Goal: Task Accomplishment & Management: Use online tool/utility

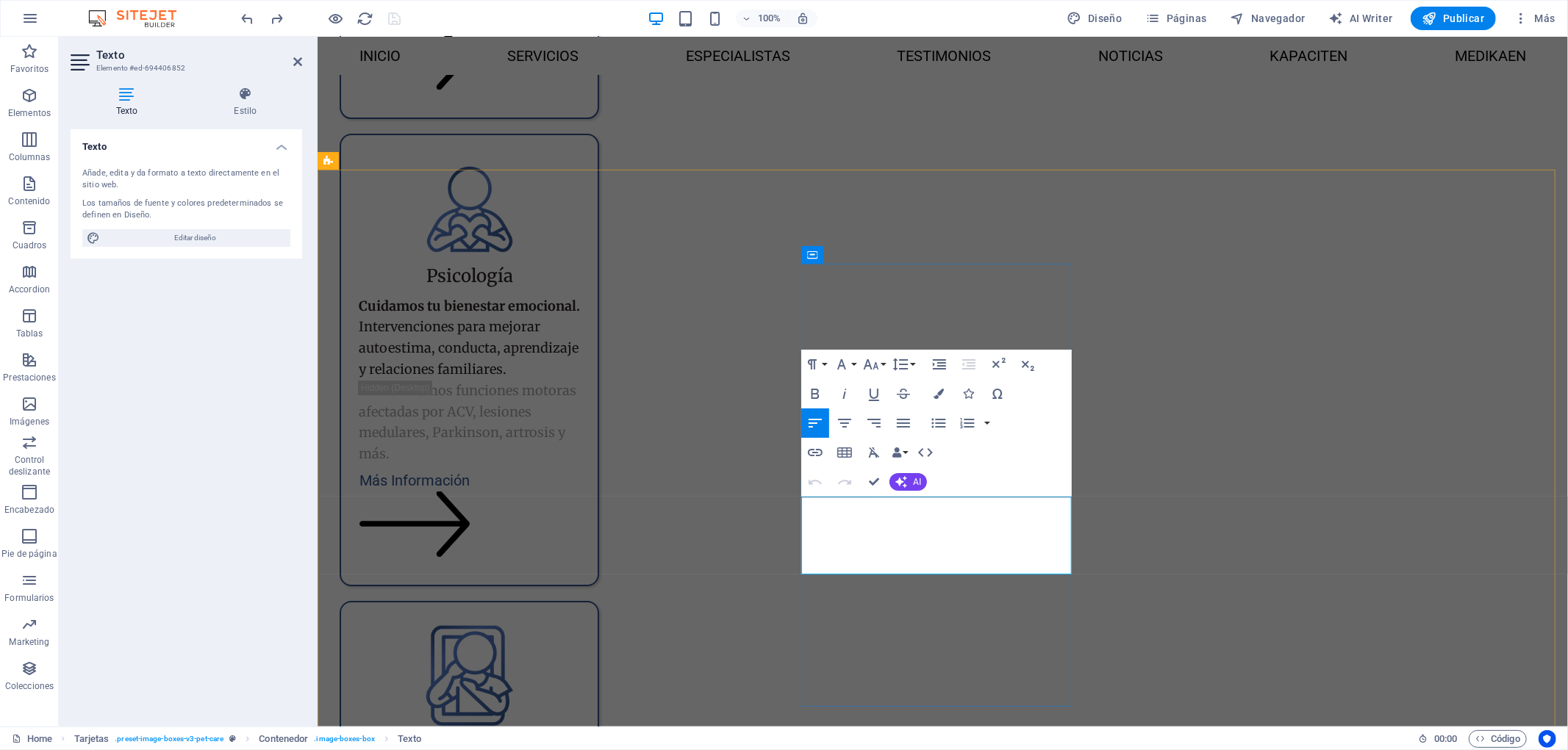
scroll to position [4044, 0]
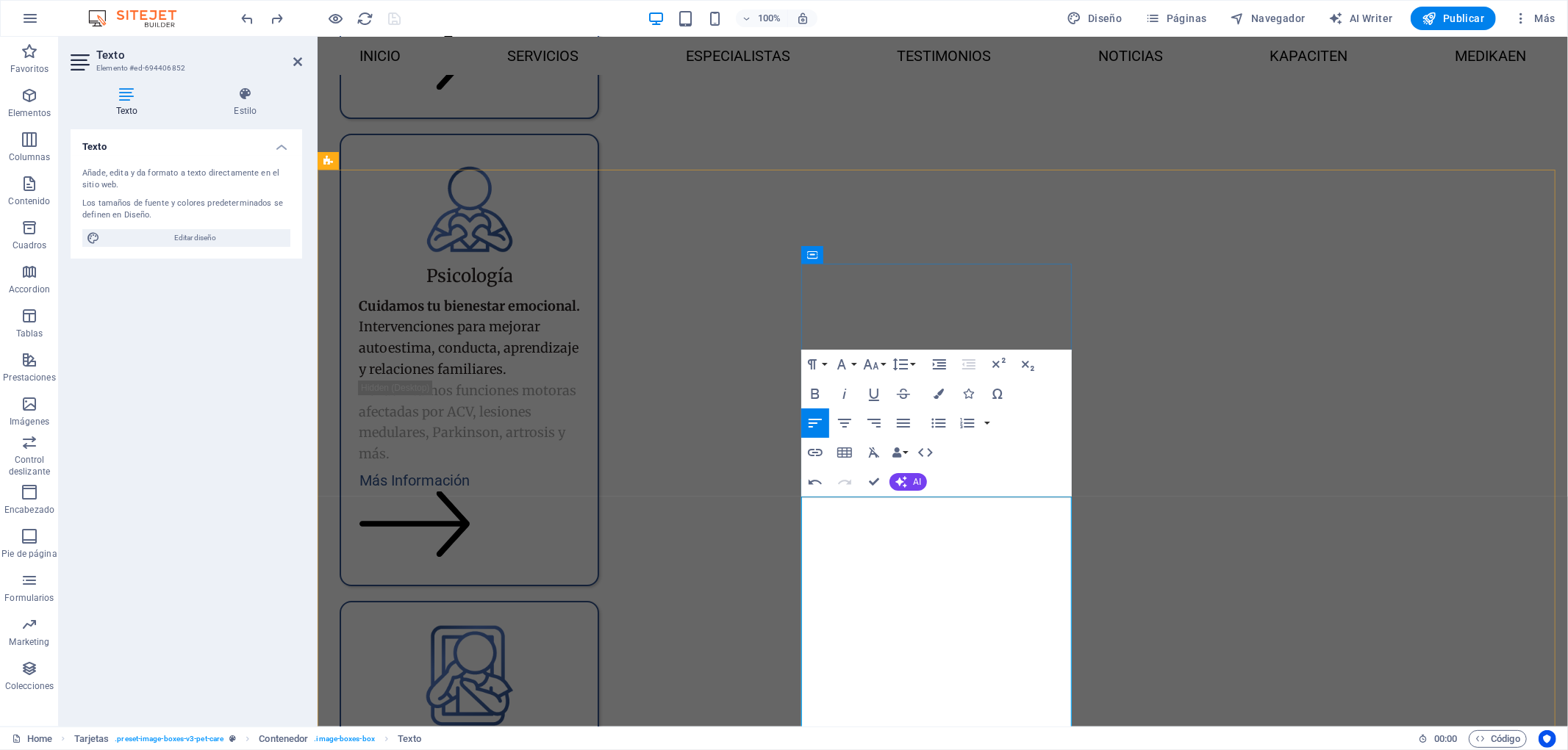
click at [941, 400] on button "Colors" at bounding box center [938, 394] width 28 height 29
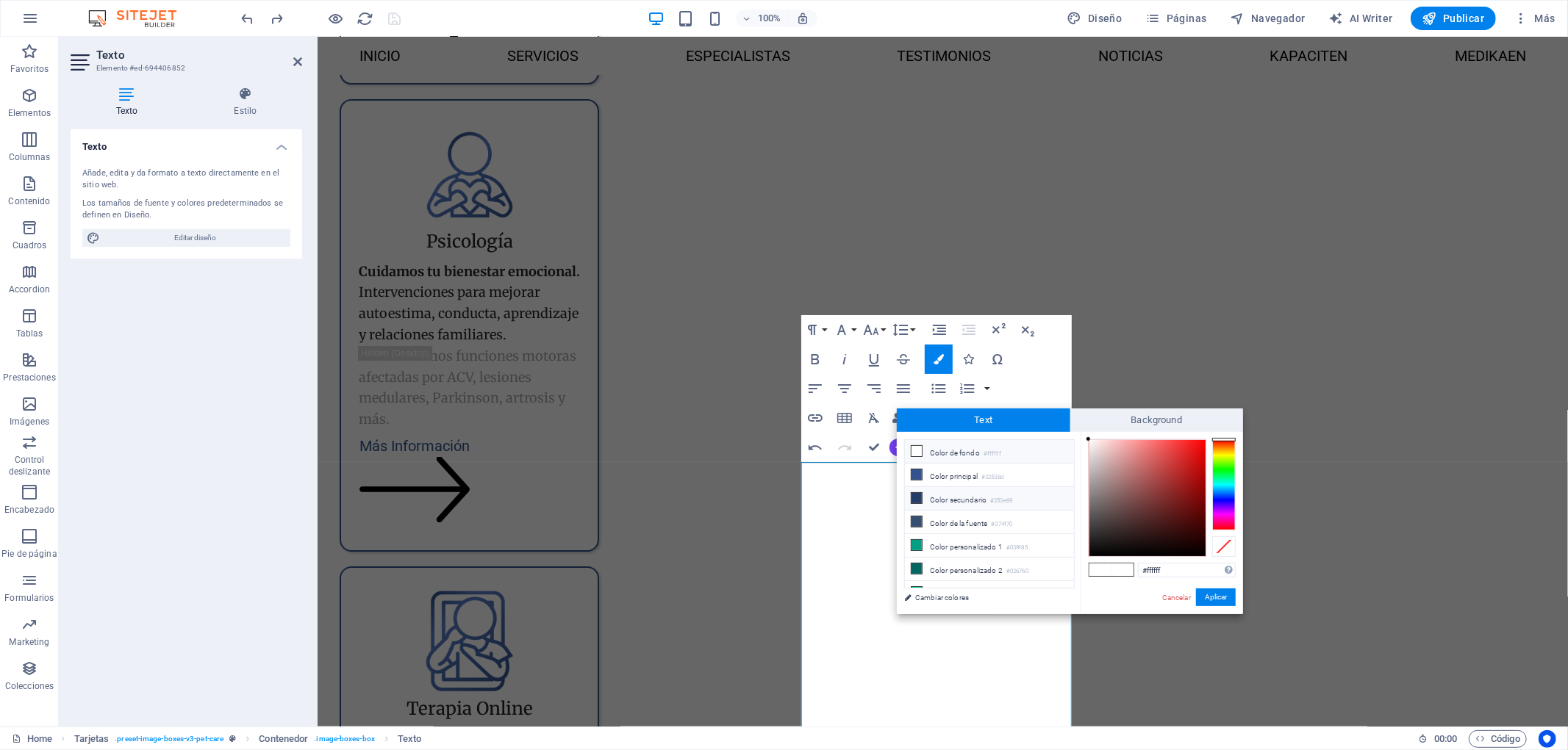
click at [984, 499] on li "Color secundario #253e69" at bounding box center [989, 499] width 169 height 24
type input "#253e69"
drag, startPoint x: 1217, startPoint y: 596, endPoint x: 910, endPoint y: 557, distance: 309.5
click at [1217, 596] on button "Aplicar" at bounding box center [1215, 597] width 40 height 17
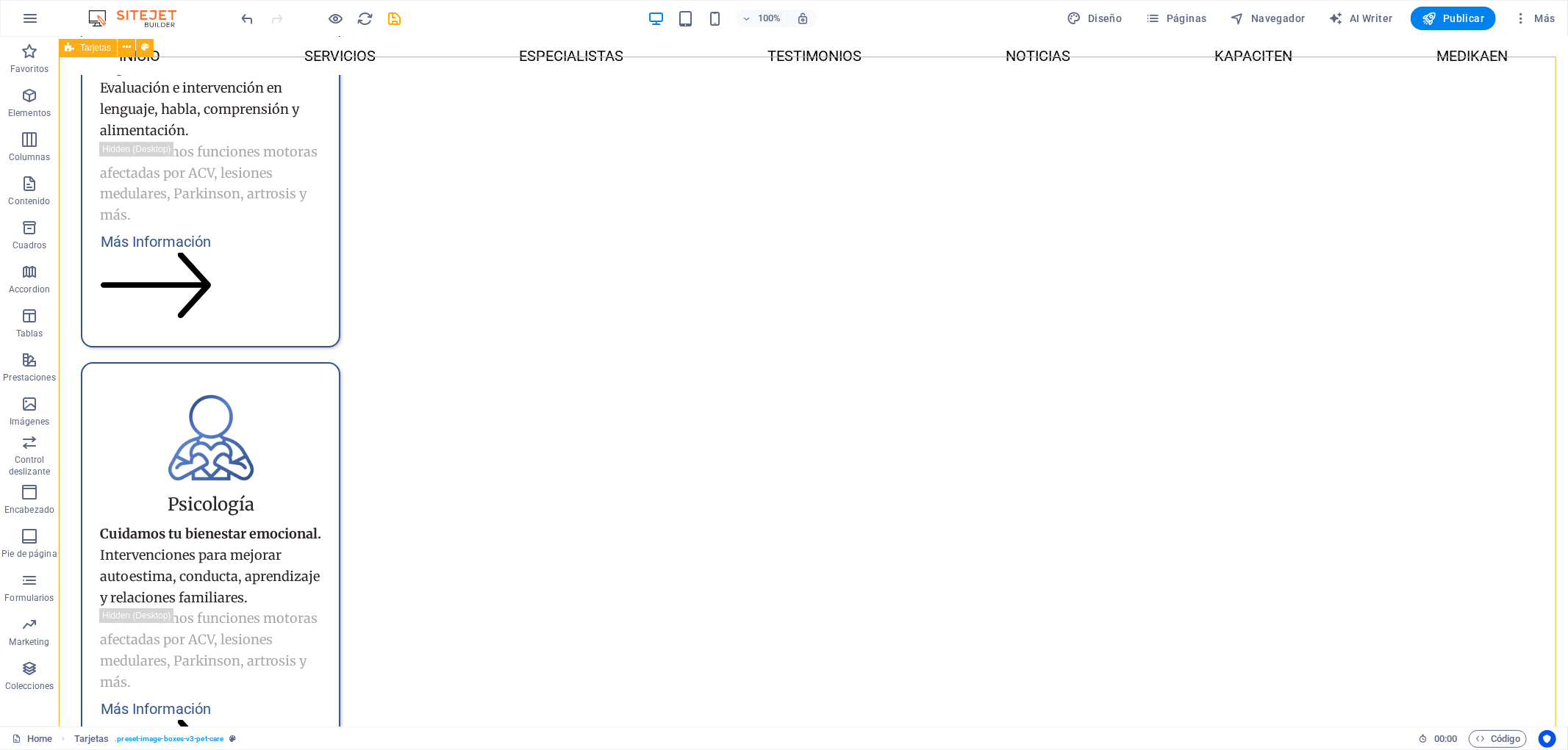
scroll to position [4160, 0]
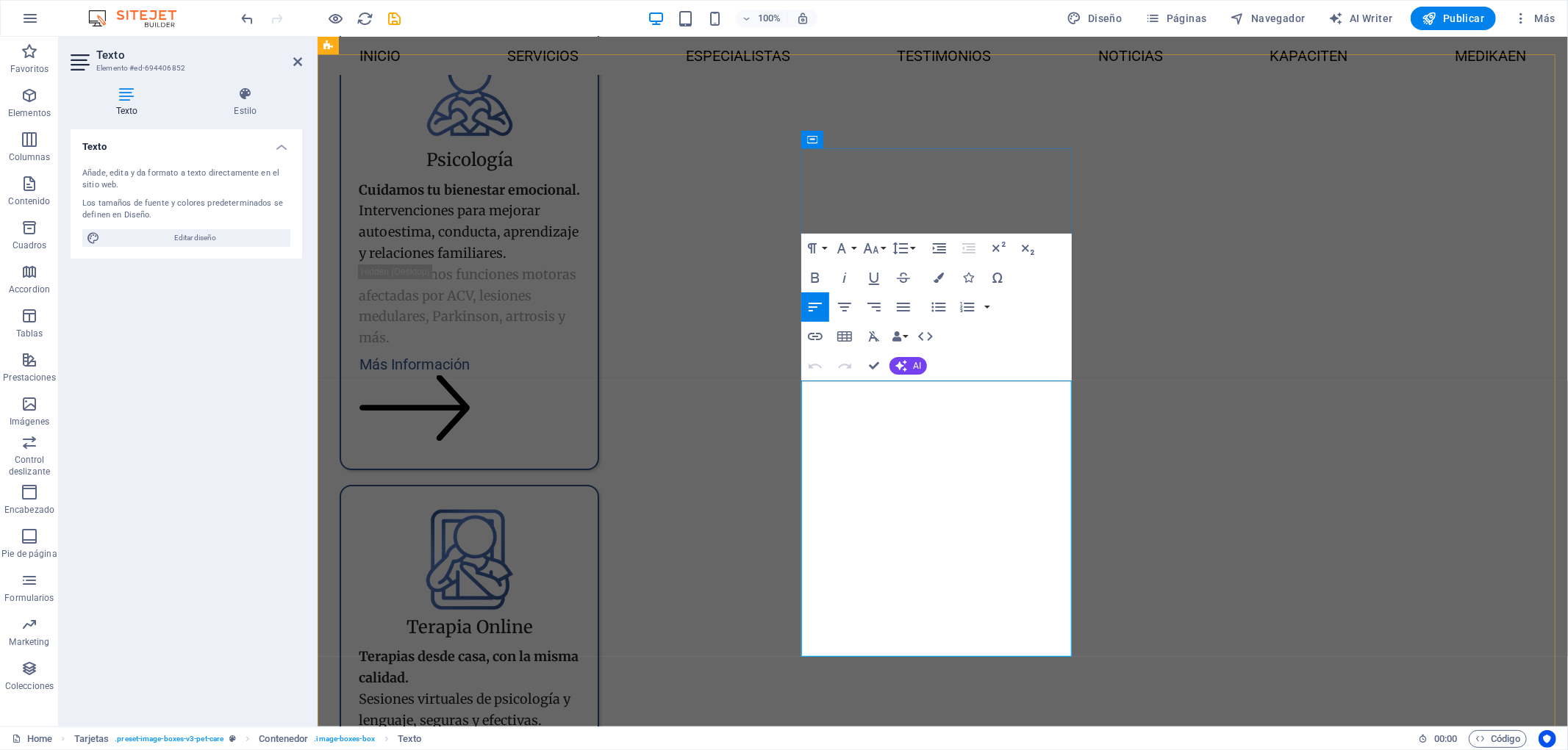
drag, startPoint x: 1052, startPoint y: 598, endPoint x: 857, endPoint y: 633, distance: 198.1
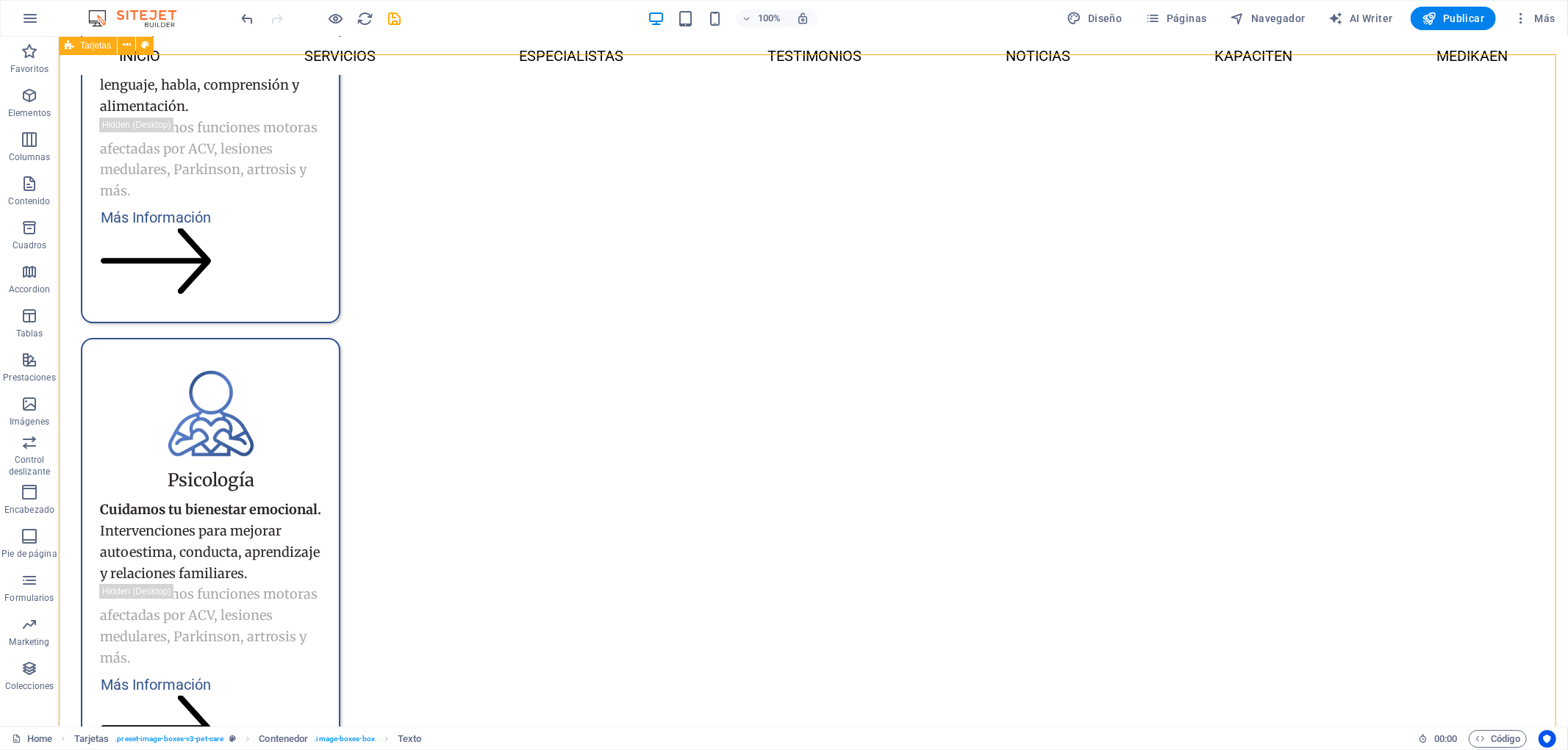
drag, startPoint x: 718, startPoint y: 665, endPoint x: 975, endPoint y: 665, distance: 257.0
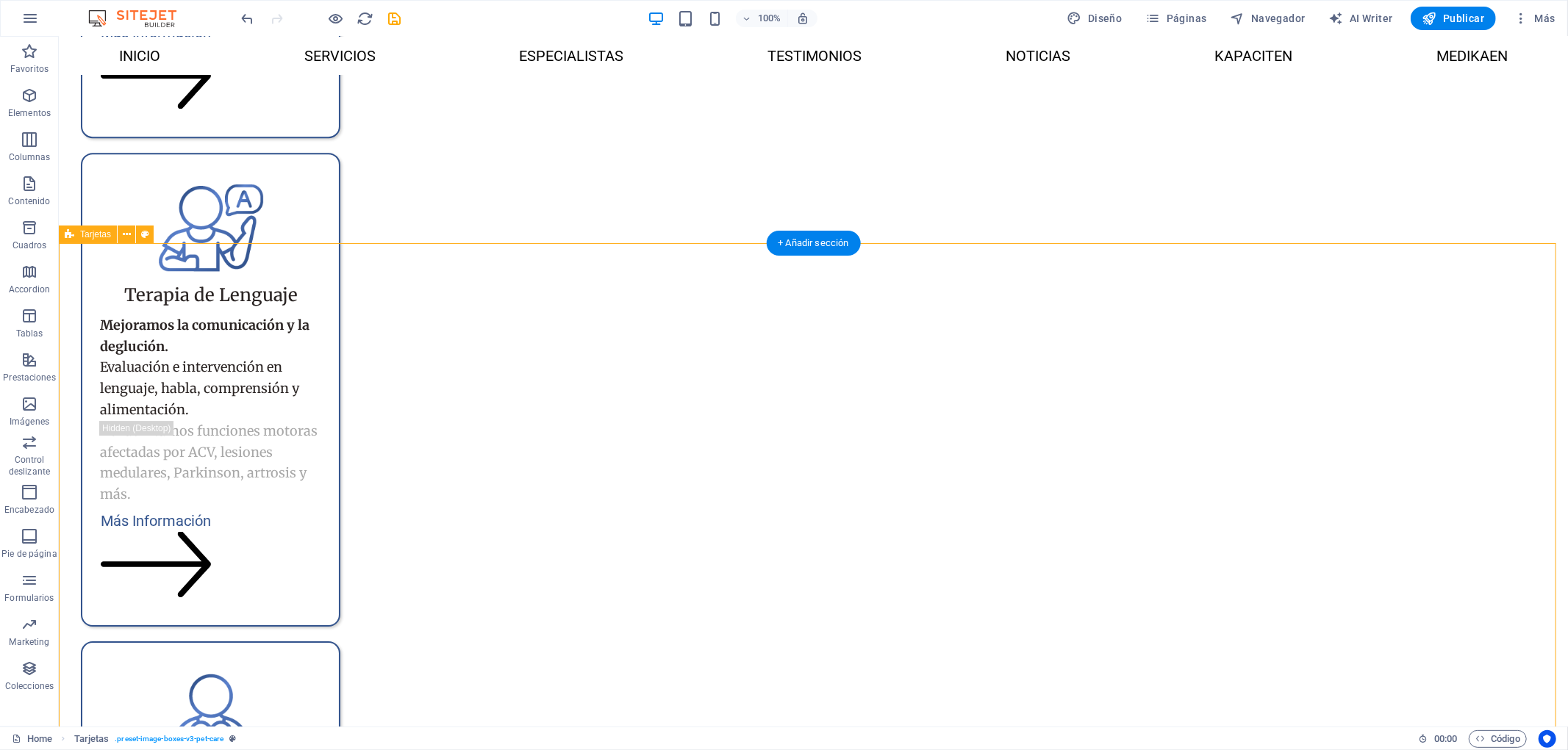
scroll to position [4001, 0]
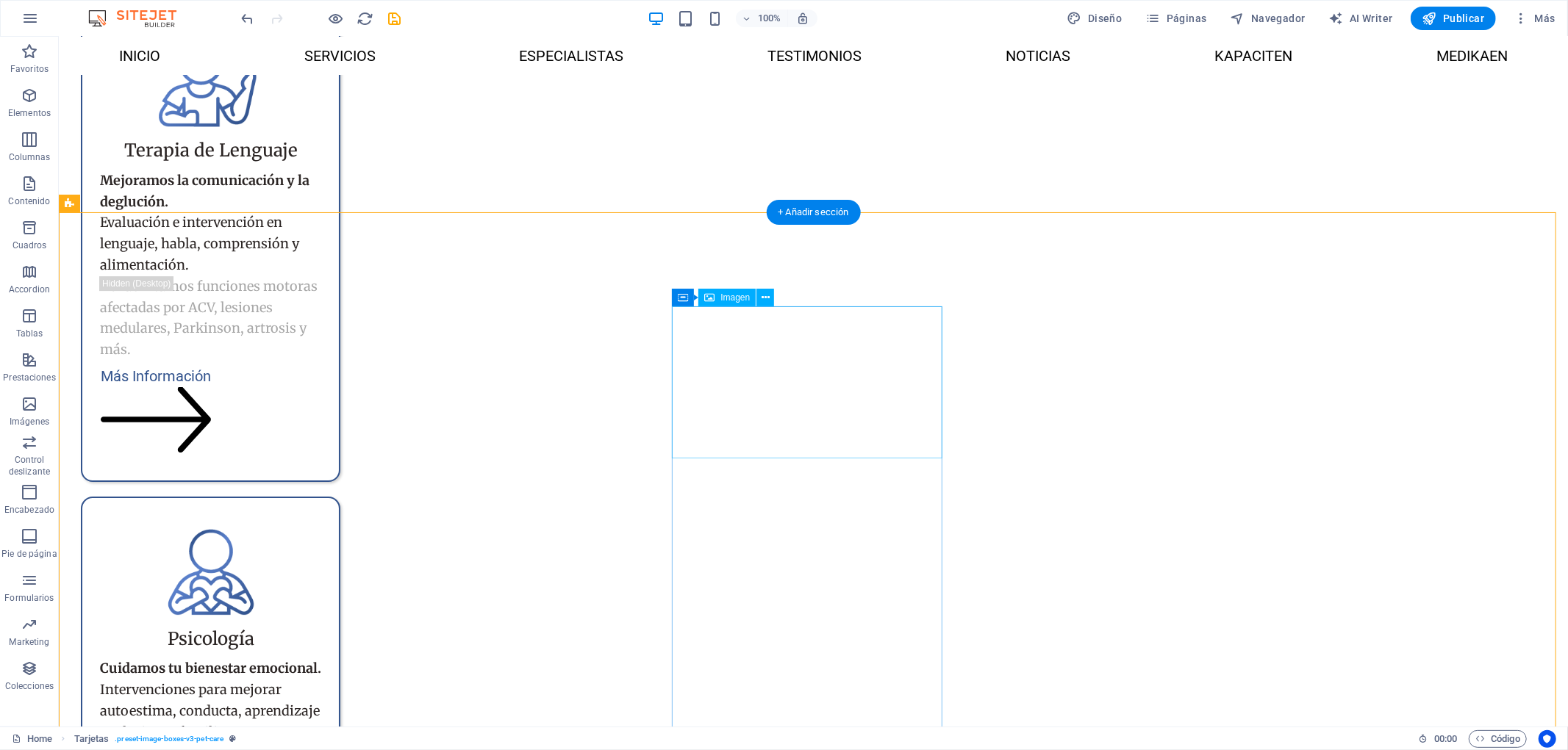
select select "%"
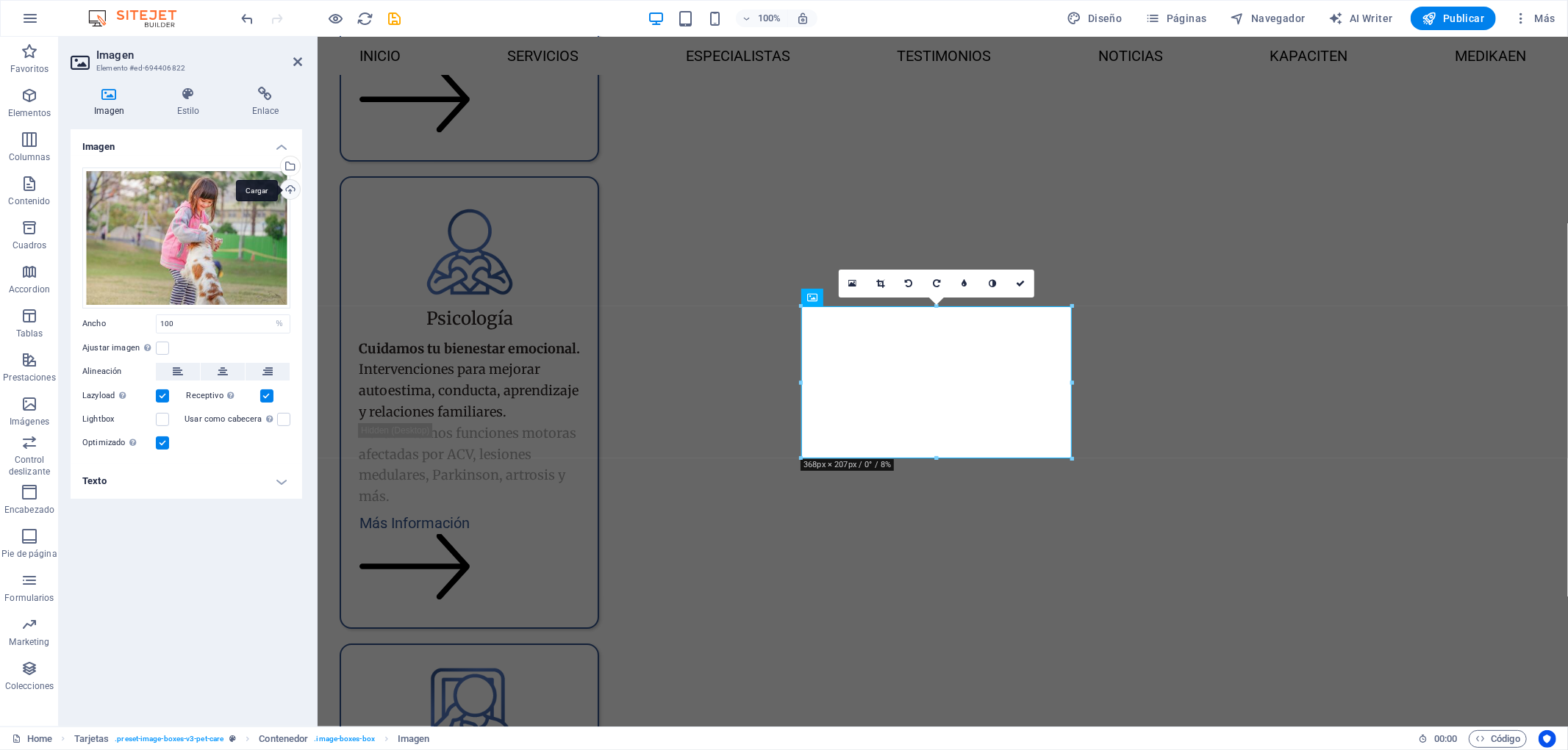
click at [290, 189] on div "Cargar" at bounding box center [289, 191] width 22 height 22
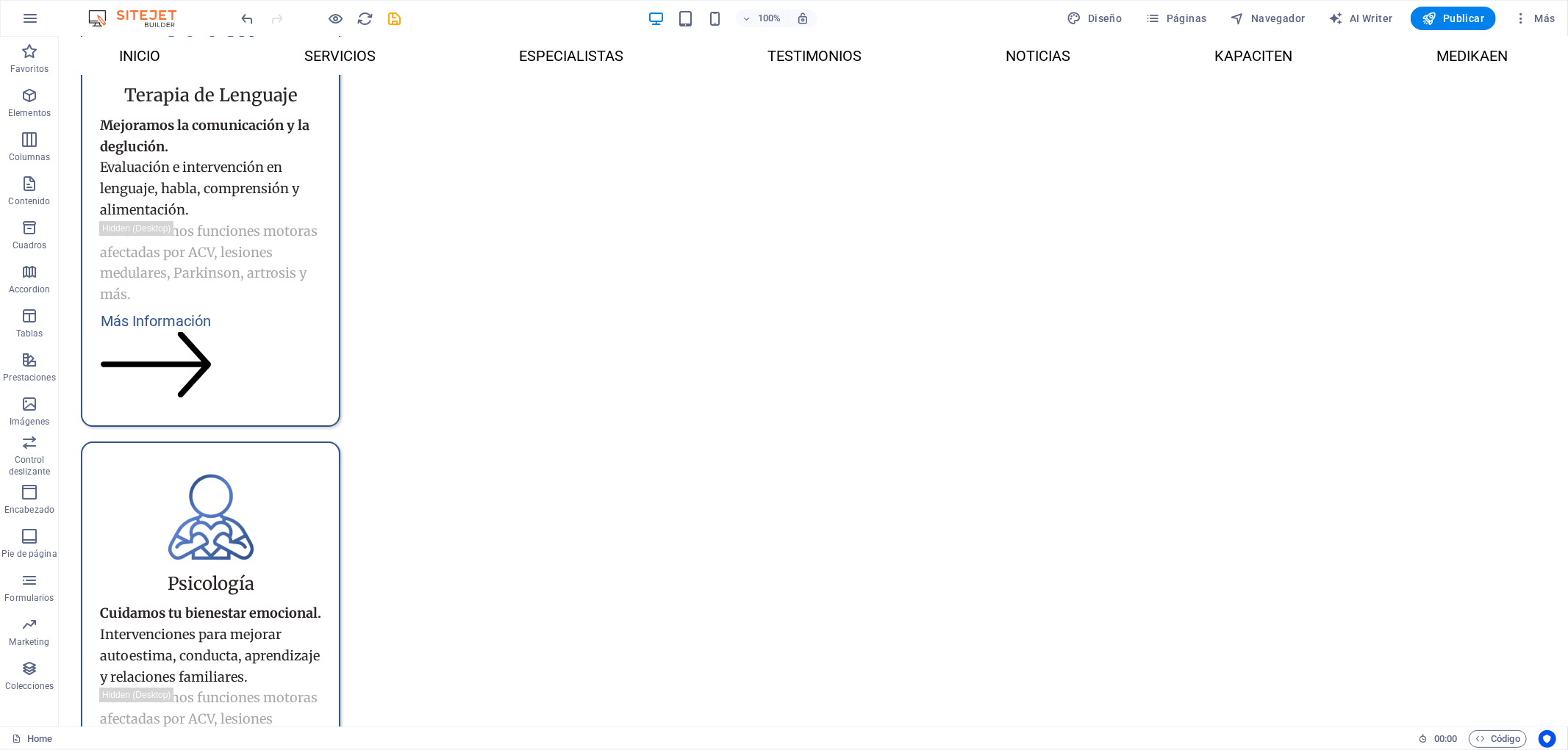
scroll to position [4158, 0]
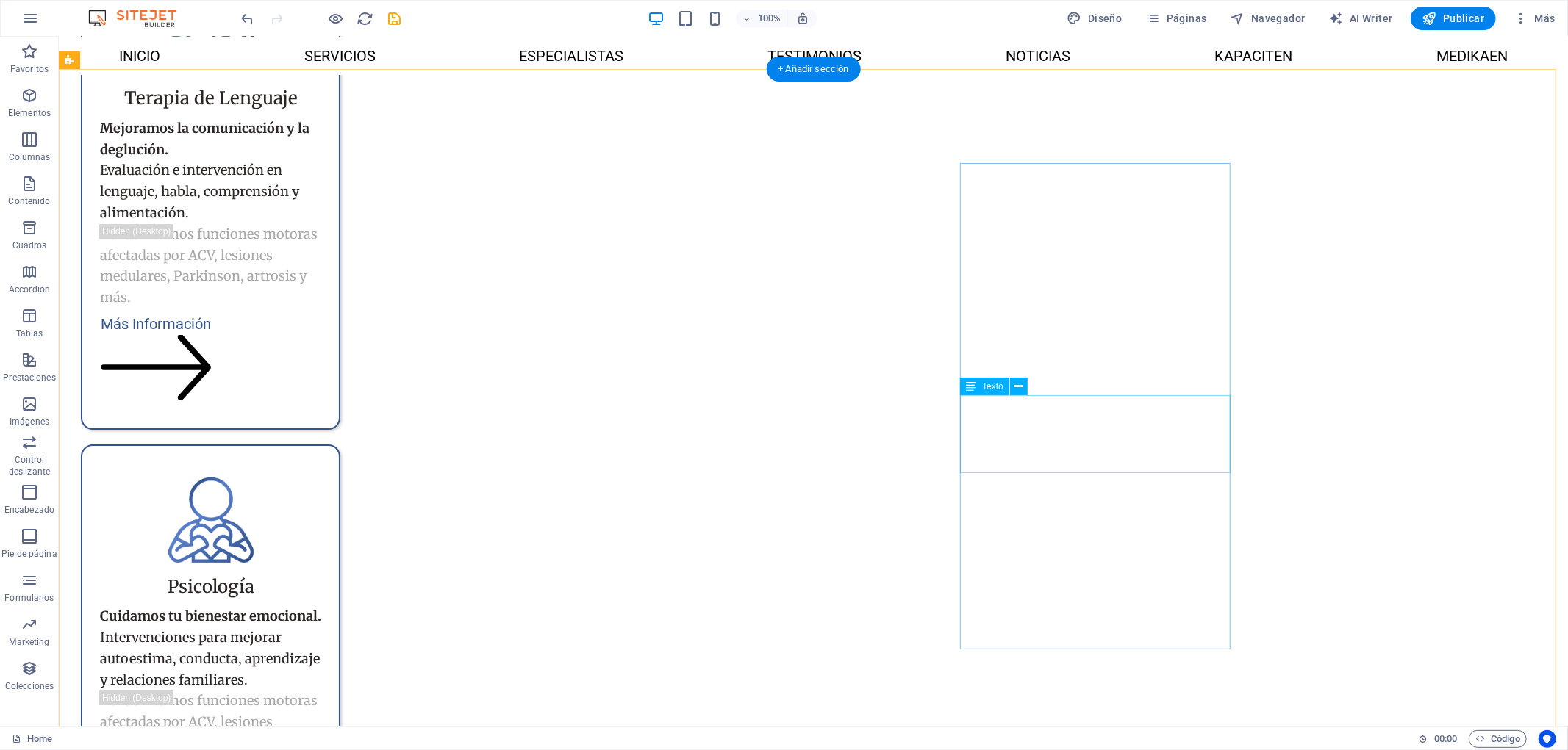
scroll to position [3984, 0]
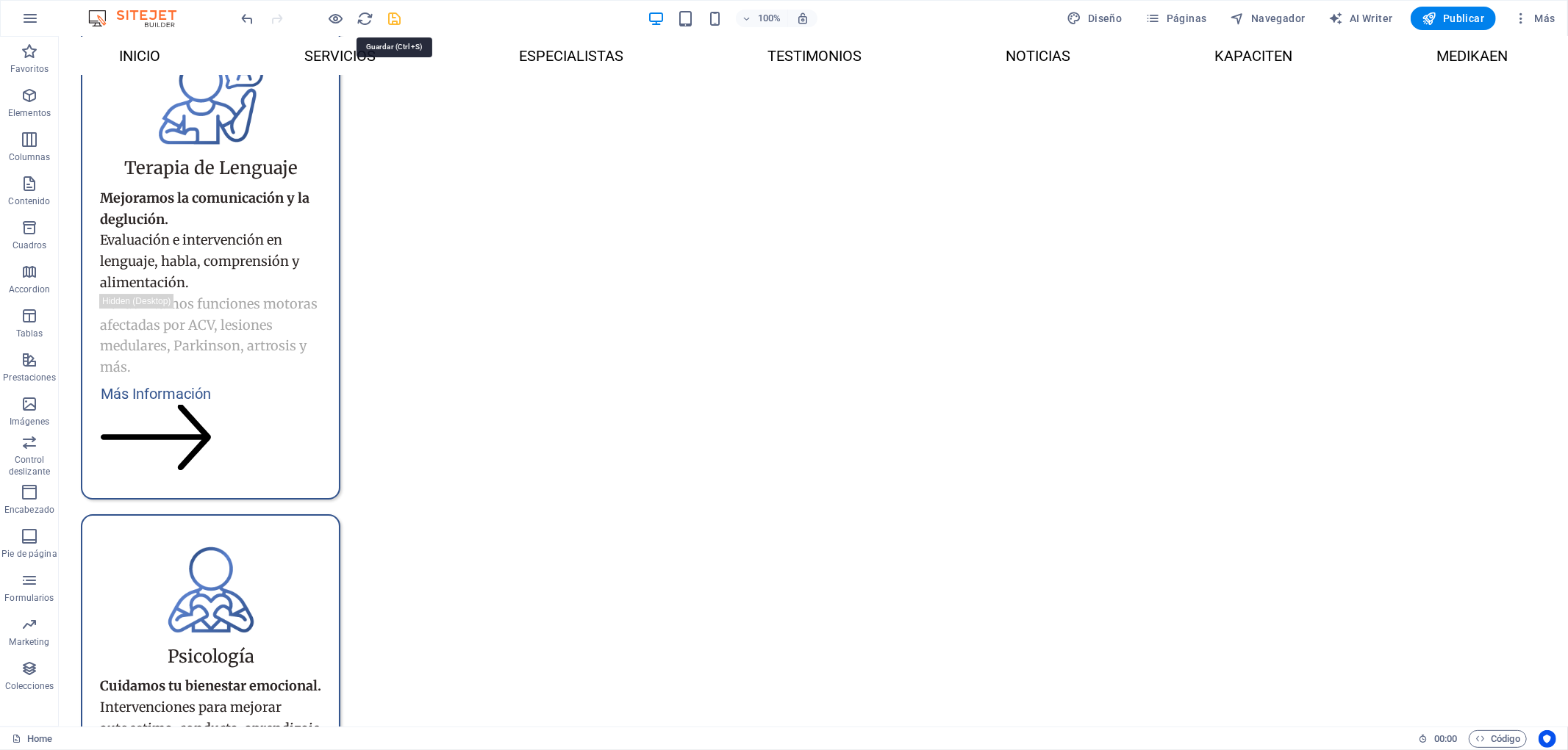
click at [390, 17] on icon "save" at bounding box center [395, 18] width 17 height 17
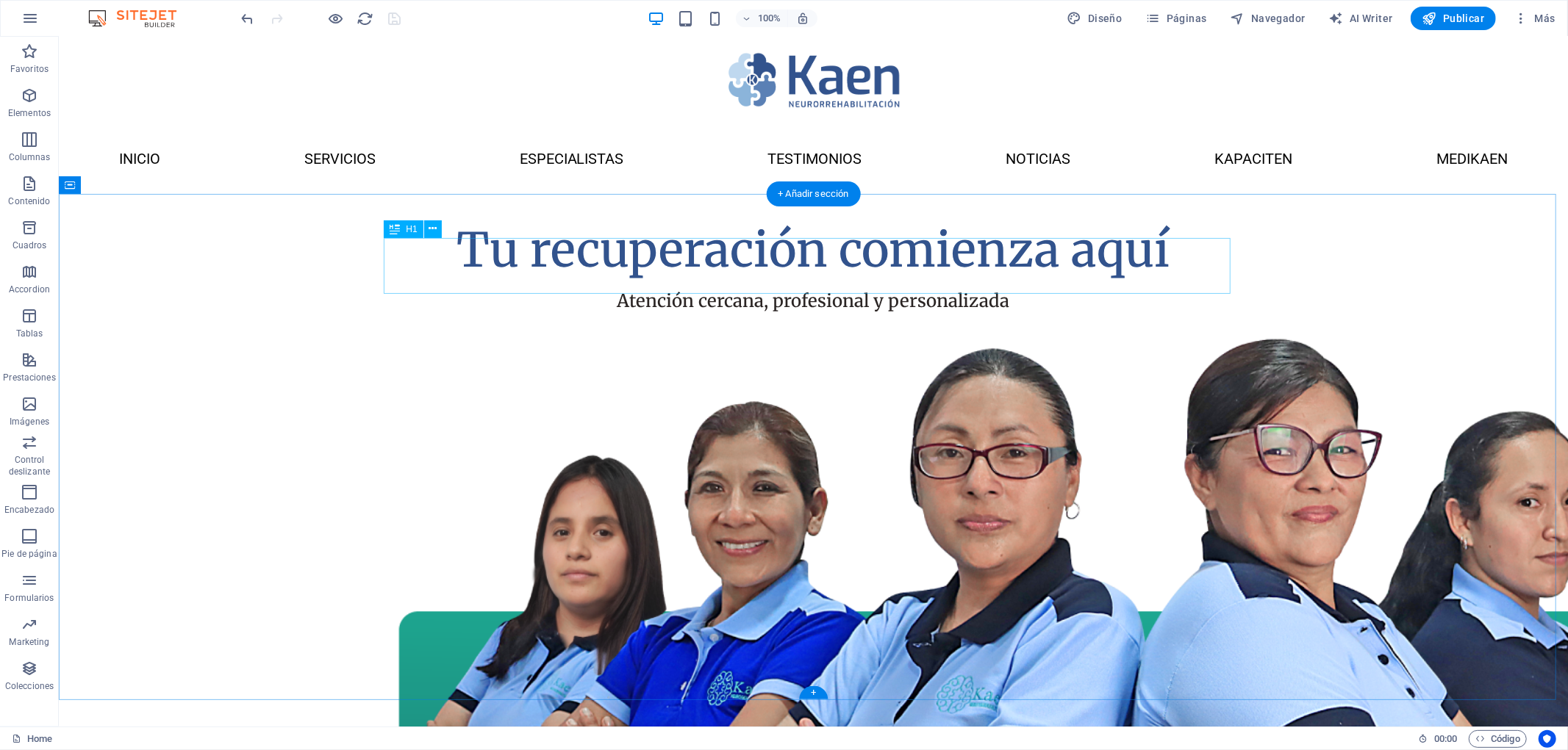
scroll to position [0, 0]
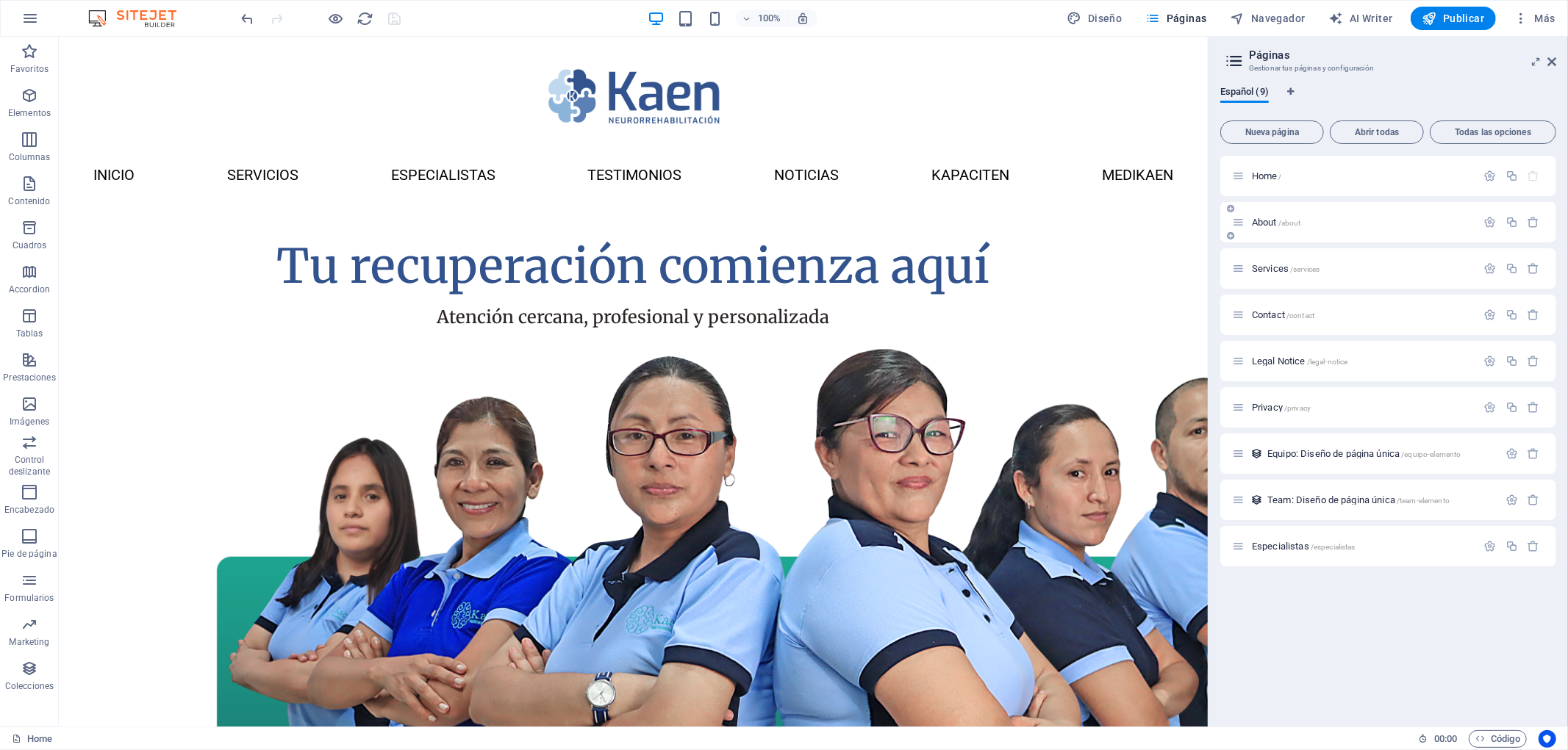
drag, startPoint x: 1320, startPoint y: 266, endPoint x: 1324, endPoint y: 213, distance: 53.2
click at [1324, 213] on div "Home / About /about Services /services Contact /contact Legal Notice /legal-not…" at bounding box center [1388, 361] width 336 height 411
click at [1249, 269] on div "Services /services" at bounding box center [1362, 269] width 229 height 9
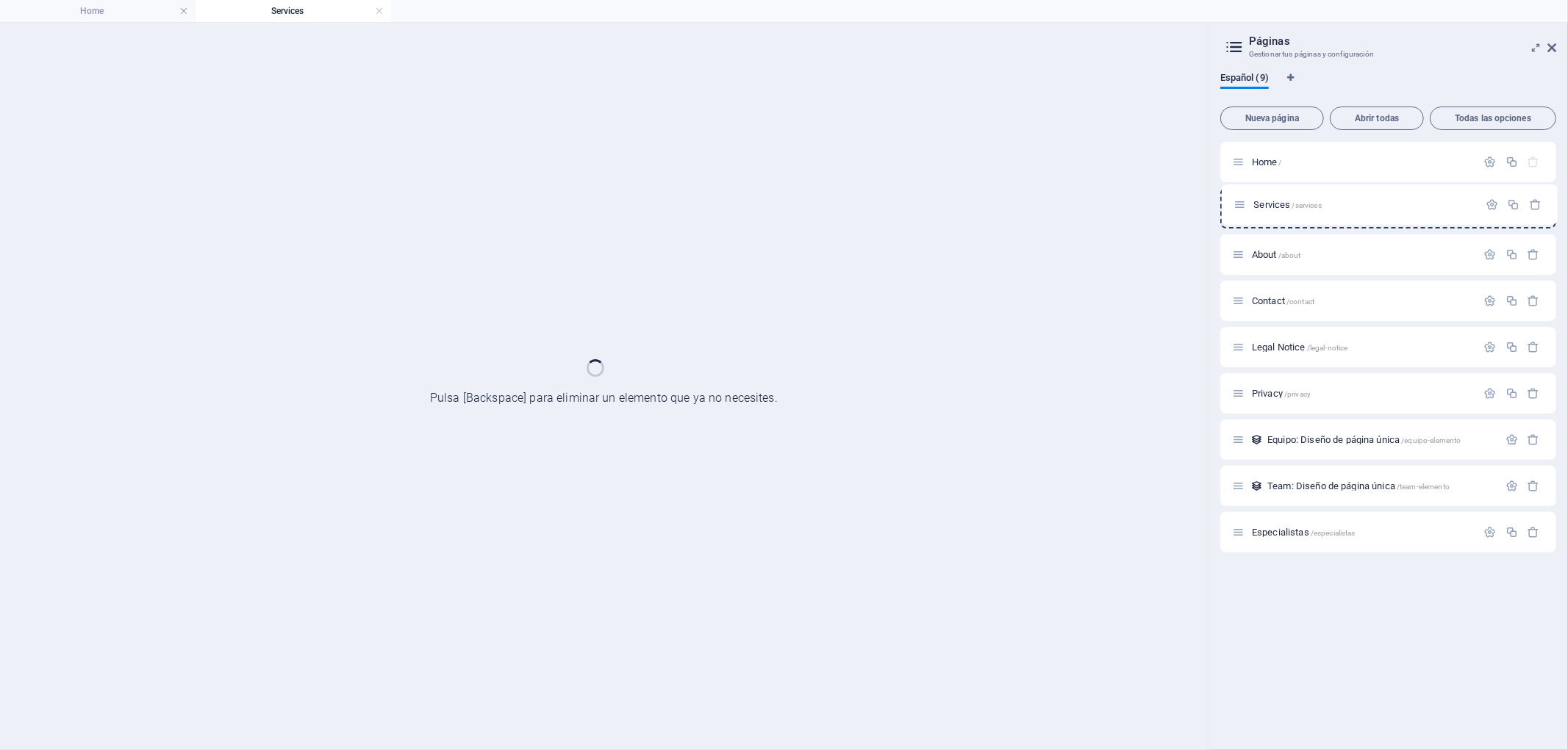
drag, startPoint x: 1239, startPoint y: 255, endPoint x: 1241, endPoint y: 196, distance: 59.0
click at [1241, 196] on div "Home / About /about Services /services Contact /contact Legal Notice /legal-not…" at bounding box center [1388, 347] width 336 height 411
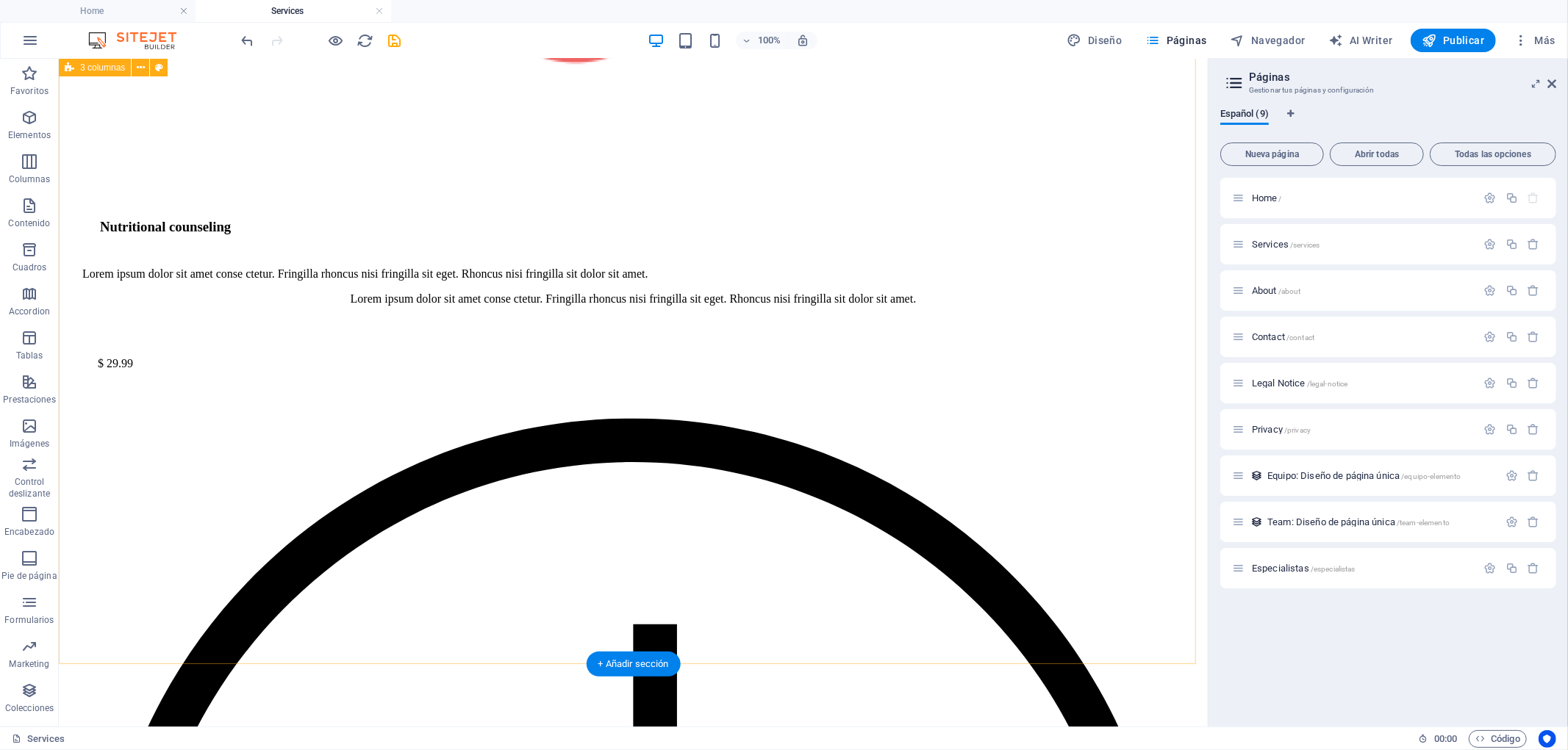
scroll to position [1632, 0]
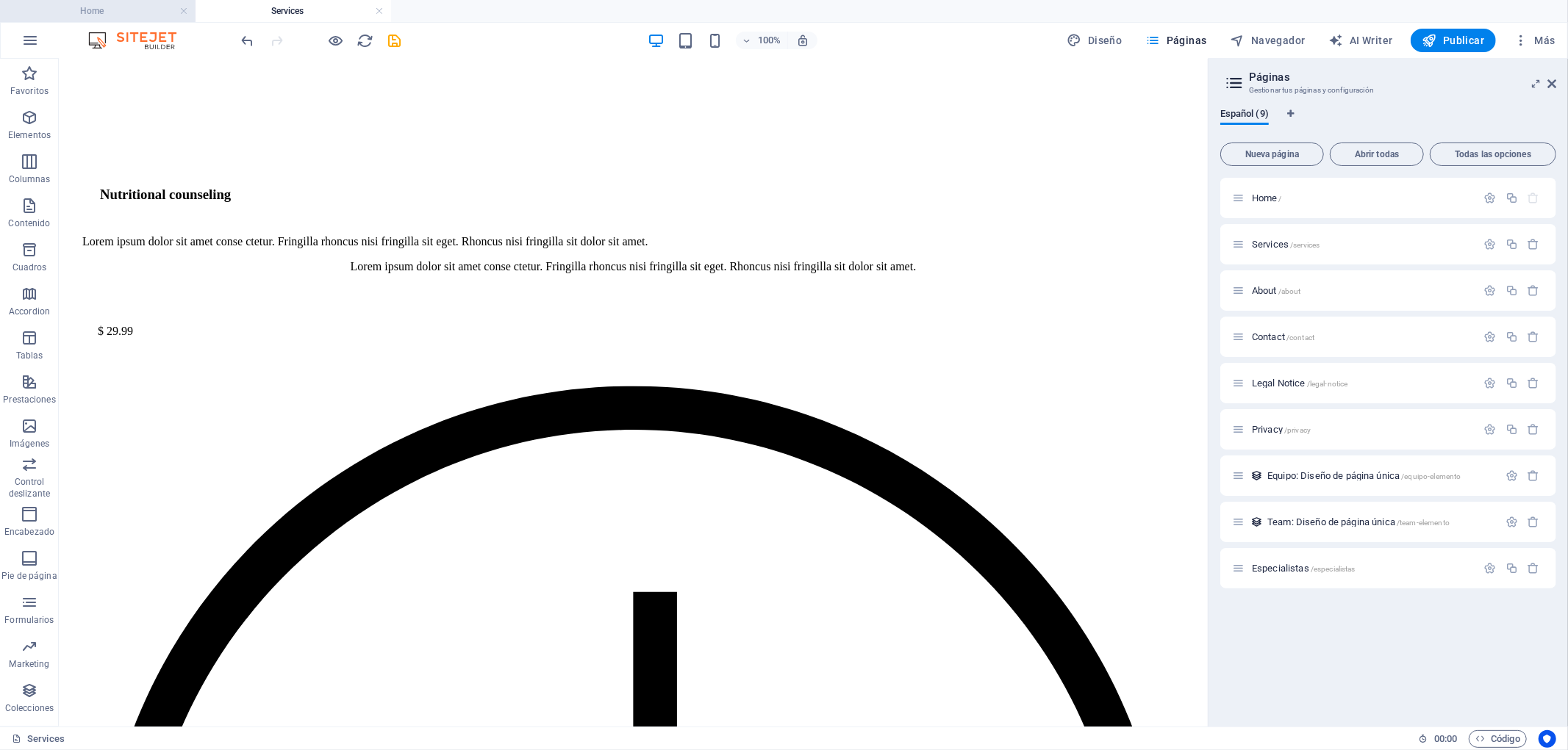
click at [150, 8] on h4 "Home" at bounding box center [97, 11] width 195 height 16
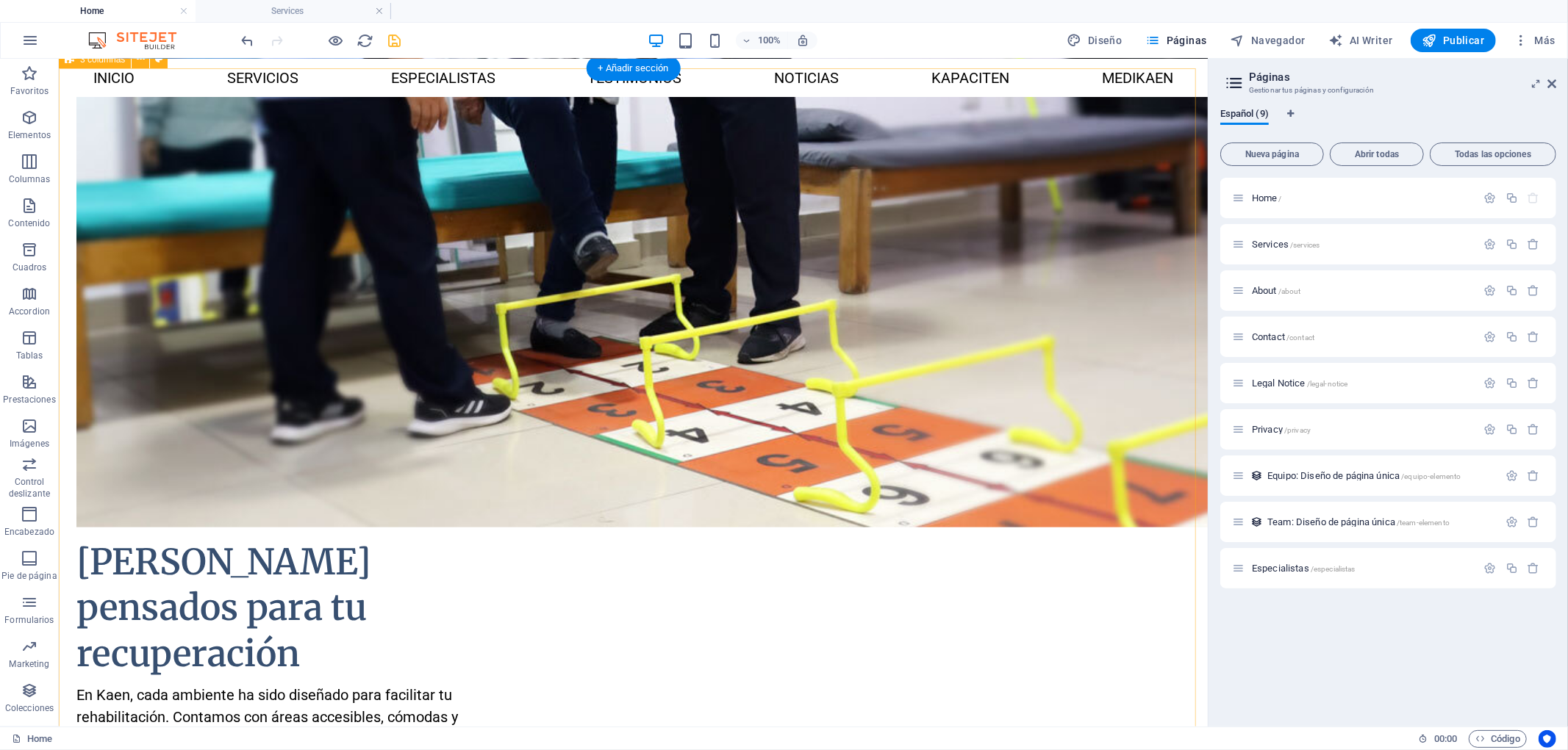
scroll to position [1350, 0]
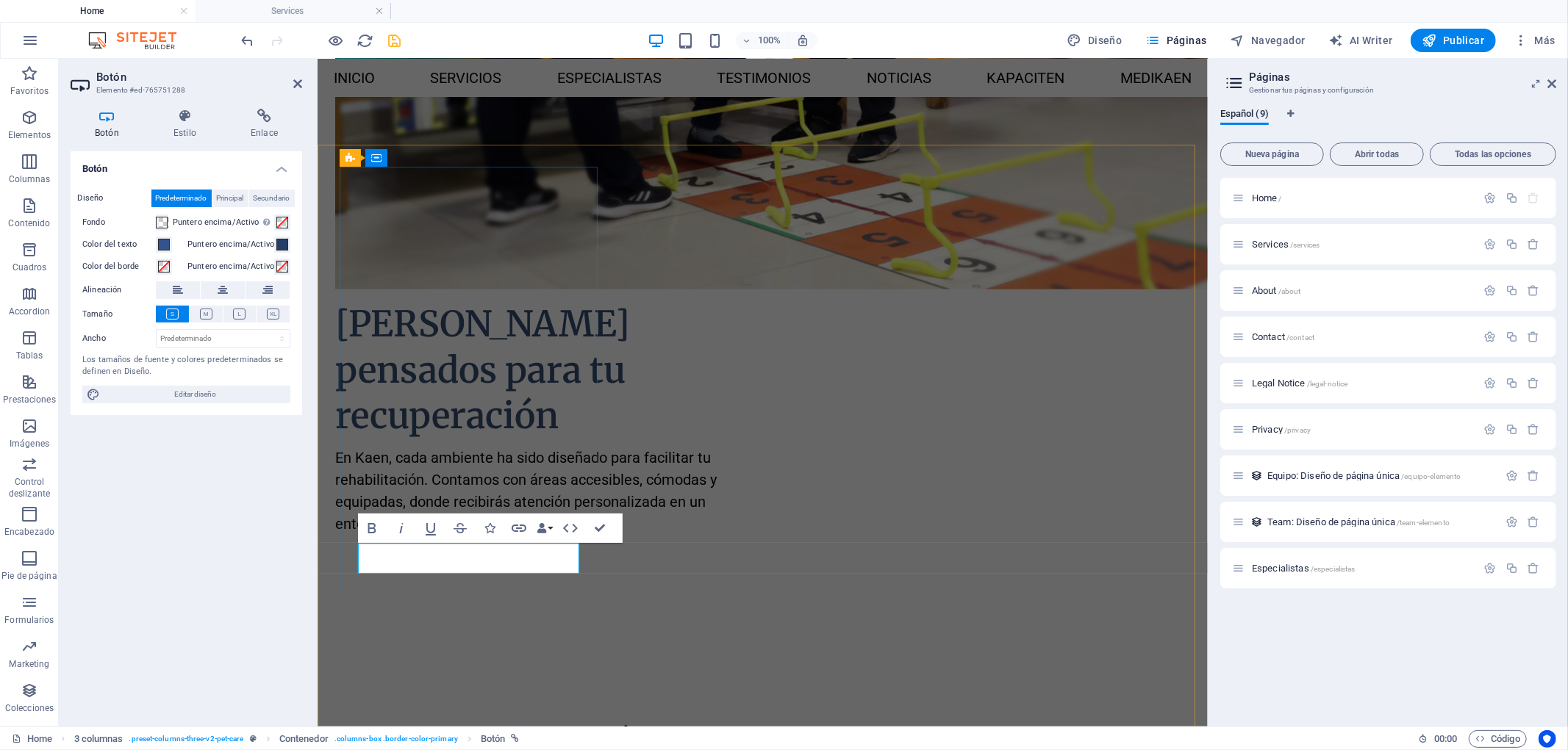
scroll to position [1347, 0]
click at [255, 121] on icon at bounding box center [264, 116] width 76 height 15
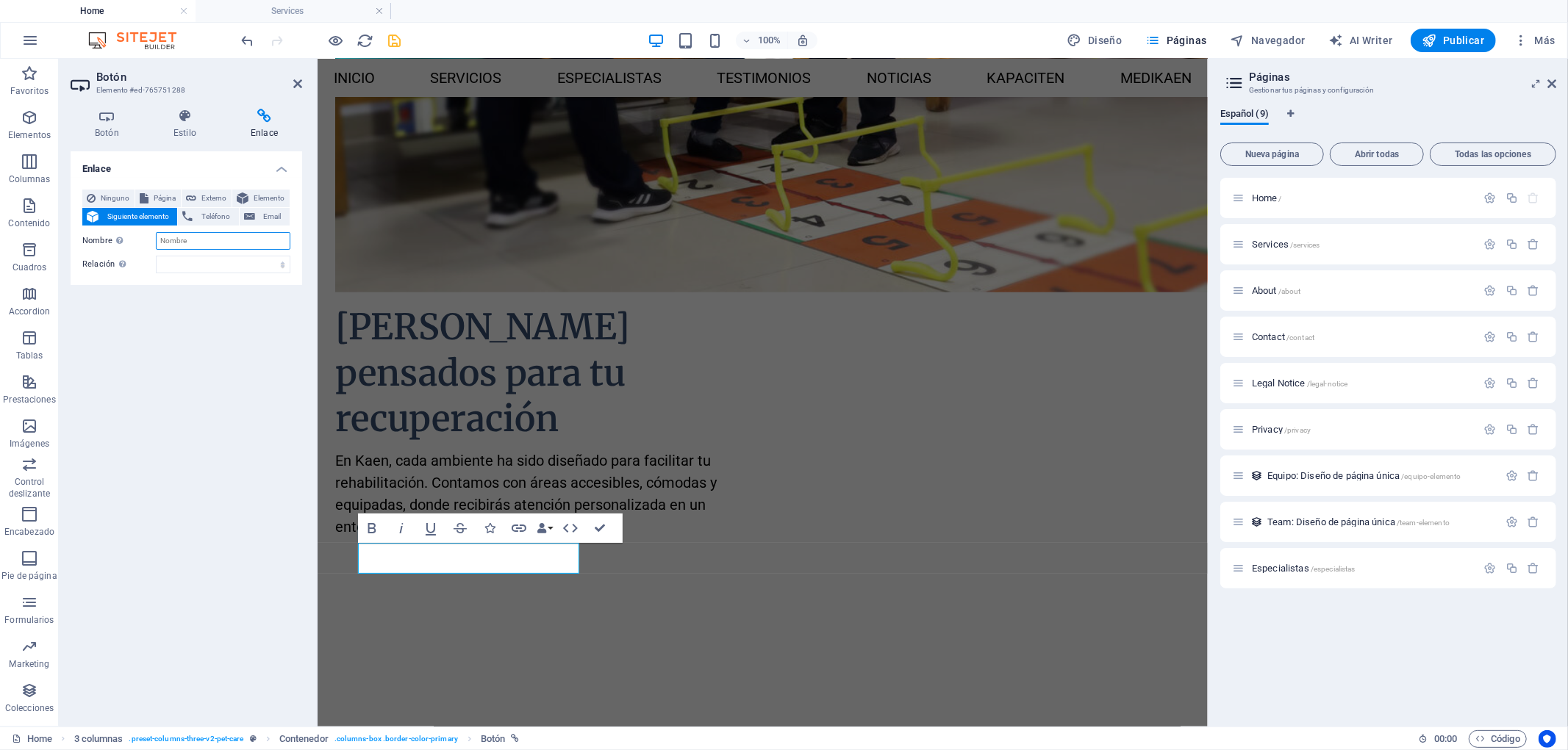
click at [206, 244] on input "Nombre Una descripción adicional del enlace no debería ser igual al texto del e…" at bounding box center [223, 241] width 134 height 17
click at [217, 198] on span "Externo" at bounding box center [213, 198] width 26 height 17
select select "blank"
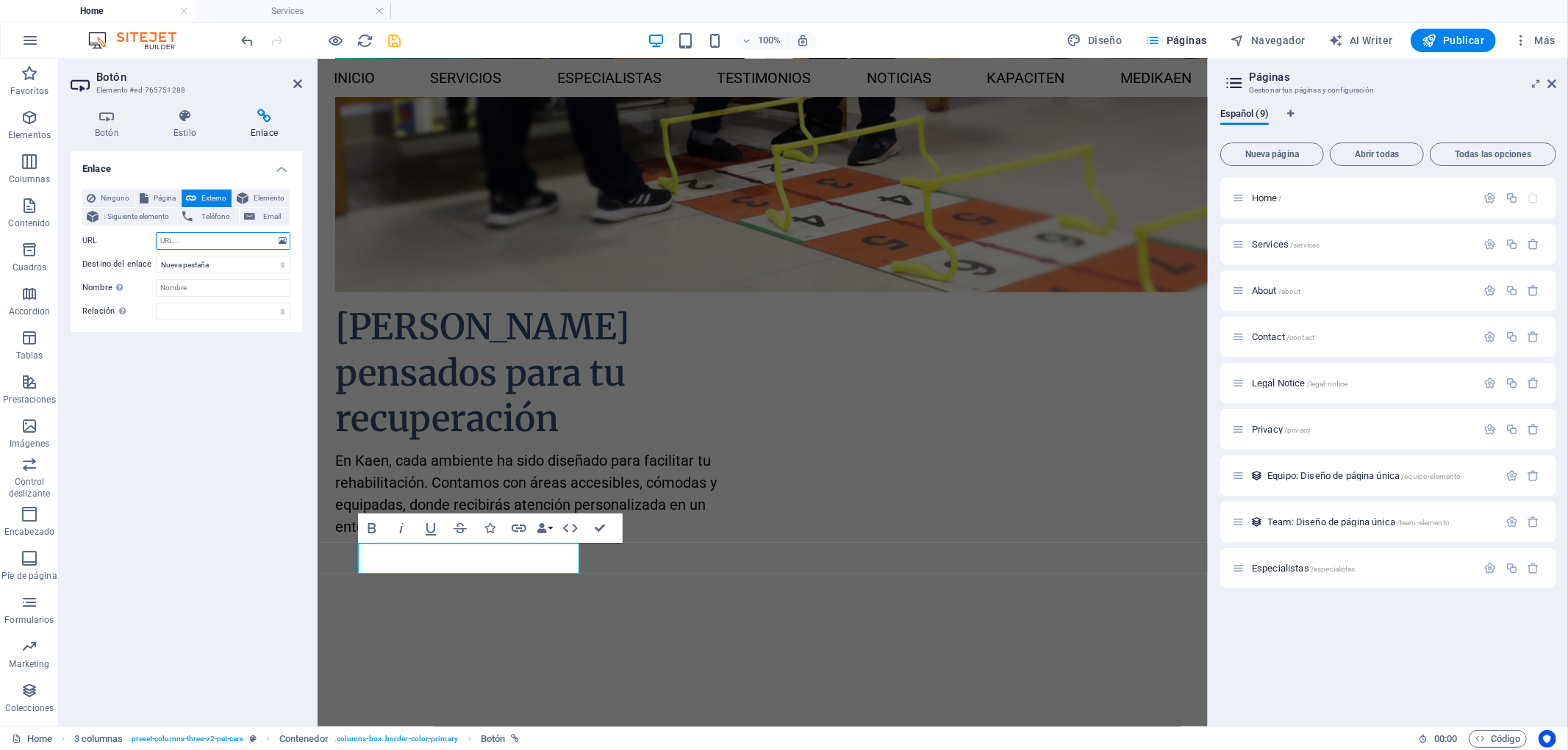
paste input "[URL][DOMAIN_NAME][PHONE_NUMBER][PERSON_NAME]"
type input "[URL][DOMAIN_NAME][PHONE_NUMBER][PERSON_NAME]"
click at [221, 287] on input "Nombre Una descripción adicional del enlace no debería ser igual al texto del e…" at bounding box center [223, 288] width 134 height 17
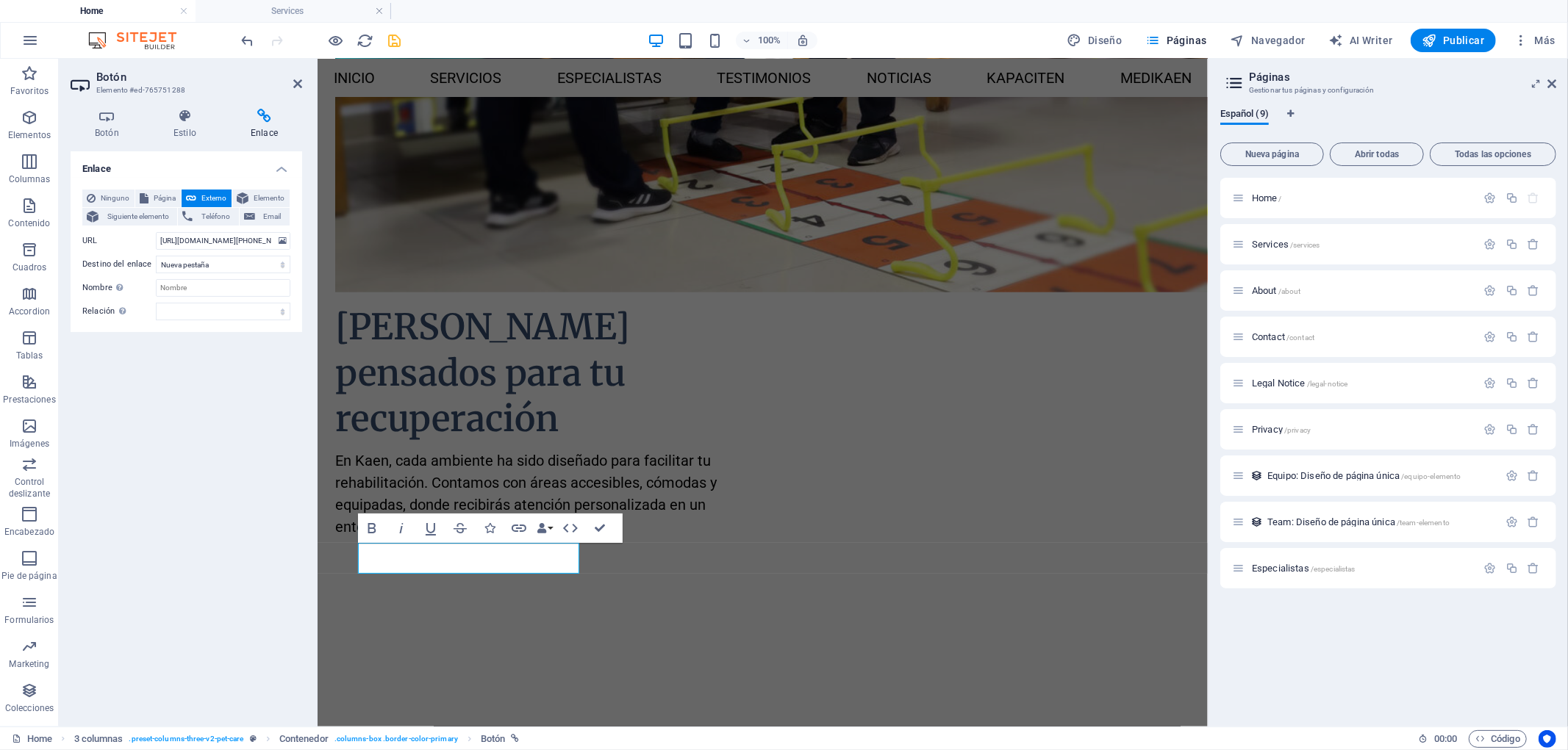
click at [232, 409] on div "Enlace Ninguno Página Externo Elemento Siguiente elemento Teléfono Email Página…" at bounding box center [186, 432] width 232 height 563
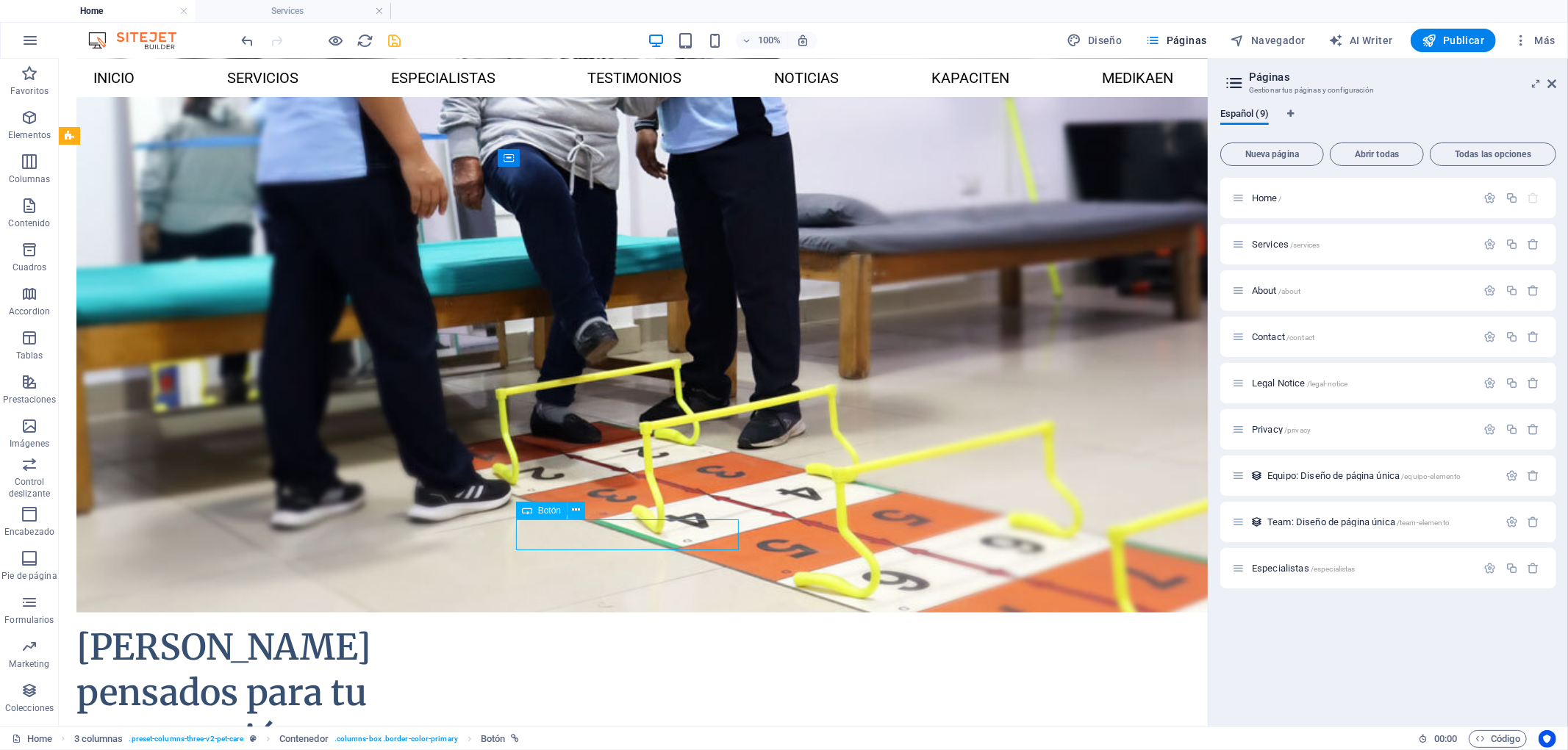
scroll to position [1350, 0]
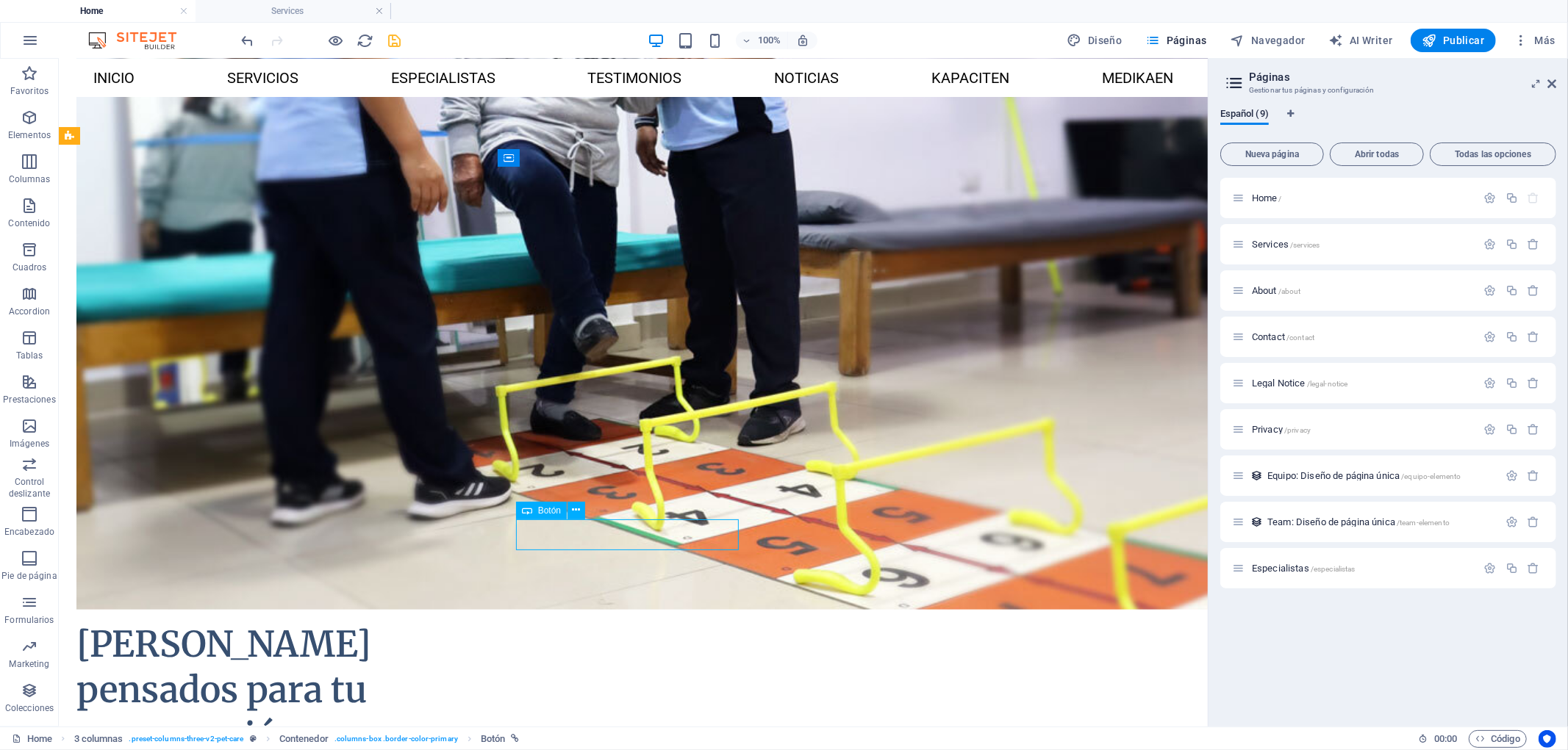
click at [535, 516] on div "Botón" at bounding box center [542, 511] width 51 height 17
select select
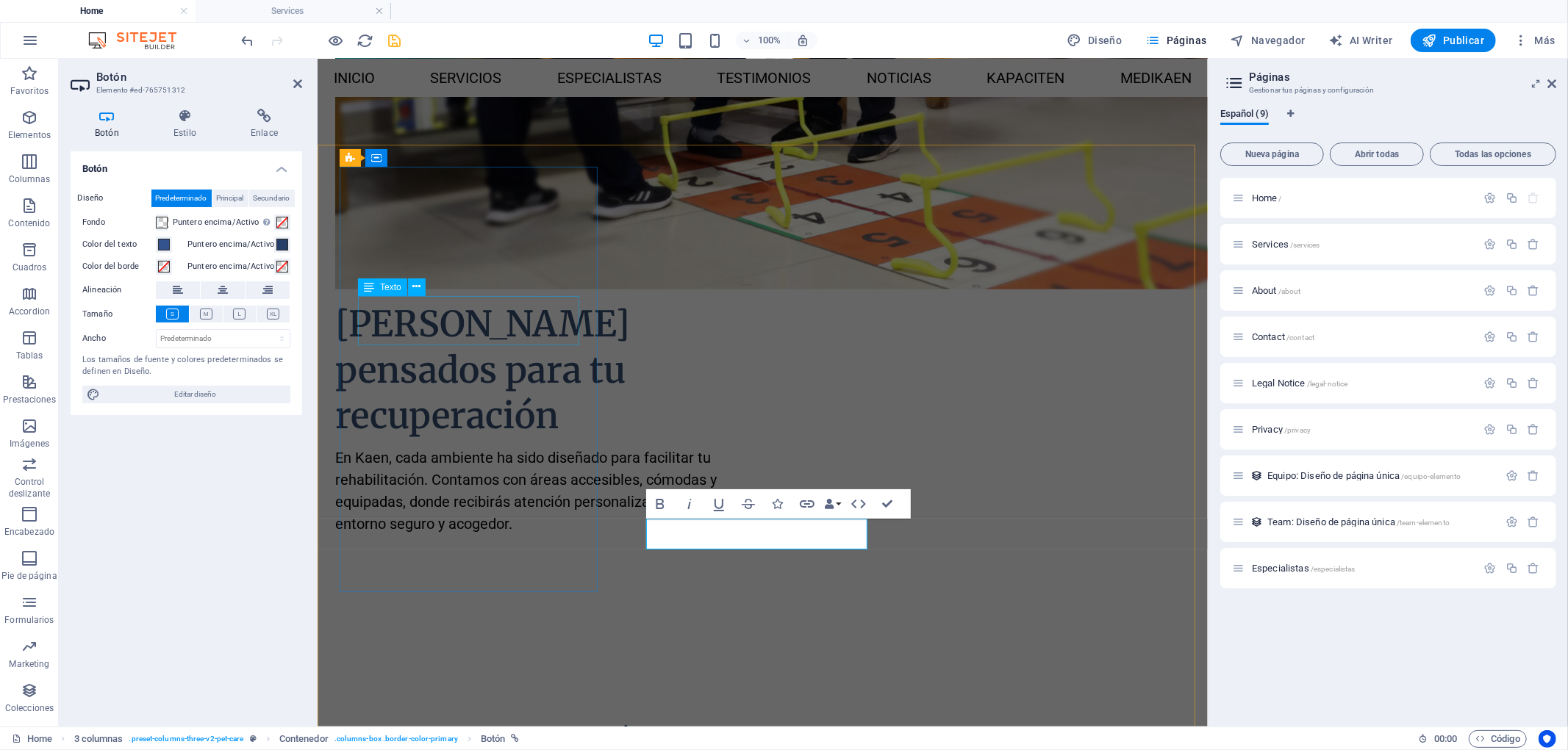
scroll to position [1347, 0]
click at [255, 121] on icon at bounding box center [264, 116] width 76 height 15
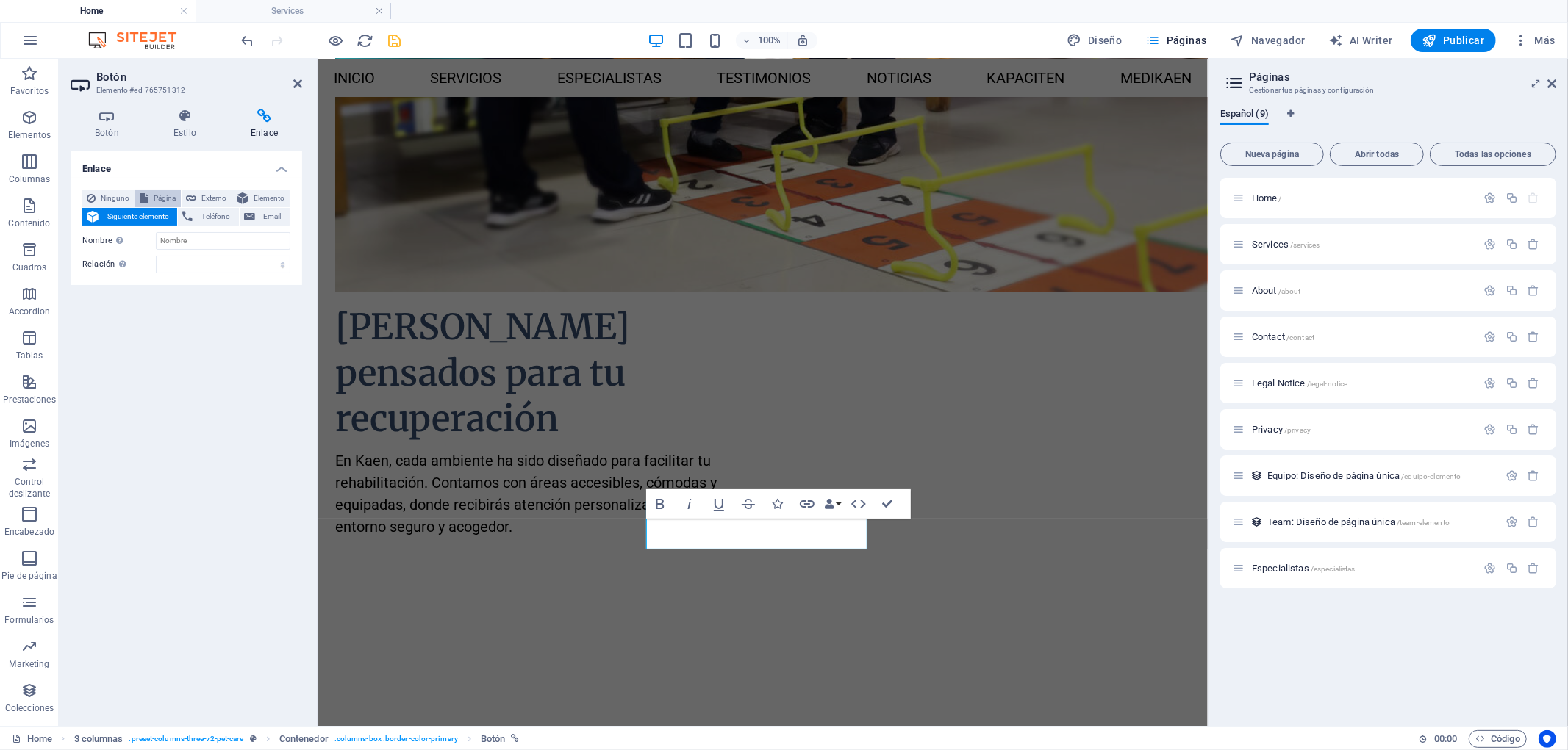
click at [163, 200] on span "Página" at bounding box center [164, 198] width 24 height 17
select select
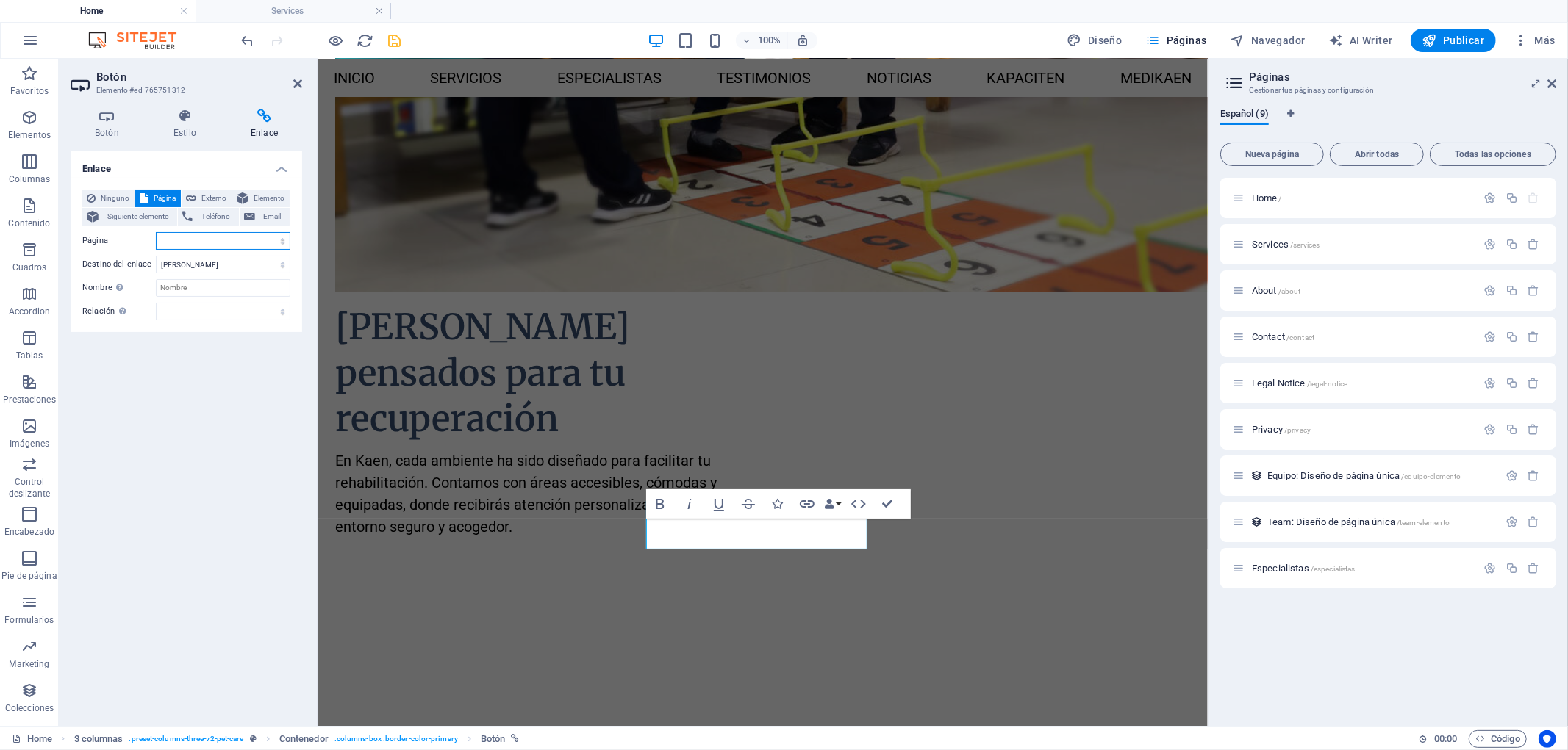
click at [189, 240] on select "Home Services About Contact Legal Notice Privacy Especialistas" at bounding box center [223, 241] width 134 height 17
click at [191, 240] on select "Home Services About Contact Legal Notice Privacy Especialistas" at bounding box center [223, 241] width 134 height 17
click at [197, 259] on select "Nueva pestaña Misma pestaña Superposición" at bounding box center [223, 264] width 134 height 17
click at [168, 197] on span "Página" at bounding box center [164, 198] width 24 height 17
click at [210, 196] on span "Externo" at bounding box center [213, 198] width 26 height 17
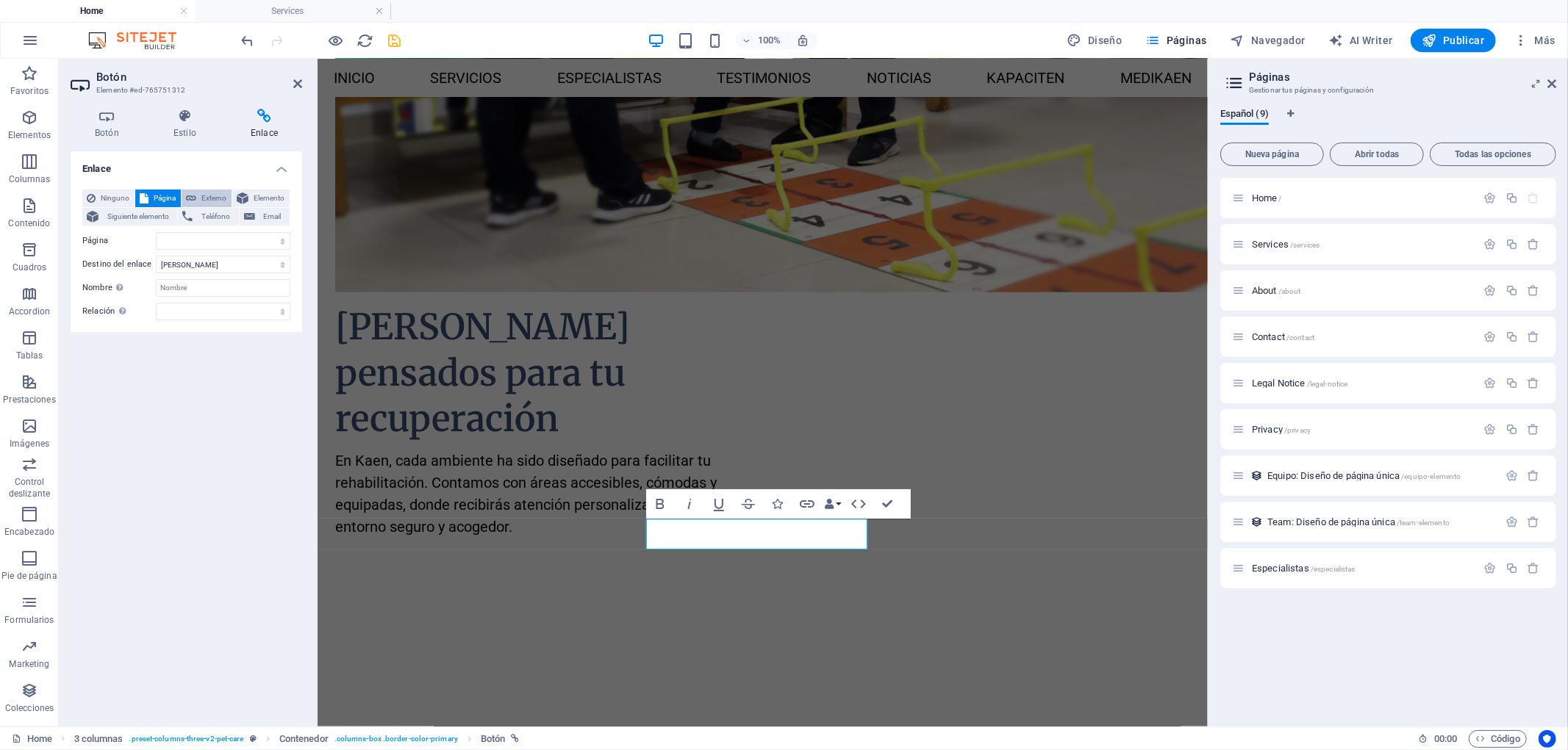
select select "blank"
click at [204, 238] on input "URL" at bounding box center [223, 241] width 134 height 17
paste input "[URL][DOMAIN_NAME][PHONE_NUMBER][PERSON_NAME]"
type input "[URL][DOMAIN_NAME][PHONE_NUMBER][PERSON_NAME]"
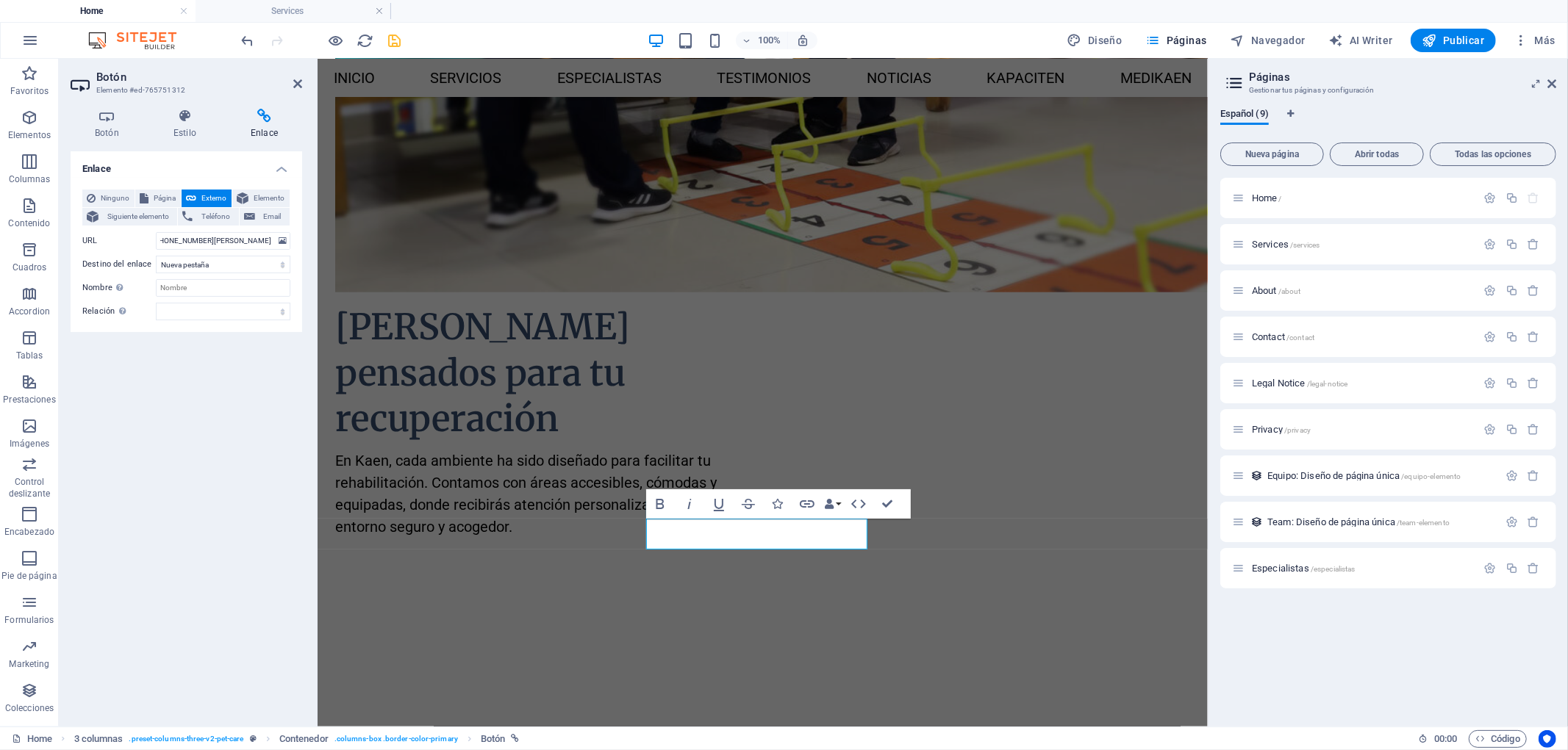
scroll to position [0, 0]
click at [221, 422] on div "Enlace Ninguno Página Externo Elemento Siguiente elemento Teléfono Email Página…" at bounding box center [186, 432] width 232 height 563
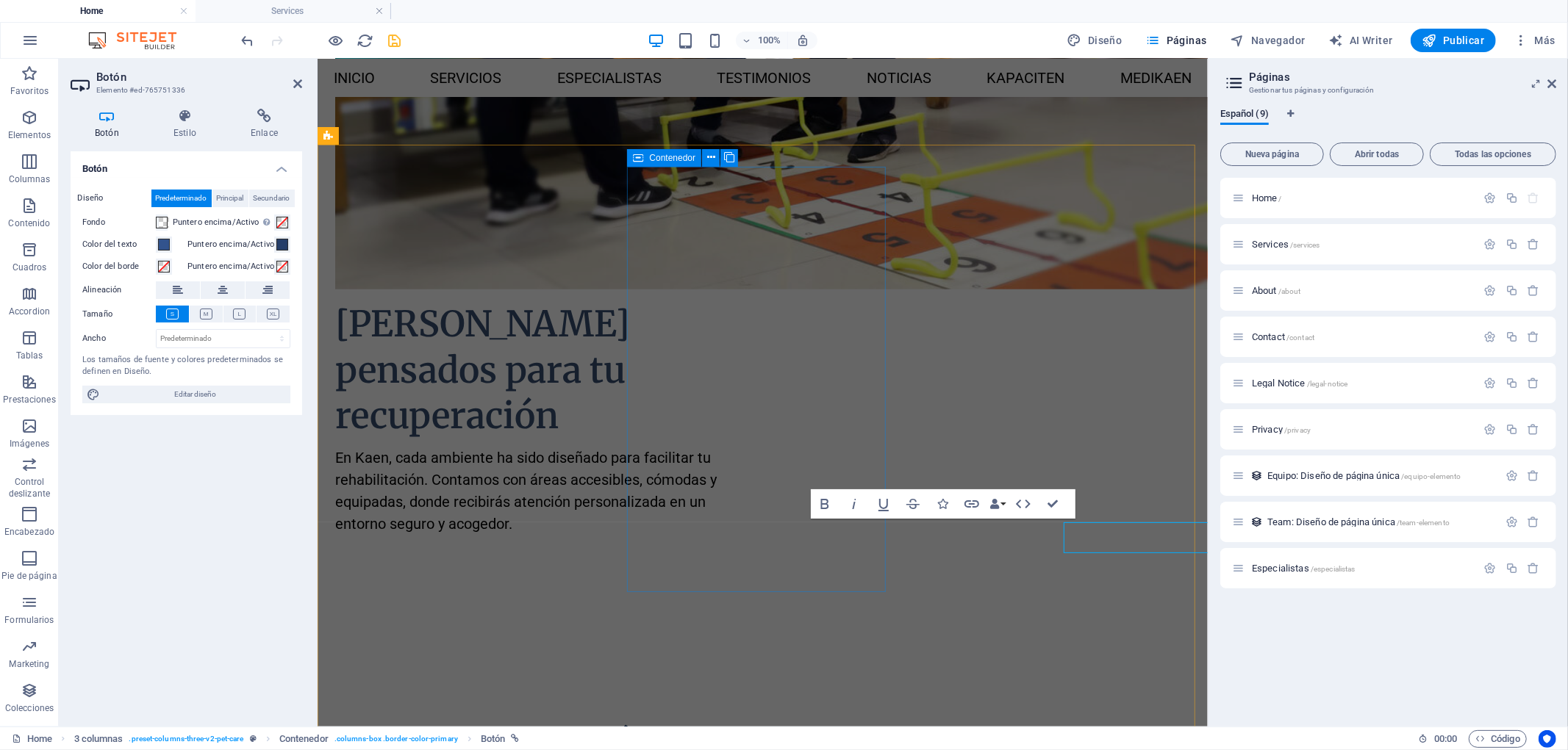
scroll to position [1347, 0]
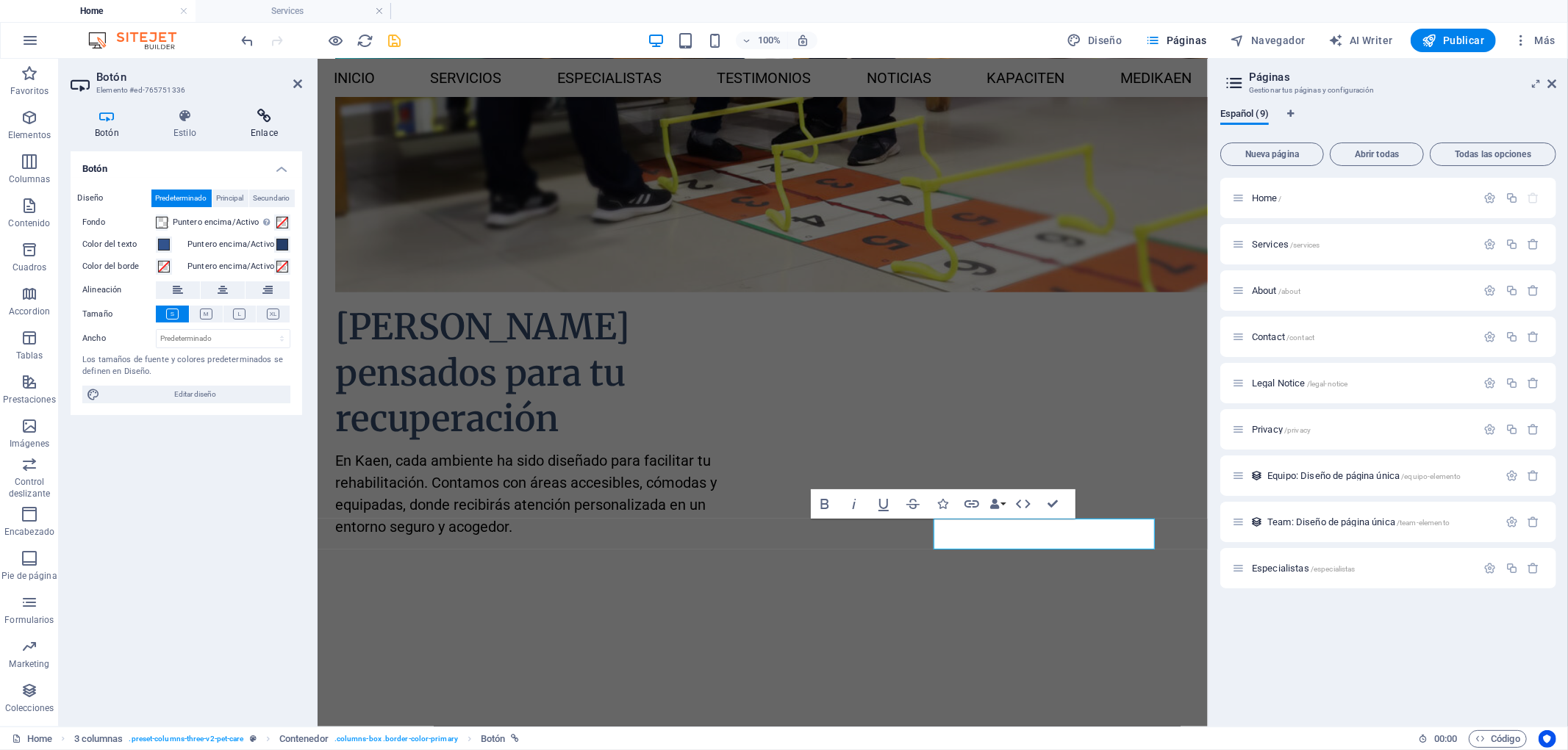
click at [255, 126] on h4 "Enlace" at bounding box center [264, 124] width 76 height 31
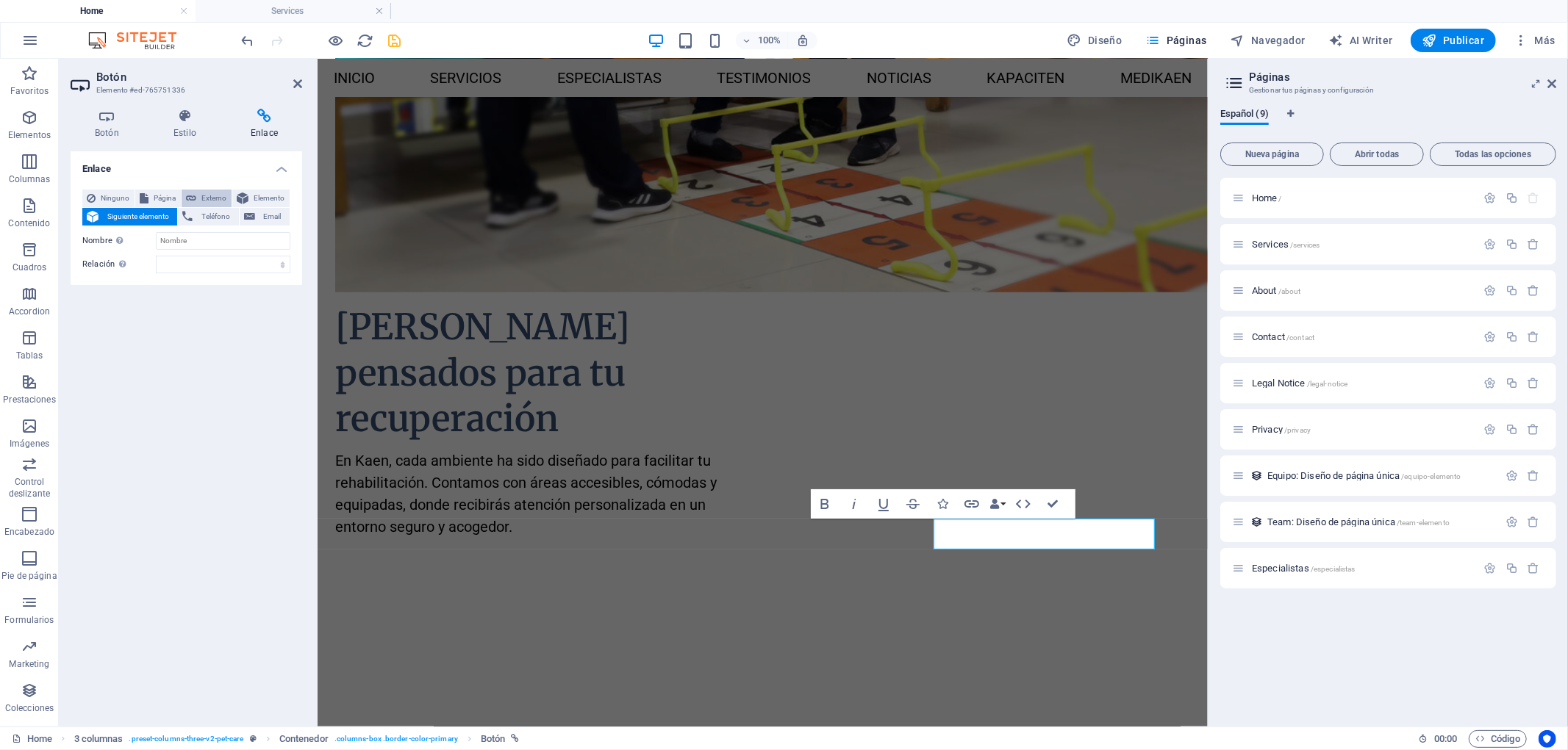
click at [203, 199] on span "Externo" at bounding box center [213, 198] width 26 height 17
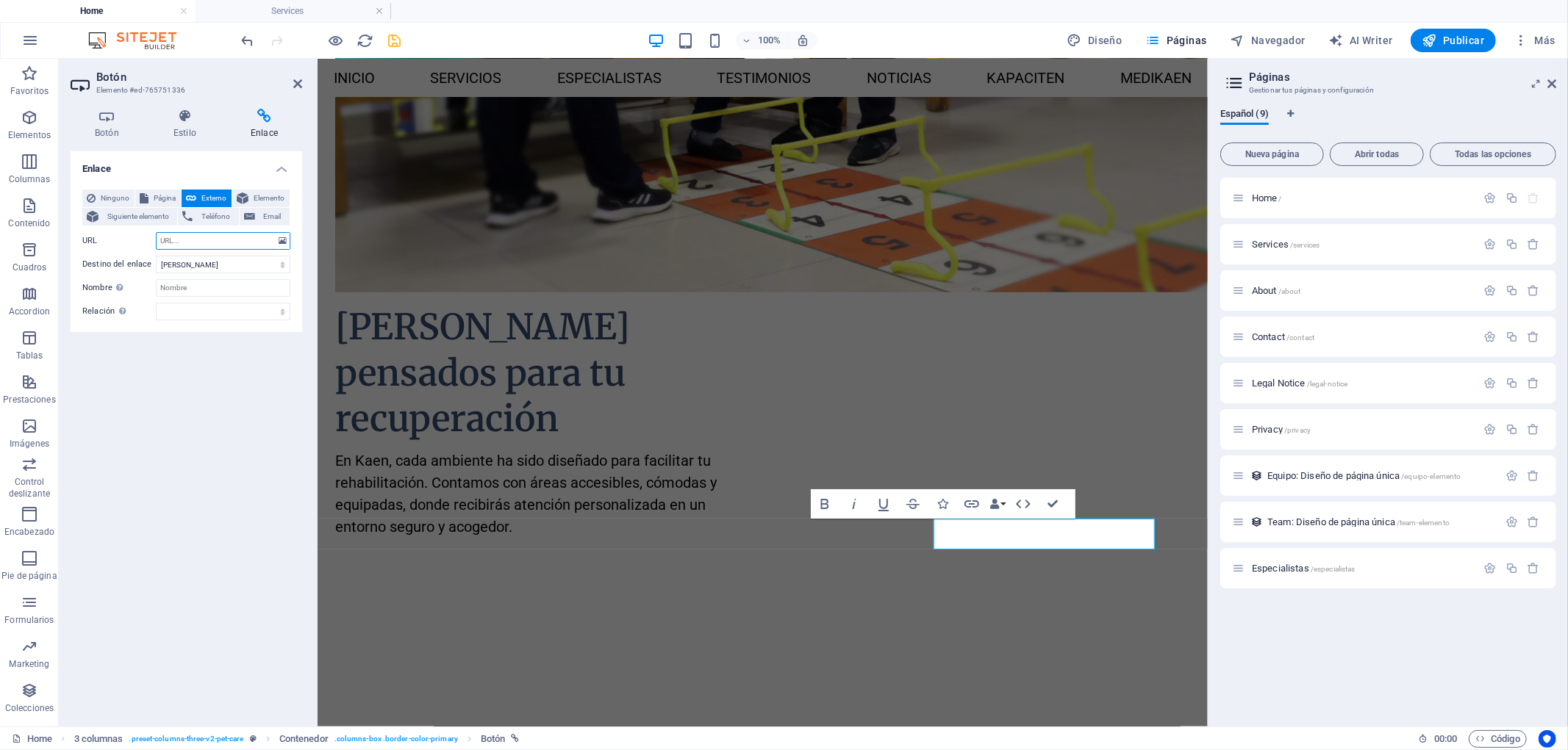
select select "blank"
click at [206, 236] on input "URL" at bounding box center [223, 241] width 134 height 17
paste input "[URL][DOMAIN_NAME][PHONE_NUMBER][PERSON_NAME]"
type input "[URL][DOMAIN_NAME][PHONE_NUMBER][PERSON_NAME]"
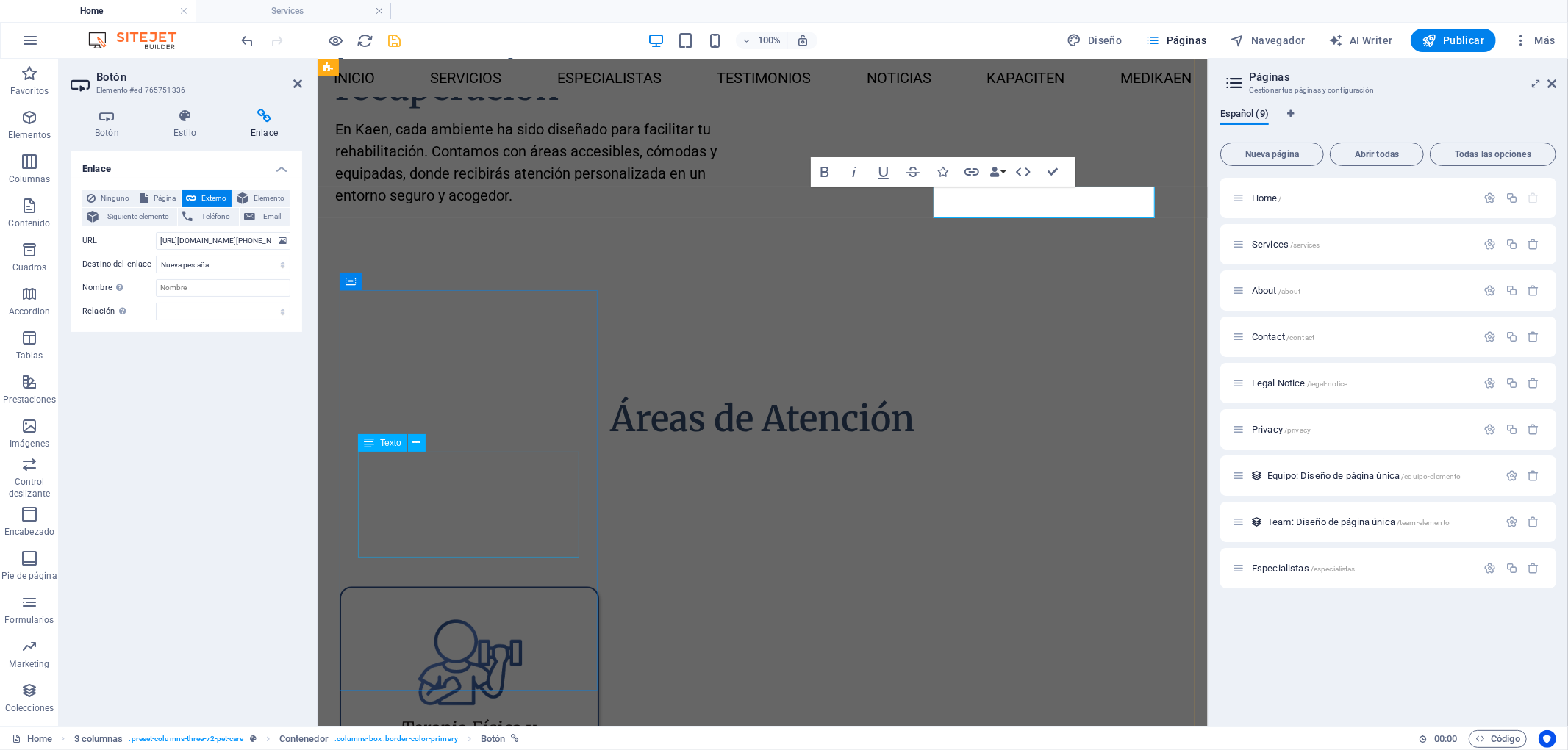
scroll to position [1756, 0]
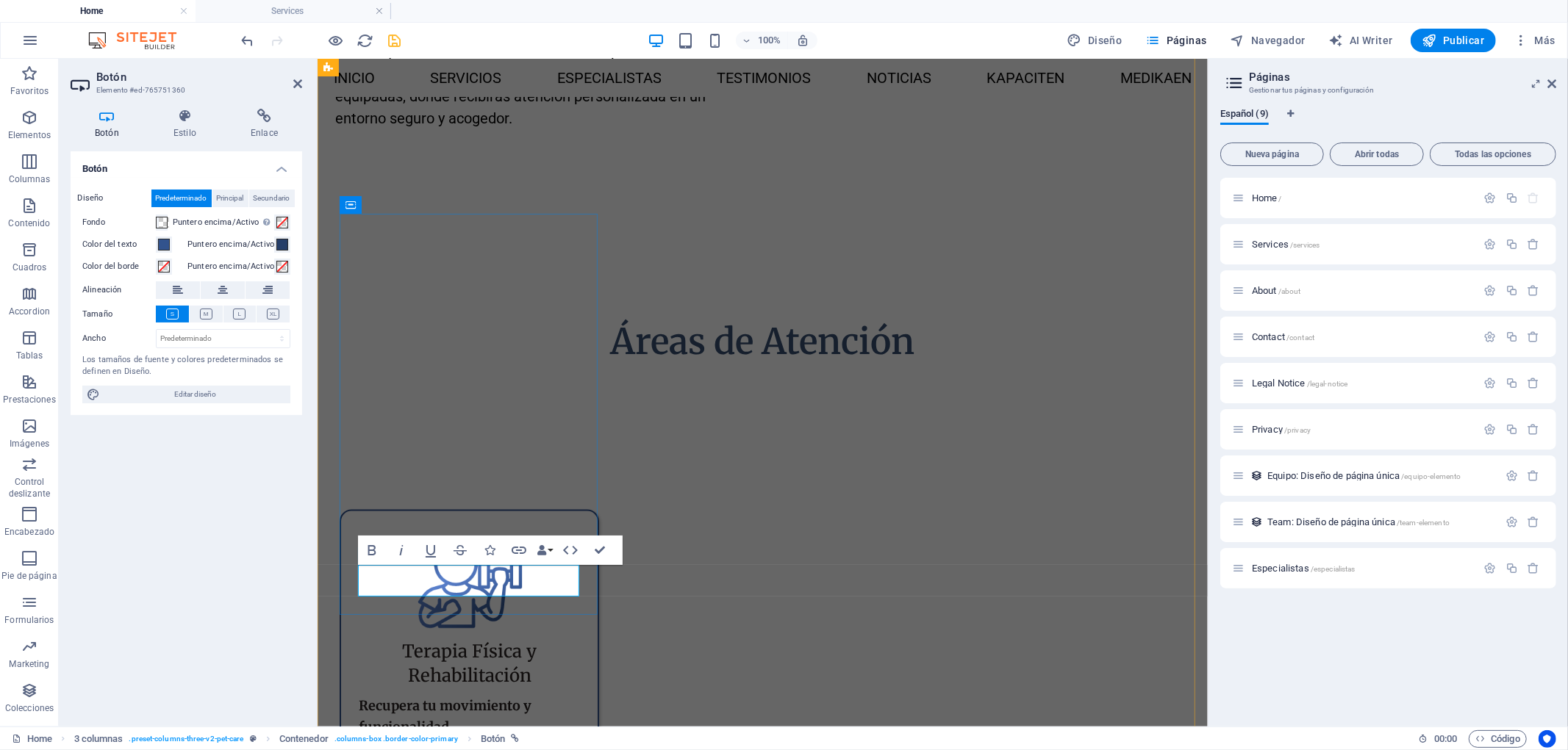
drag, startPoint x: 485, startPoint y: 599, endPoint x: 746, endPoint y: 600, distance: 261.0
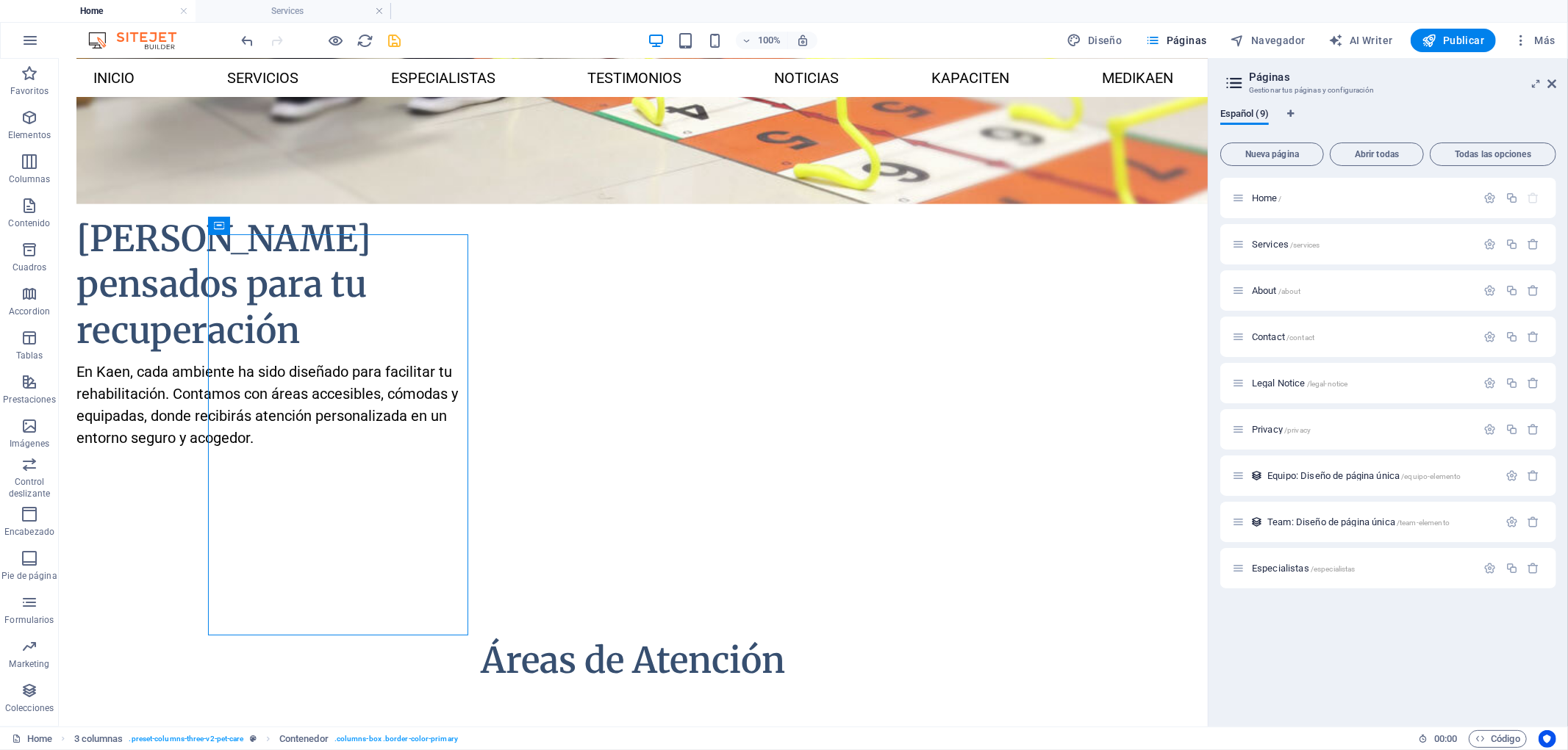
scroll to position [1739, 0]
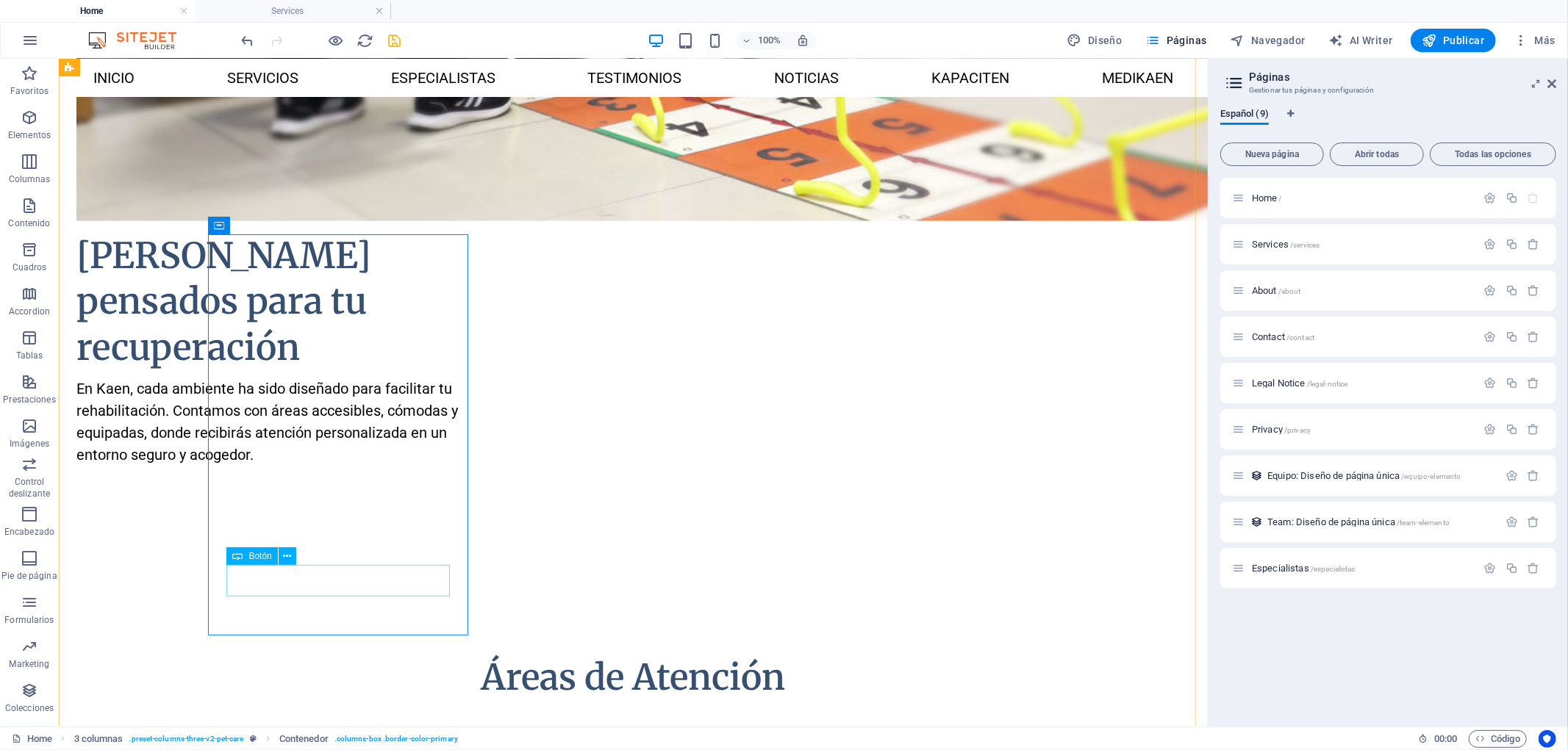
click at [266, 563] on div "Botón" at bounding box center [251, 556] width 51 height 17
click at [266, 560] on div "Botón" at bounding box center [251, 556] width 51 height 17
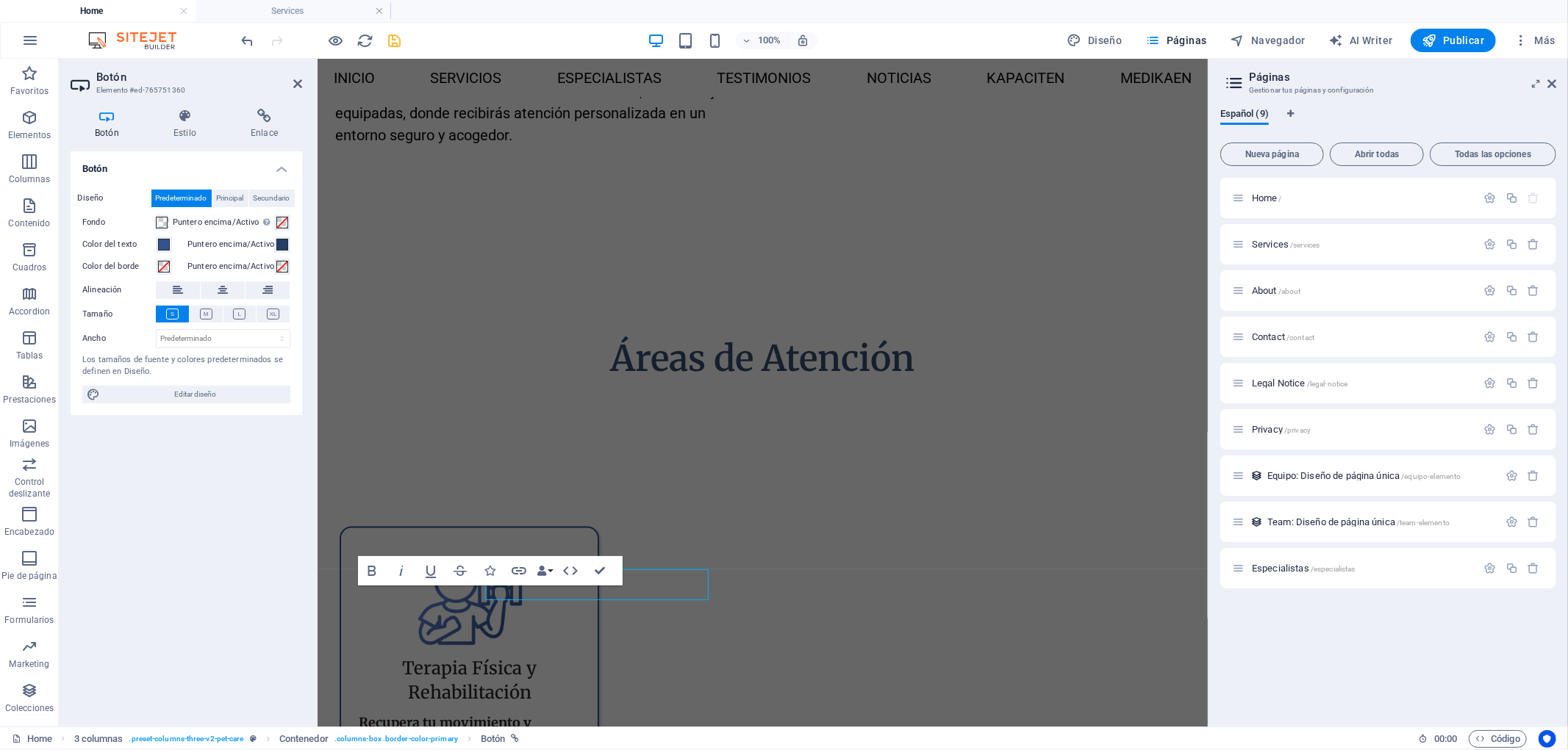
scroll to position [1736, 0]
click at [267, 141] on div "Botón Estilo Enlace Botón Diseño Predeterminado Principal Secundario Fondo Punt…" at bounding box center [186, 412] width 232 height 606
click at [266, 128] on h4 "Enlace" at bounding box center [264, 124] width 76 height 31
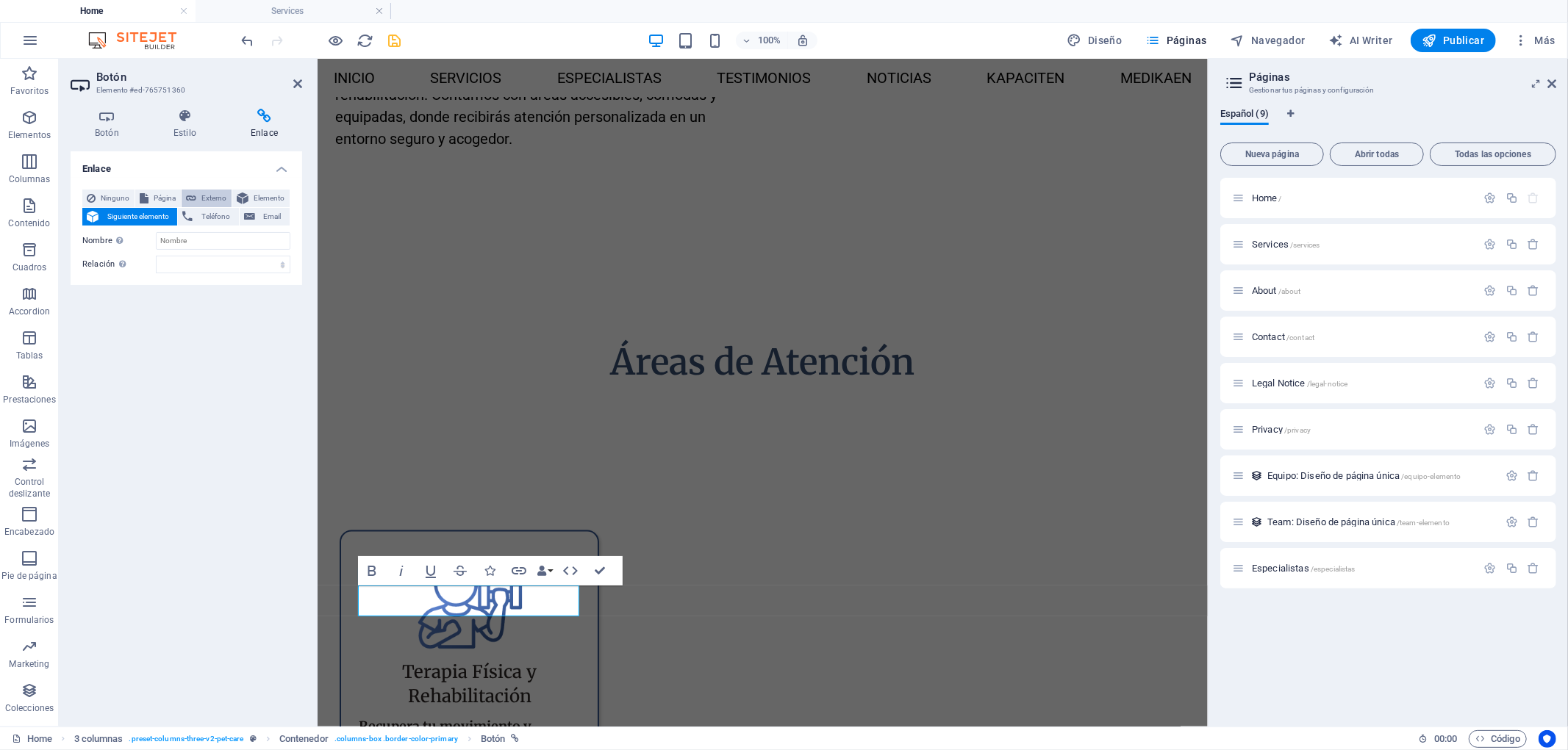
click at [221, 201] on span "Externo" at bounding box center [213, 198] width 26 height 17
select select "blank"
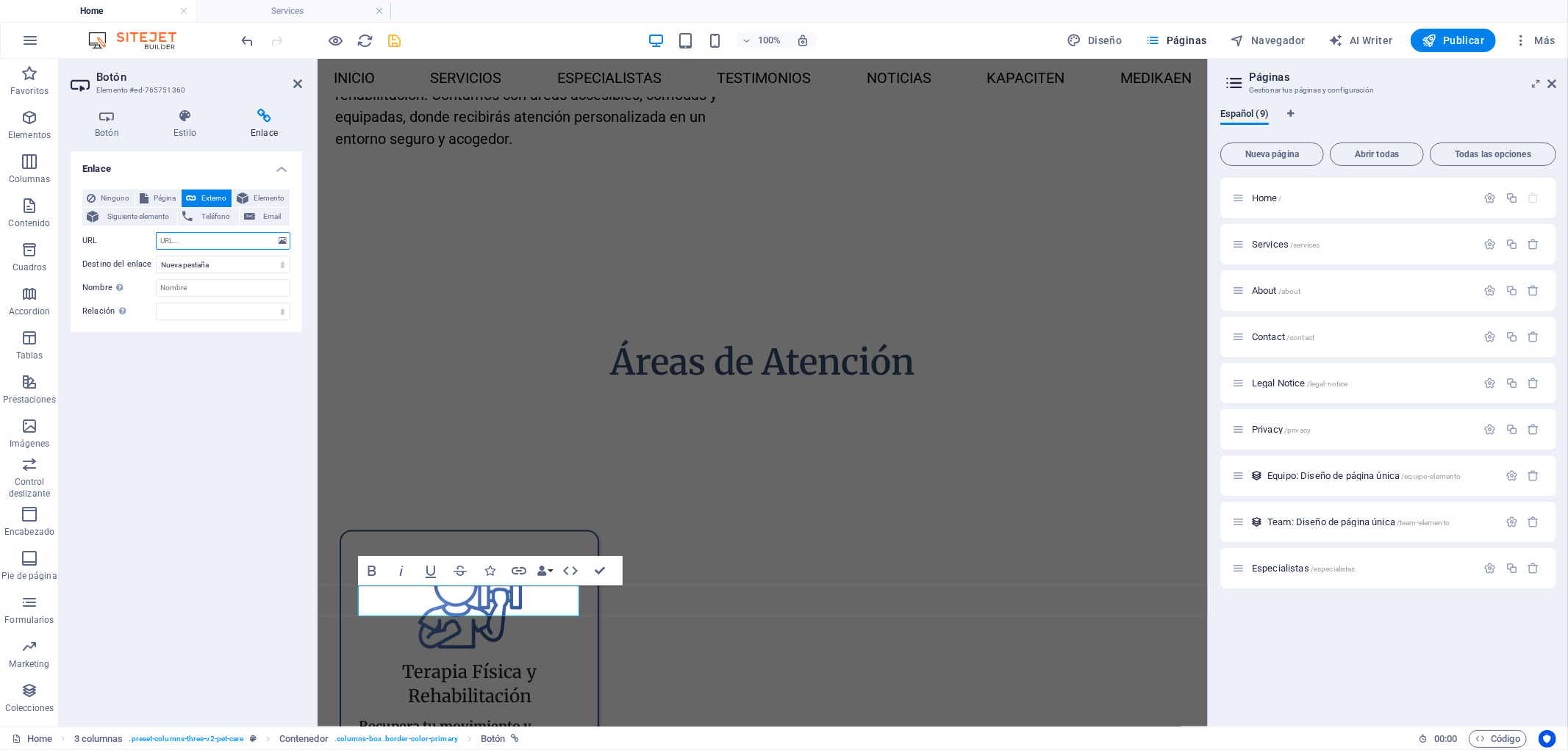
click at [218, 235] on input "URL" at bounding box center [223, 241] width 134 height 17
paste input "[URL][DOMAIN_NAME][PHONE_NUMBER][PERSON_NAME]"
type input "[URL][DOMAIN_NAME][PHONE_NUMBER][PERSON_NAME]"
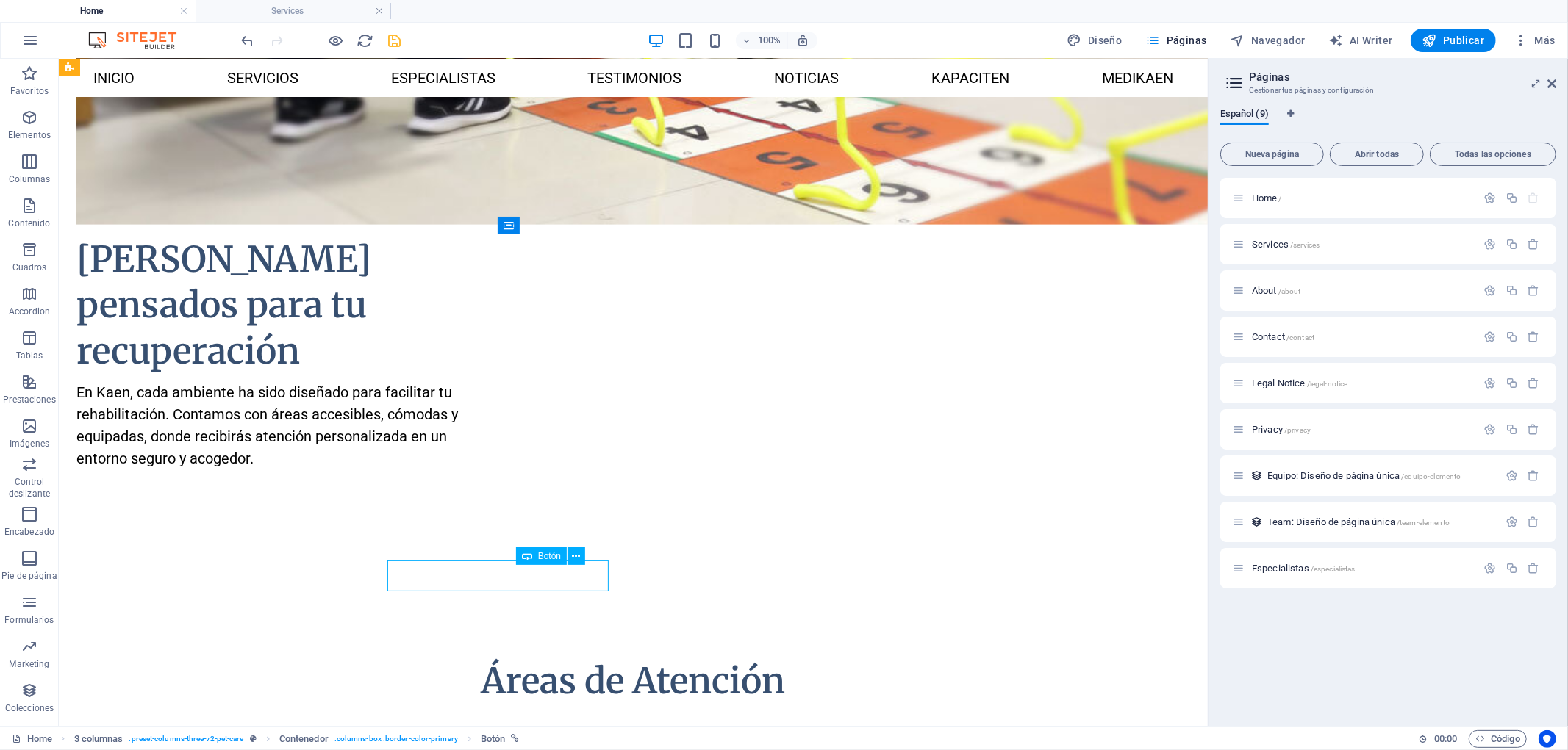
scroll to position [1739, 0]
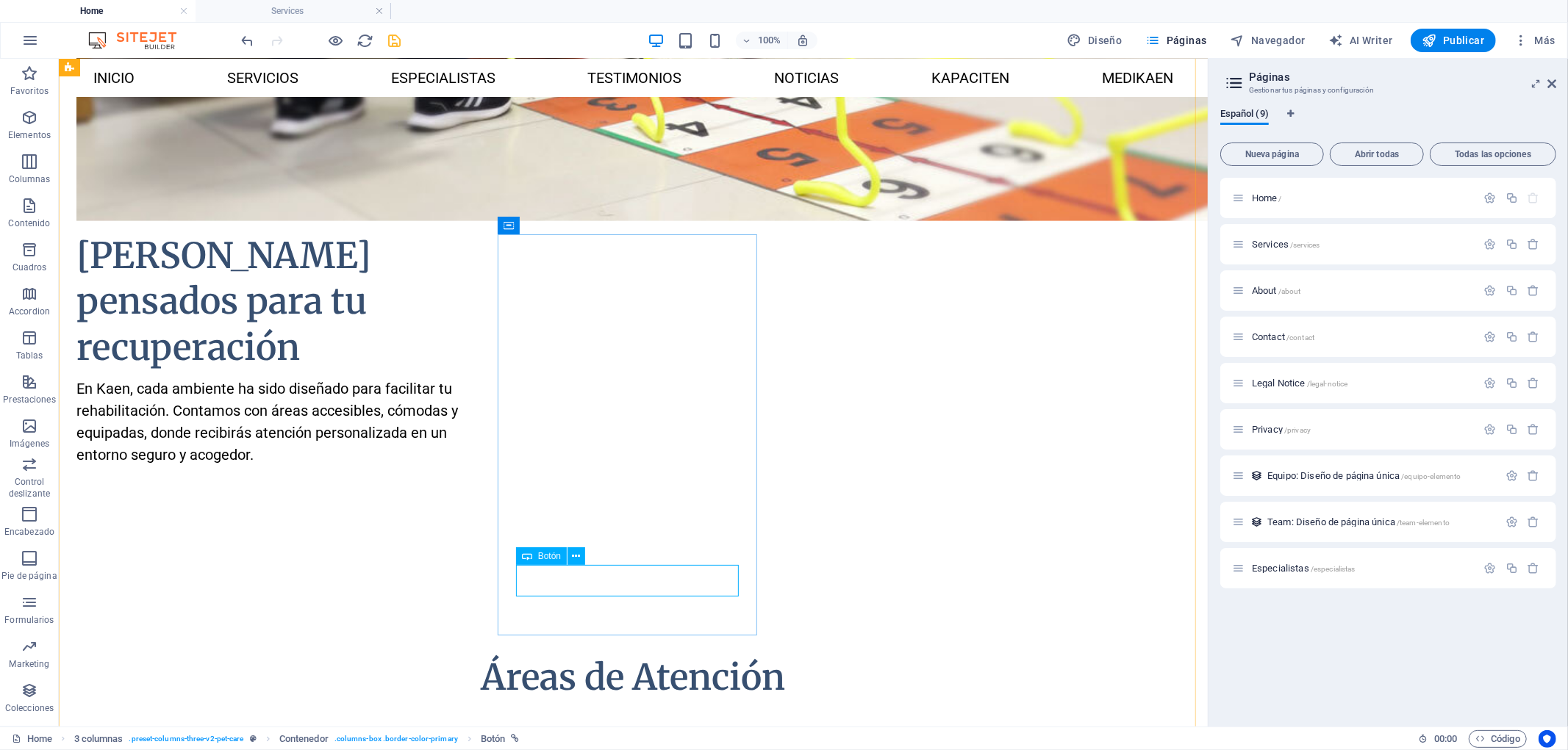
click at [532, 553] on div "Botón" at bounding box center [542, 556] width 51 height 17
drag, startPoint x: 532, startPoint y: 553, endPoint x: 268, endPoint y: 496, distance: 270.1
click at [532, 553] on div "Botón" at bounding box center [542, 556] width 51 height 17
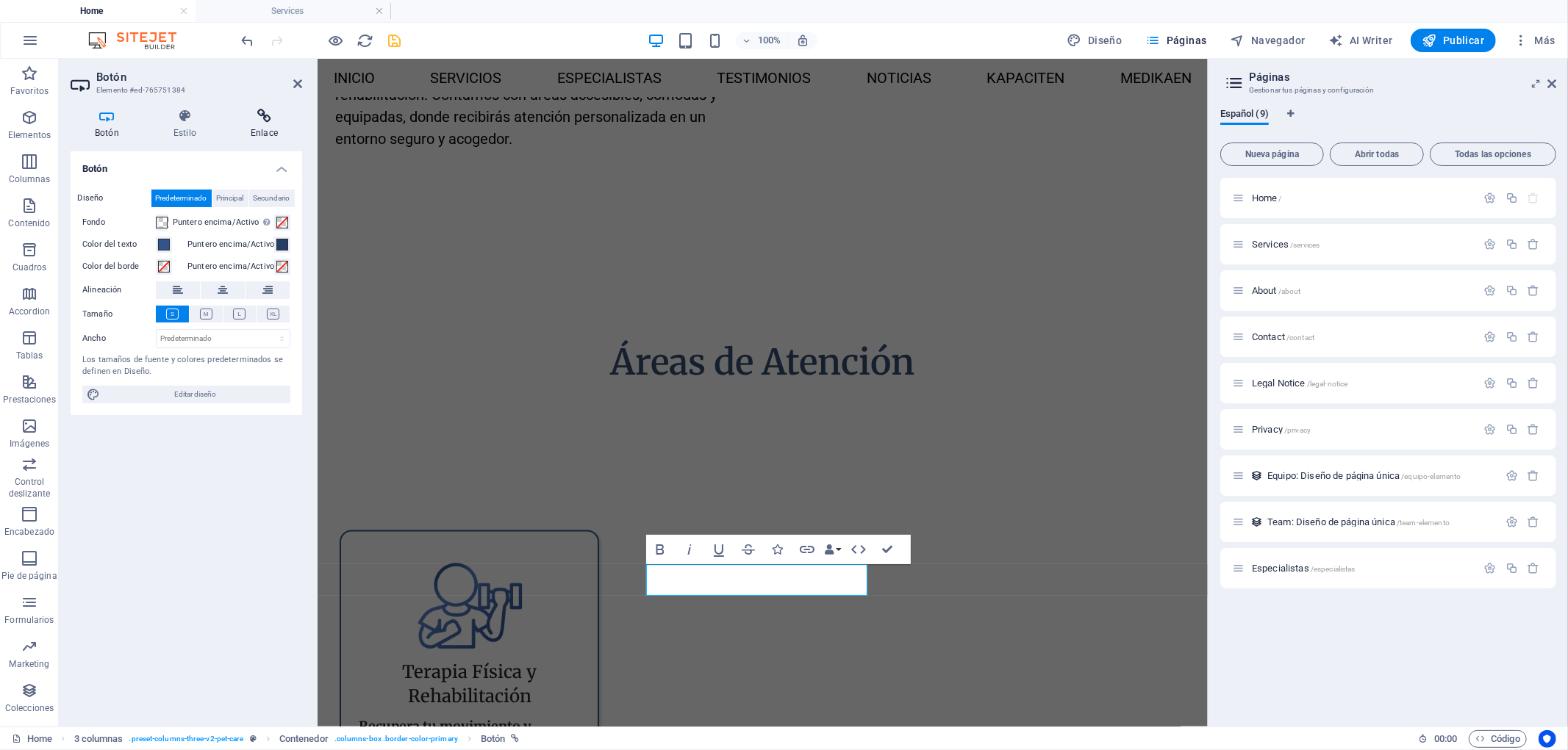
click at [257, 116] on icon at bounding box center [264, 116] width 76 height 15
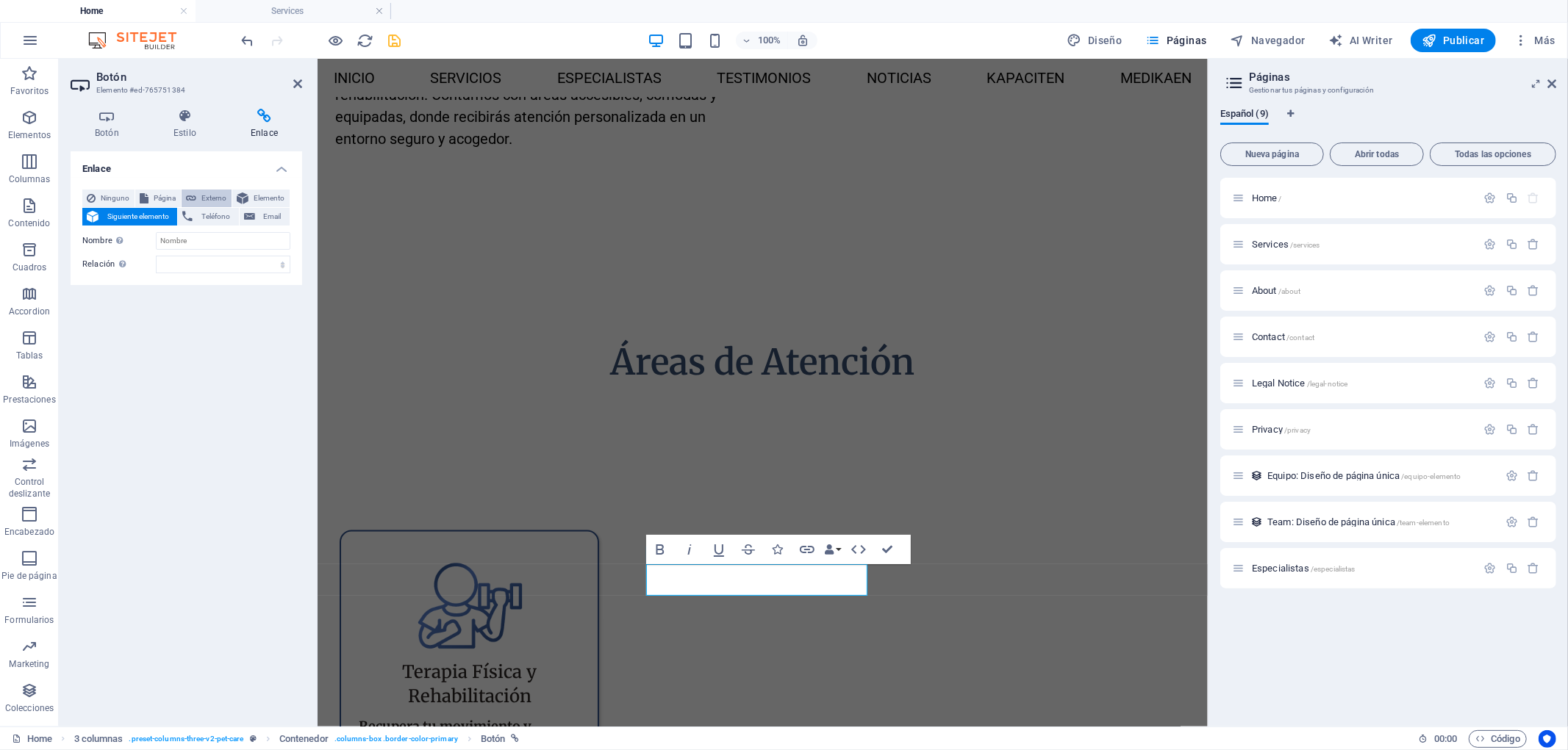
click at [206, 193] on span "Externo" at bounding box center [213, 198] width 26 height 17
select select "blank"
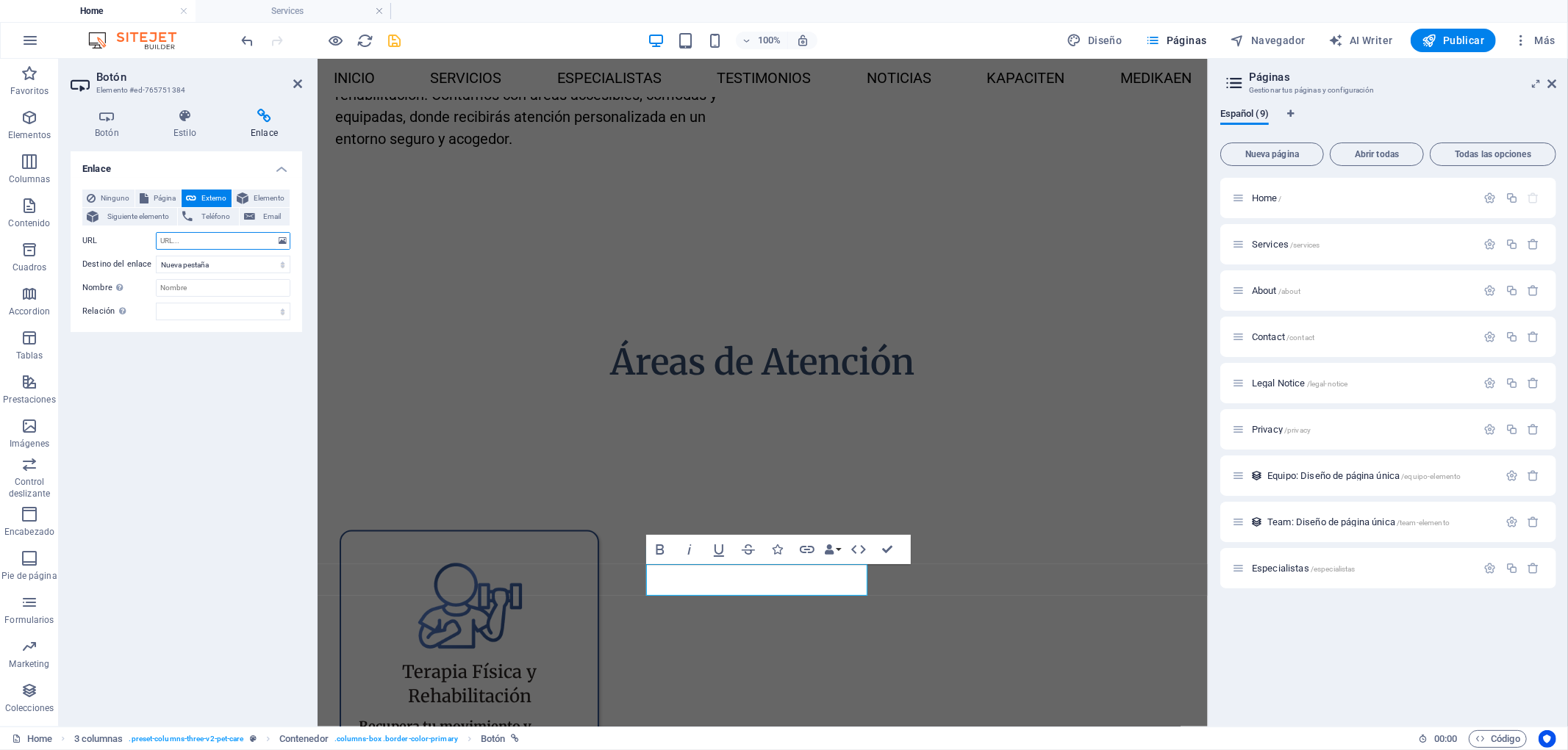
click at [193, 236] on input "URL" at bounding box center [223, 241] width 134 height 17
paste input "[URL][DOMAIN_NAME][PHONE_NUMBER][PERSON_NAME]"
type input "[URL][DOMAIN_NAME][PHONE_NUMBER][PERSON_NAME]"
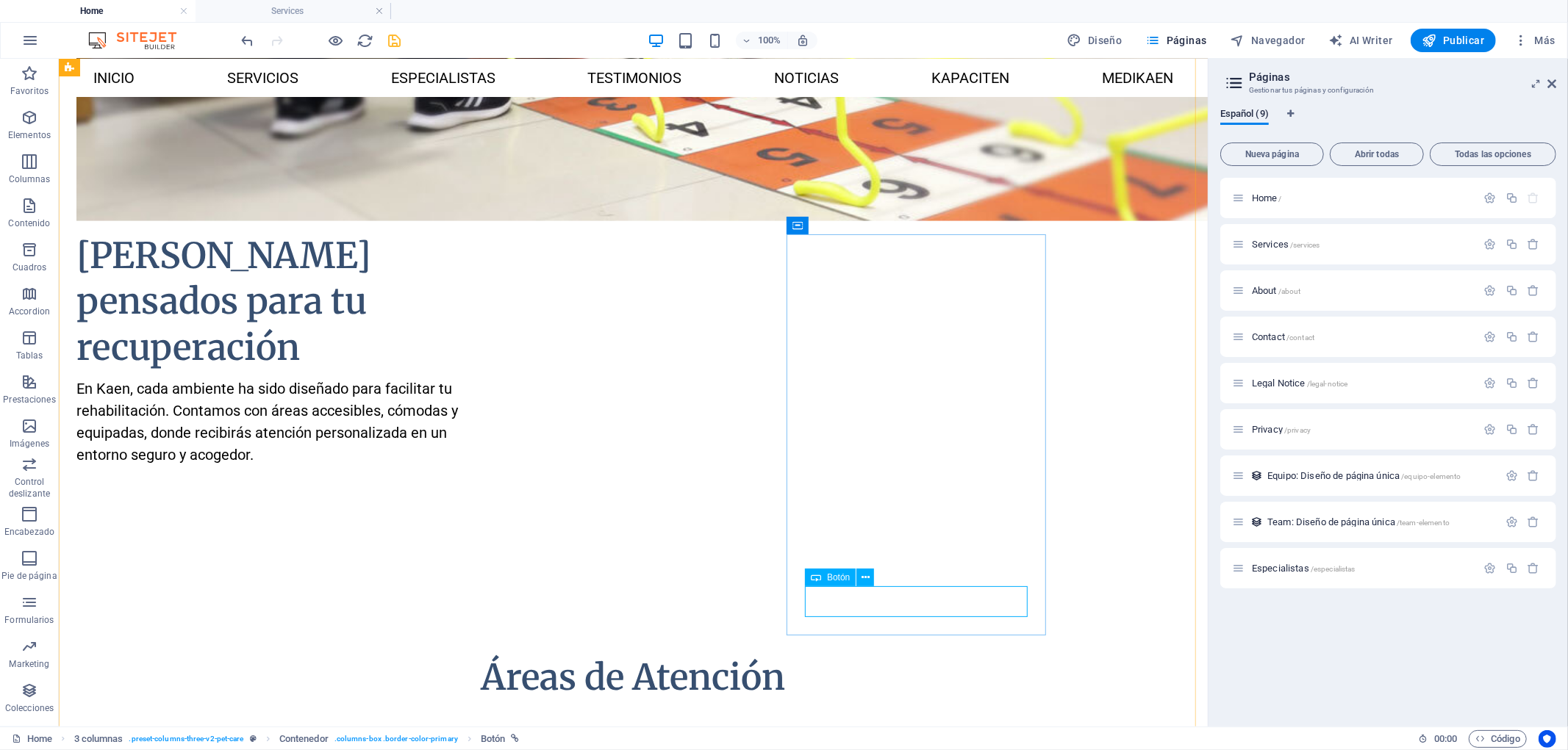
click at [836, 573] on span "Botón" at bounding box center [838, 577] width 23 height 9
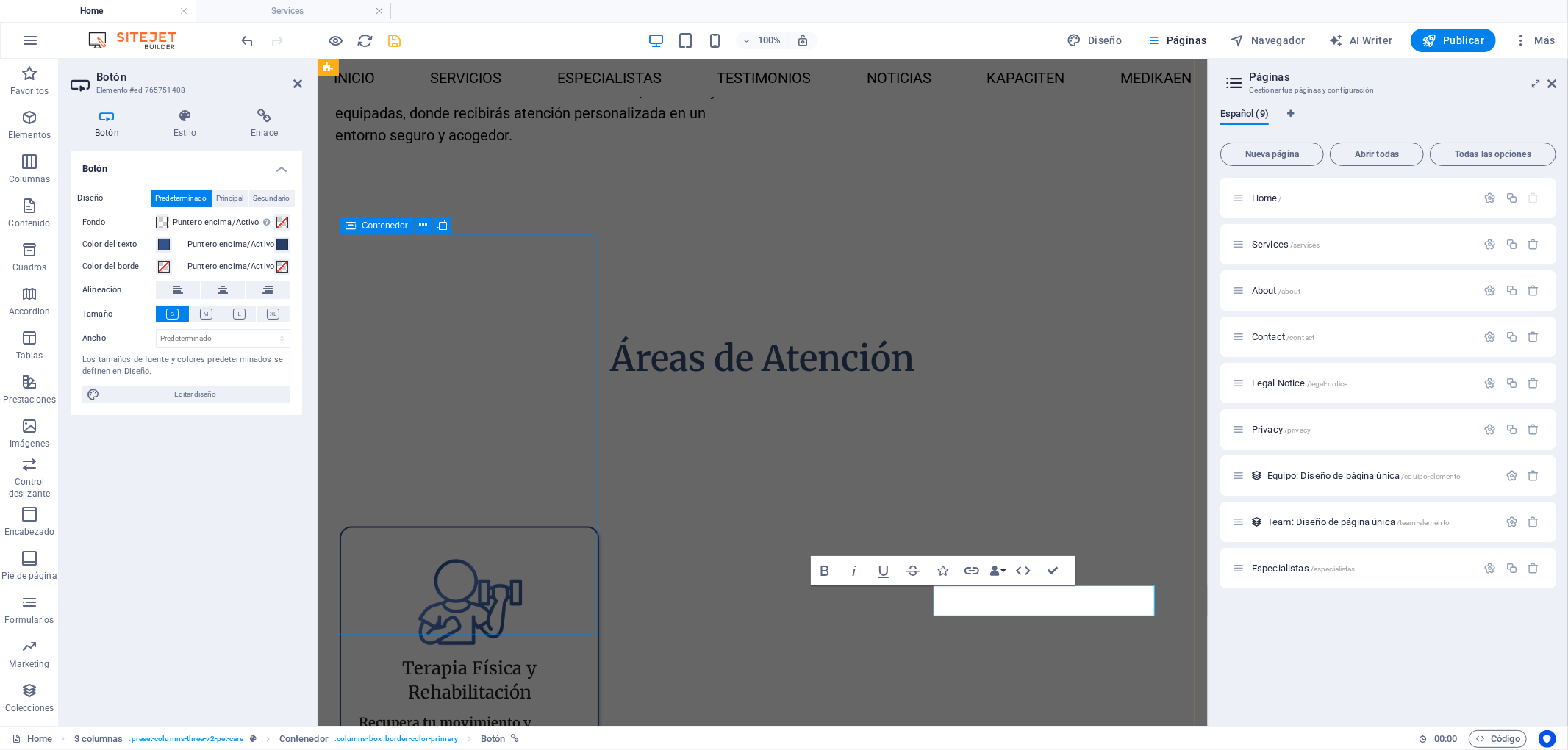
scroll to position [1736, 0]
click at [281, 133] on h4 "Enlace" at bounding box center [264, 124] width 76 height 31
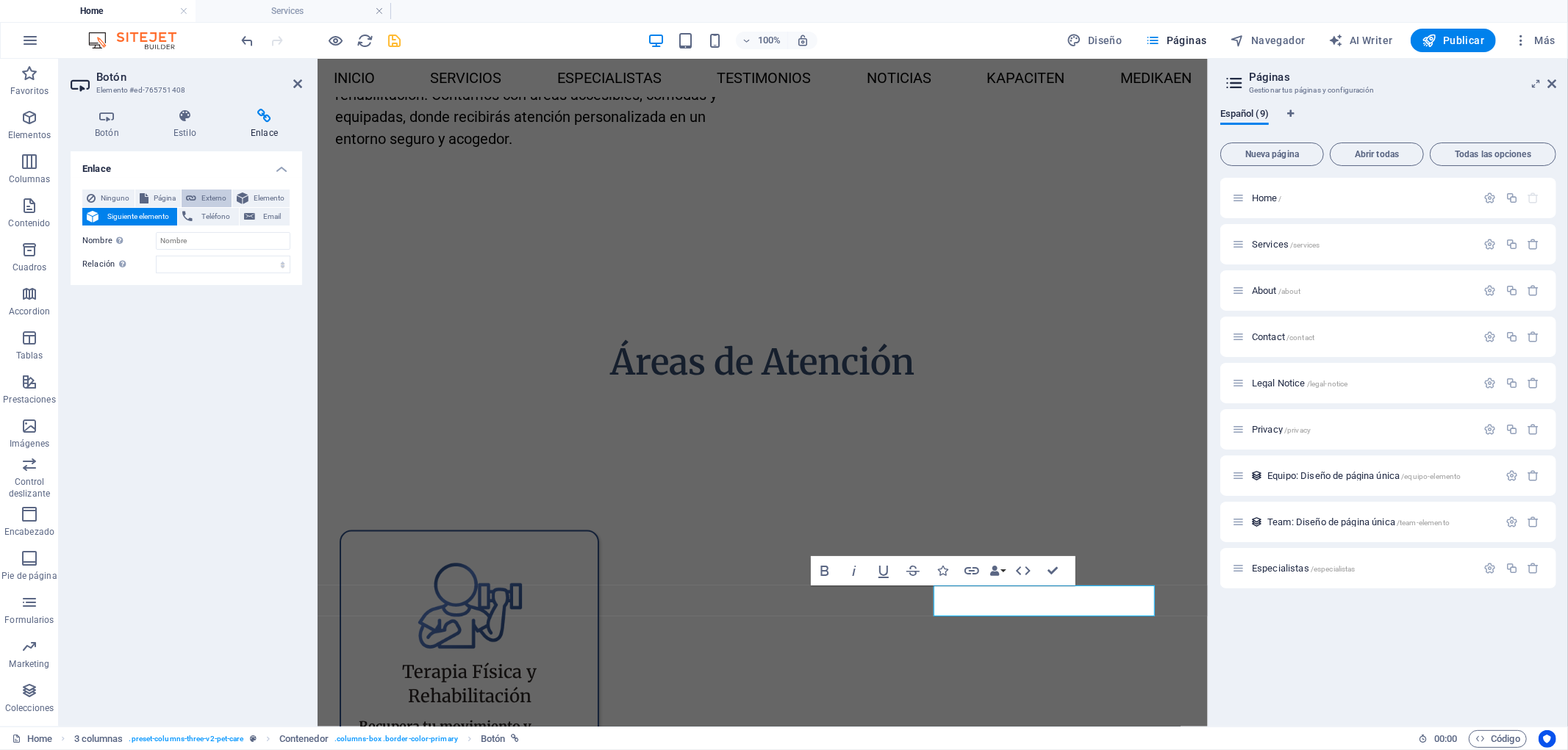
click at [210, 203] on span "Externo" at bounding box center [213, 198] width 26 height 17
select select "blank"
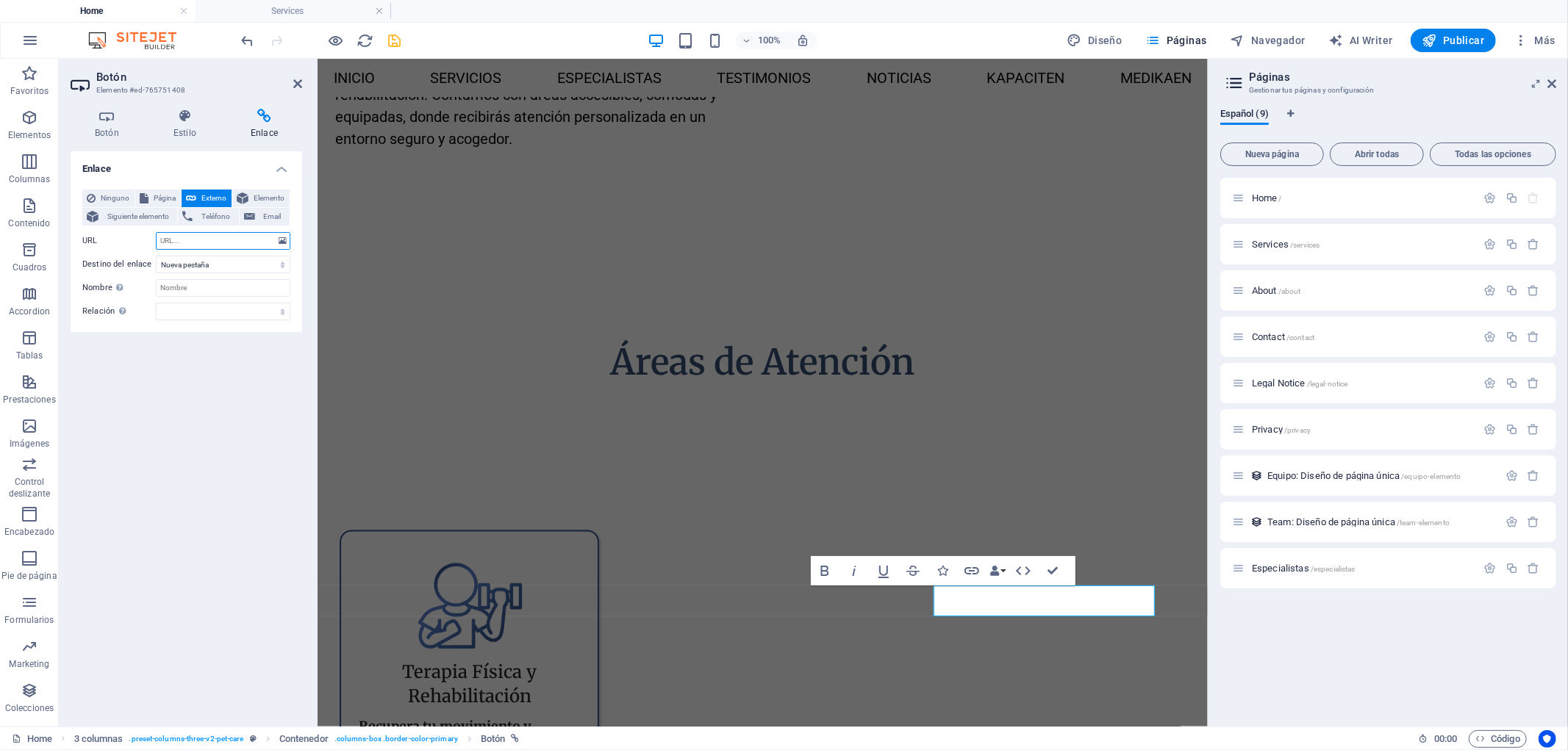
click at [214, 244] on input "URL" at bounding box center [223, 241] width 134 height 17
paste input "[URL][DOMAIN_NAME][PHONE_NUMBER][PERSON_NAME]"
type input "[URL][DOMAIN_NAME][PHONE_NUMBER][PERSON_NAME]"
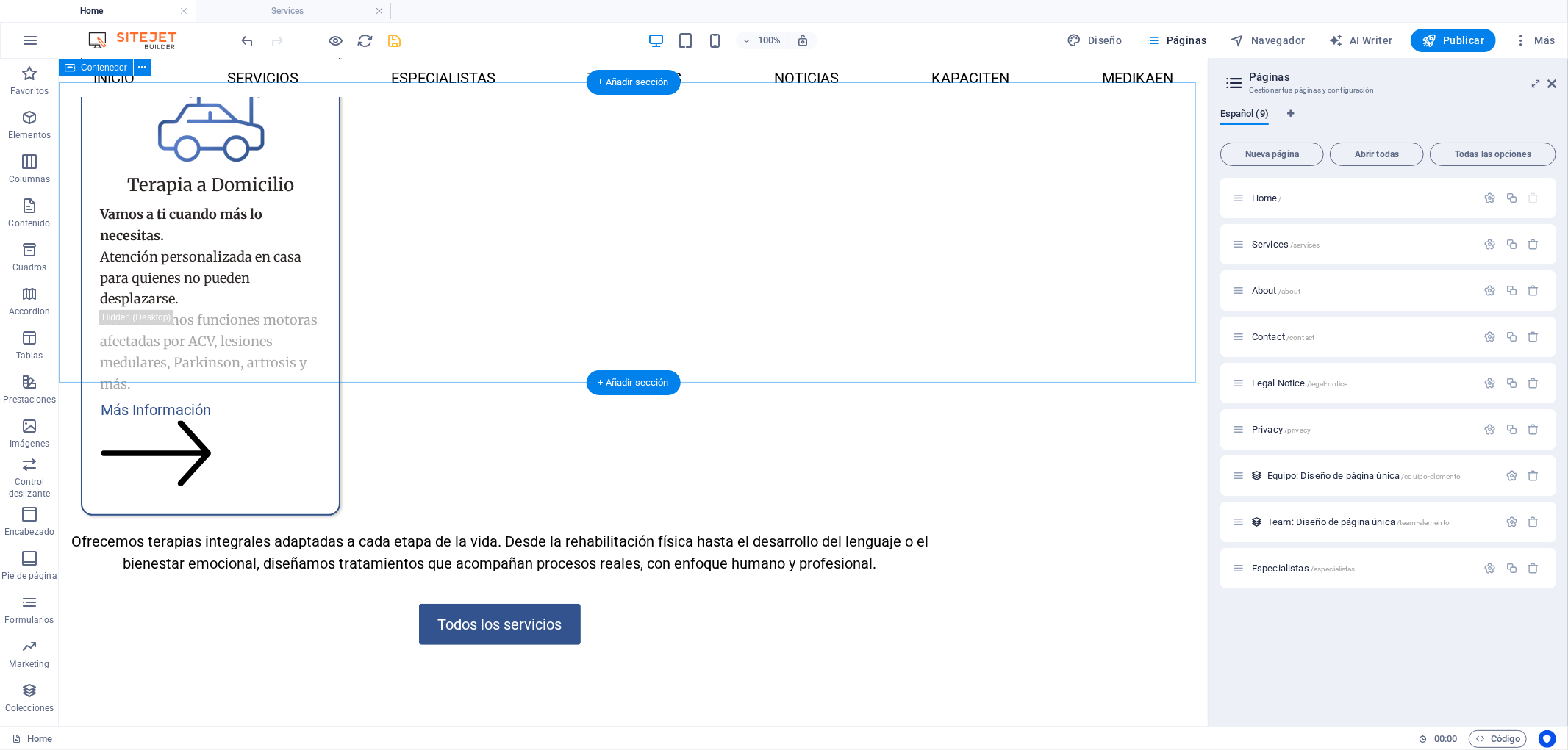
scroll to position [4697, 0]
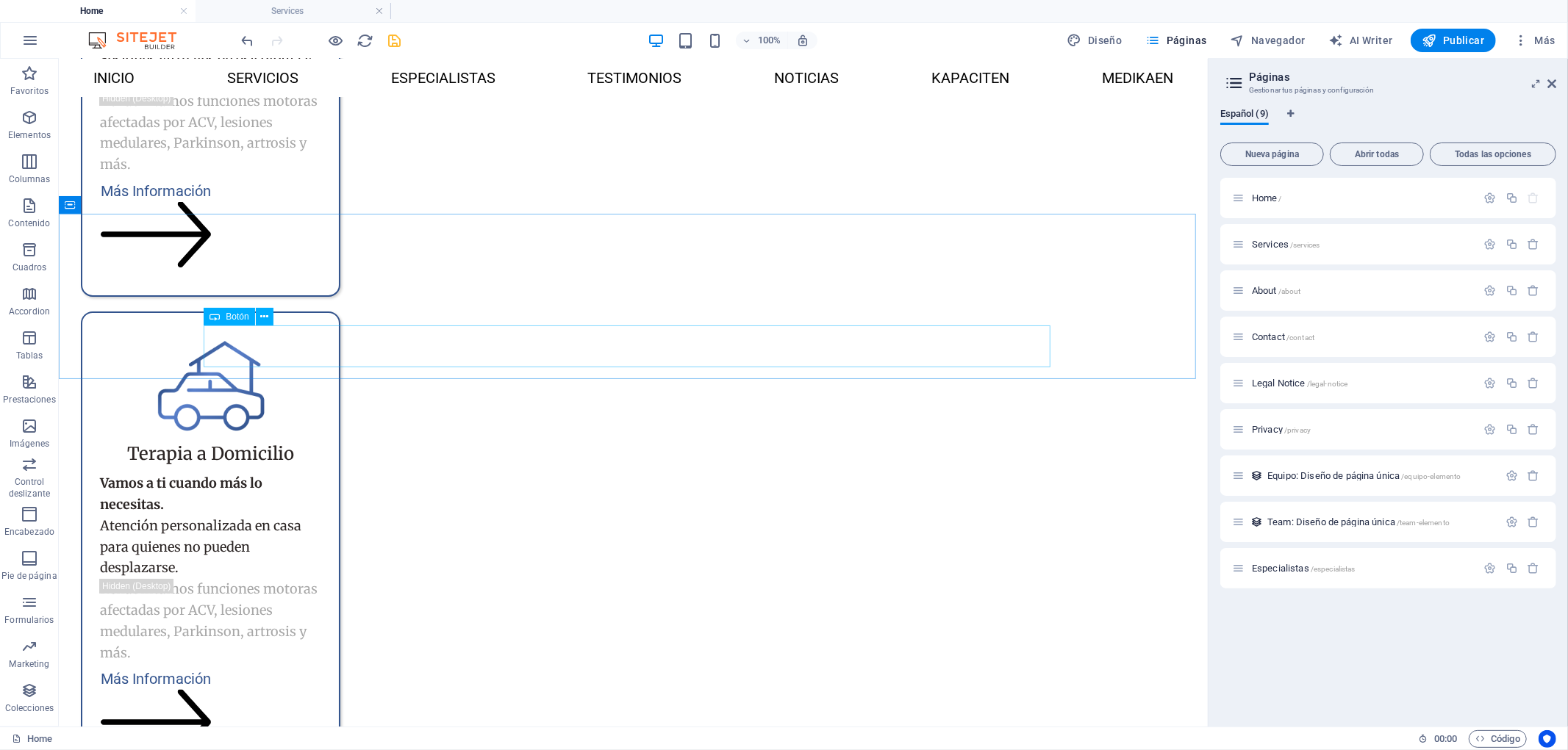
click at [244, 321] on div "Botón" at bounding box center [229, 316] width 51 height 17
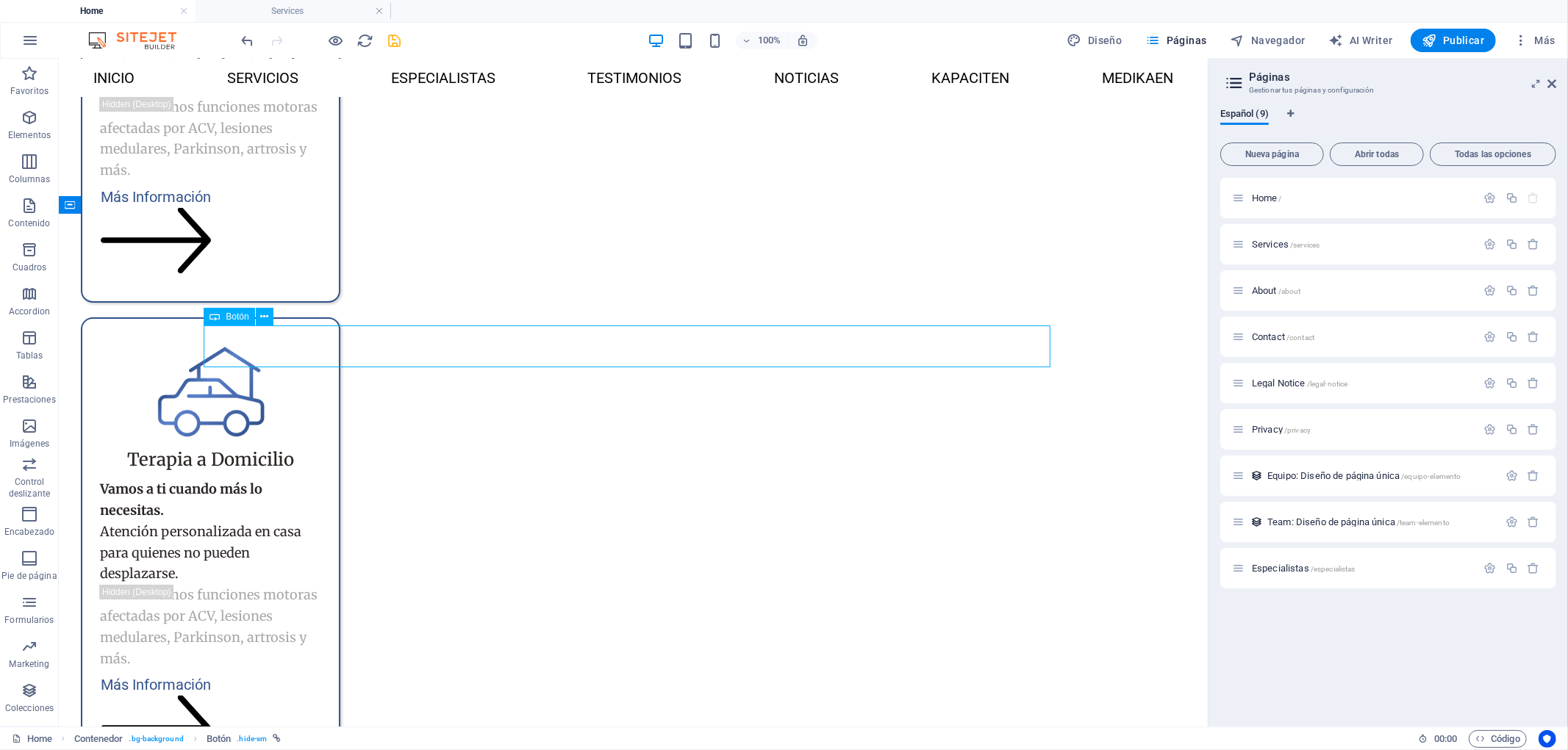
select select "px"
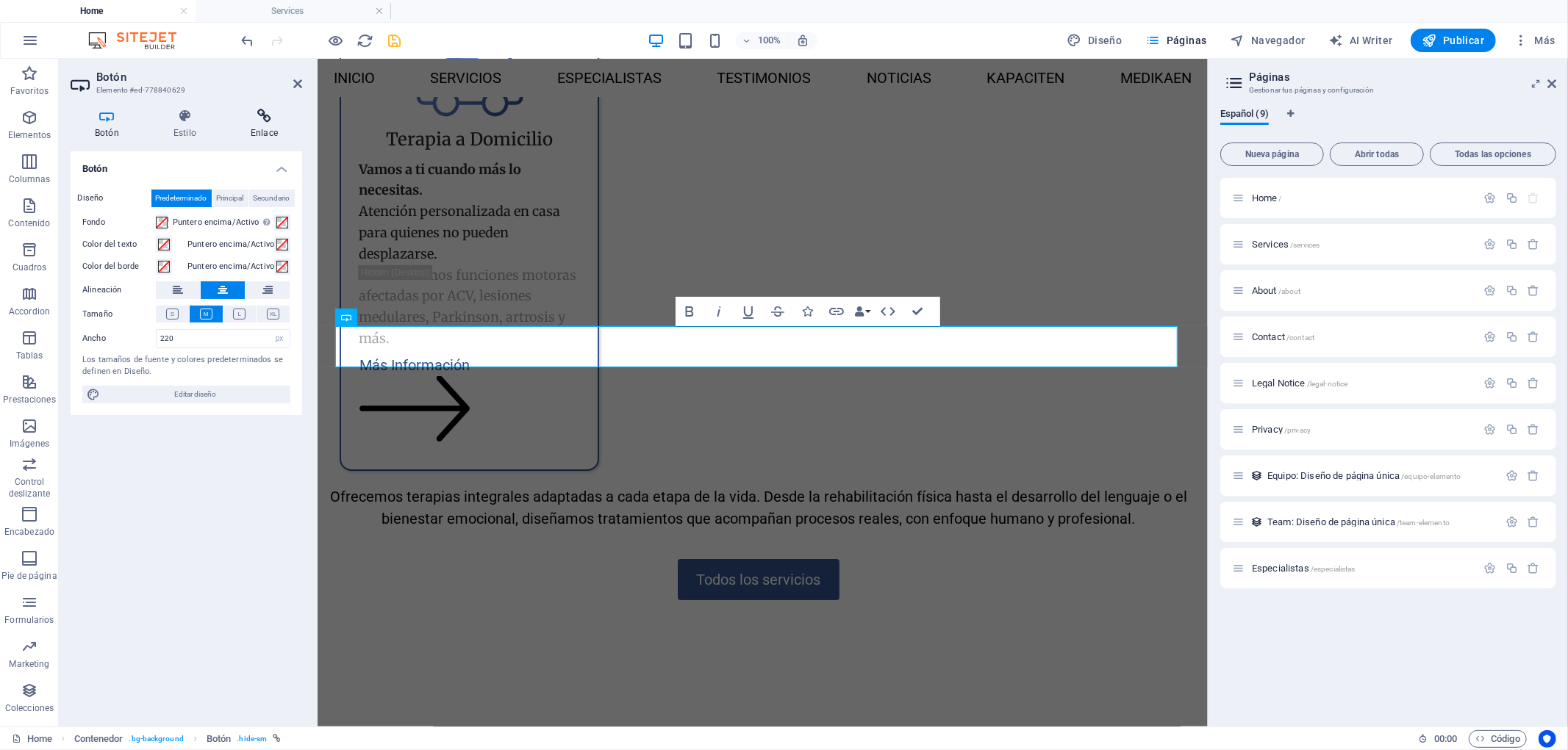
click at [274, 120] on icon at bounding box center [264, 116] width 76 height 15
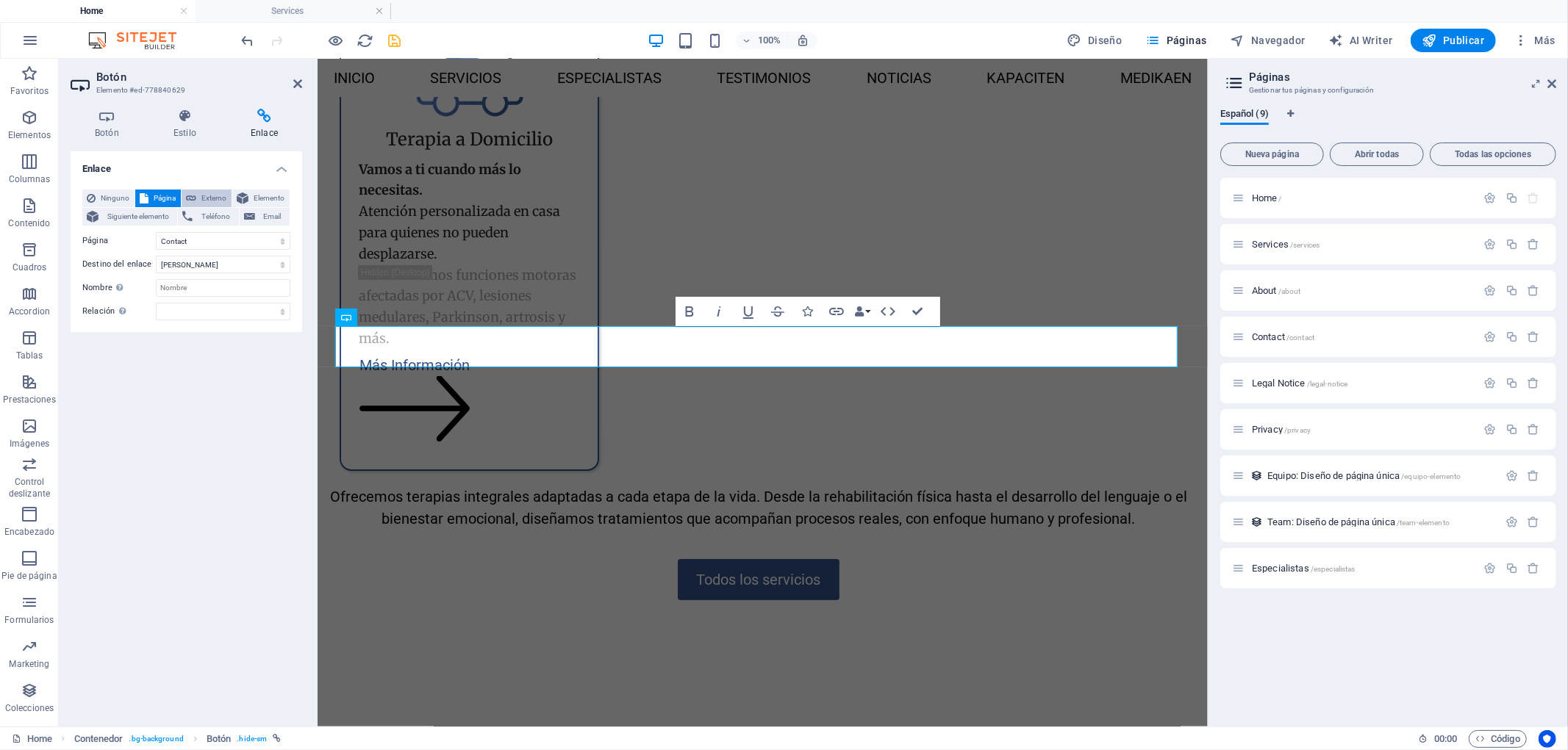
click at [210, 201] on span "Externo" at bounding box center [213, 198] width 26 height 17
select select "blank"
click at [208, 244] on input "/13514114" at bounding box center [223, 241] width 134 height 17
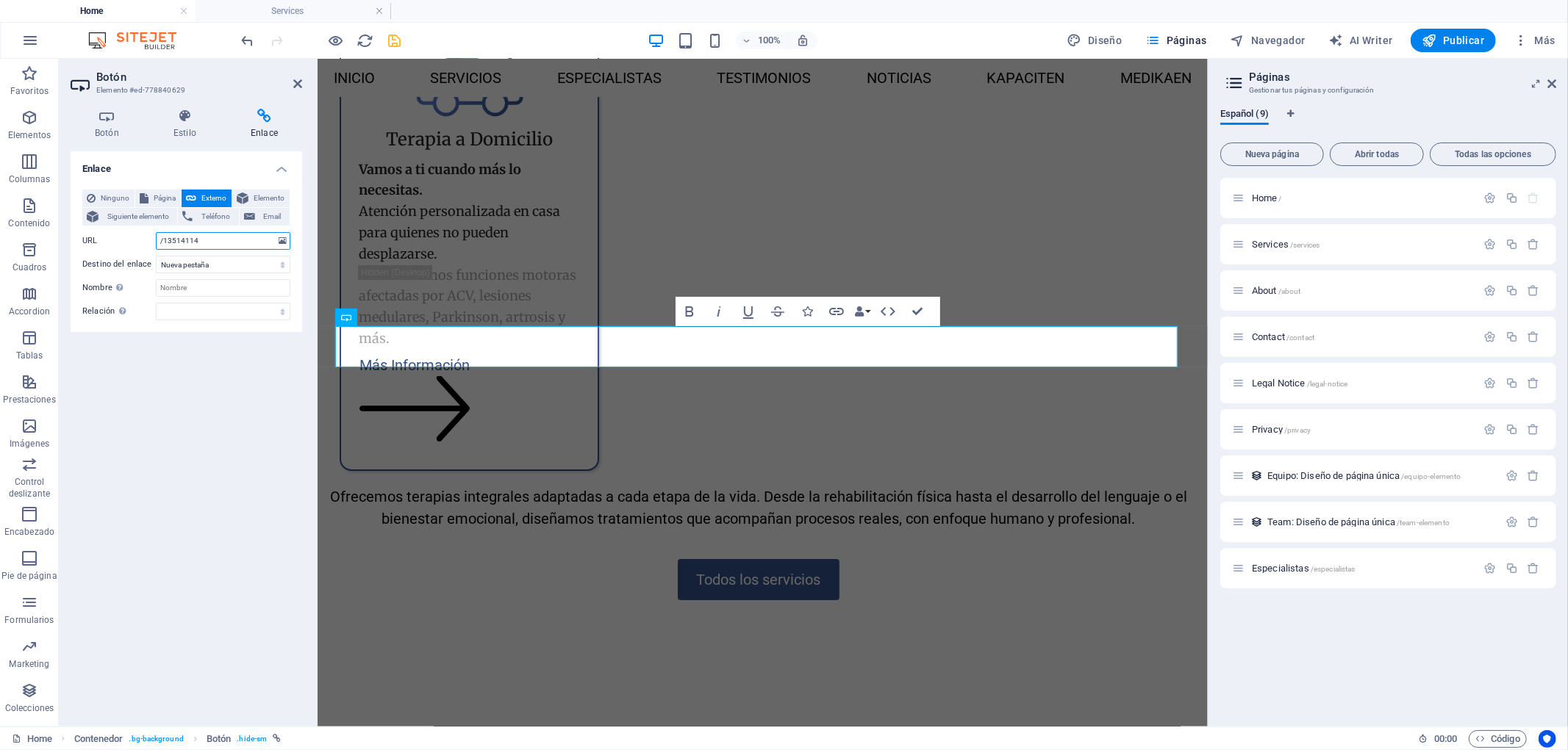
paste input "[URL][DOMAIN_NAME][PHONE_NUMBER][PERSON_NAME]"
type input "[URL][DOMAIN_NAME][PHONE_NUMBER][PERSON_NAME]"
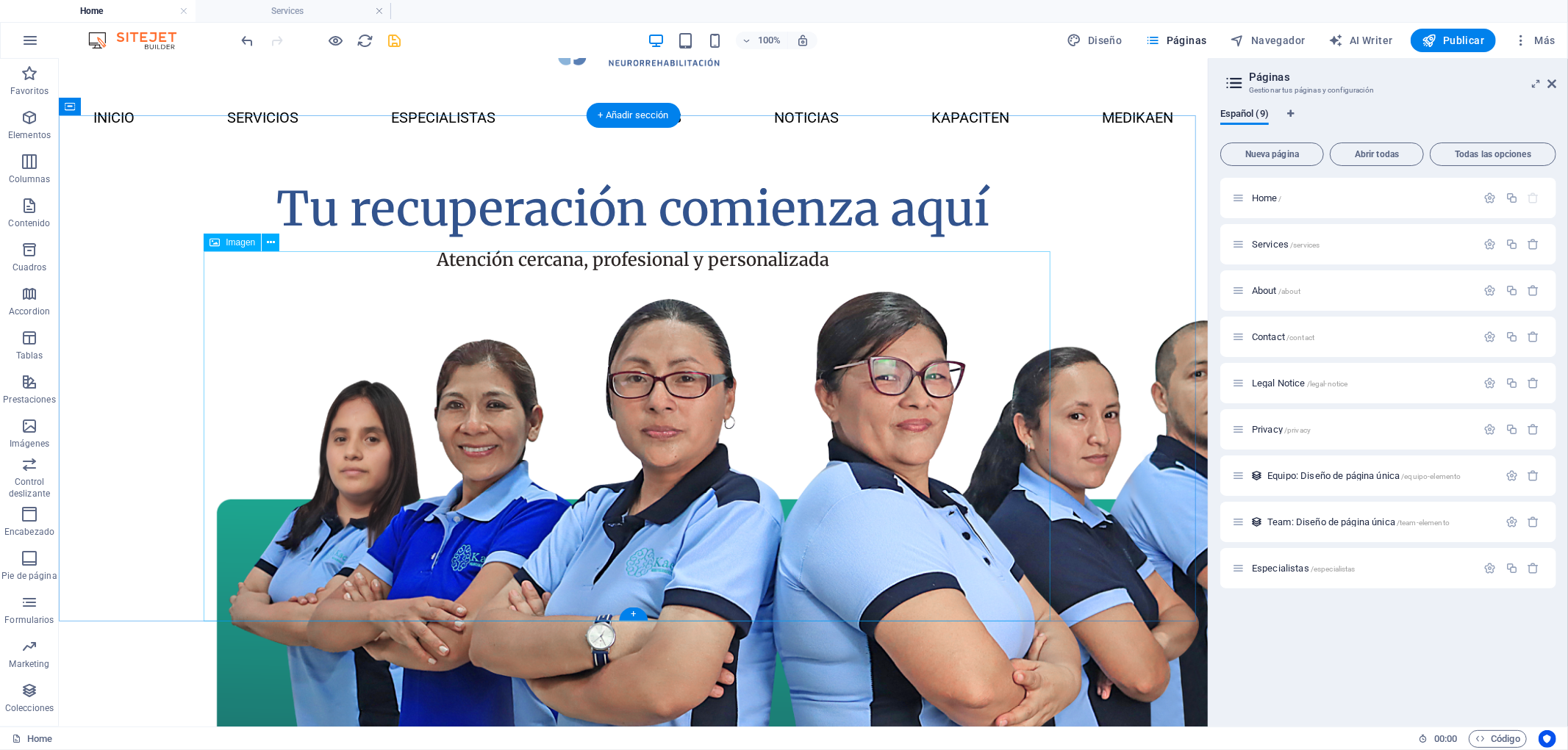
scroll to position [0, 0]
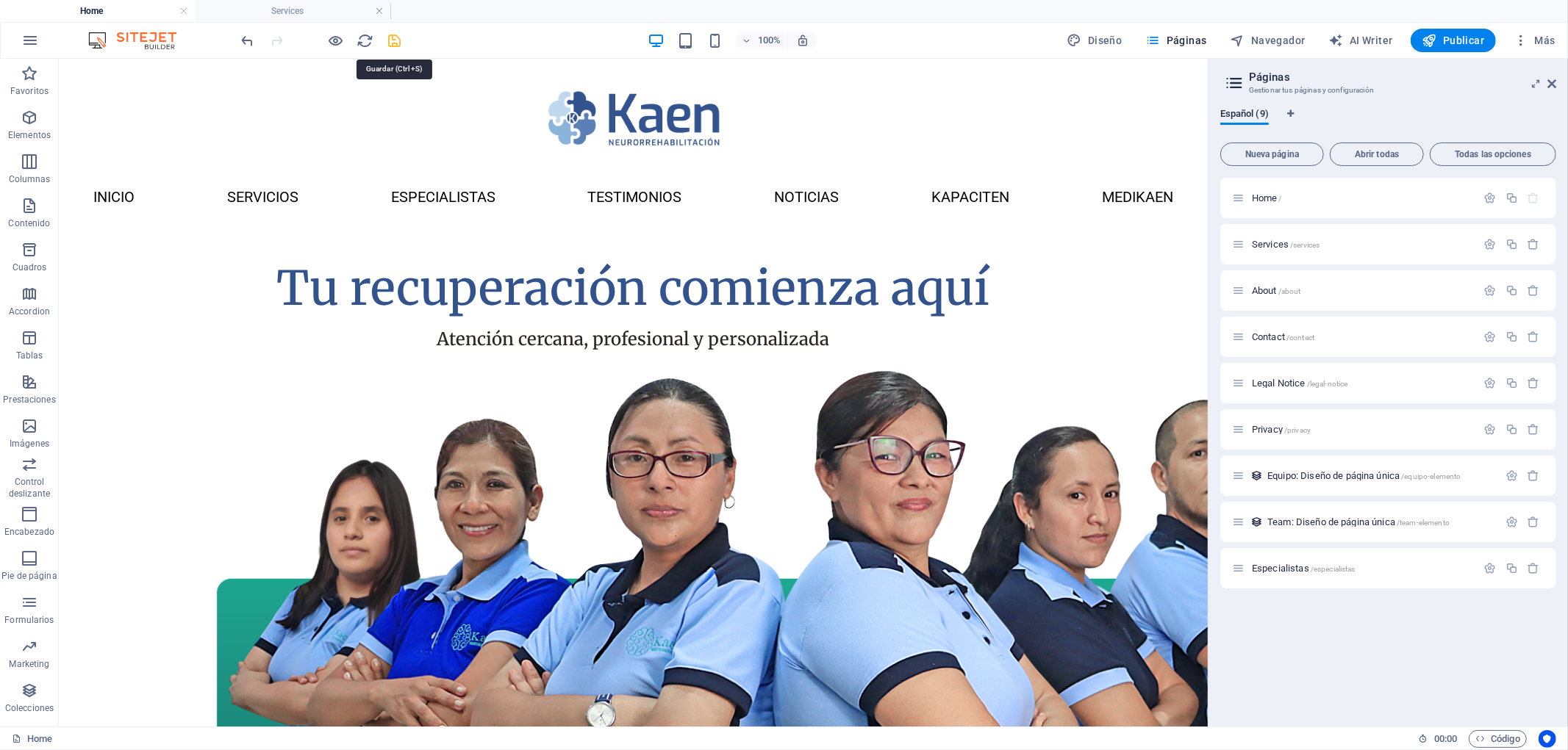
click at [393, 42] on icon "save" at bounding box center [395, 40] width 17 height 17
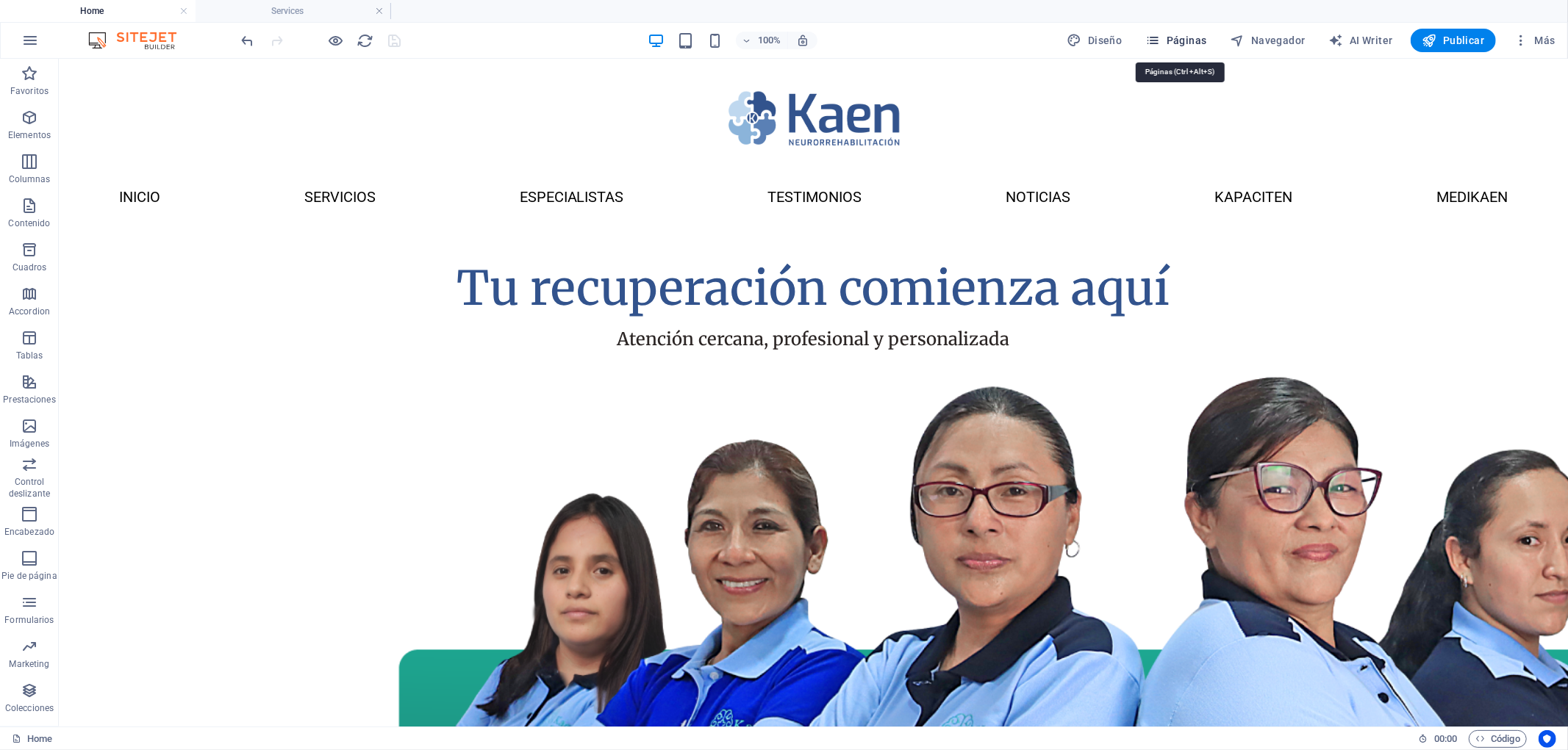
click at [1191, 36] on span "Páginas" at bounding box center [1176, 40] width 61 height 15
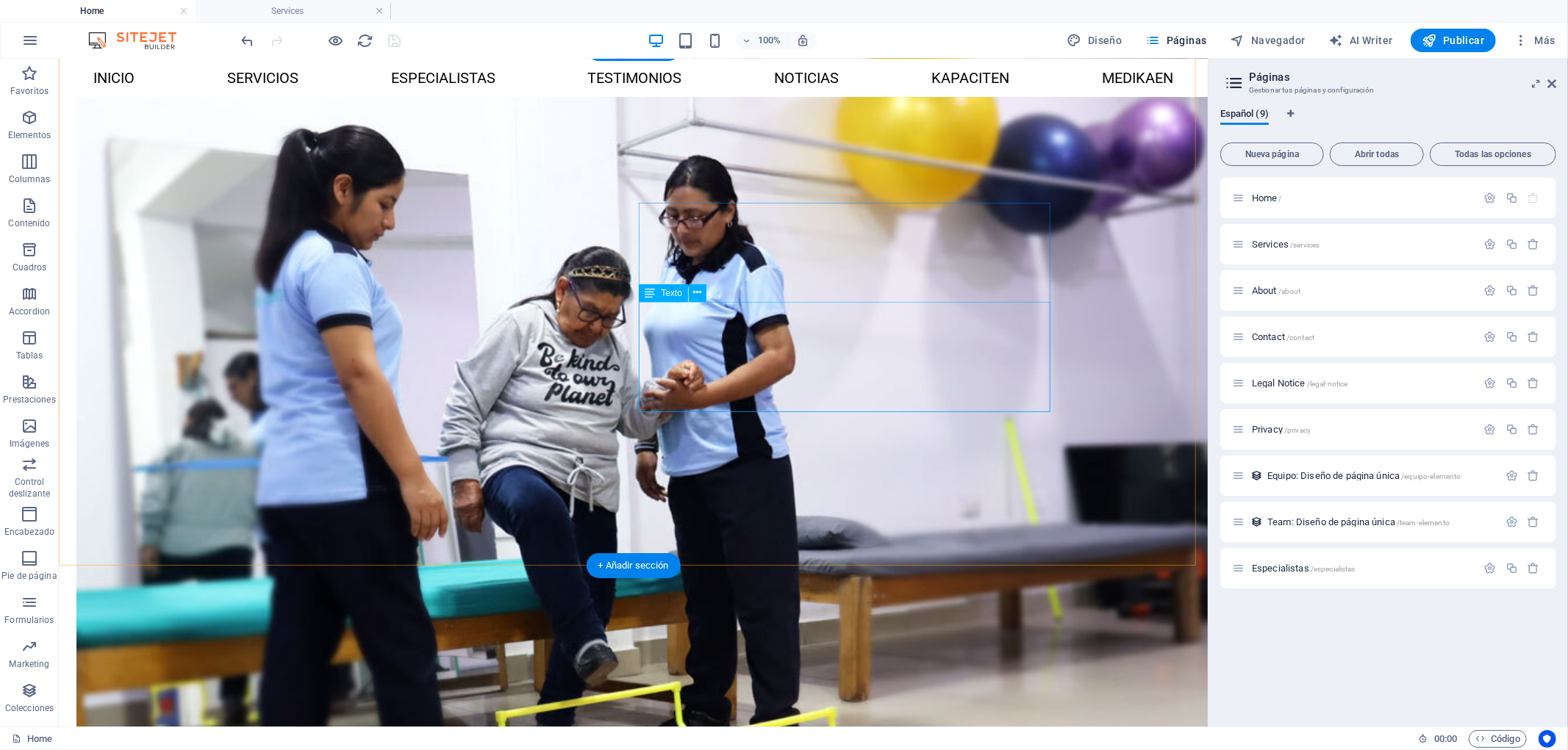
scroll to position [1268, 0]
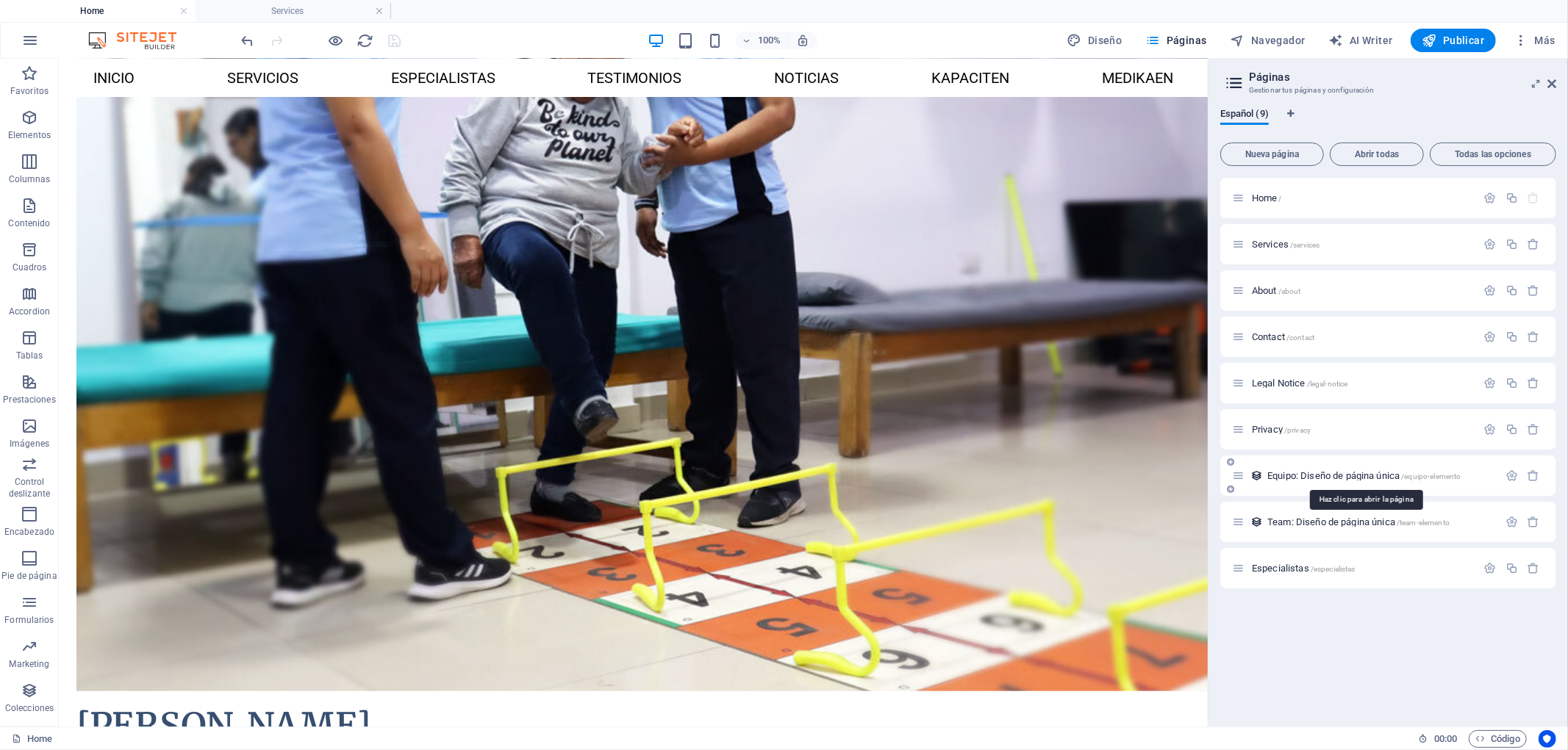
click at [1273, 471] on span "Equipo: Diseño de página única /equipo-elemento" at bounding box center [1364, 476] width 193 height 11
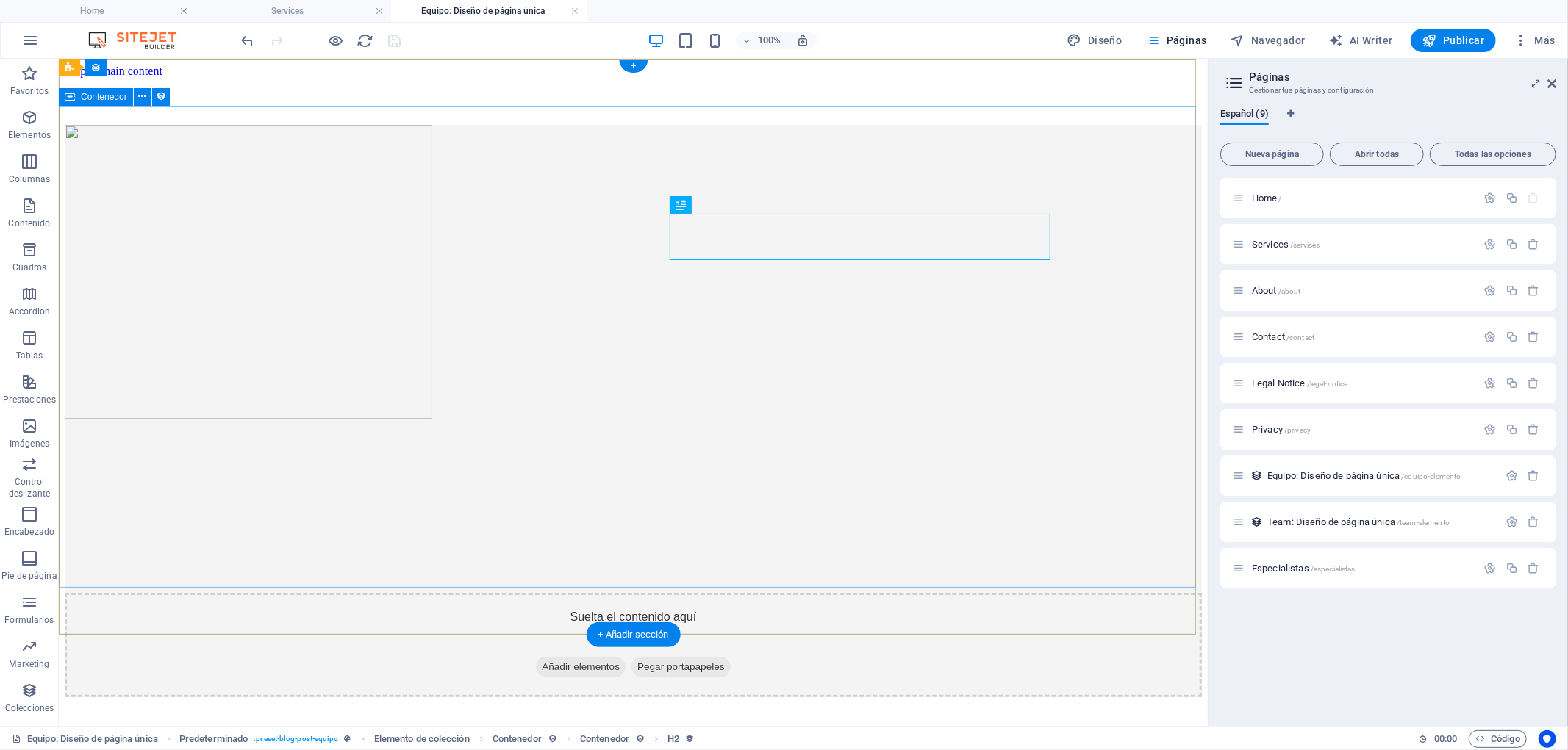
scroll to position [0, 0]
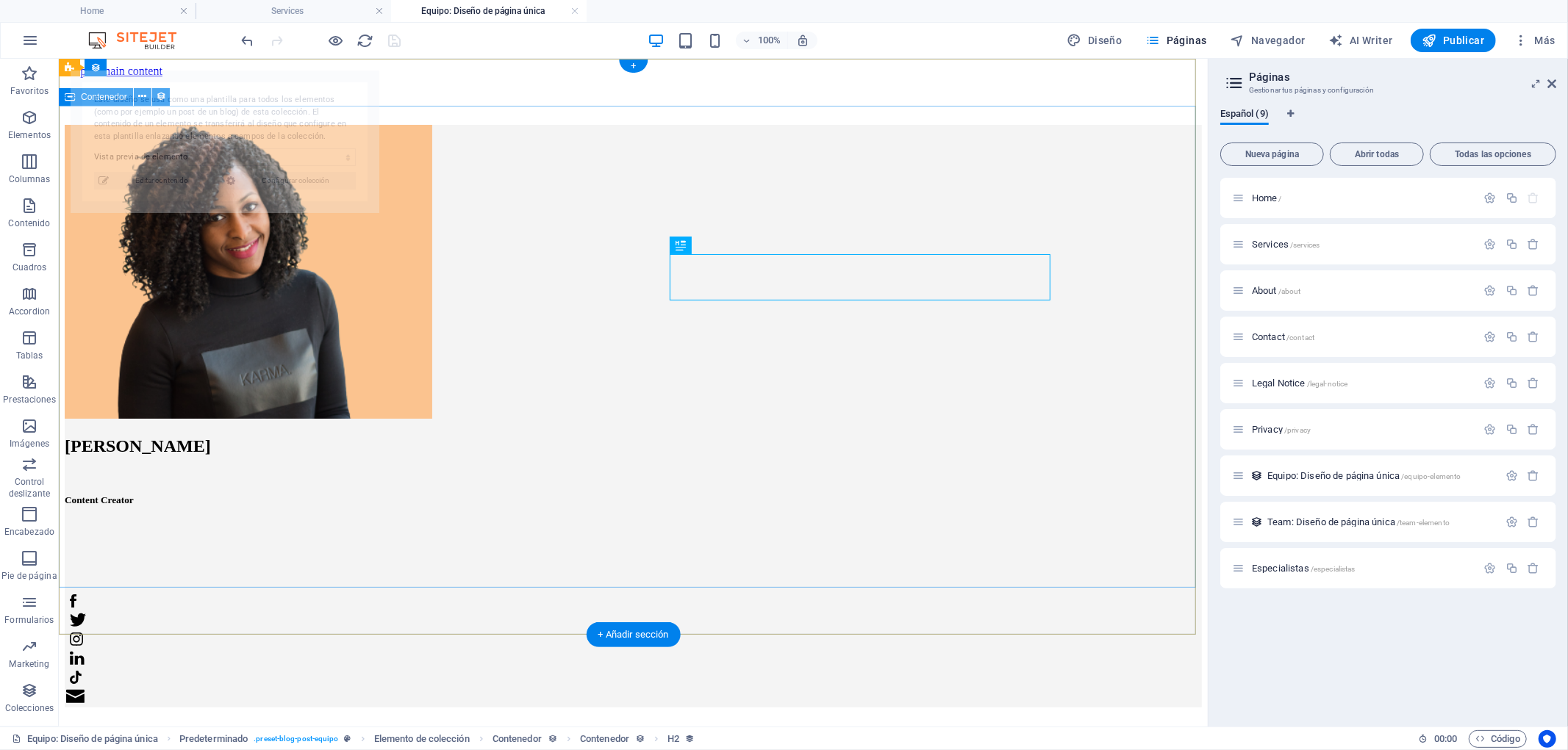
select select "685c4a317306552e250f9a41"
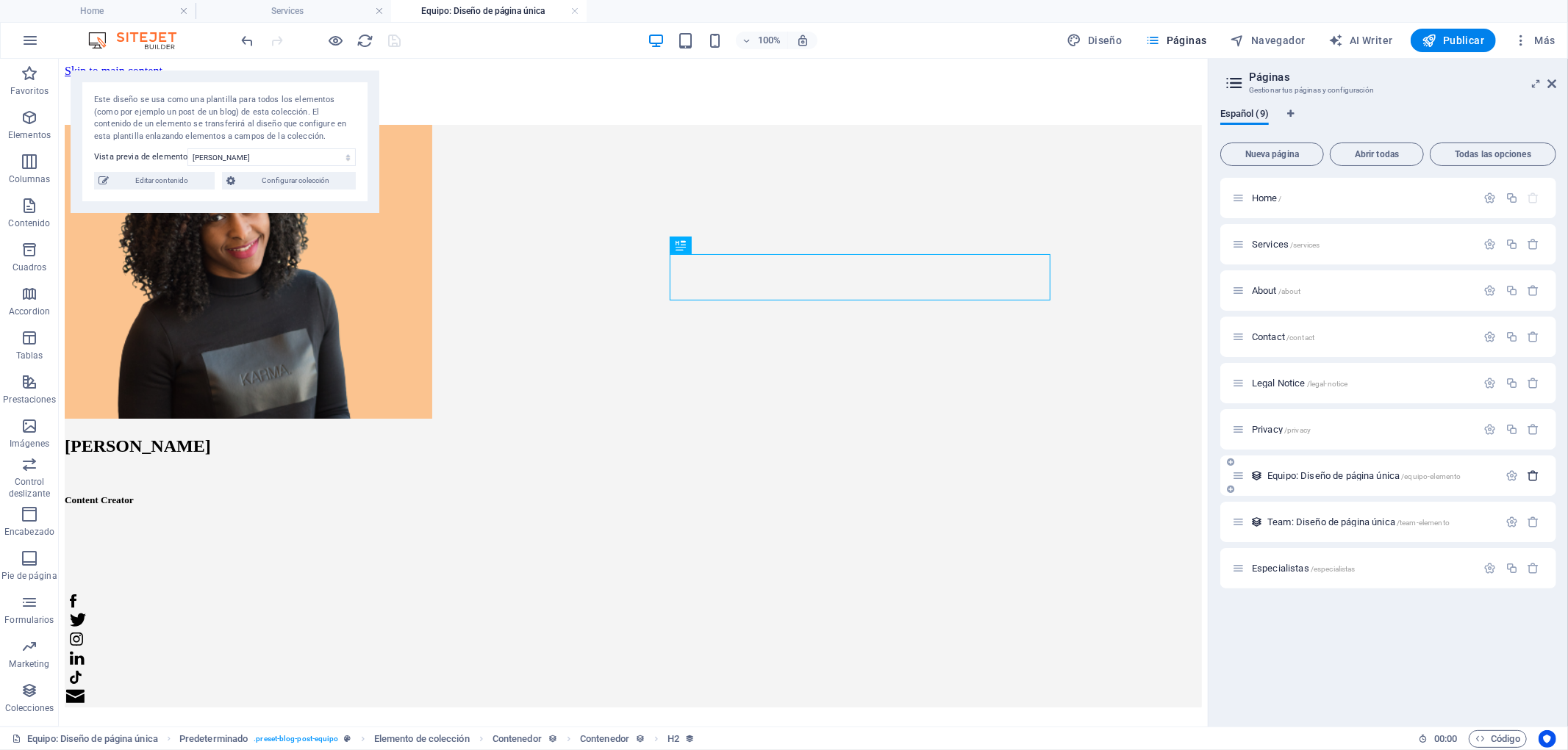
click at [1534, 473] on icon "button" at bounding box center [1534, 476] width 13 height 13
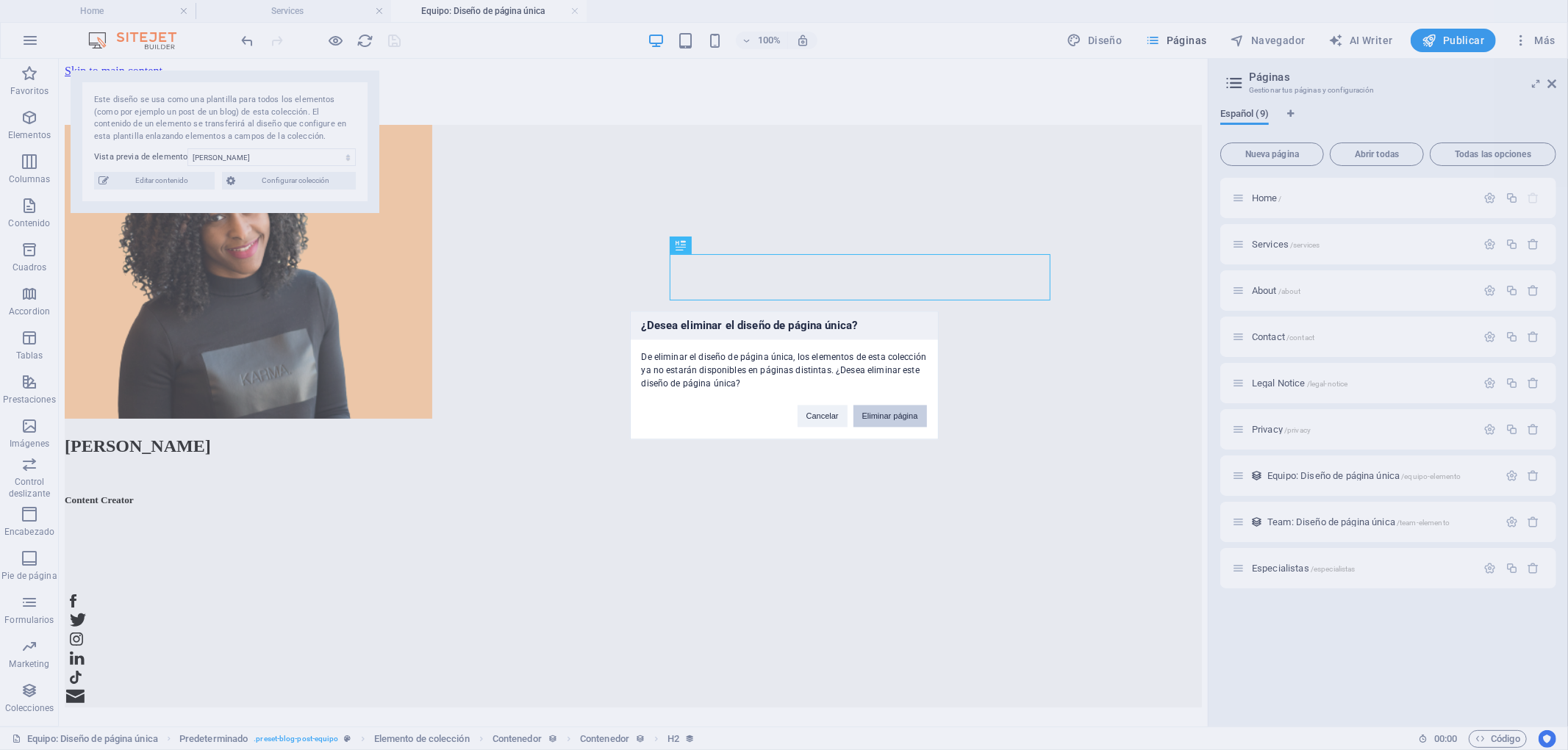
click at [912, 409] on button "Eliminar página" at bounding box center [890, 416] width 74 height 22
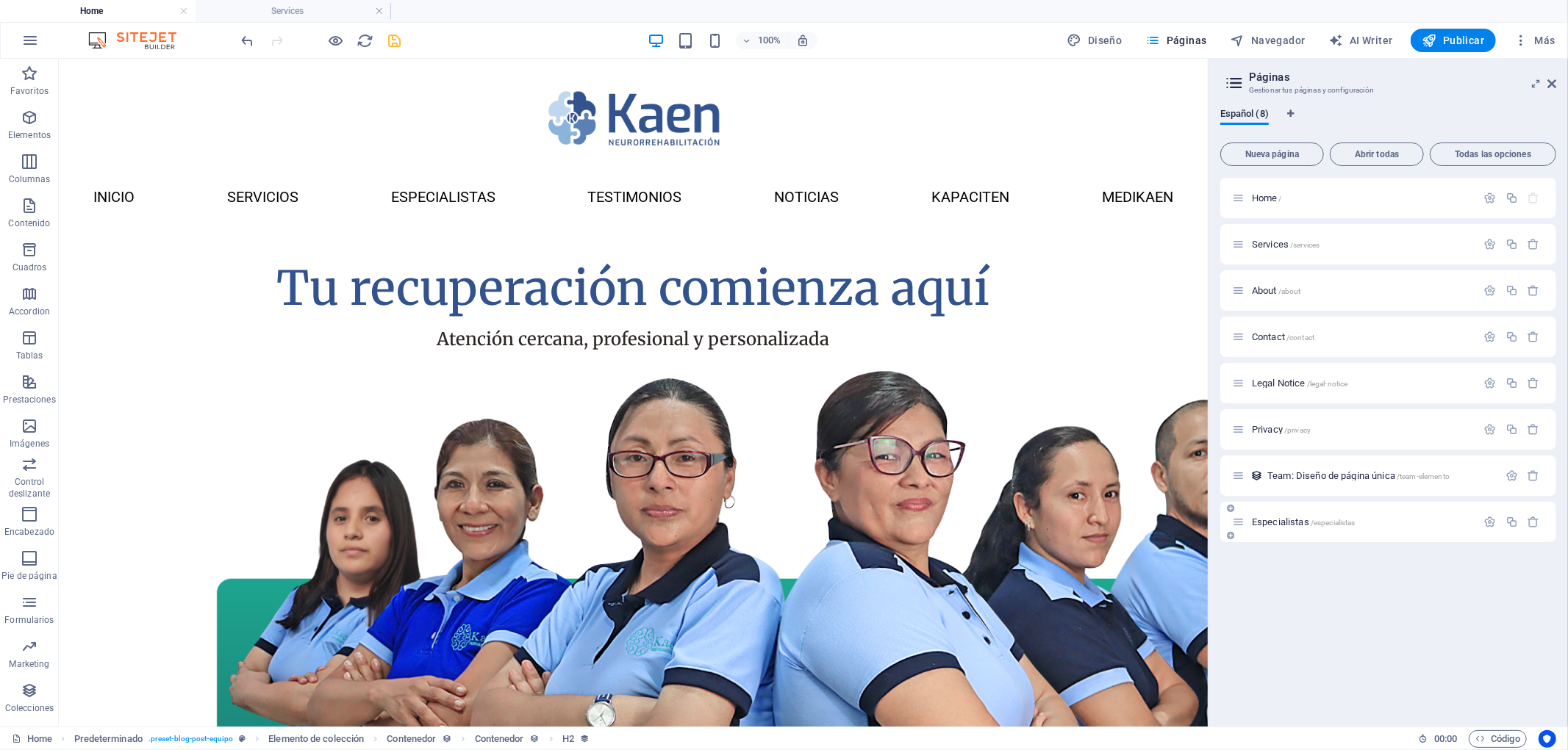
scroll to position [1151, 0]
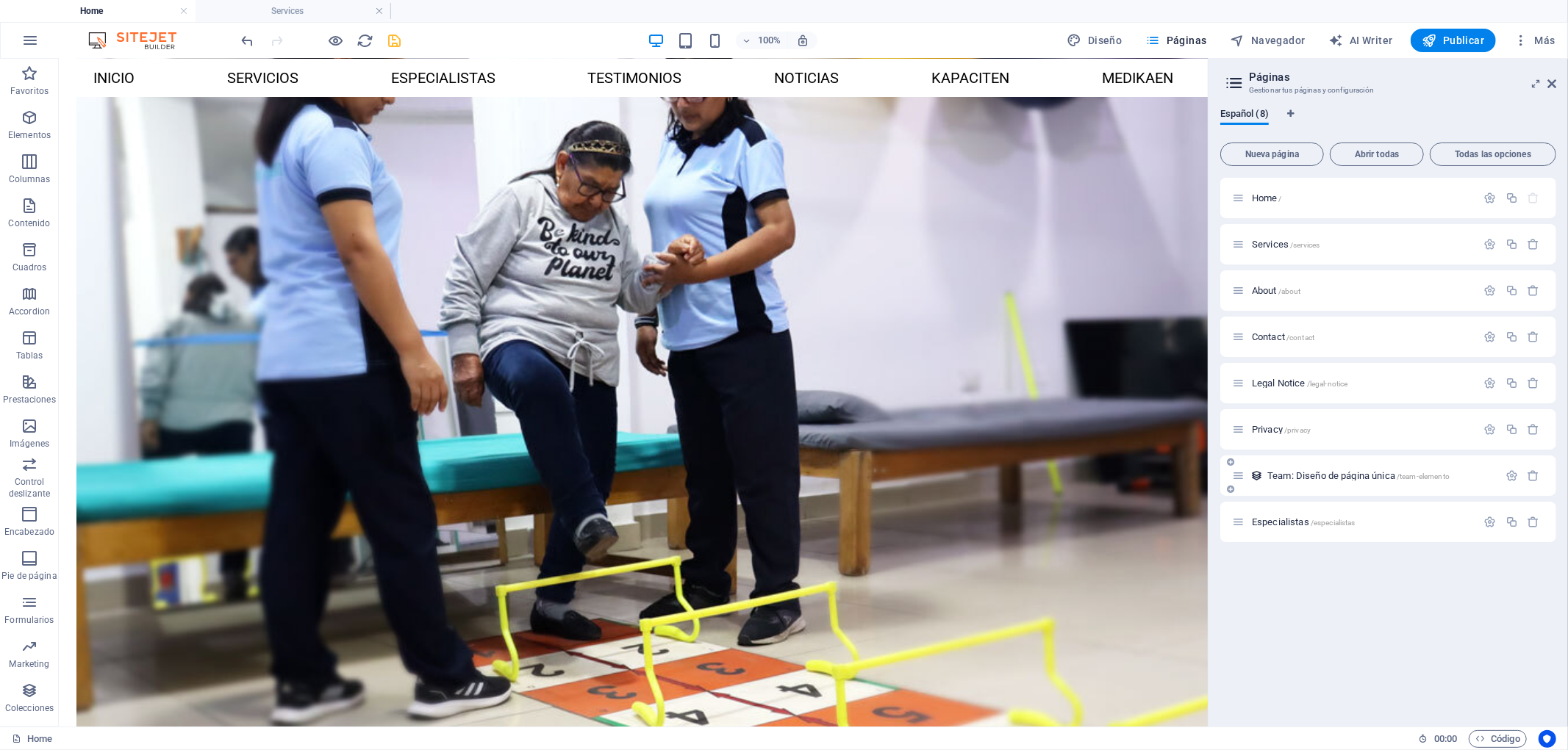
click at [1260, 474] on icon at bounding box center [1256, 476] width 13 height 13
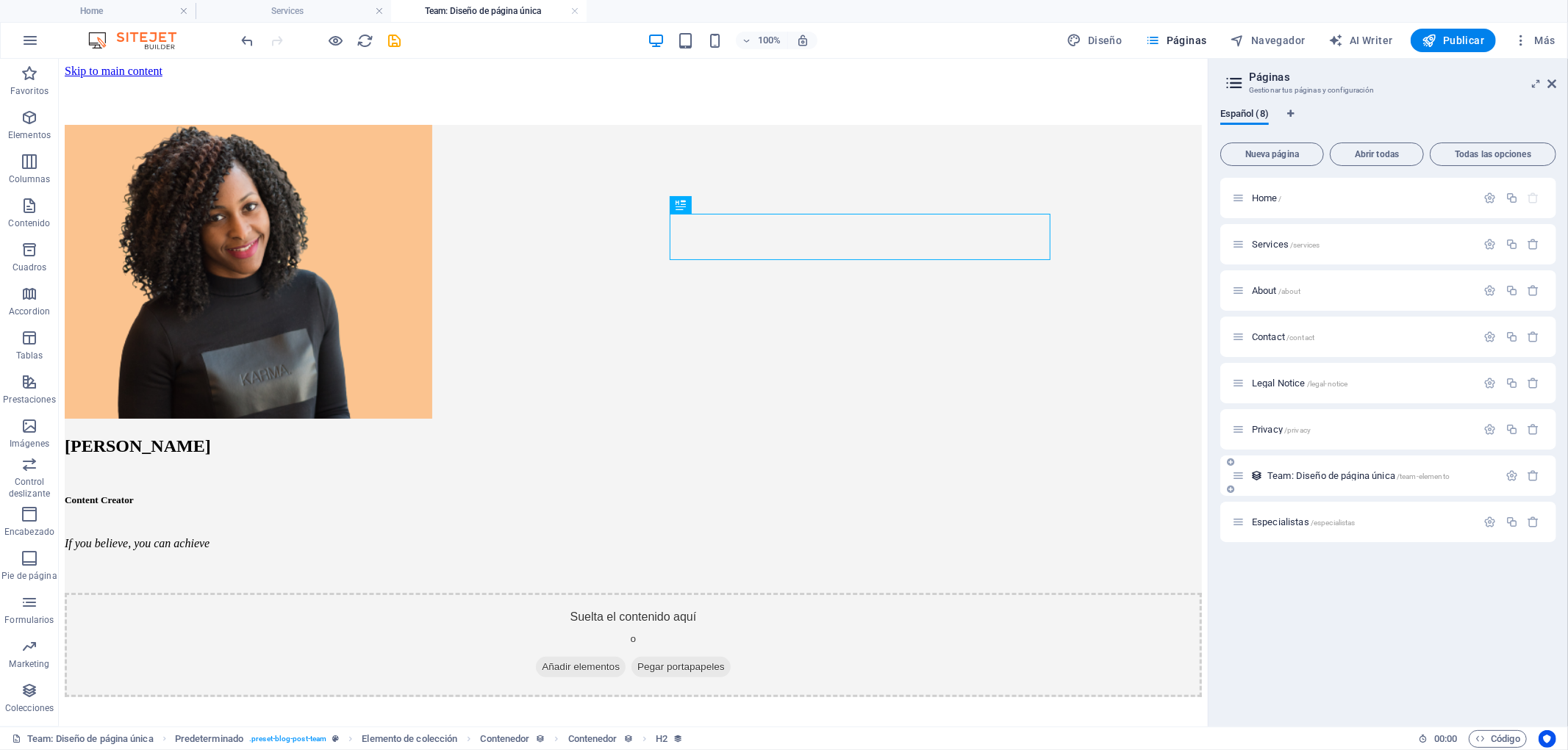
scroll to position [0, 0]
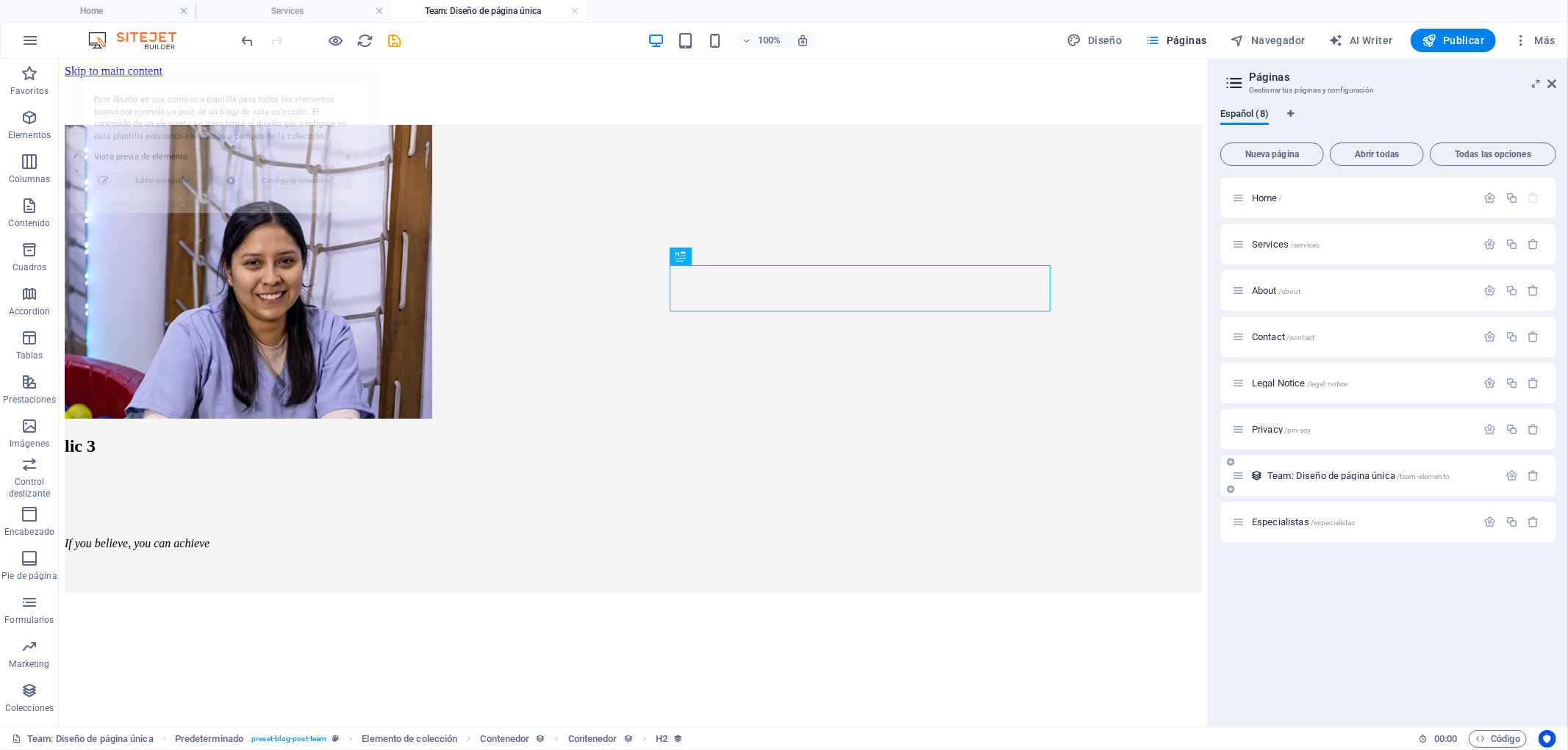
select select "68bb7a71e3b6a1996b0faf92"
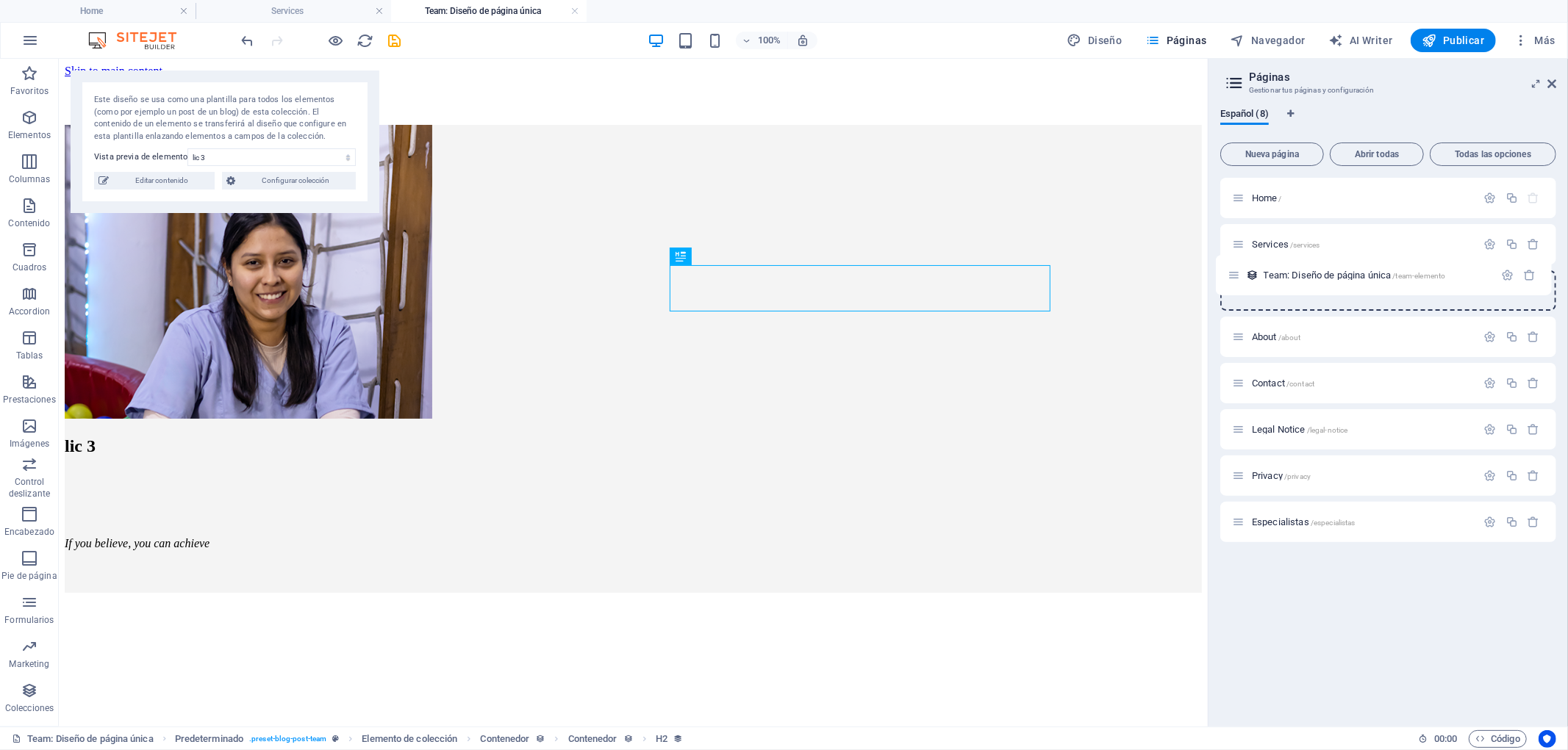
drag, startPoint x: 1239, startPoint y: 474, endPoint x: 1236, endPoint y: 270, distance: 204.0
click at [1236, 270] on div "Home / Services /services About /about Contact /contact Legal Notice /legal-not…" at bounding box center [1388, 360] width 336 height 364
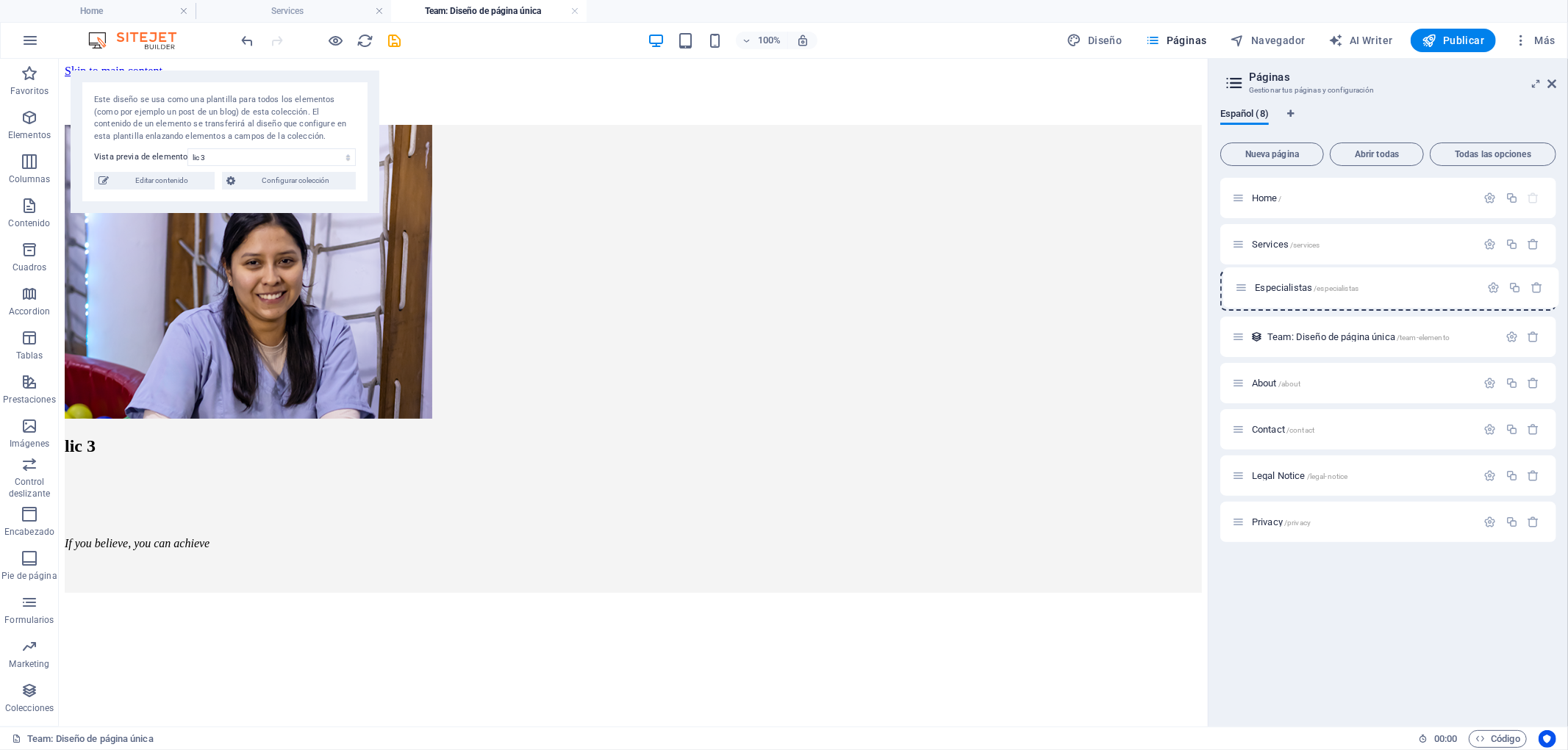
drag, startPoint x: 1241, startPoint y: 519, endPoint x: 1243, endPoint y: 277, distance: 242.0
click at [1243, 277] on div "Home / Services /services Team: Diseño de página única /team-elemento About /ab…" at bounding box center [1388, 360] width 336 height 364
click at [1284, 287] on span "Especialistas /especialistas" at bounding box center [1304, 291] width 104 height 11
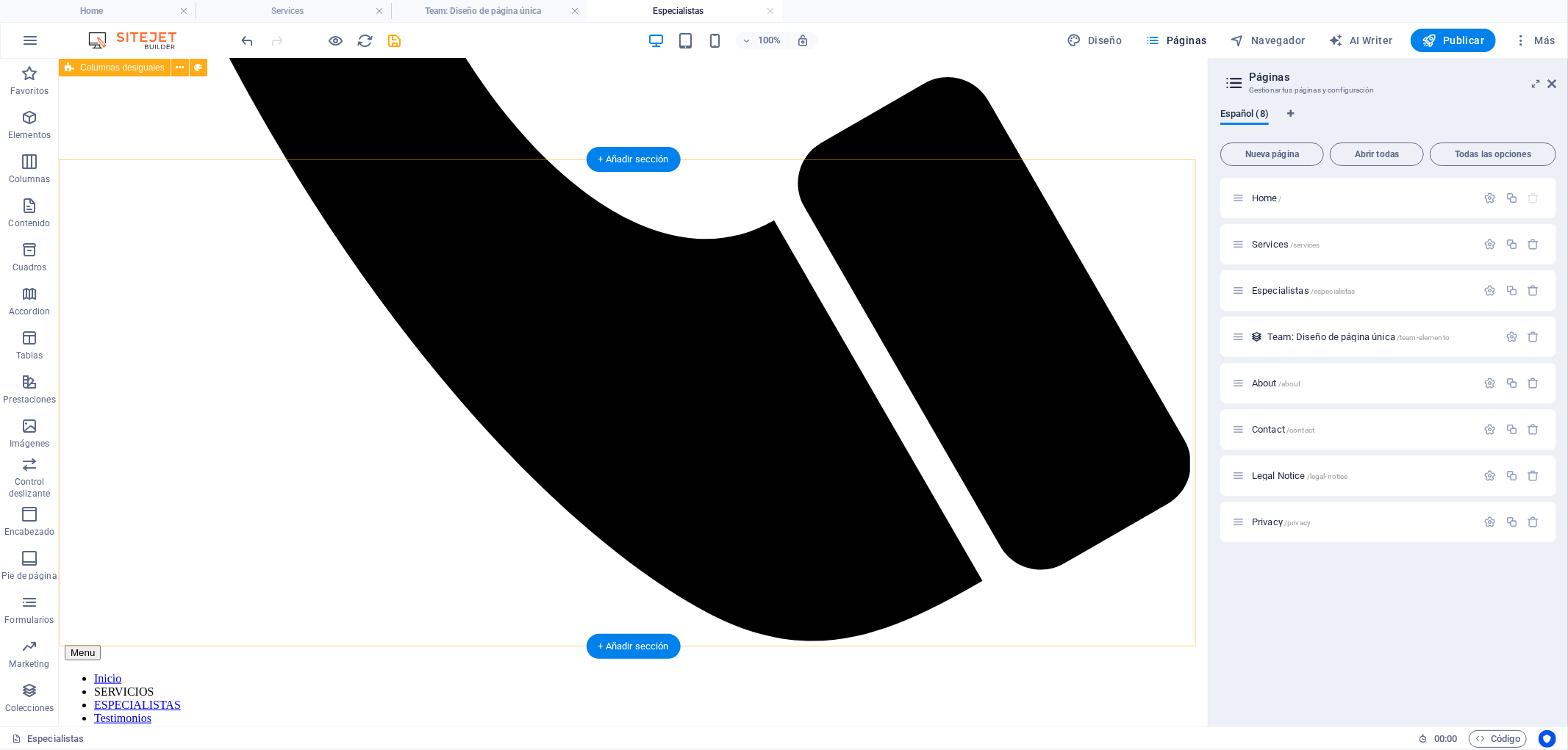
scroll to position [943, 0]
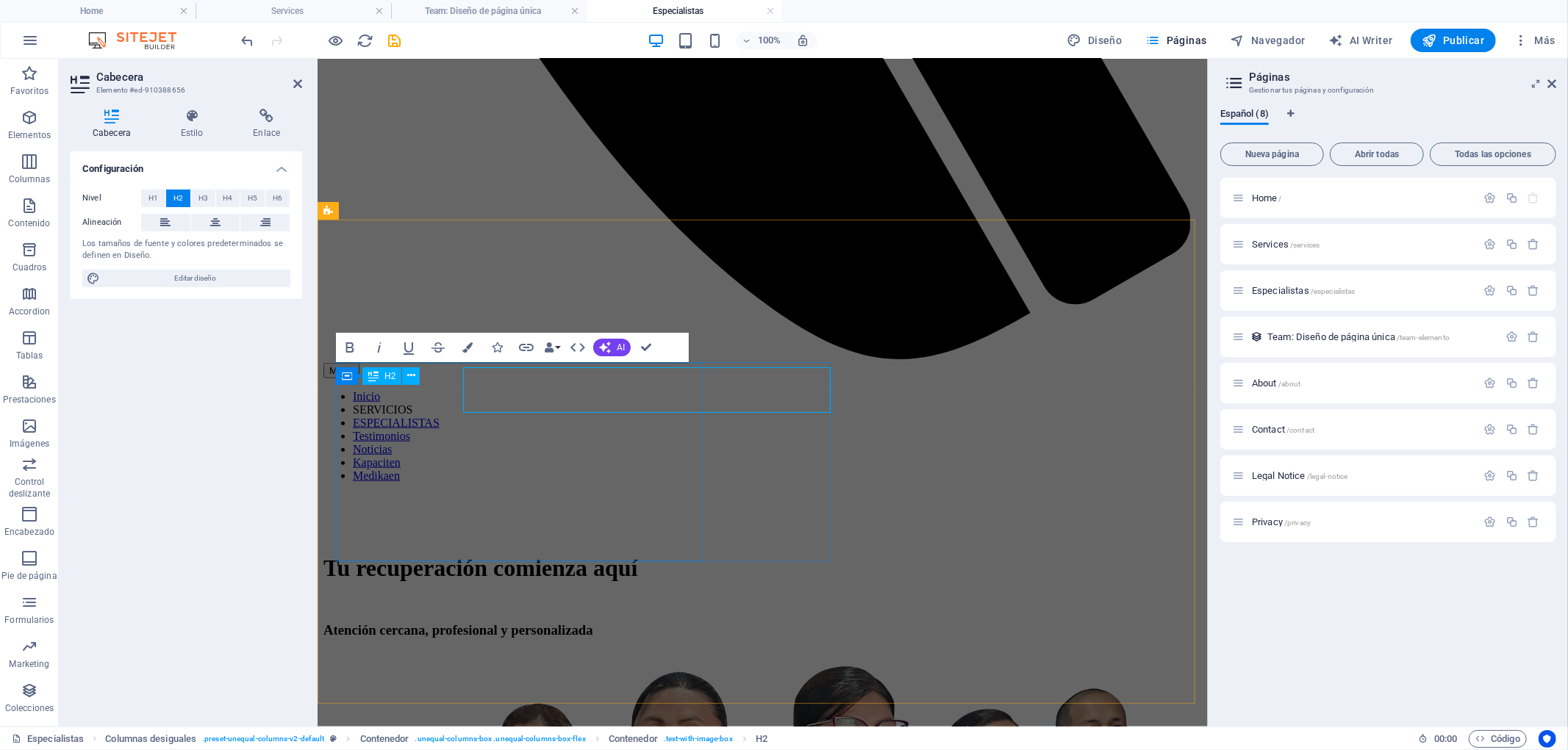
scroll to position [939, 0]
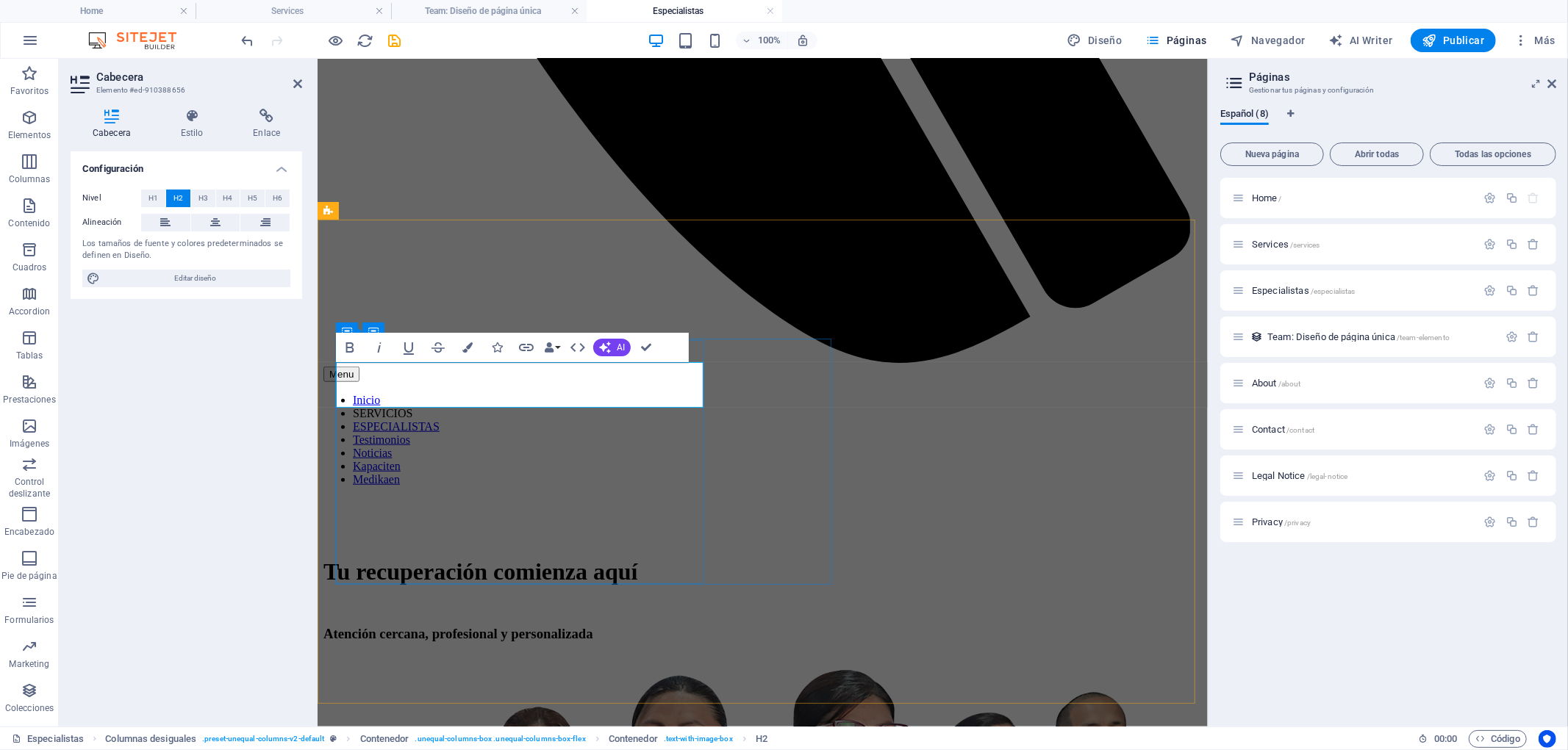
drag, startPoint x: 496, startPoint y: 386, endPoint x: 341, endPoint y: 386, distance: 155.0
drag, startPoint x: 444, startPoint y: 384, endPoint x: 565, endPoint y: 386, distance: 121.0
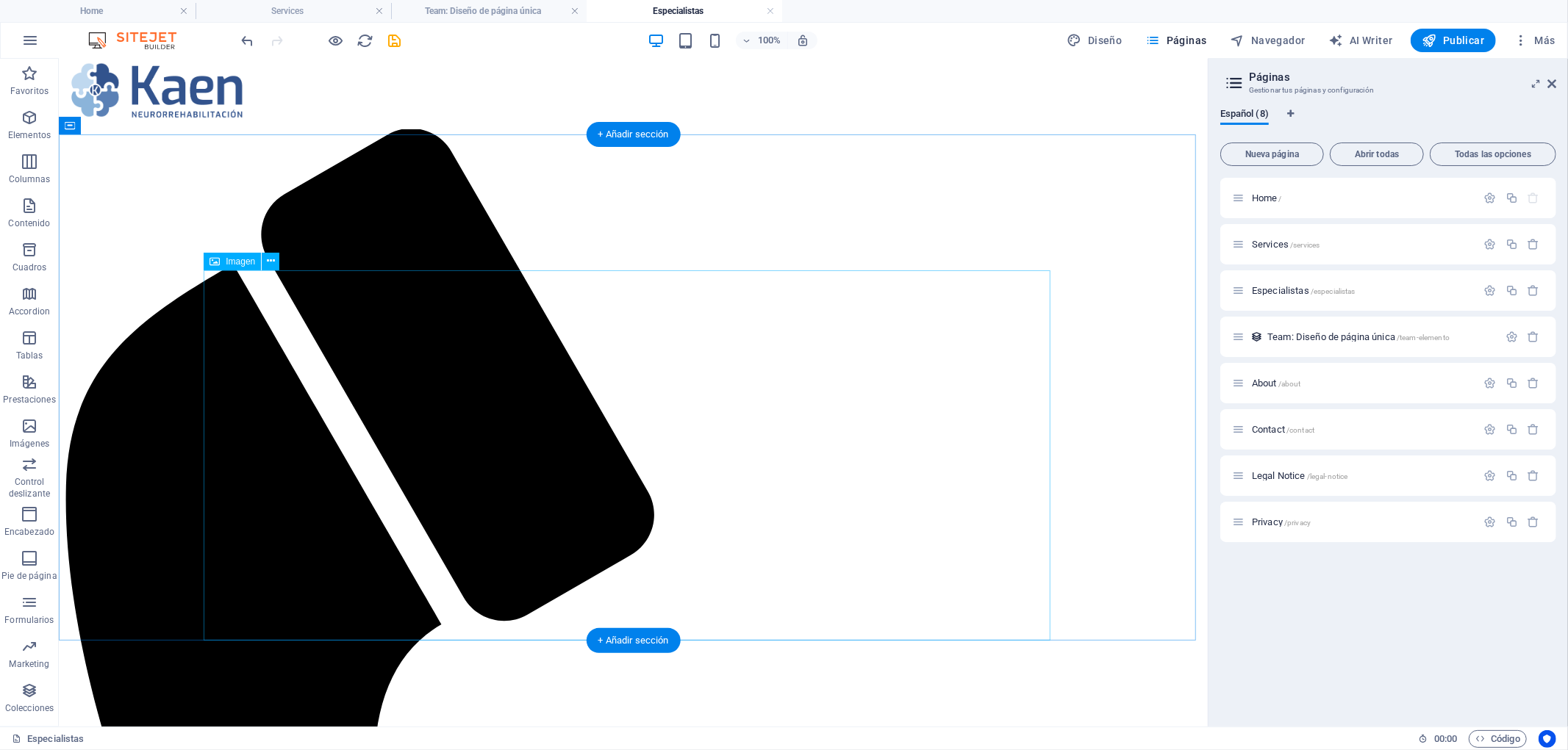
scroll to position [0, 0]
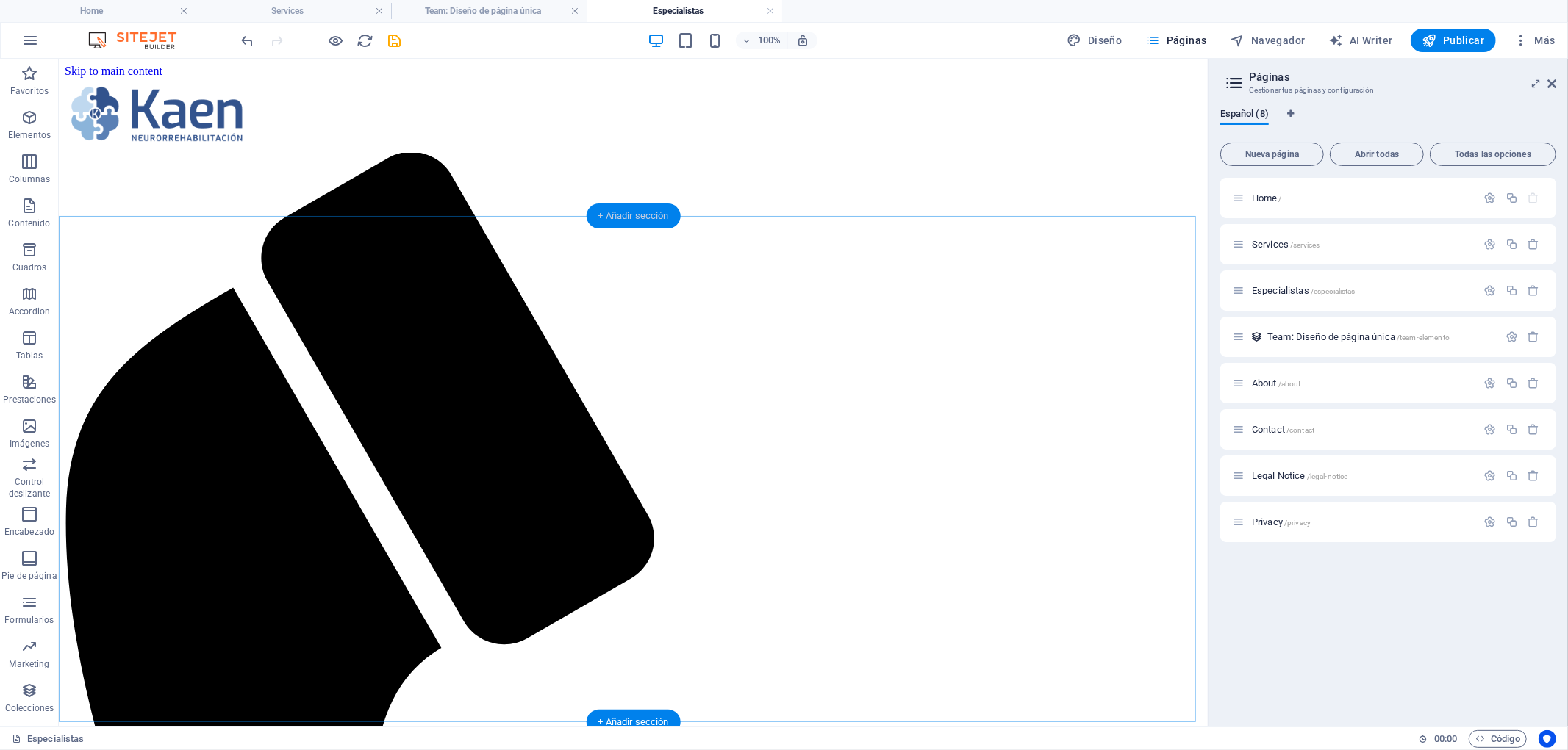
click at [637, 218] on div "+ Añadir sección" at bounding box center [633, 216] width 94 height 25
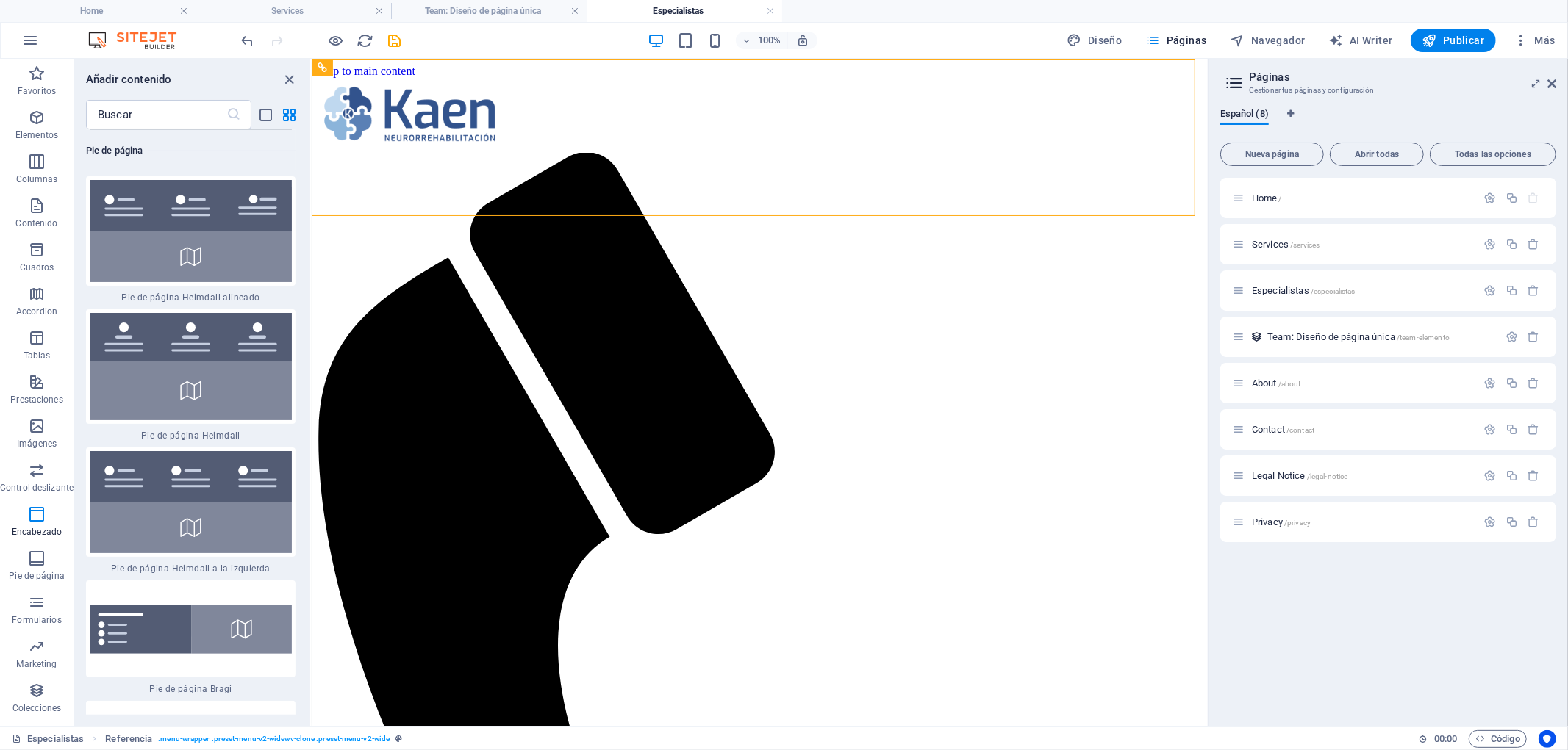
scroll to position [18646, 0]
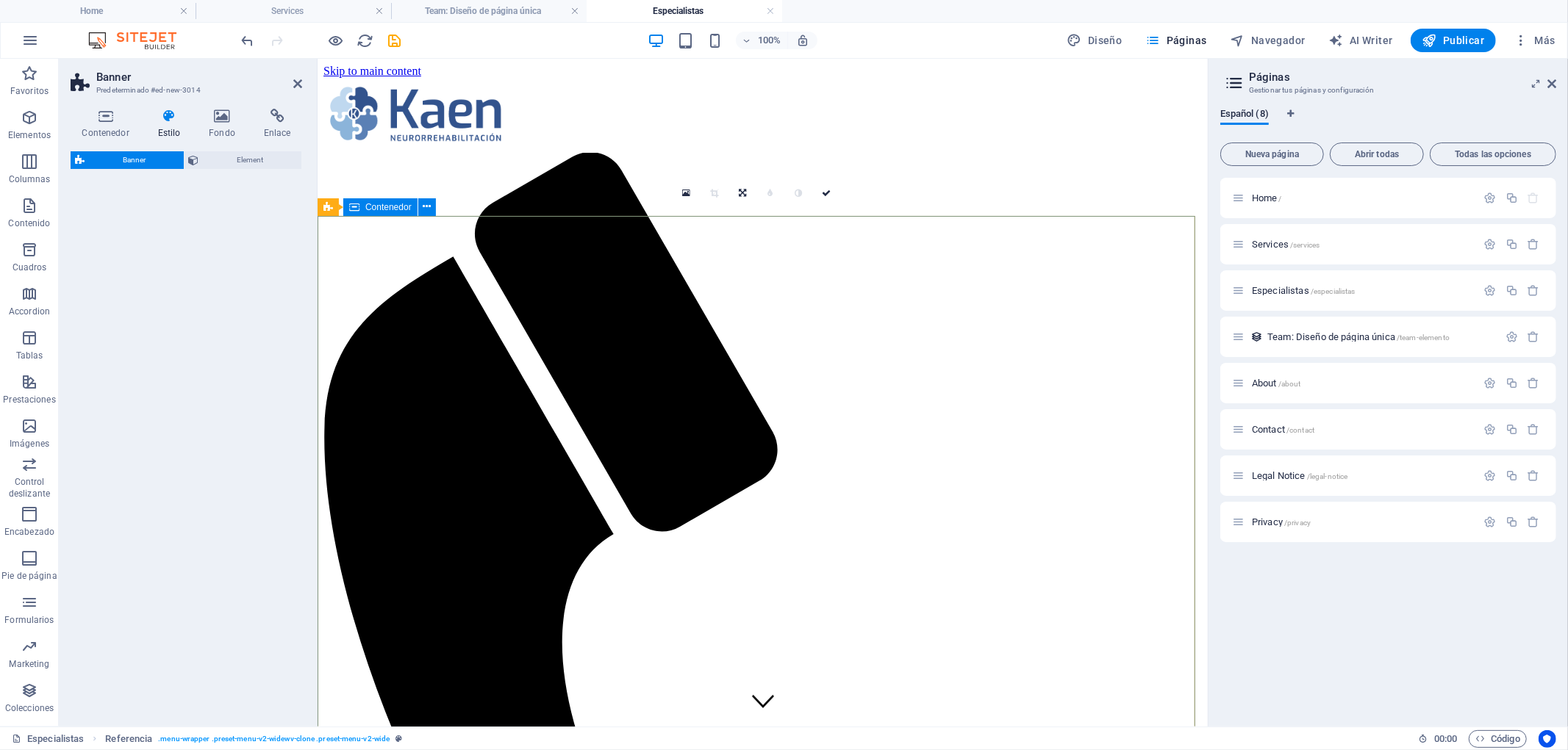
select select "preset-banner-v3-default"
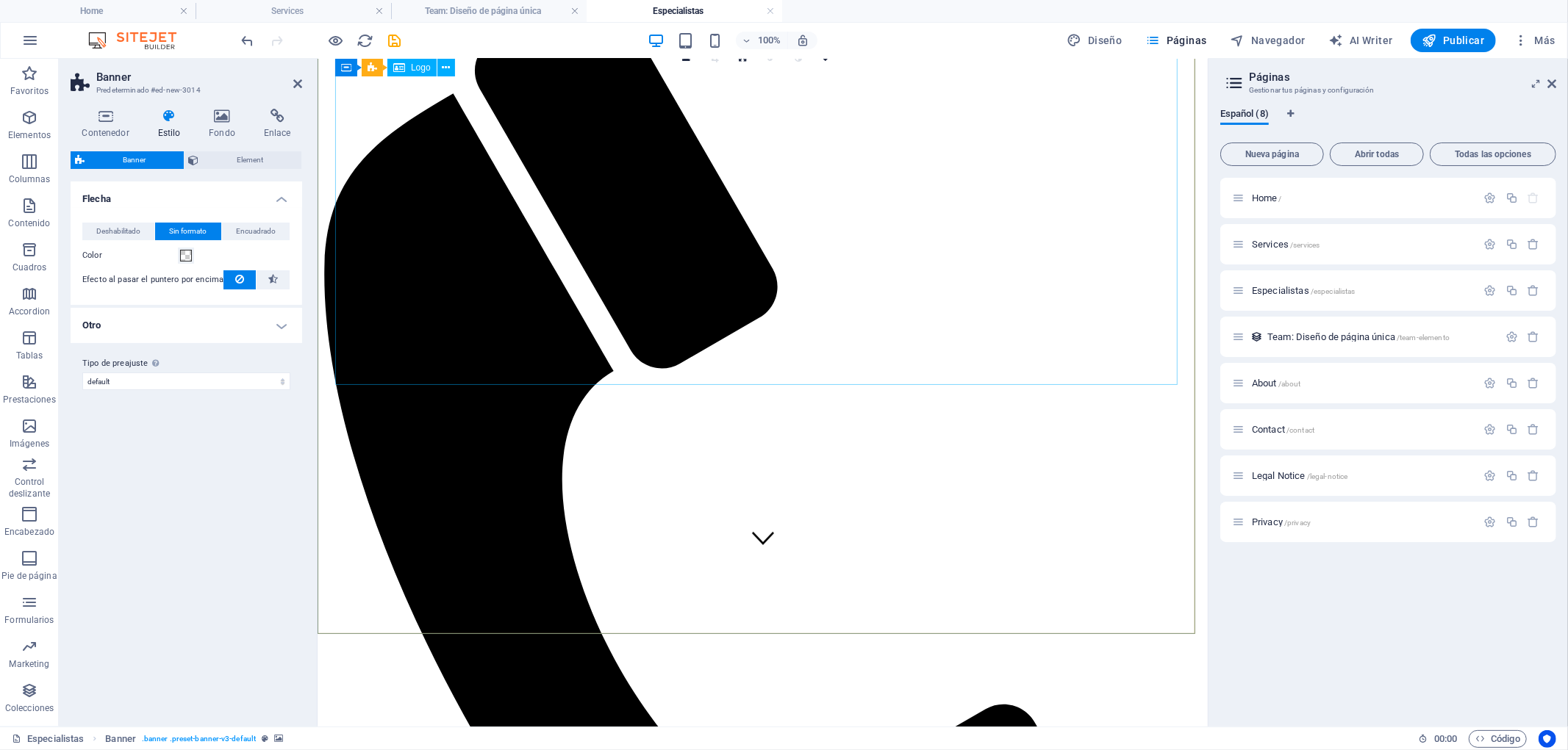
scroll to position [0, 0]
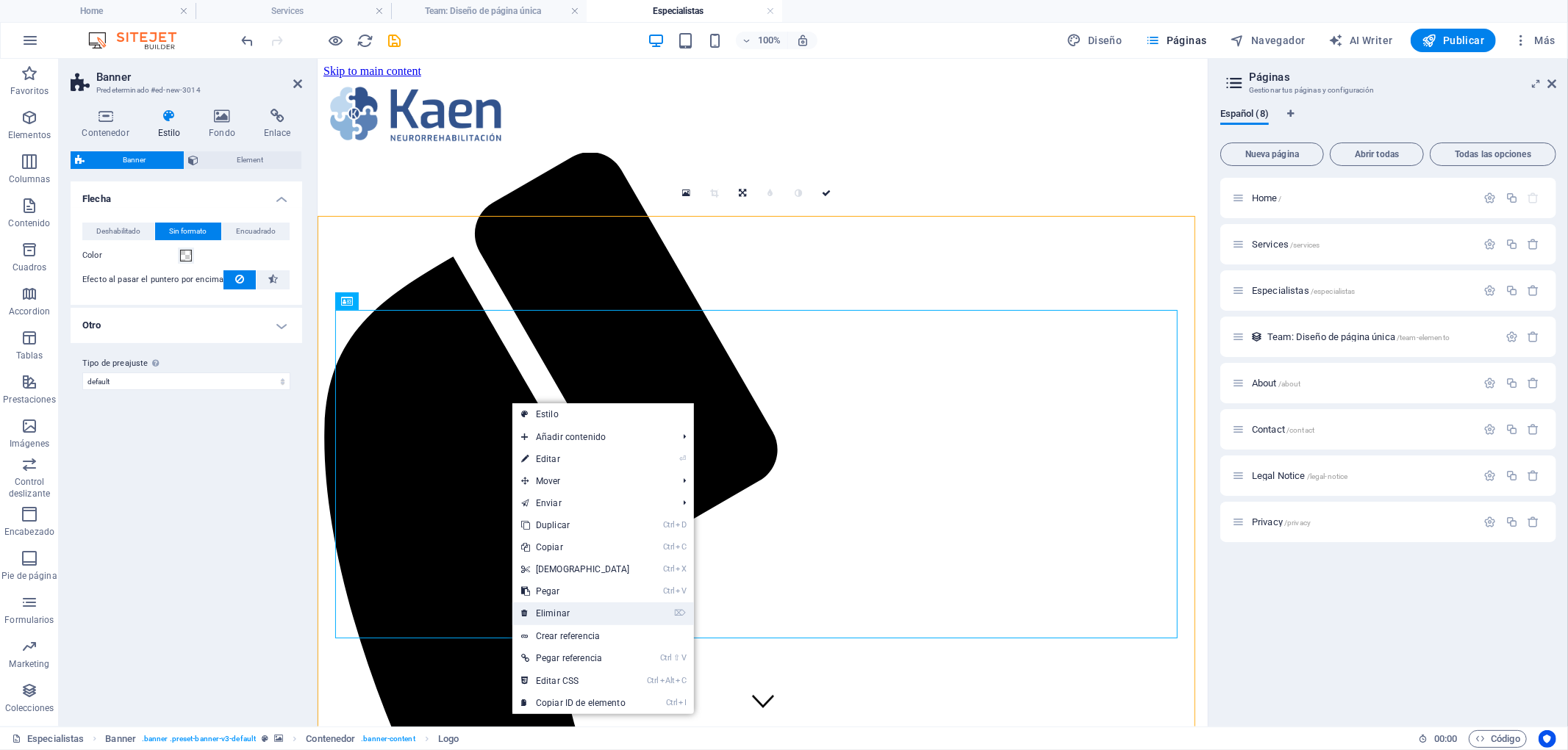
click at [585, 606] on link "⌦ Eliminar" at bounding box center [576, 613] width 127 height 22
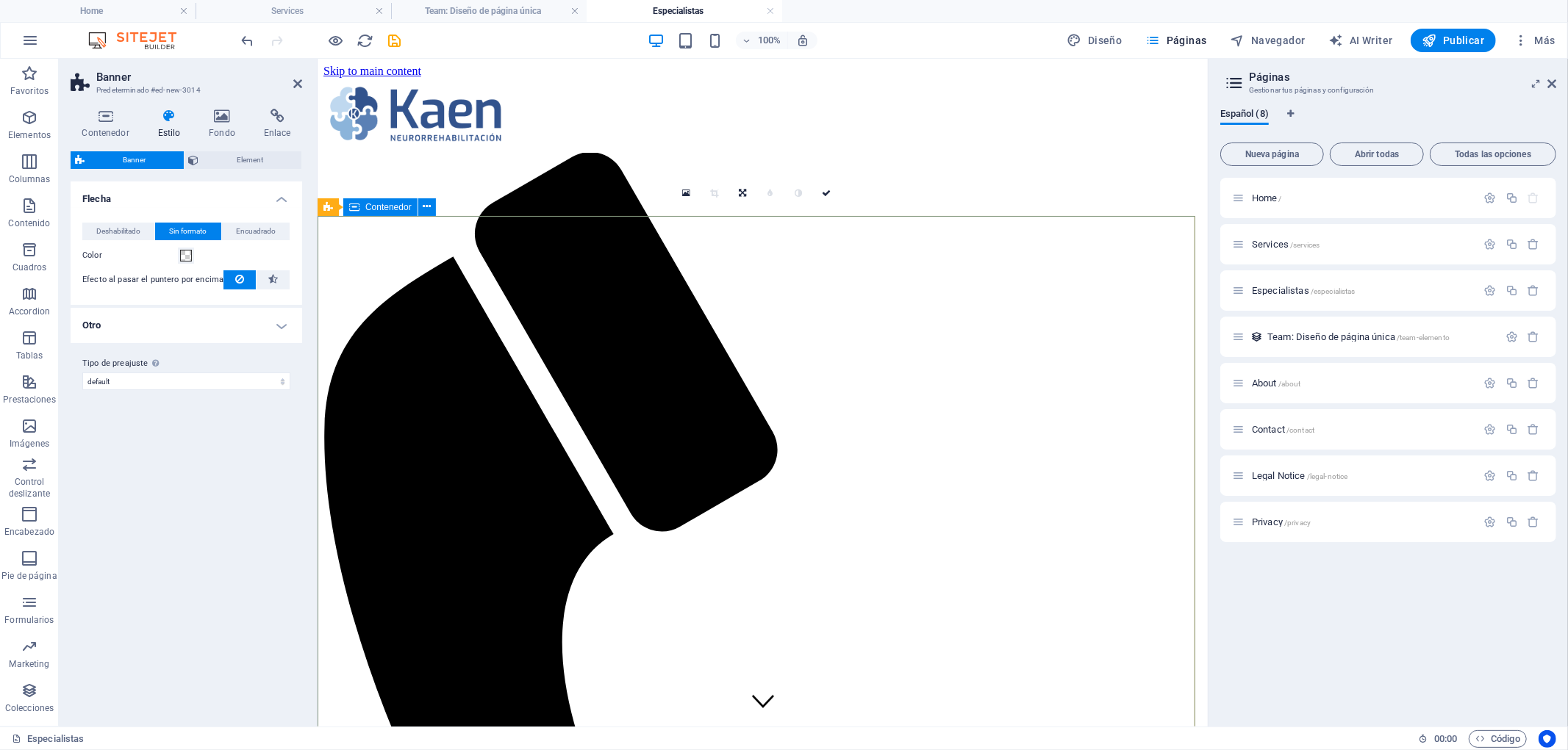
click at [394, 207] on span "Contenedor" at bounding box center [388, 207] width 47 height 9
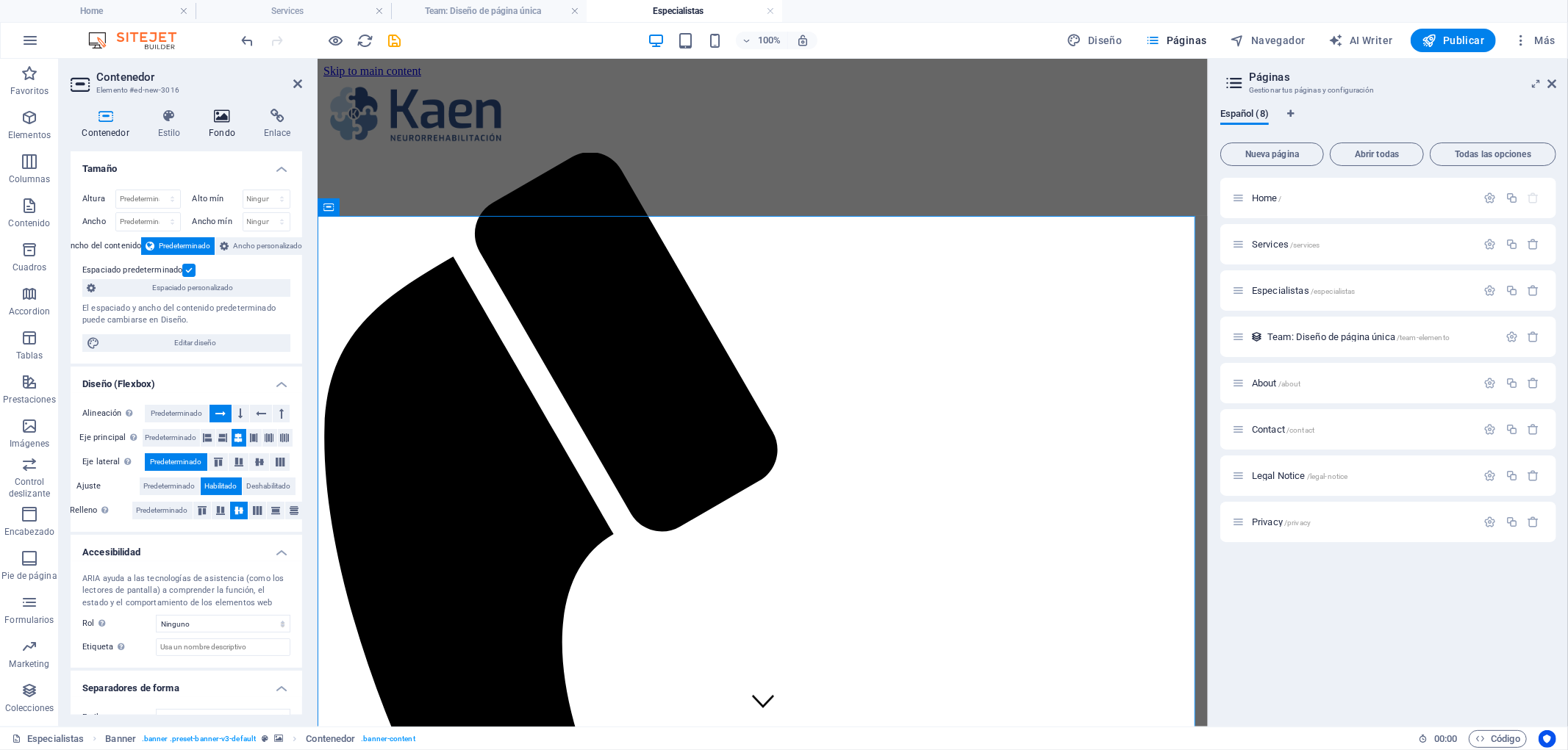
click at [228, 116] on icon at bounding box center [222, 116] width 49 height 15
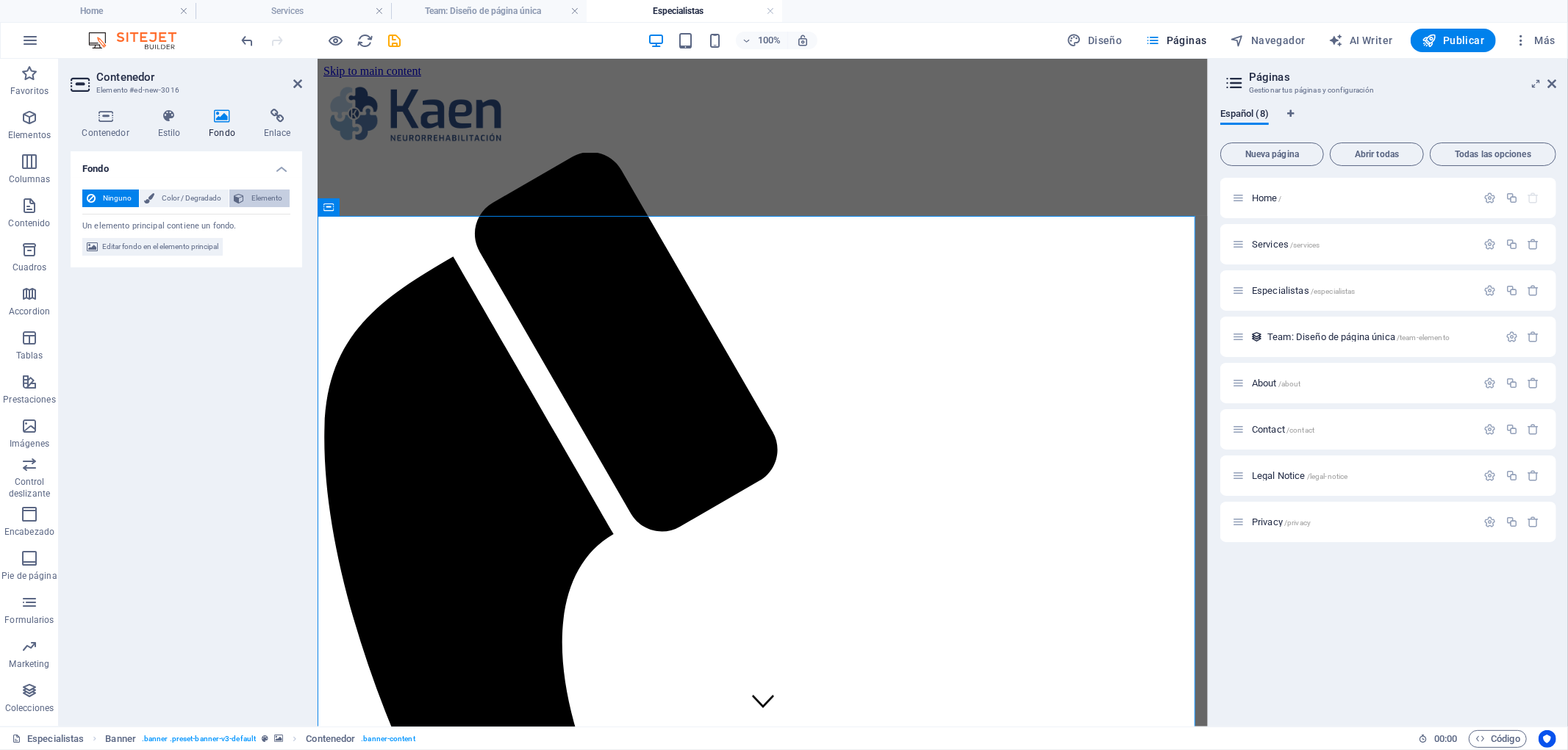
click at [239, 196] on icon at bounding box center [239, 198] width 10 height 17
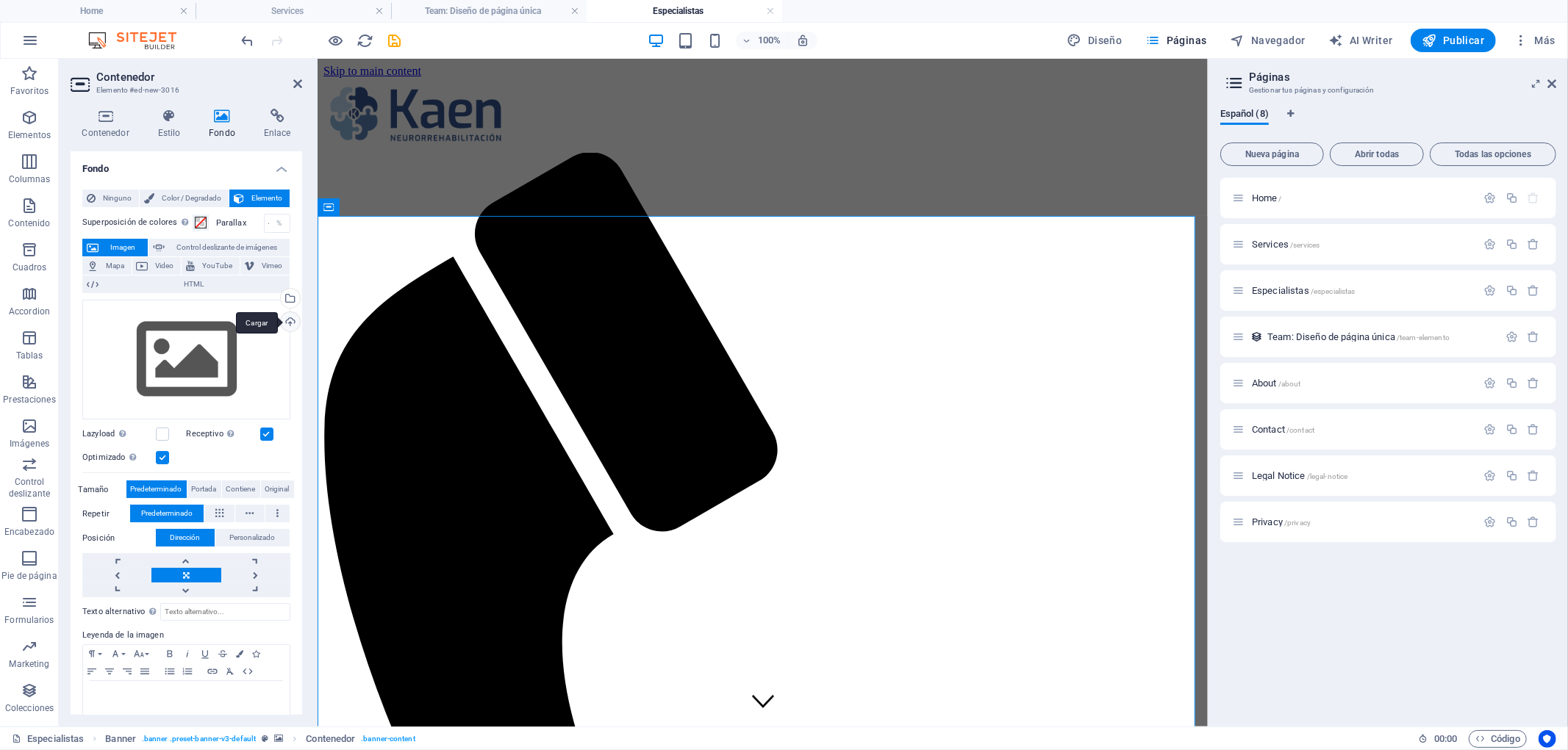
click at [287, 316] on div "Cargar" at bounding box center [289, 323] width 22 height 22
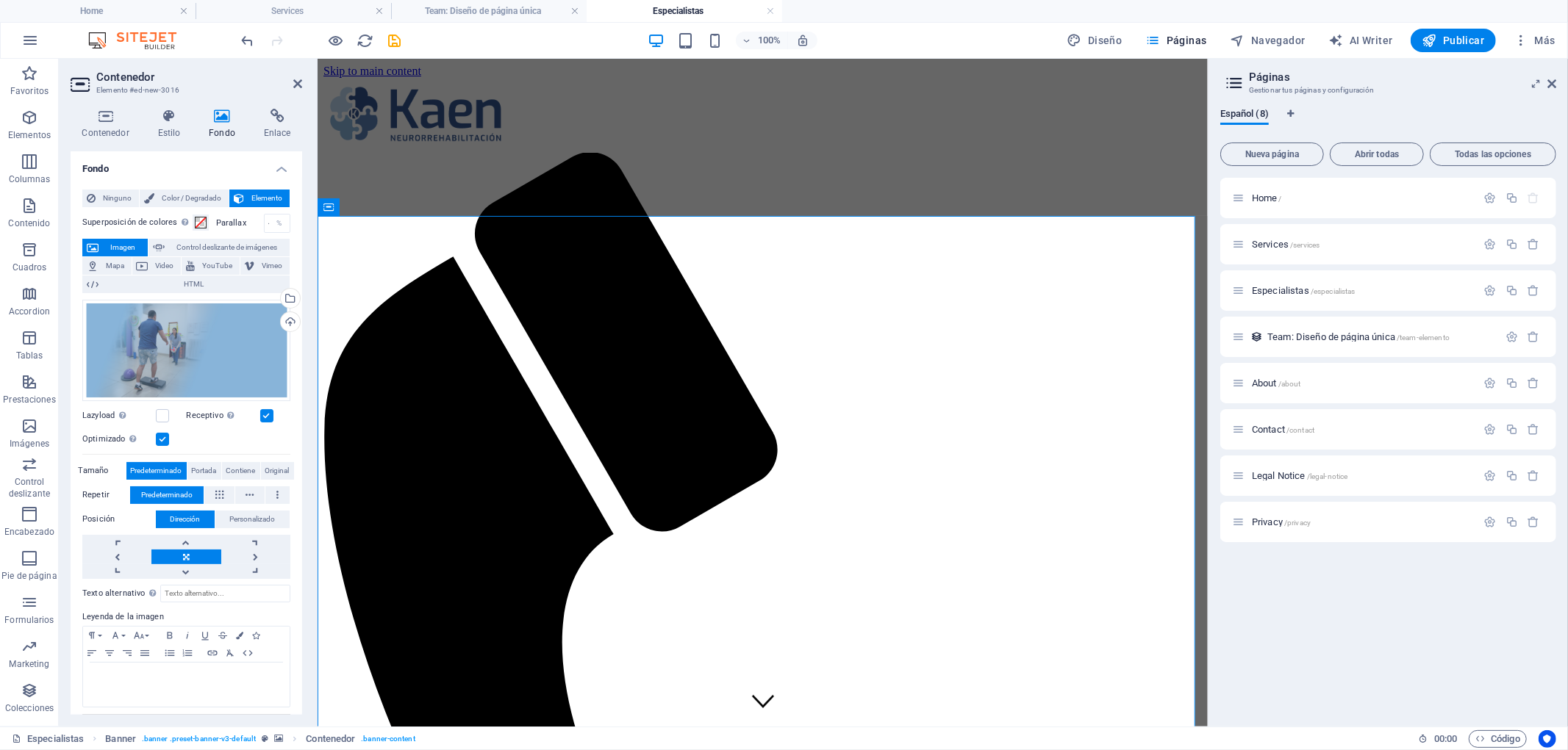
scroll to position [326, 0]
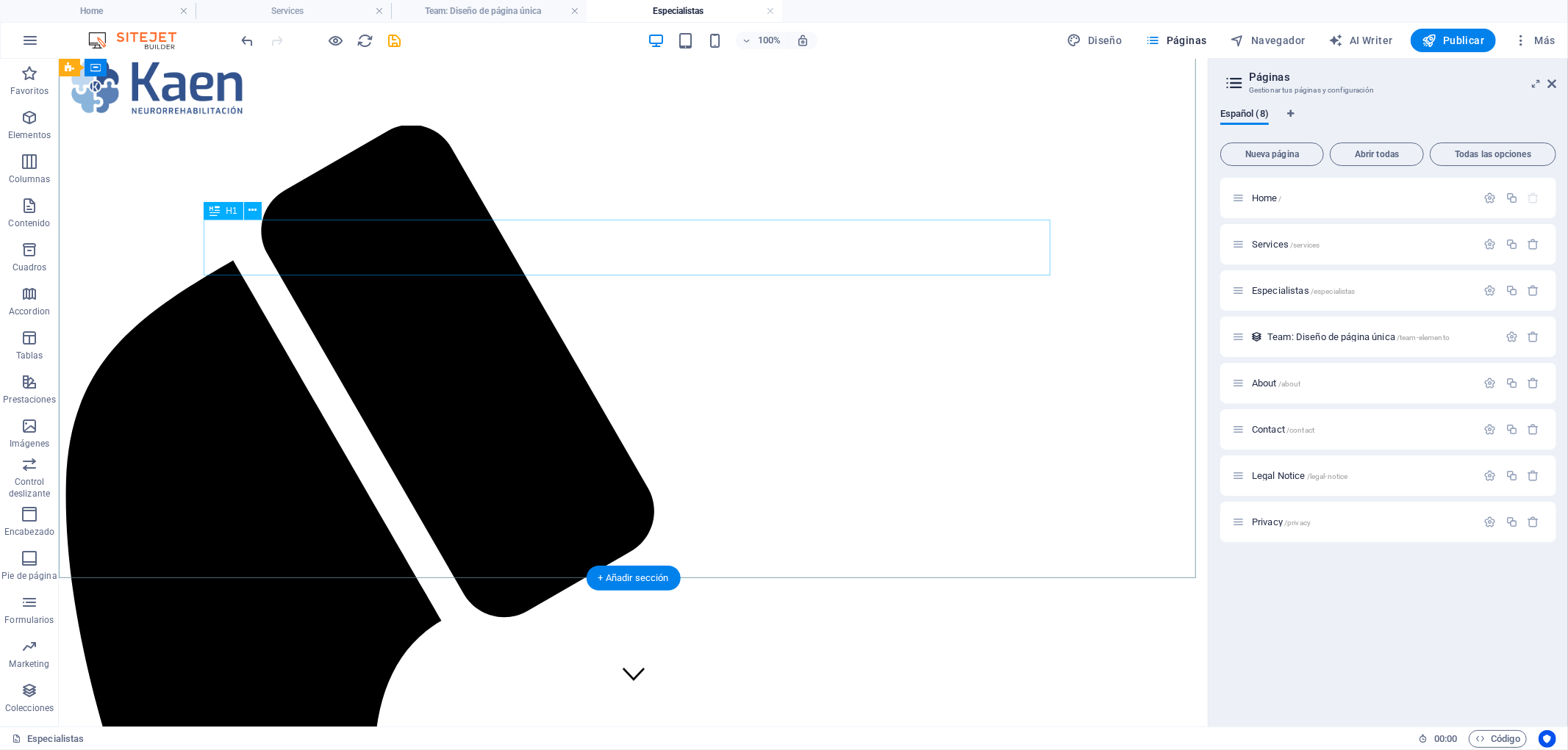
scroll to position [0, 0]
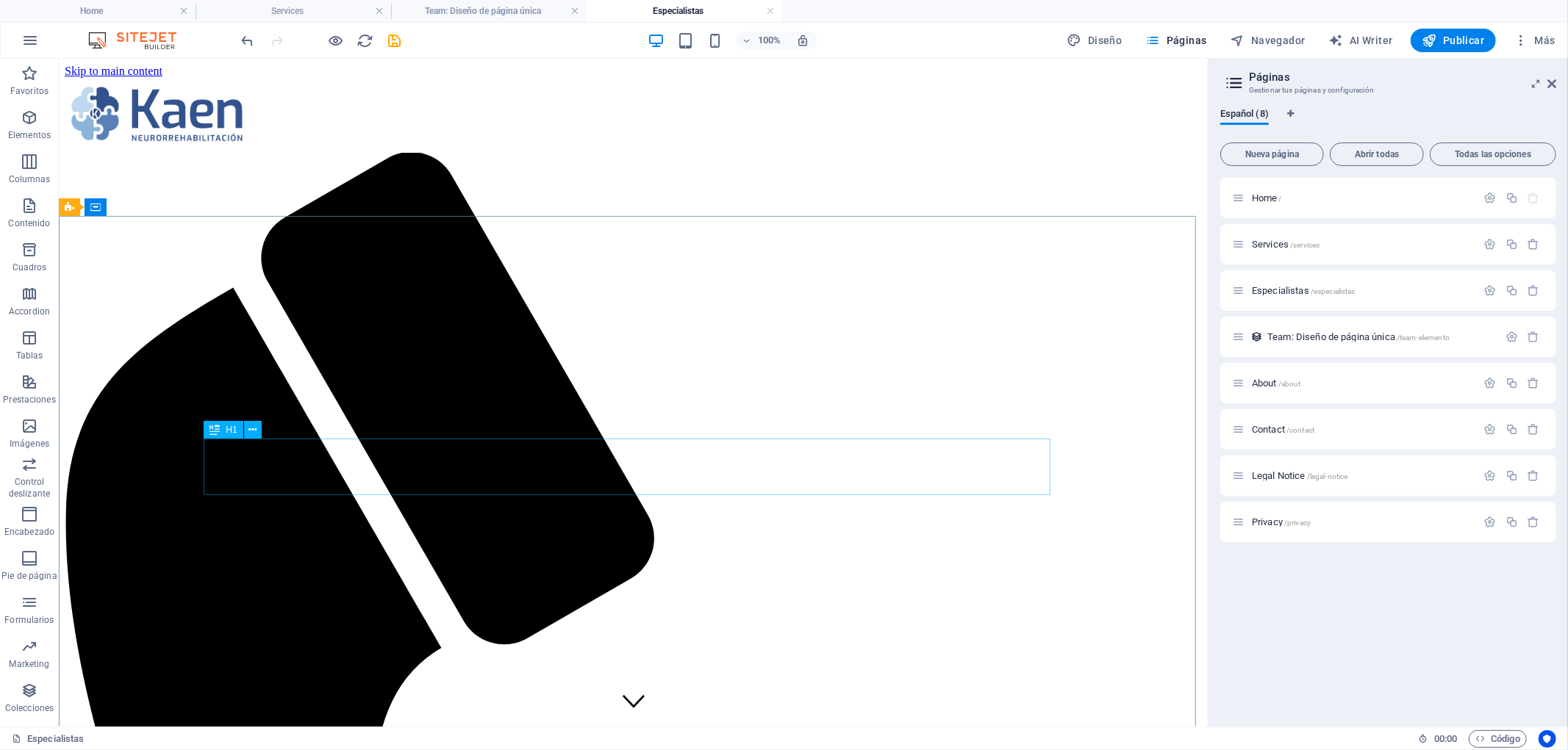
click at [224, 432] on div "H1" at bounding box center [222, 430] width 39 height 17
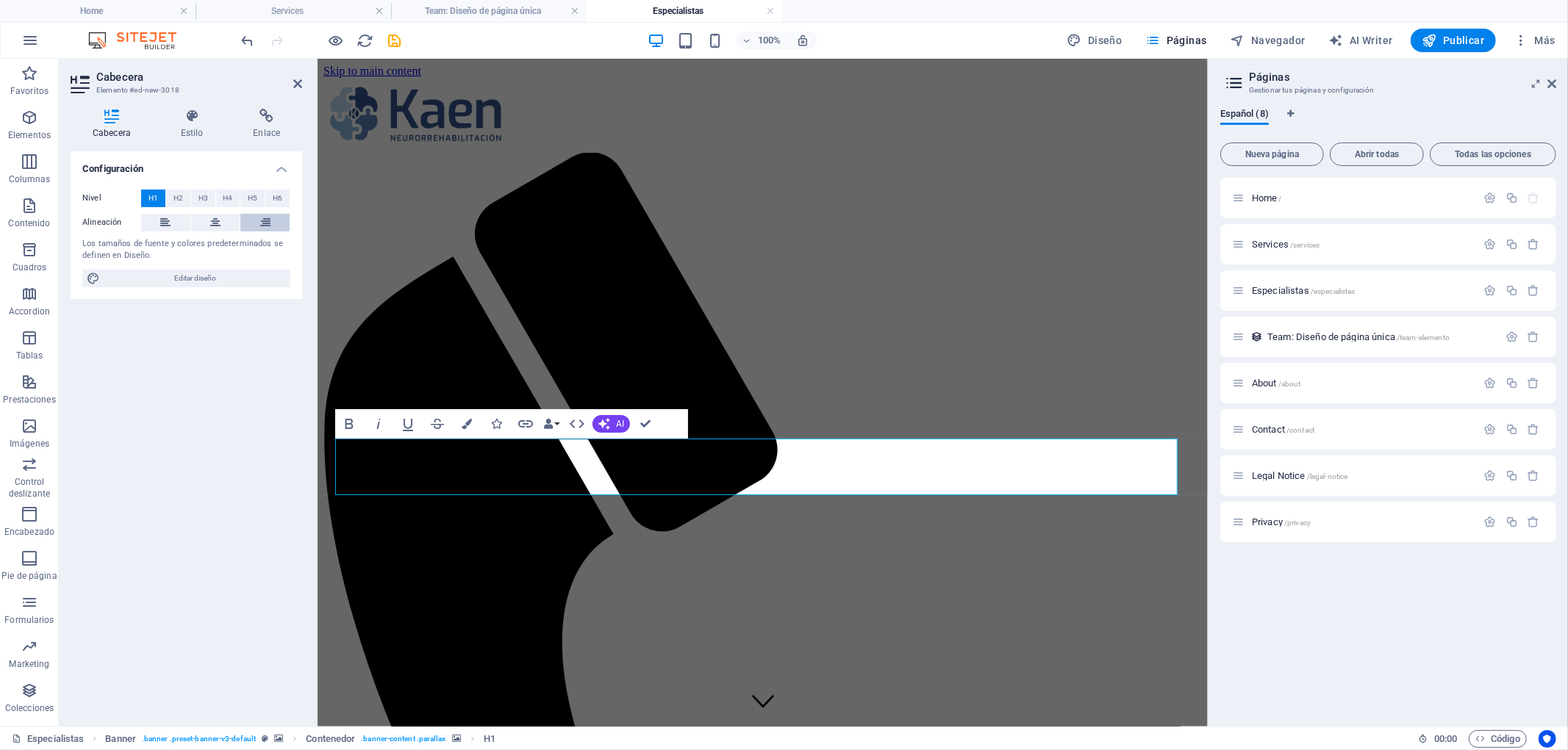
click at [263, 218] on icon at bounding box center [265, 222] width 10 height 17
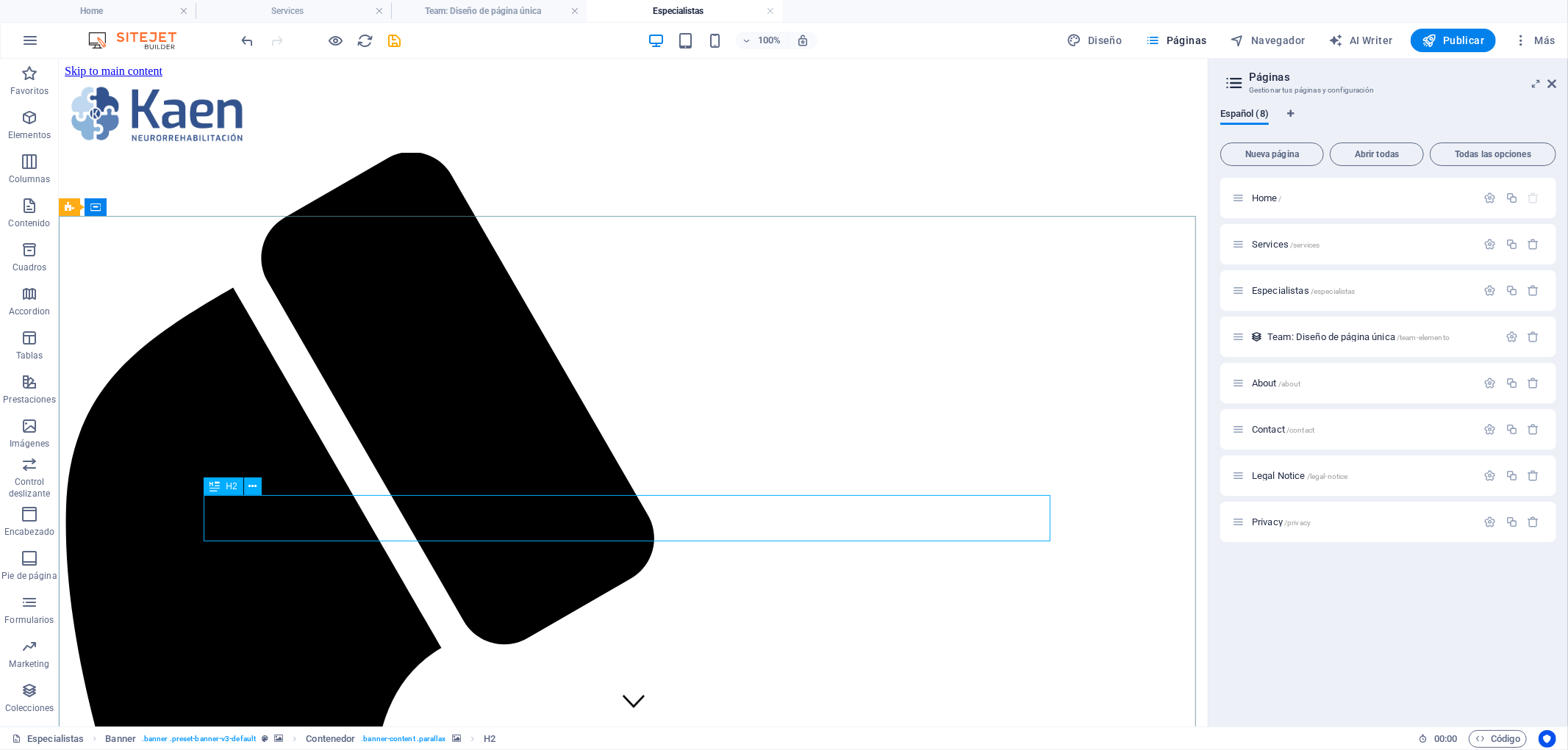
click at [232, 488] on span "H2" at bounding box center [231, 486] width 11 height 9
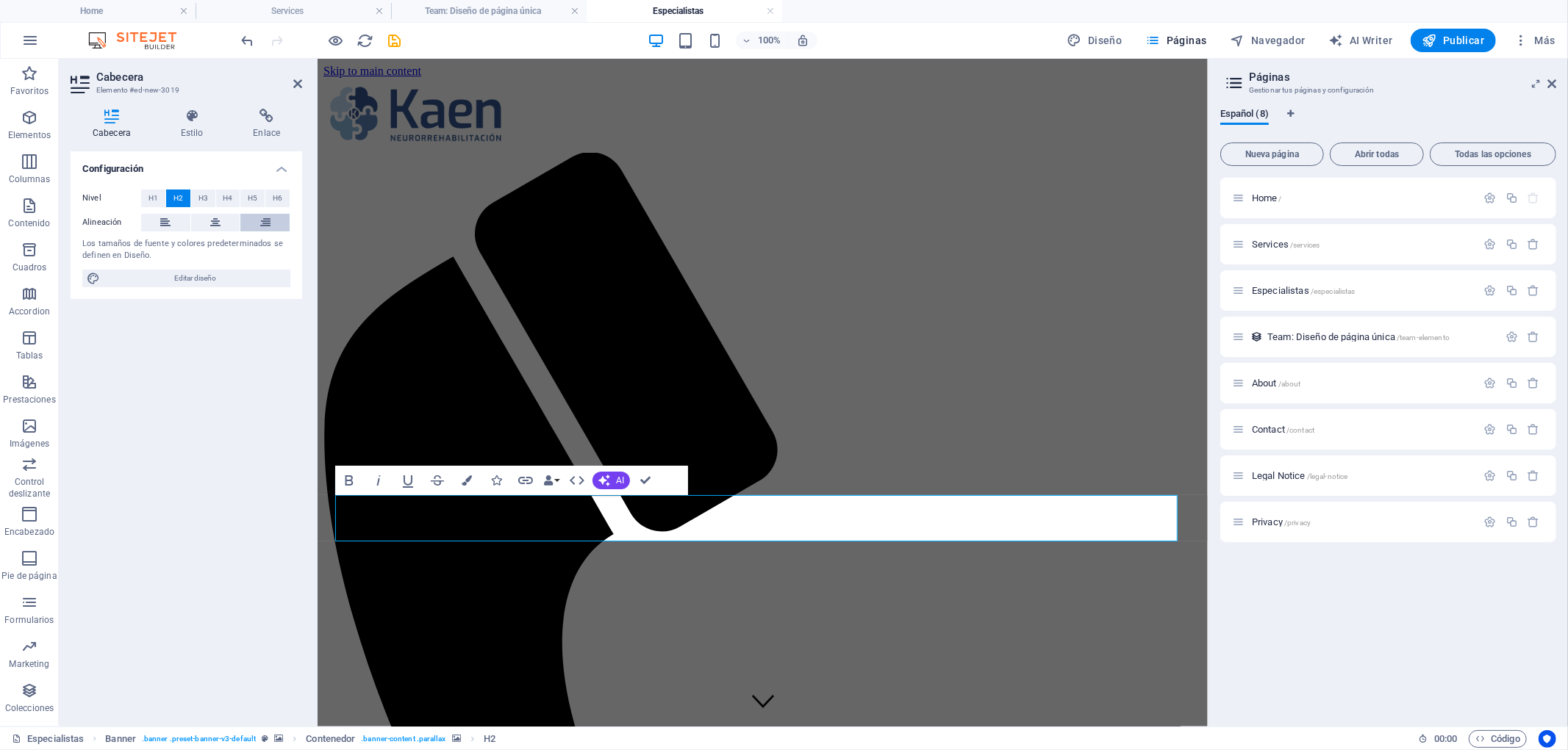
click at [255, 216] on button at bounding box center [265, 222] width 49 height 17
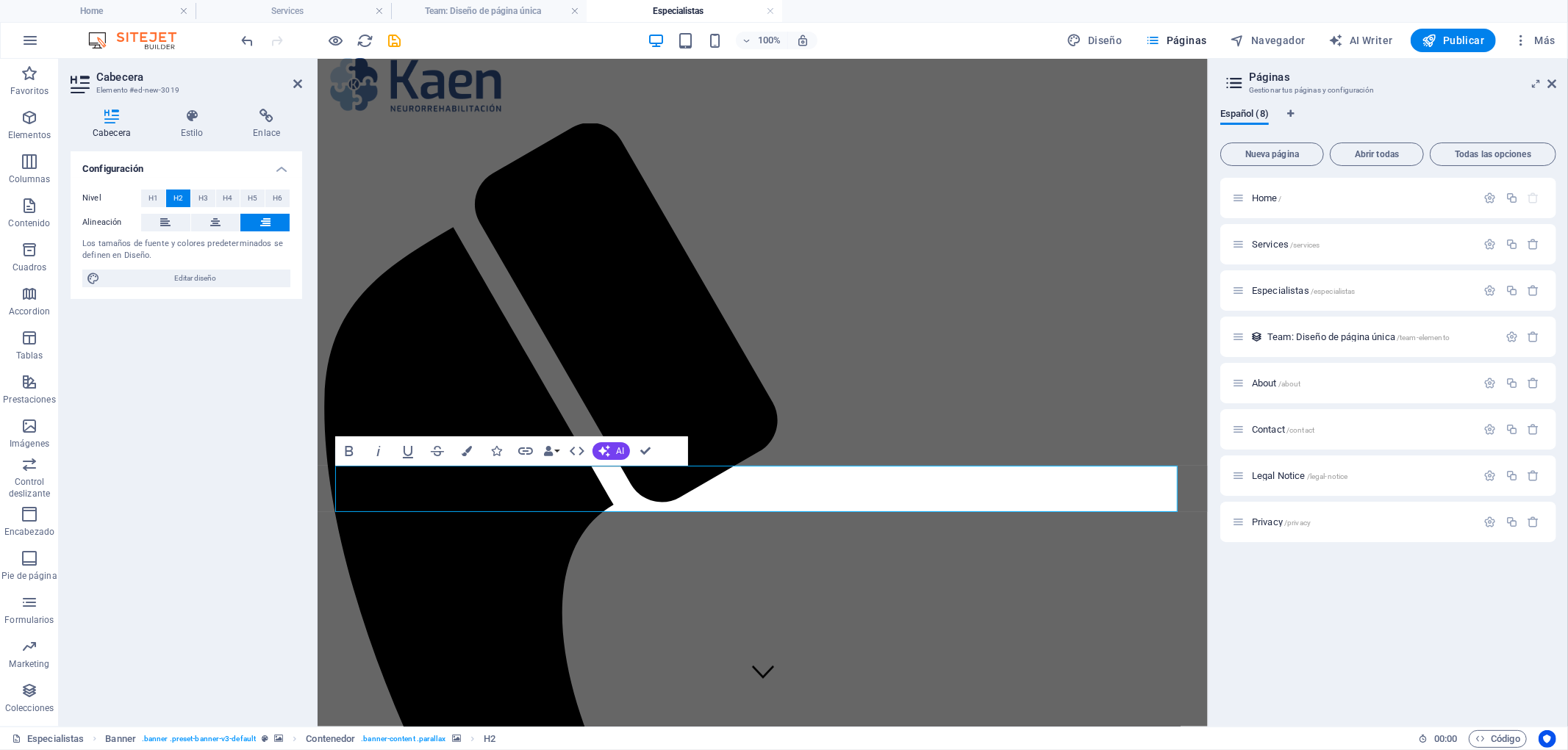
scroll to position [489, 0]
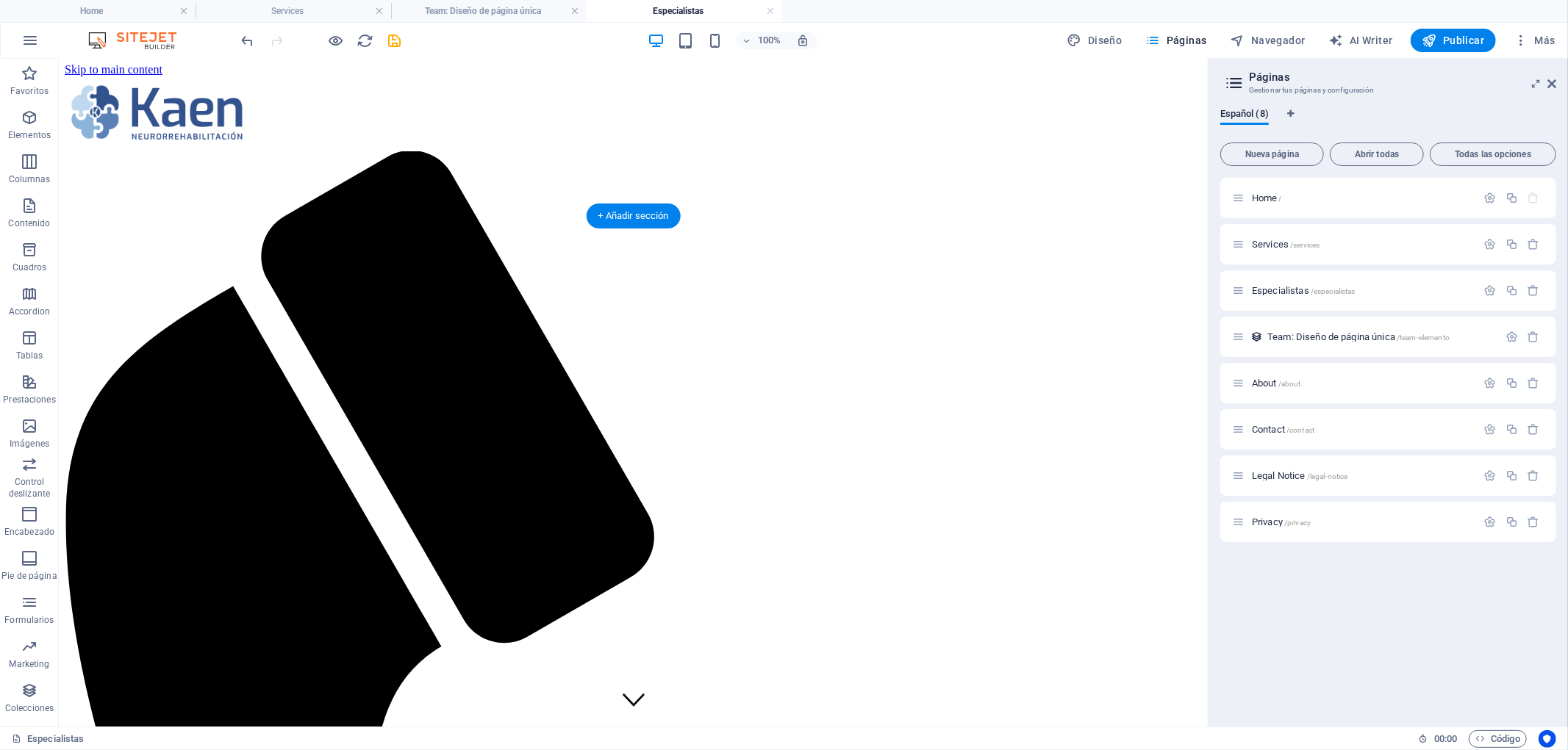
scroll to position [0, 0]
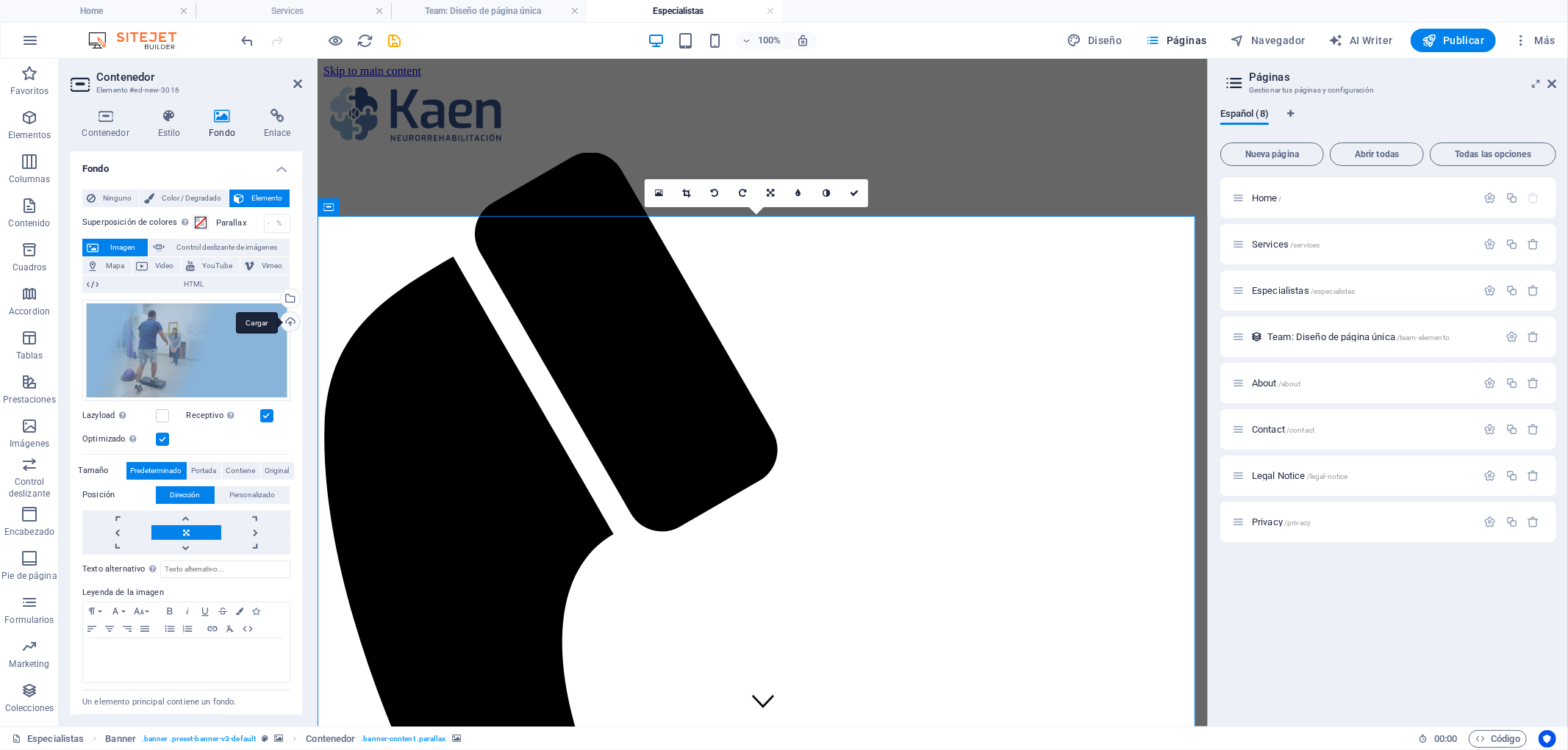
click at [281, 316] on div "Cargar" at bounding box center [289, 323] width 22 height 22
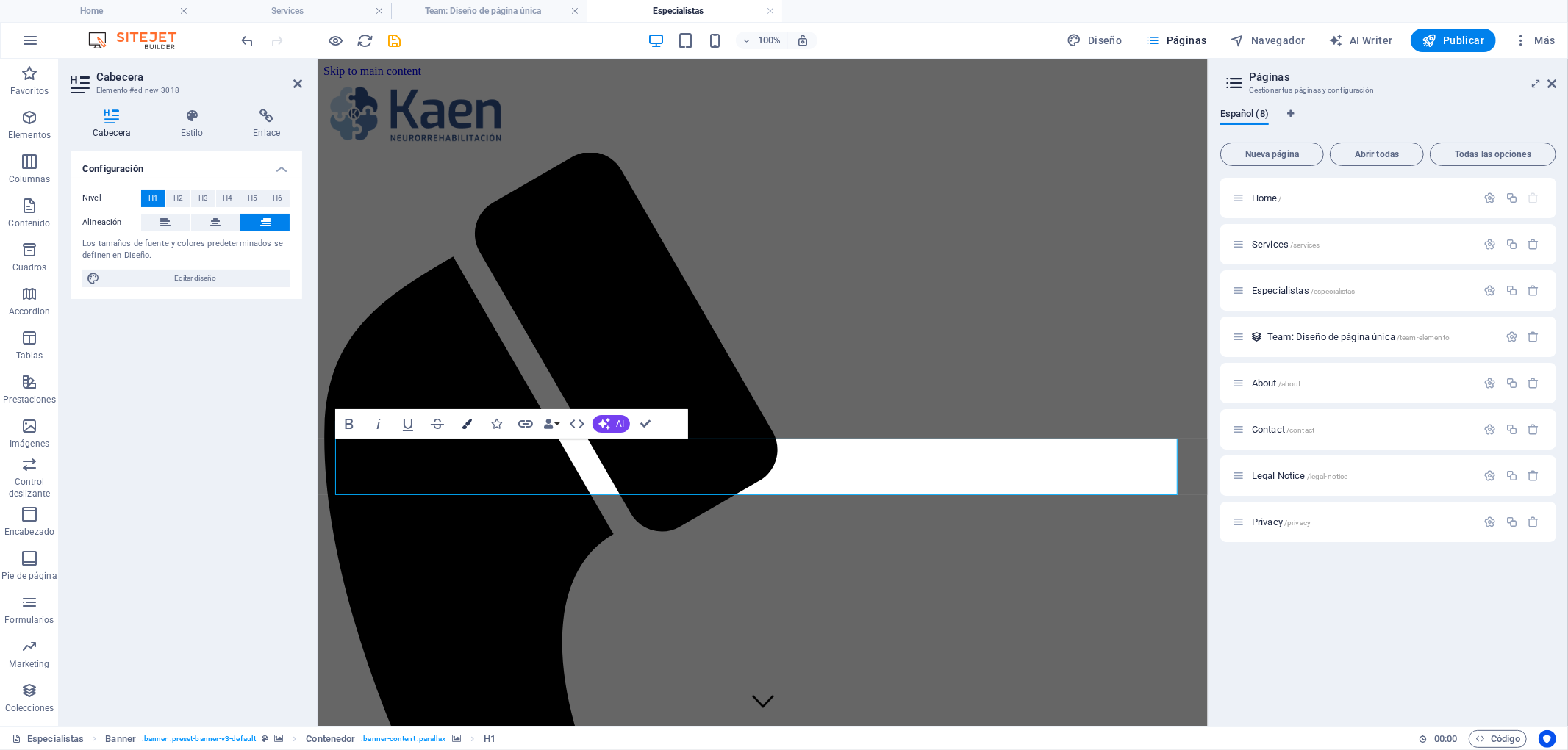
click at [469, 422] on icon "button" at bounding box center [467, 424] width 10 height 10
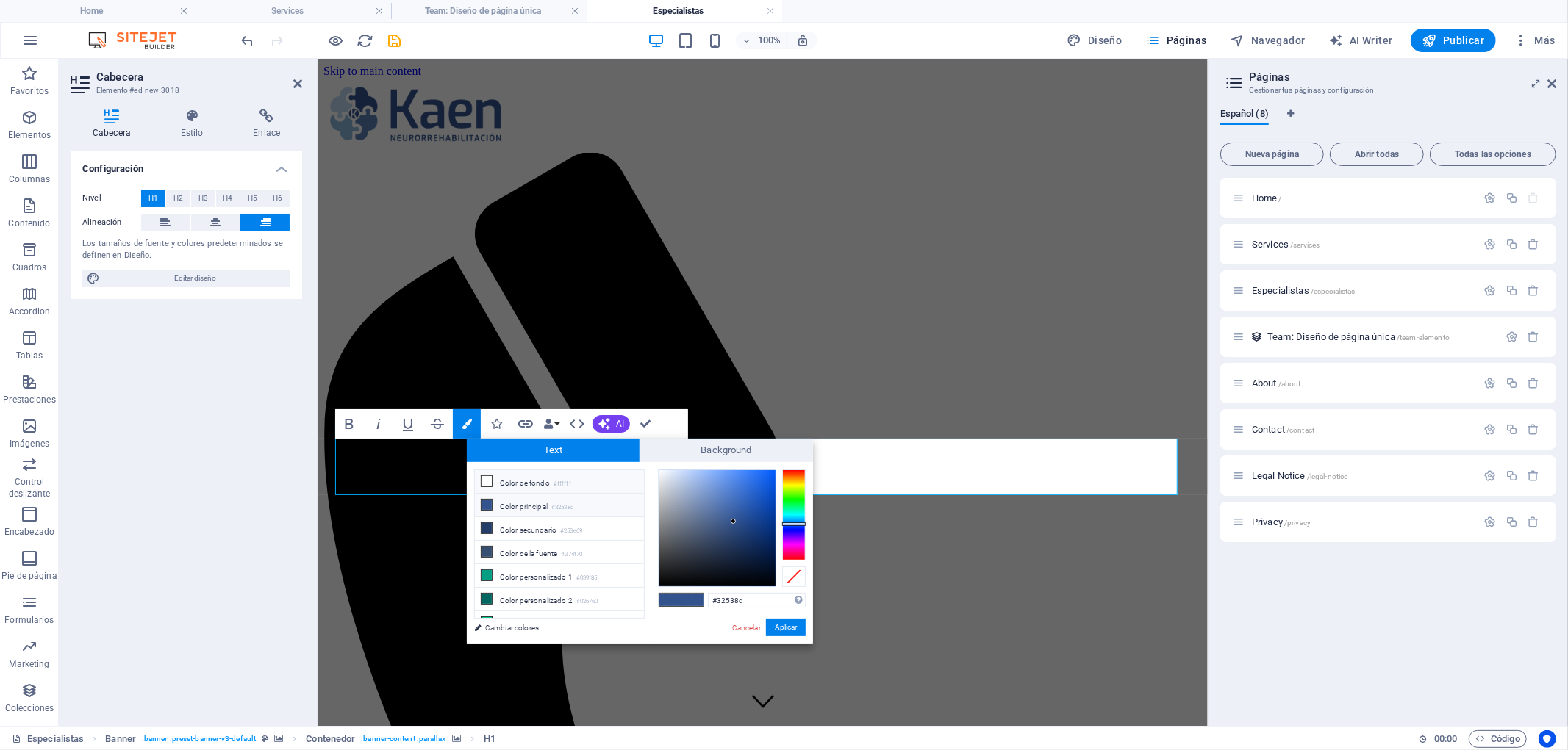
click at [516, 480] on li "Color de fondo #ffffff" at bounding box center [559, 482] width 169 height 24
type input "#ffffff"
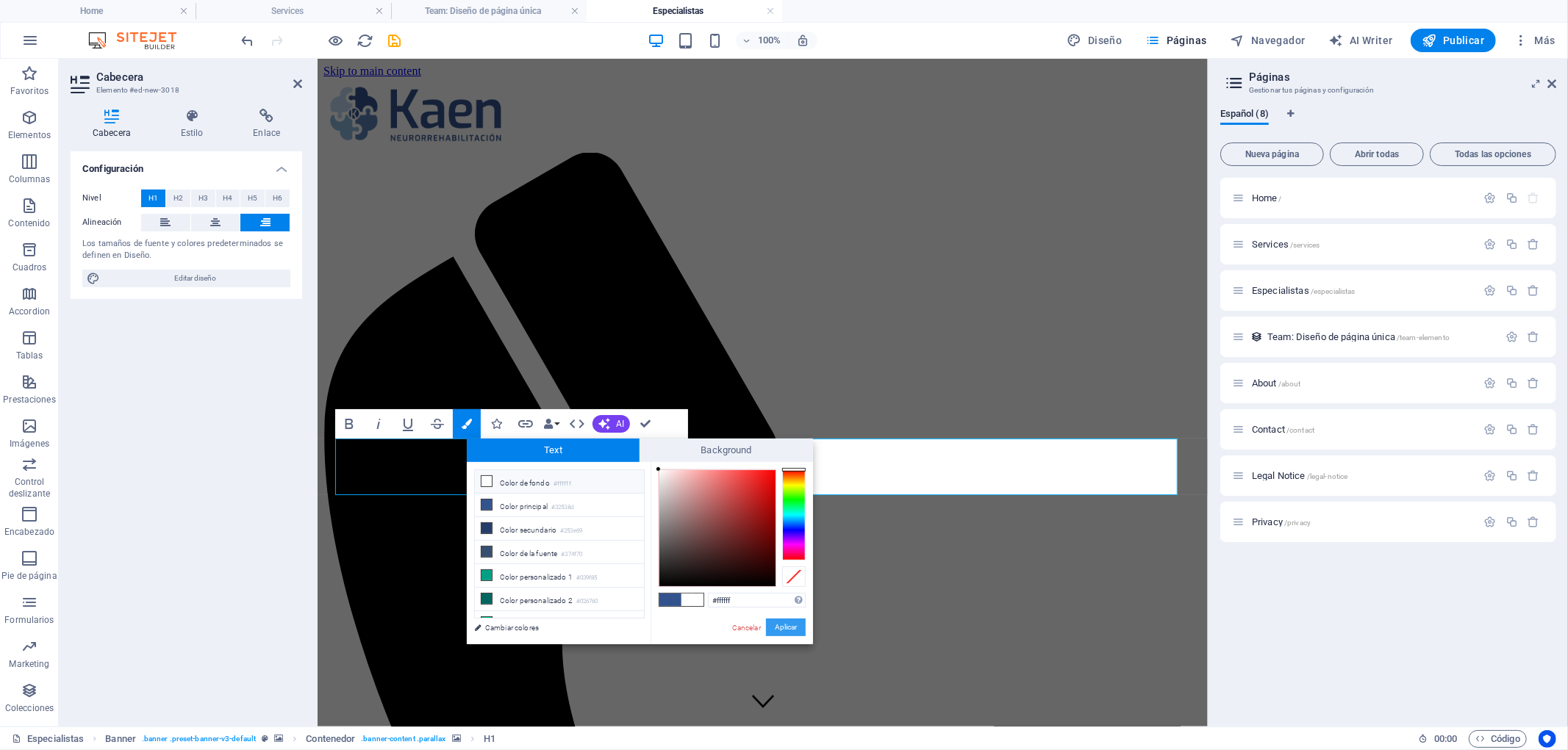
click at [770, 631] on button "Aplicar" at bounding box center [786, 628] width 40 height 17
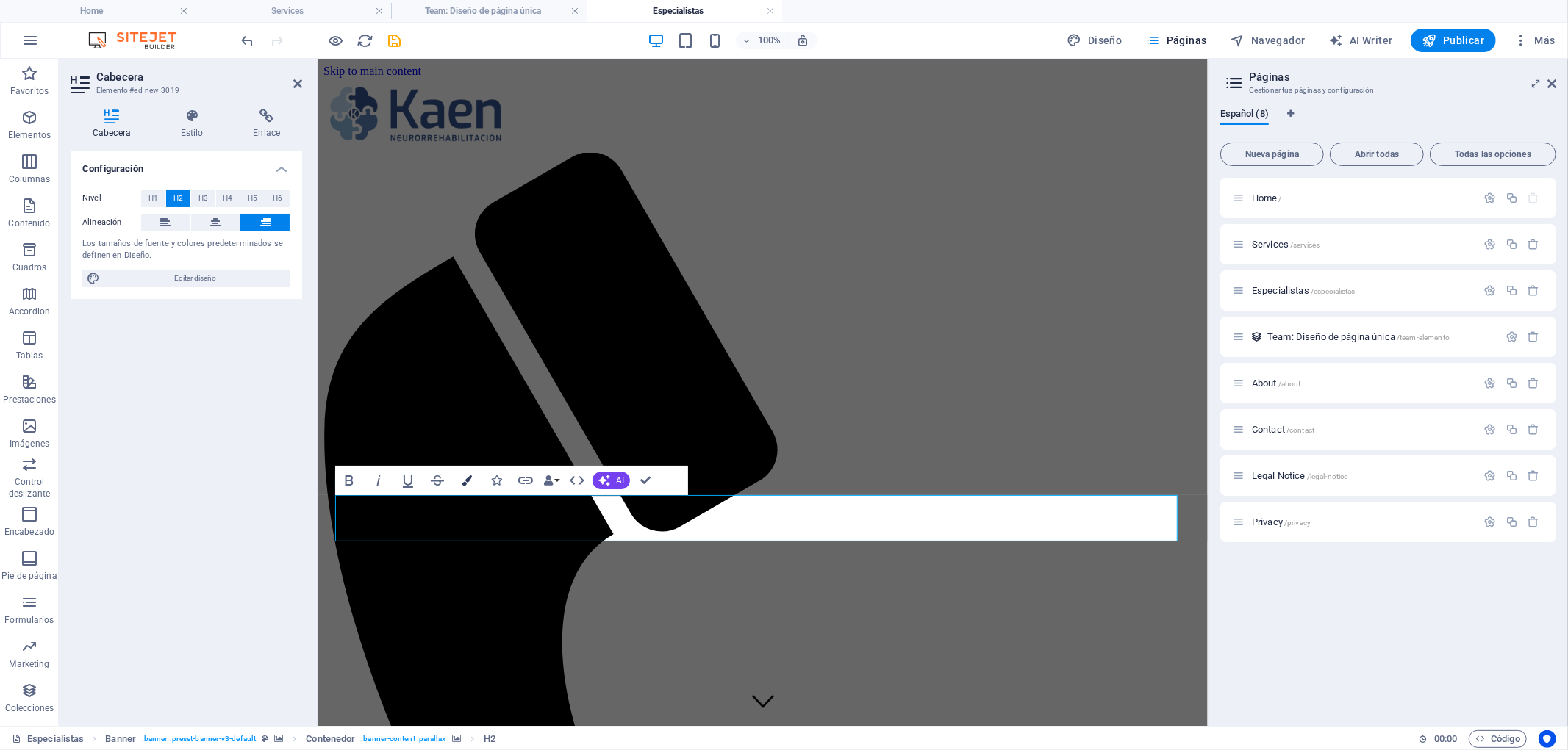
click at [462, 482] on icon "button" at bounding box center [467, 480] width 10 height 10
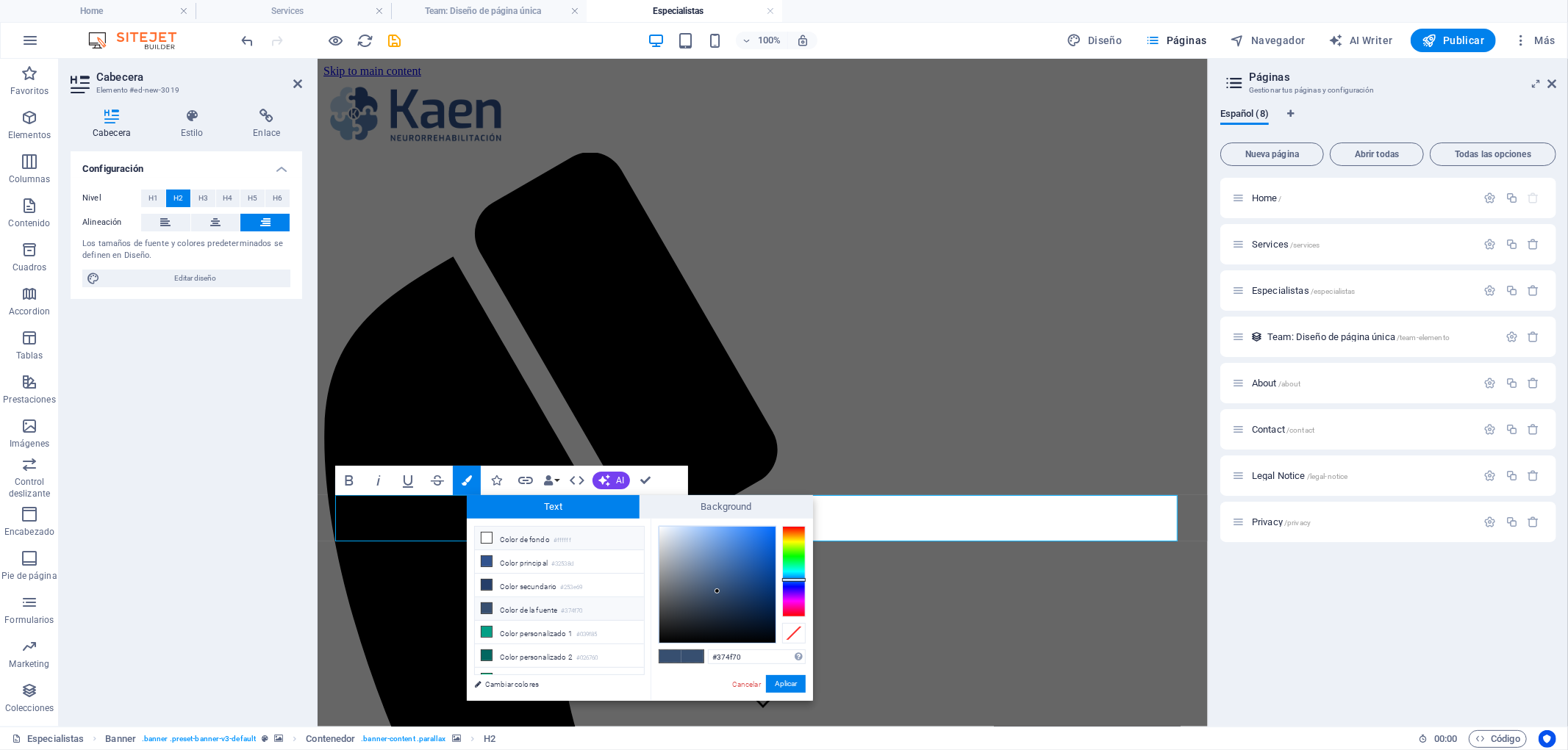
click at [524, 539] on li "Color de fondo #ffffff" at bounding box center [559, 538] width 169 height 24
type input "#ffffff"
click at [788, 683] on button "Aplicar" at bounding box center [786, 684] width 40 height 17
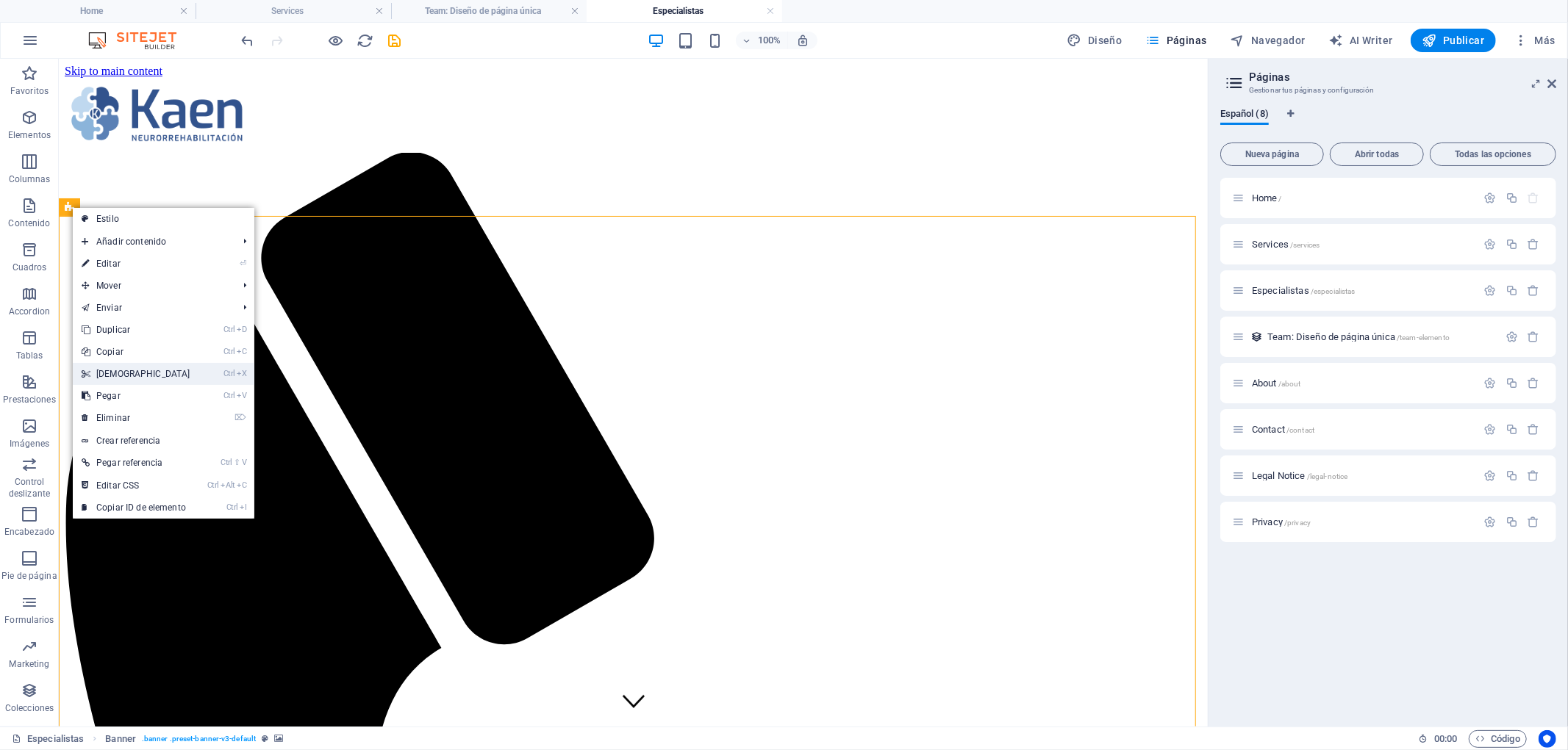
click at [173, 383] on link "Ctrl X Cortar" at bounding box center [136, 374] width 127 height 22
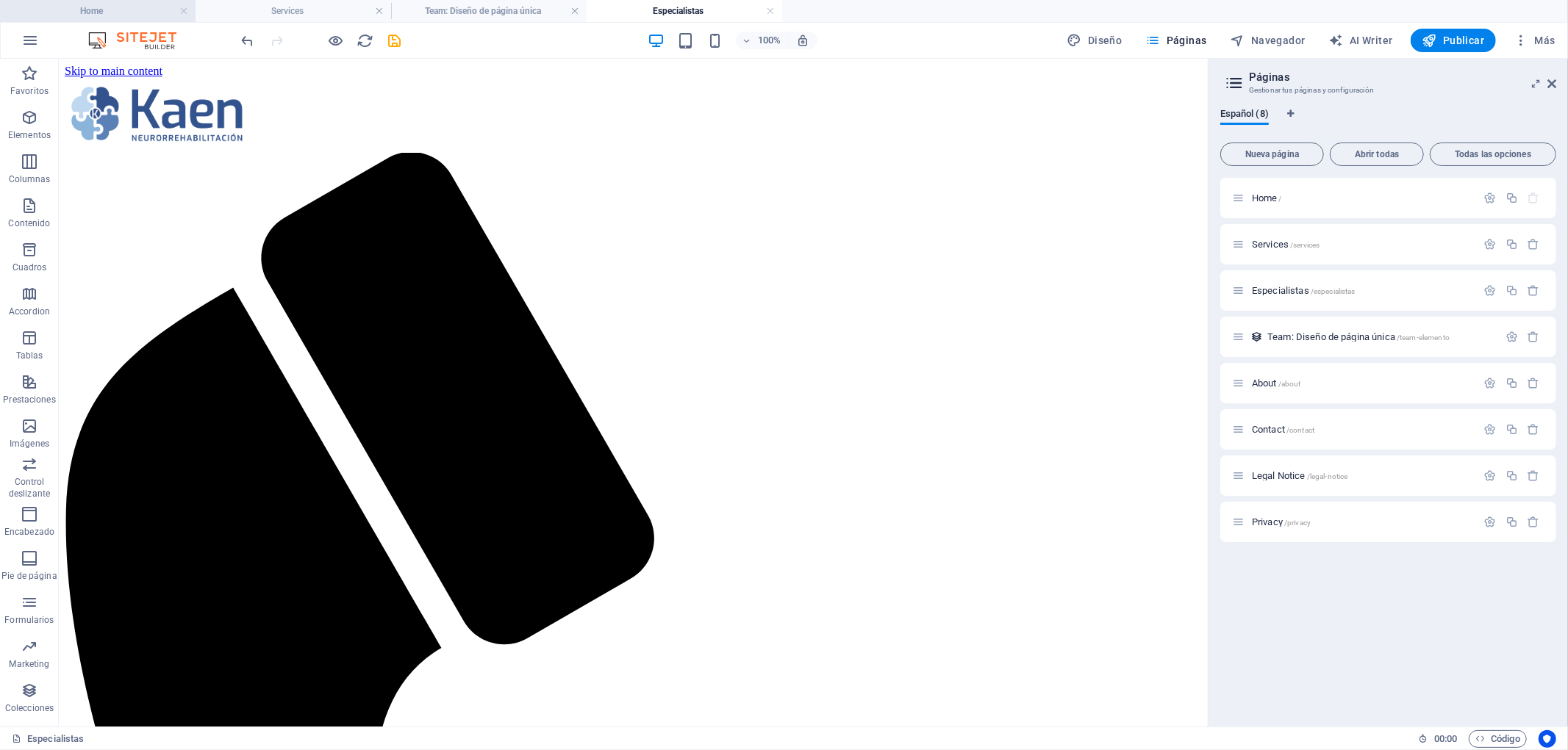
drag, startPoint x: 130, startPoint y: 13, endPoint x: 439, endPoint y: 239, distance: 382.8
click at [130, 13] on h4 "Home" at bounding box center [97, 11] width 195 height 16
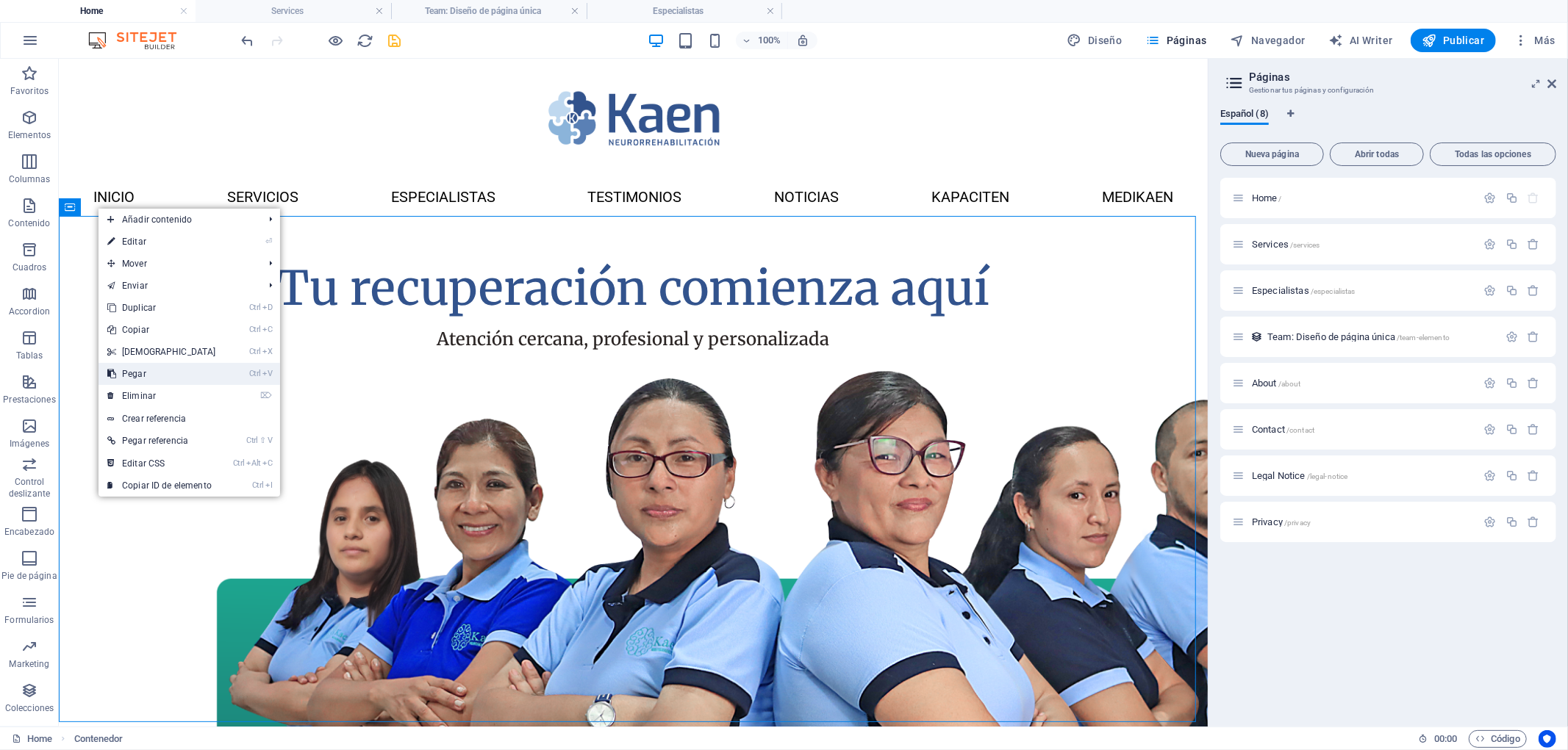
drag, startPoint x: 187, startPoint y: 372, endPoint x: 130, endPoint y: 314, distance: 81.3
click at [187, 372] on link "Ctrl V Pegar" at bounding box center [162, 374] width 127 height 22
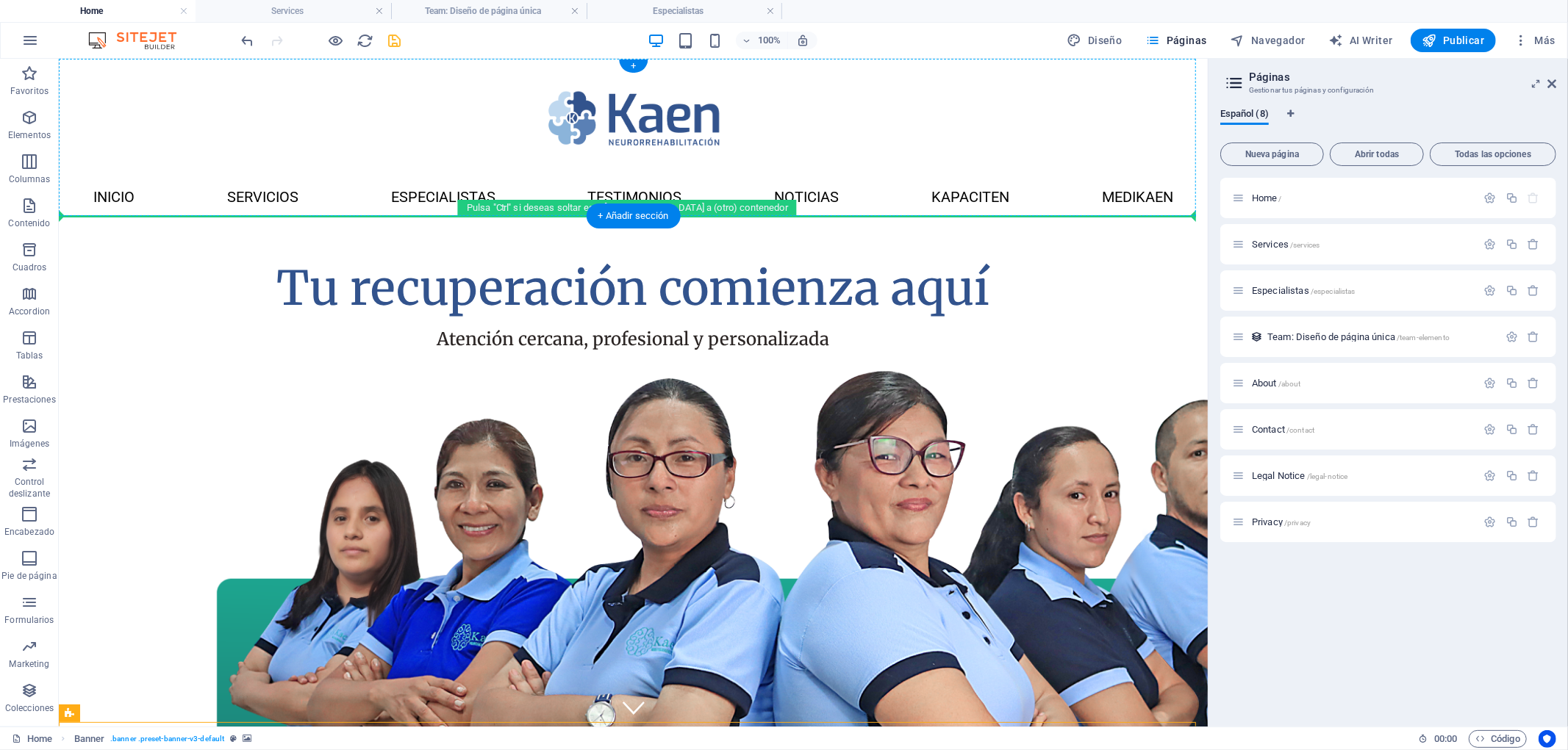
drag, startPoint x: 81, startPoint y: 235, endPoint x: 149, endPoint y: 201, distance: 76.0
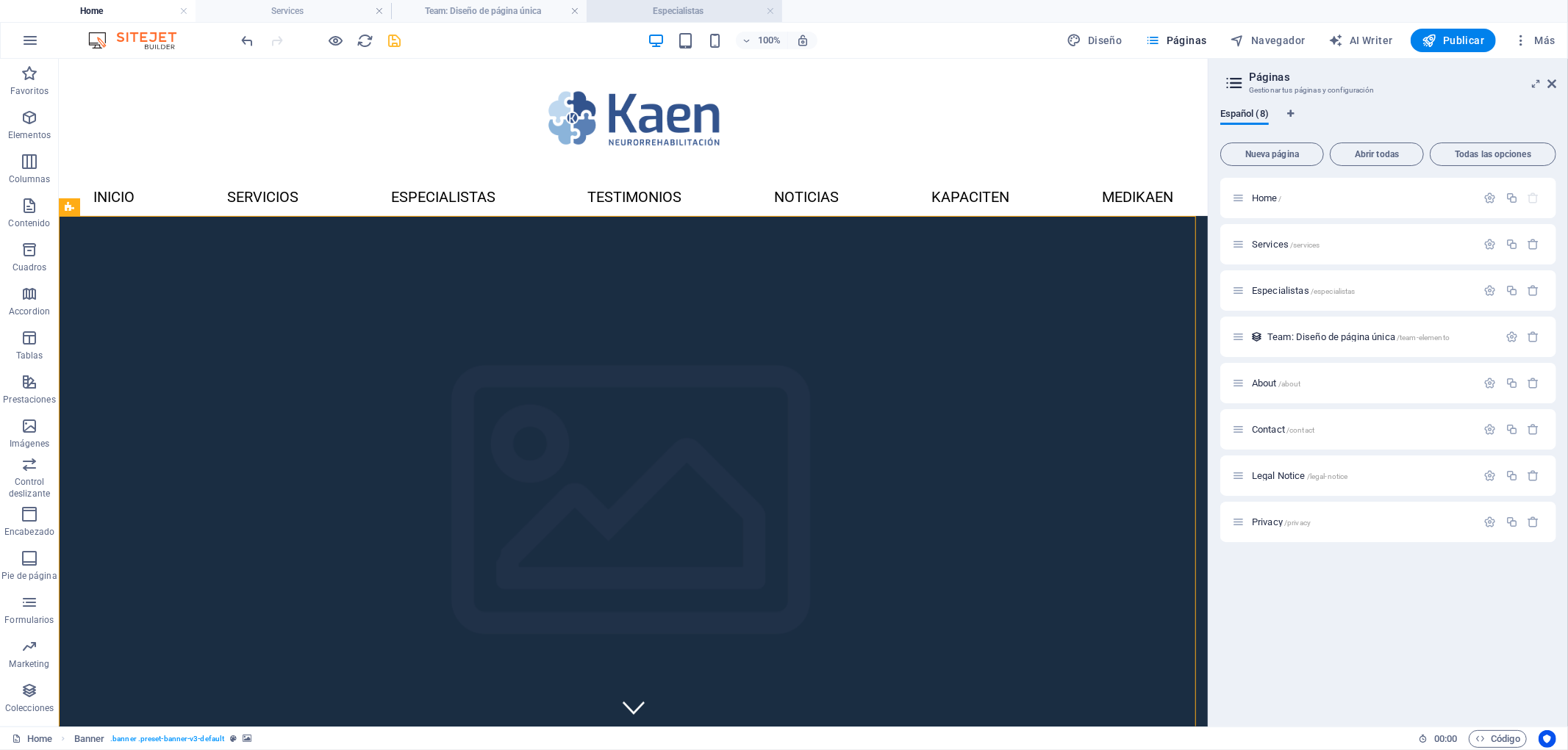
drag, startPoint x: 673, startPoint y: 9, endPoint x: 693, endPoint y: 152, distance: 144.4
click at [673, 9] on h4 "Especialistas" at bounding box center [684, 11] width 195 height 16
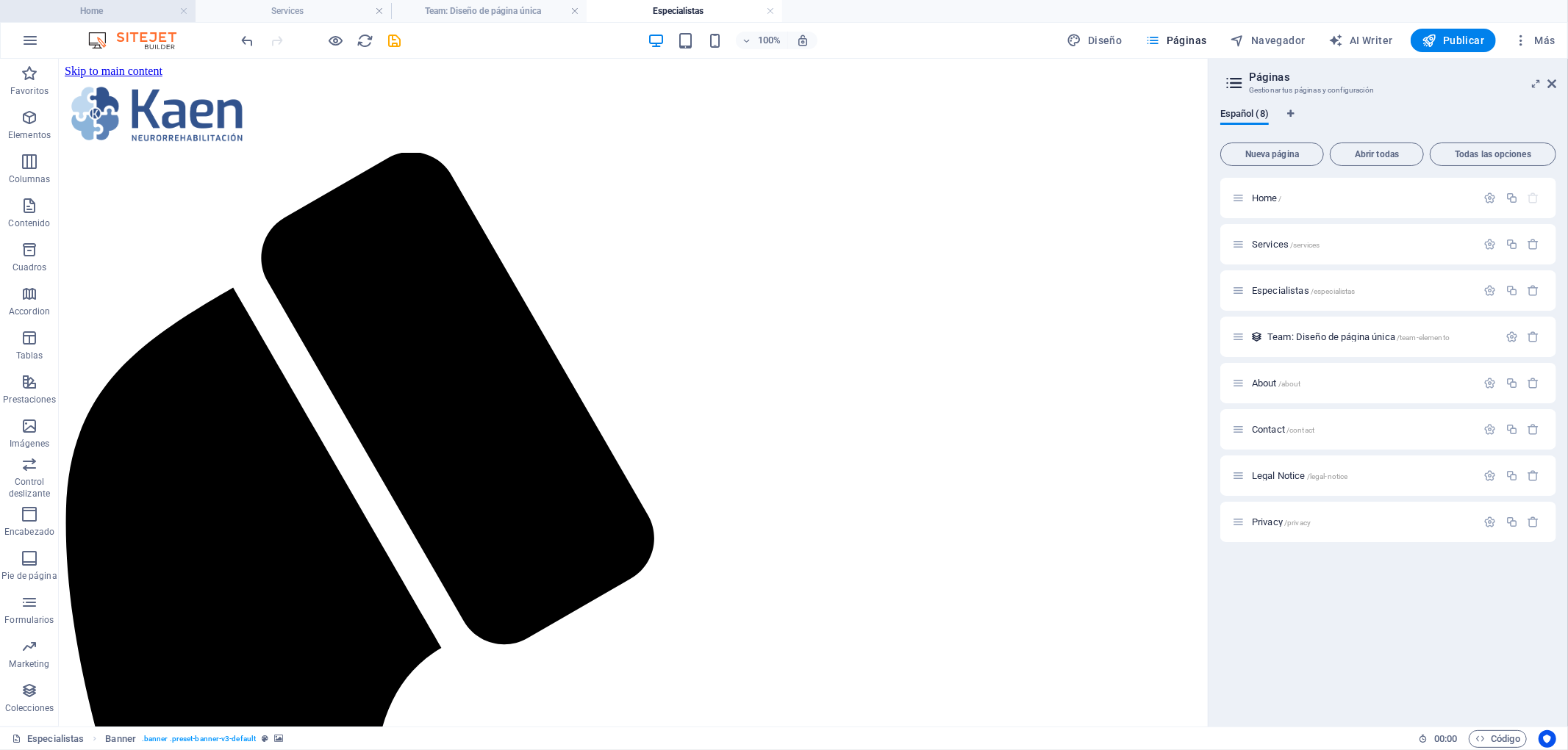
click at [126, 13] on h4 "Home" at bounding box center [97, 11] width 195 height 16
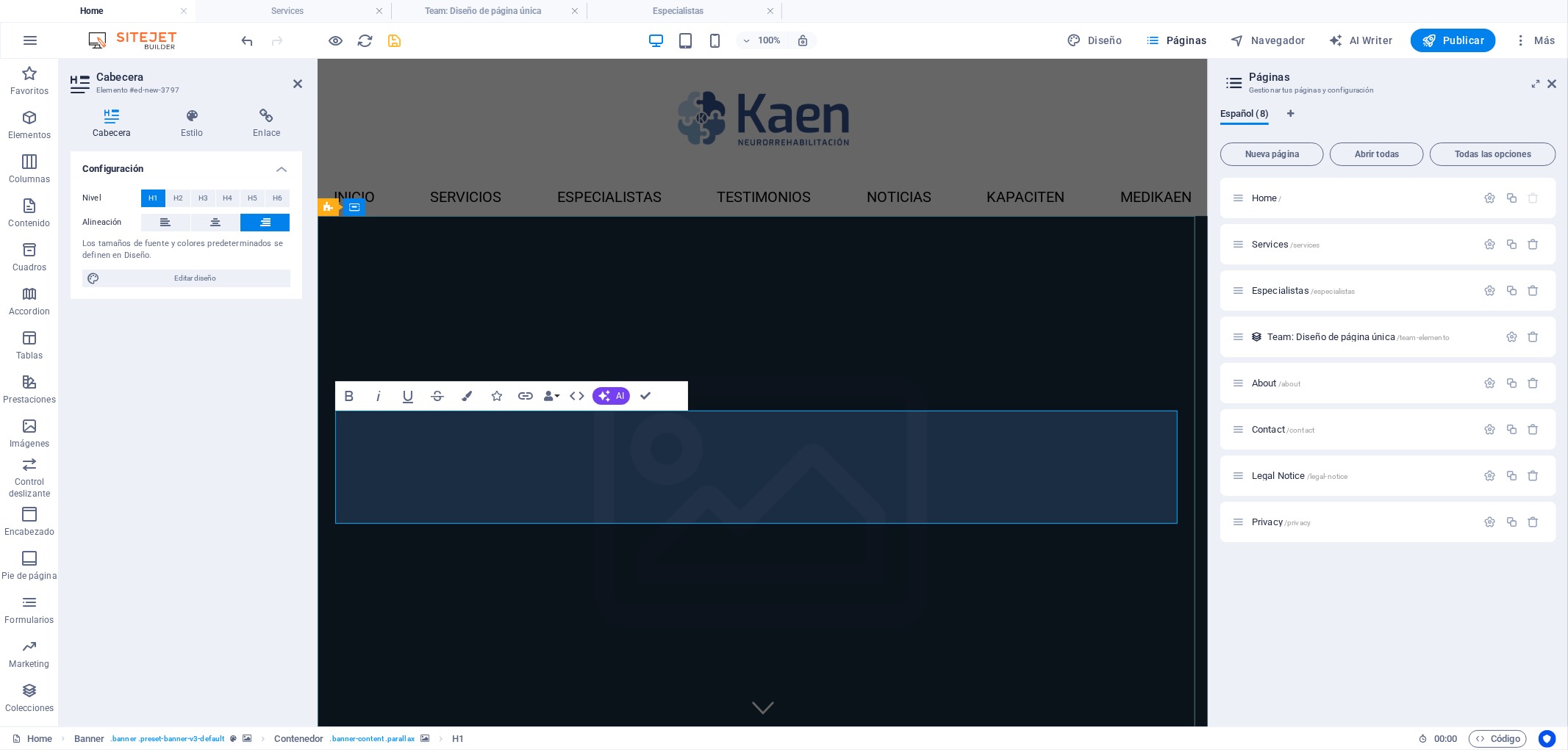
drag, startPoint x: 812, startPoint y: 437, endPoint x: 1177, endPoint y: 492, distance: 369.1
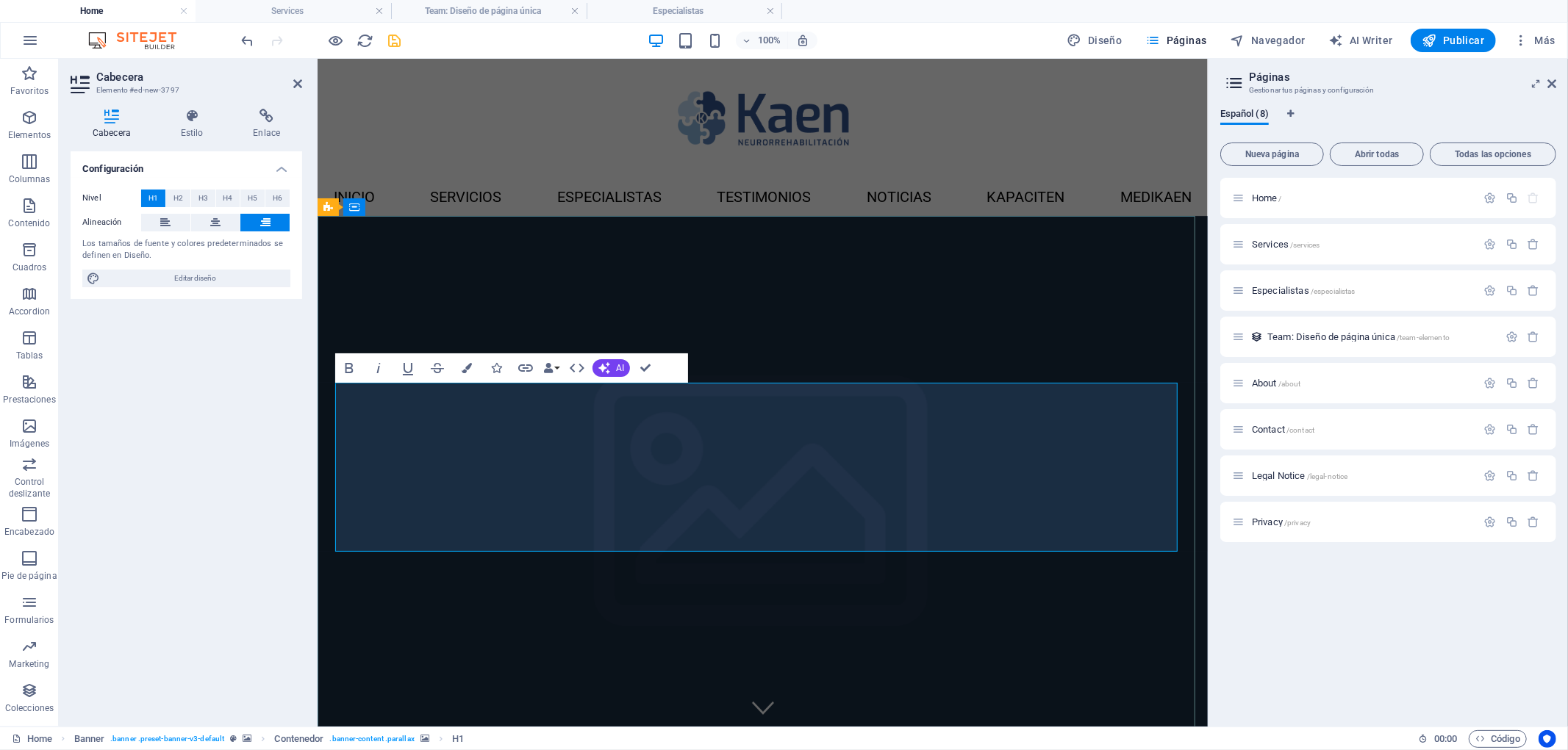
drag, startPoint x: 1163, startPoint y: 457, endPoint x: 840, endPoint y: 465, distance: 323.1
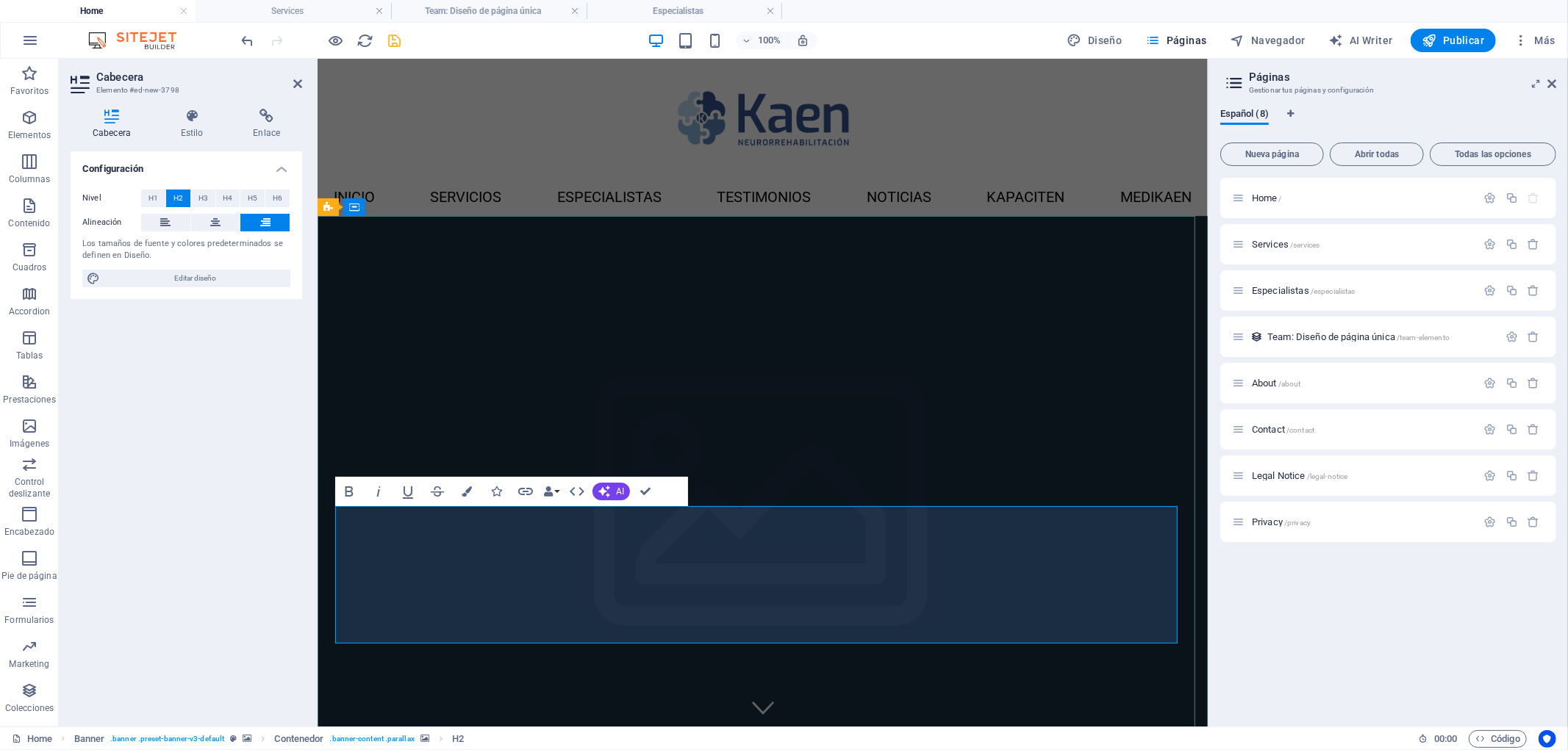
drag, startPoint x: 517, startPoint y: 531, endPoint x: 1176, endPoint y: 629, distance: 666.2
click at [206, 199] on span "H3" at bounding box center [203, 198] width 9 height 17
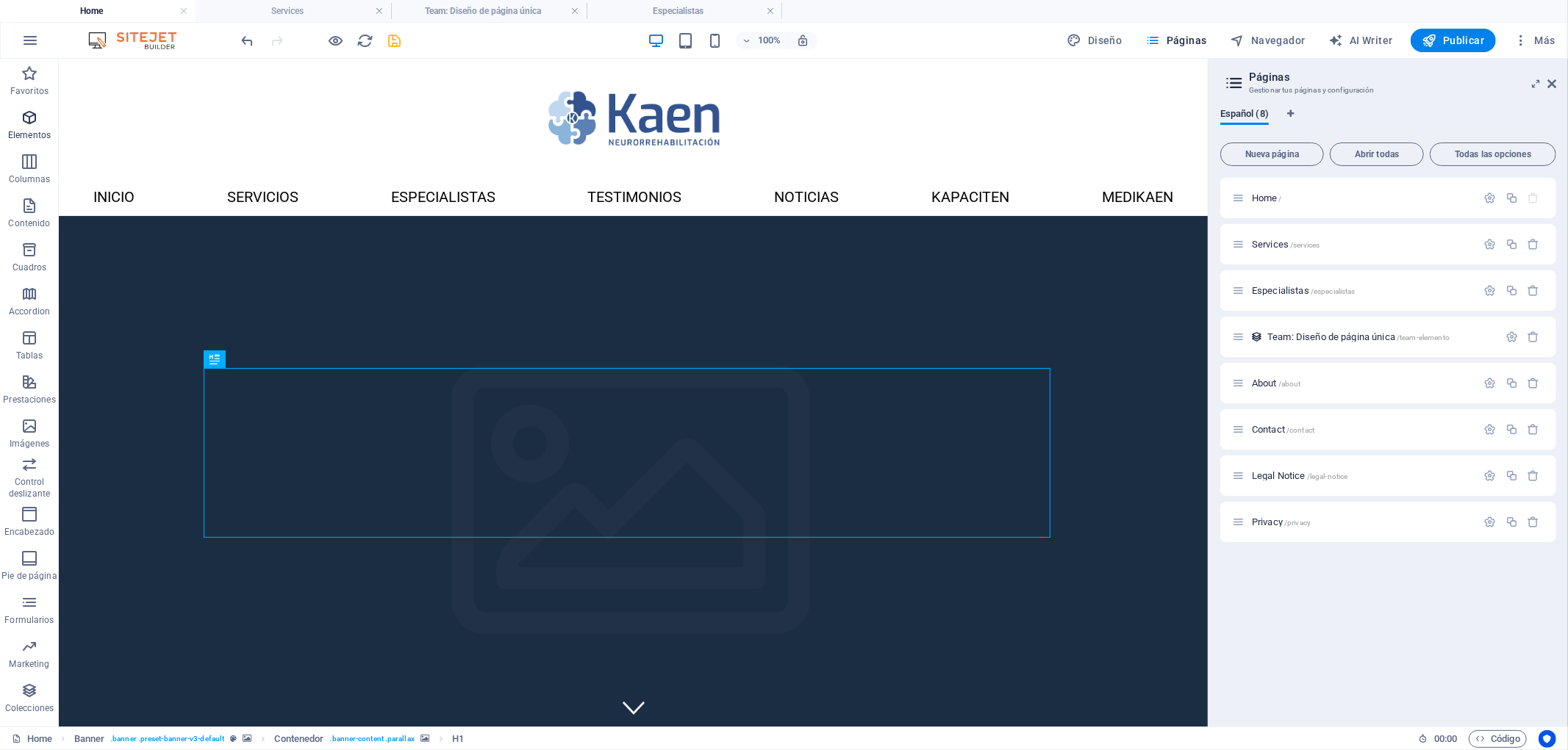
click at [47, 120] on span "Elementos" at bounding box center [29, 126] width 59 height 36
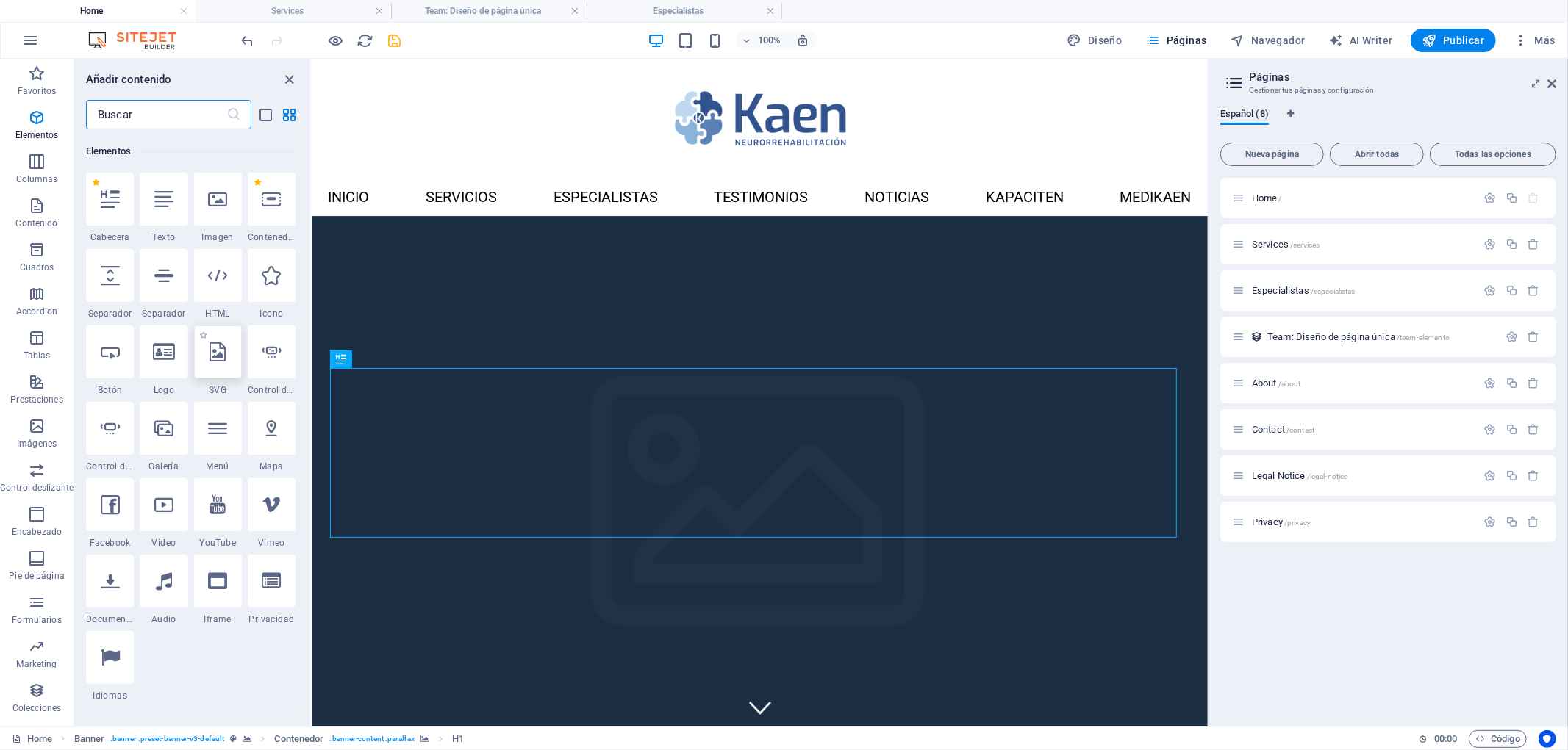
scroll to position [277, 0]
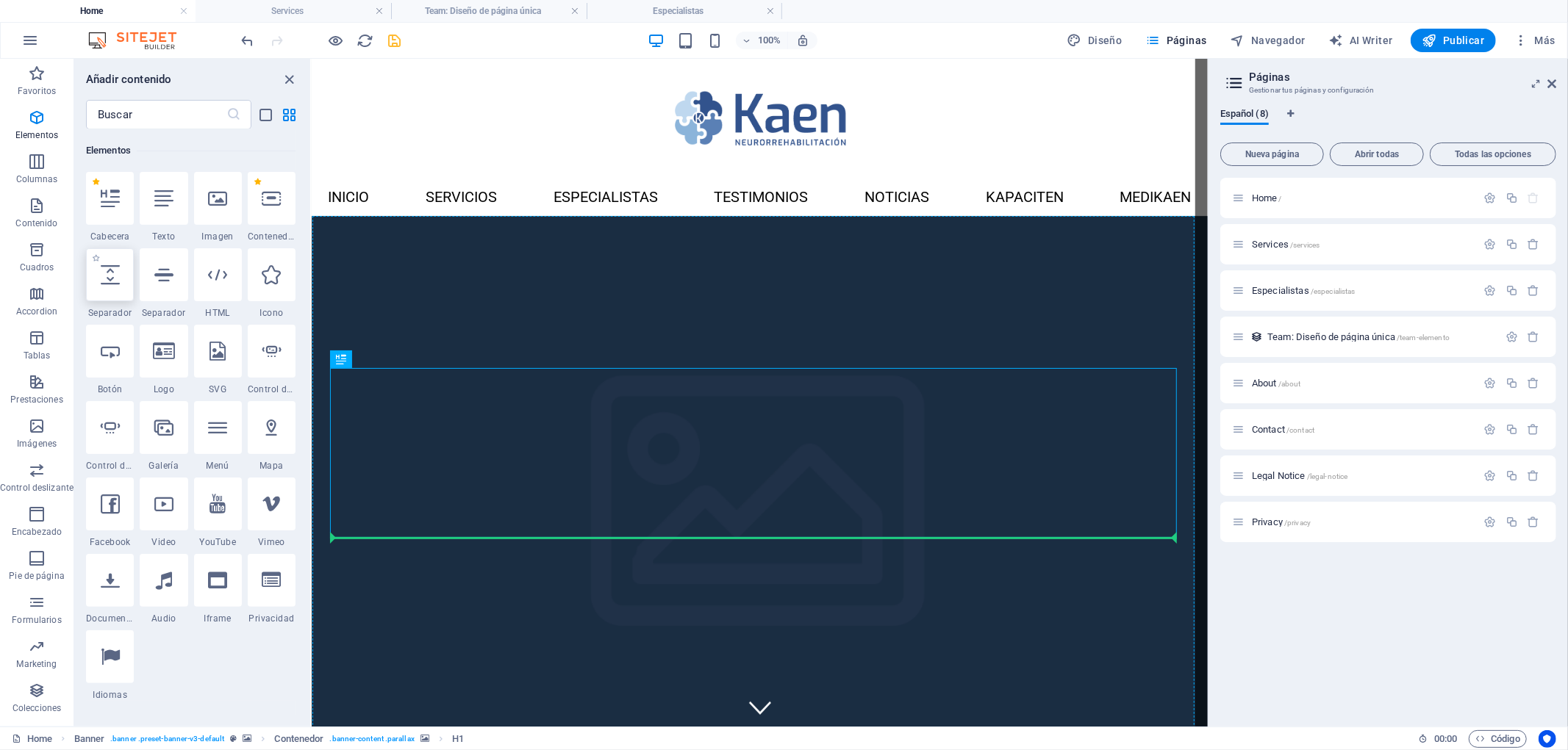
select select "px"
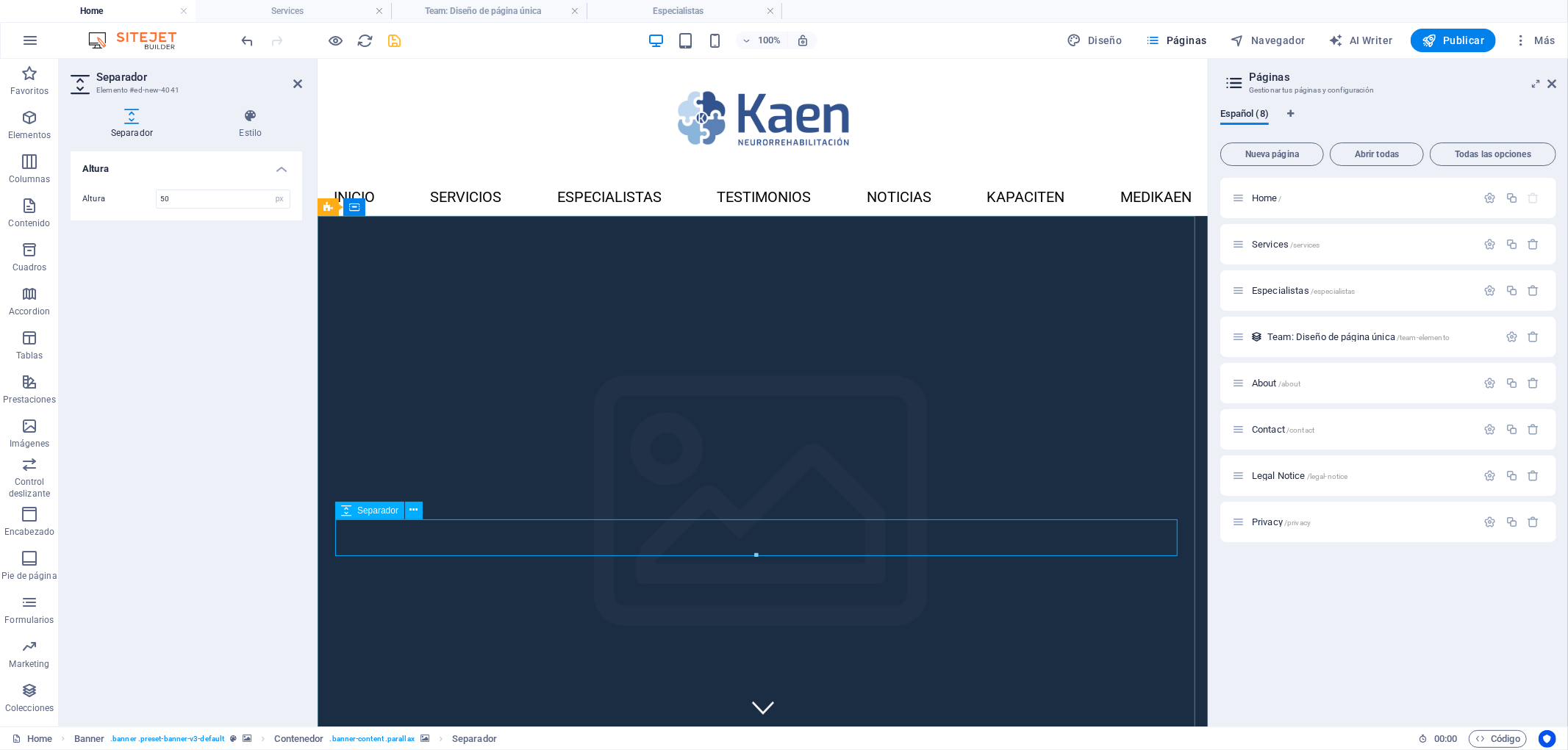
type input "30"
click at [1037, 141] on div at bounding box center [762, 117] width 890 height 119
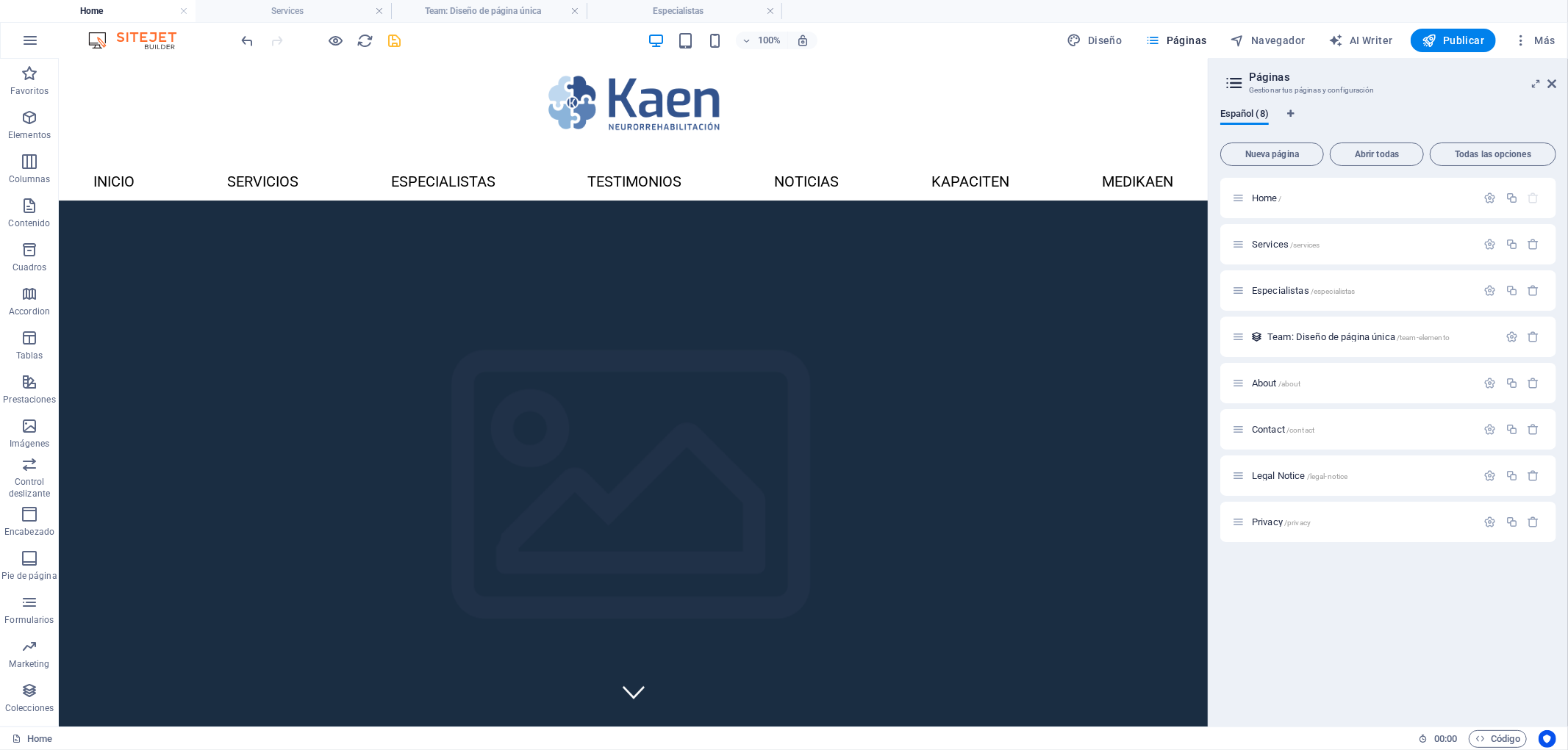
scroll to position [0, 0]
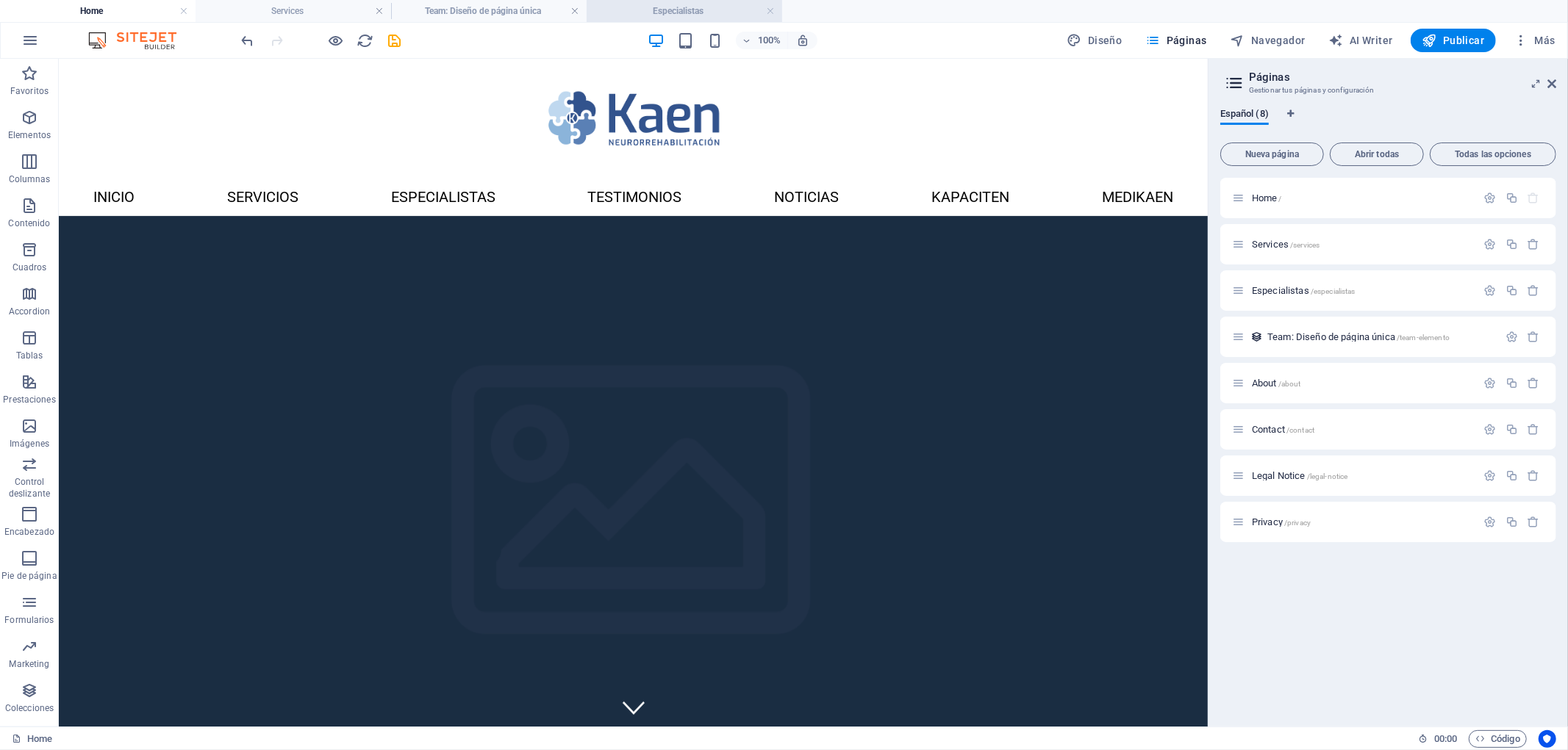
click at [663, 3] on h4 "Especialistas" at bounding box center [684, 11] width 195 height 16
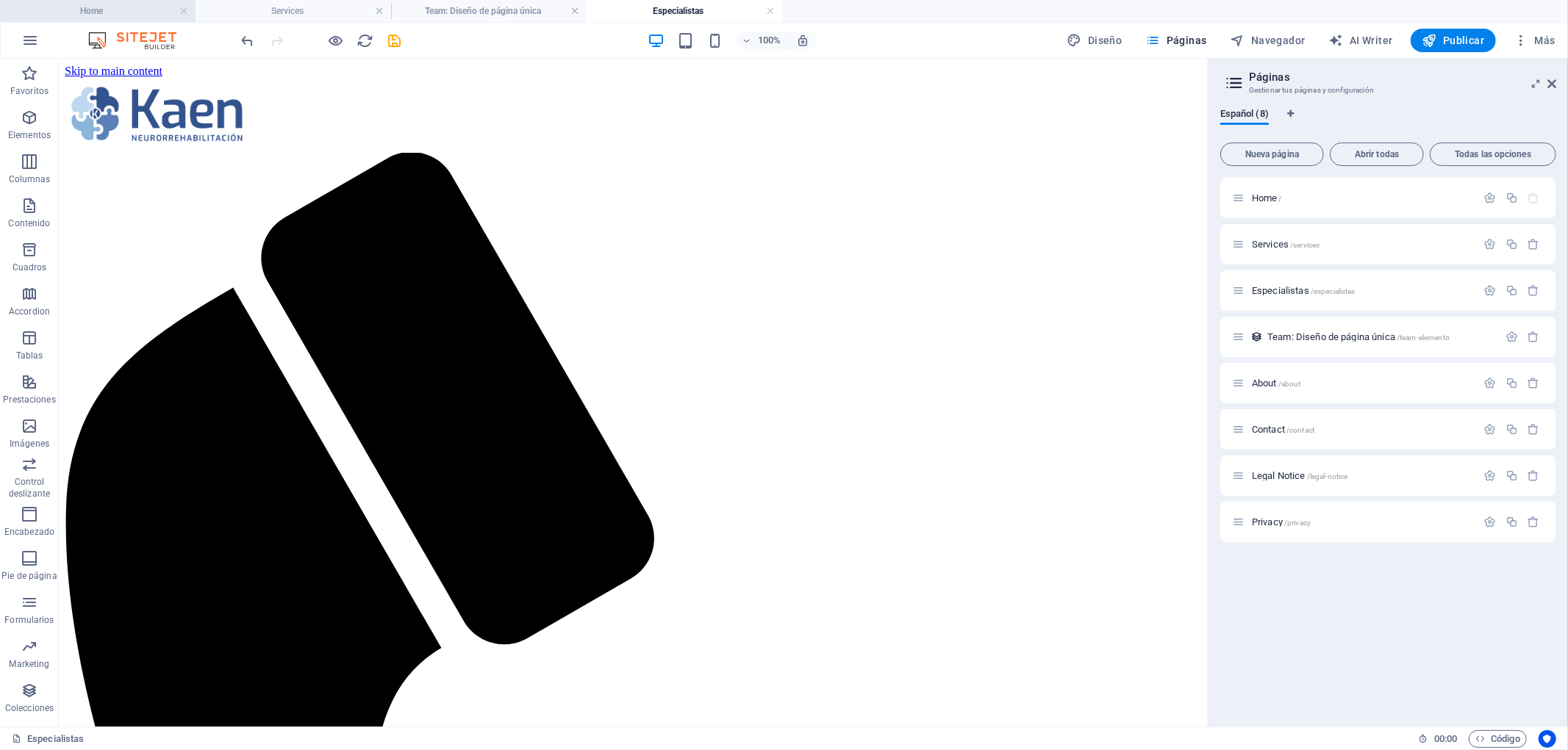
click at [142, 10] on h4 "Home" at bounding box center [97, 11] width 195 height 16
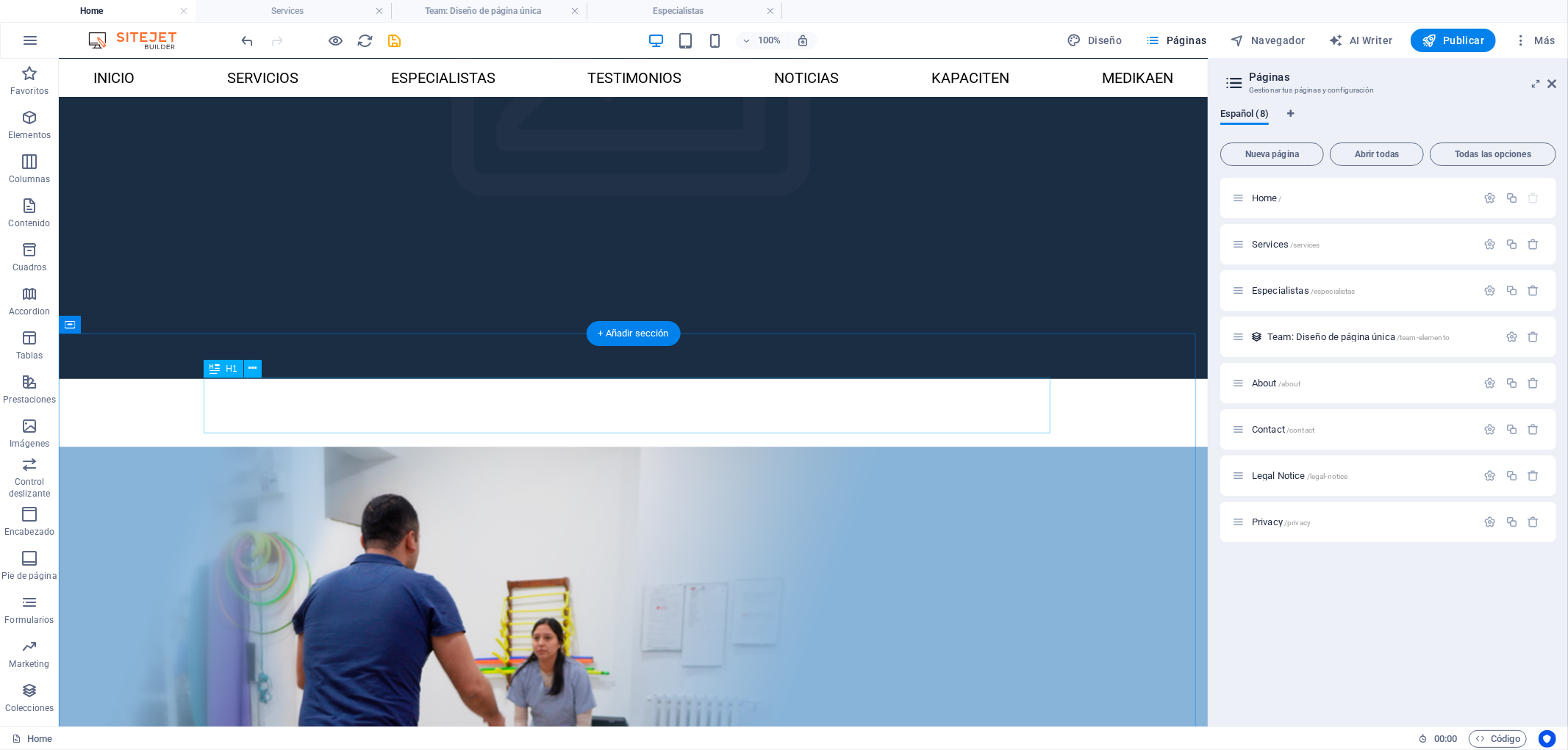
scroll to position [326, 0]
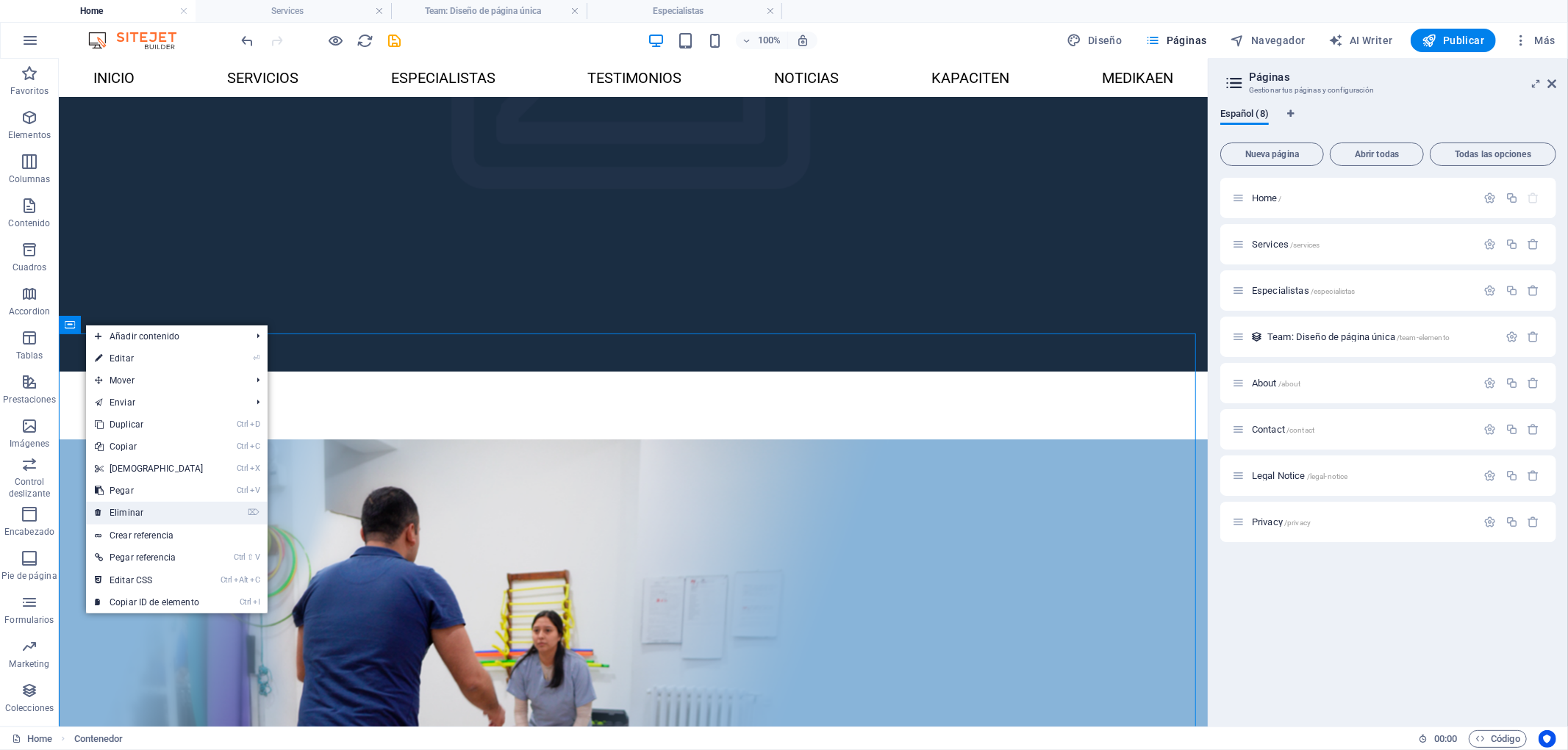
click at [169, 508] on link "⌦ Eliminar" at bounding box center [149, 513] width 127 height 22
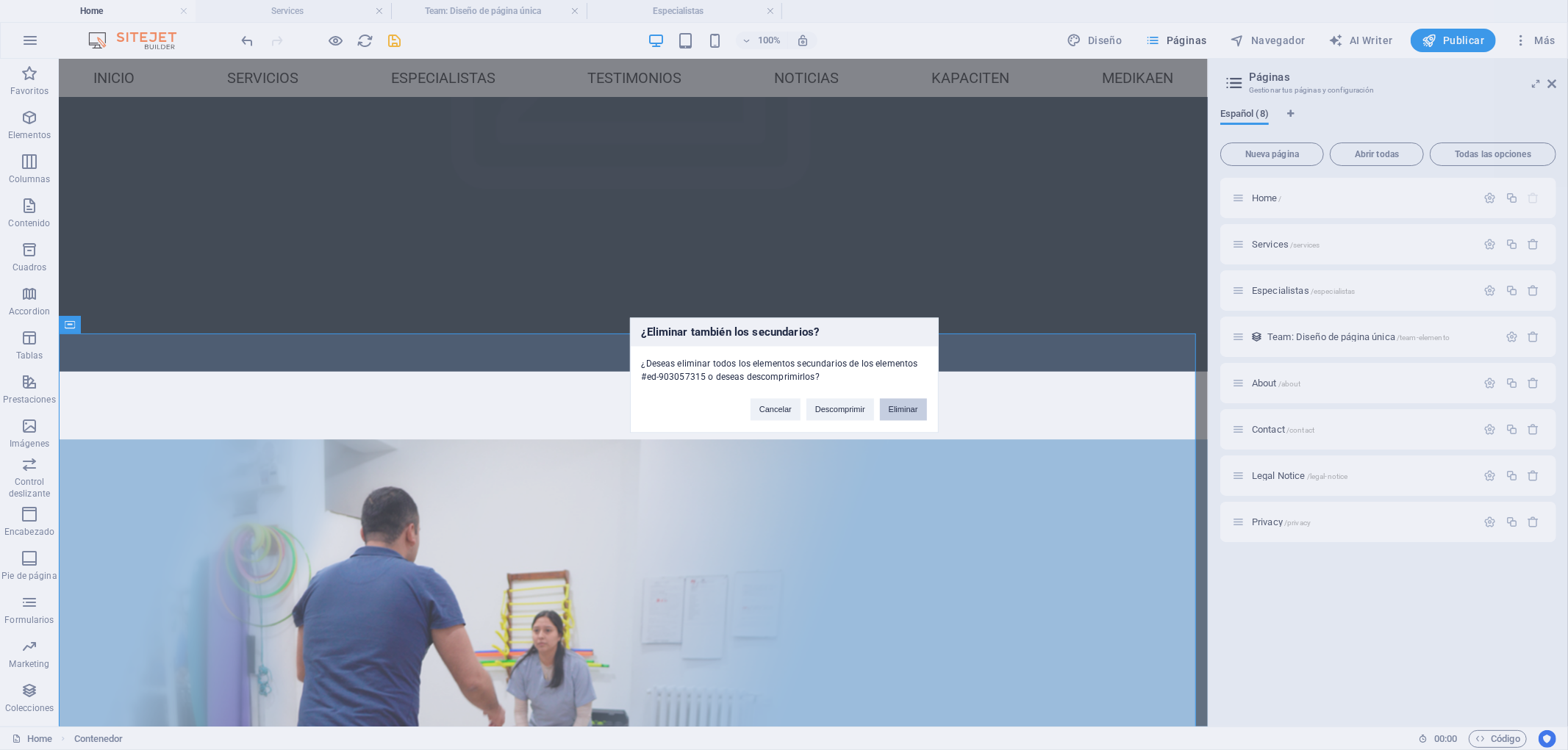
click at [912, 407] on button "Eliminar" at bounding box center [903, 409] width 47 height 22
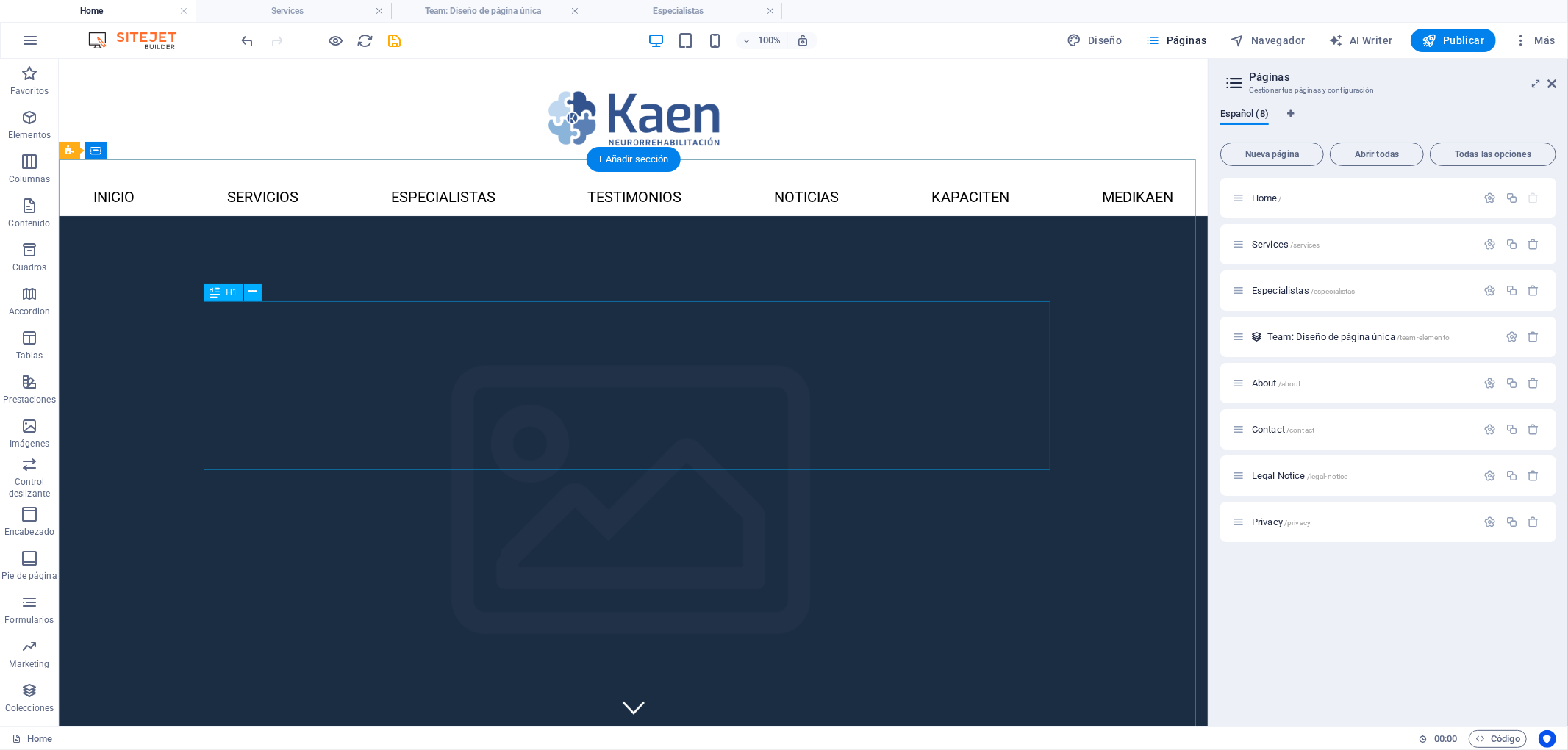
scroll to position [81, 0]
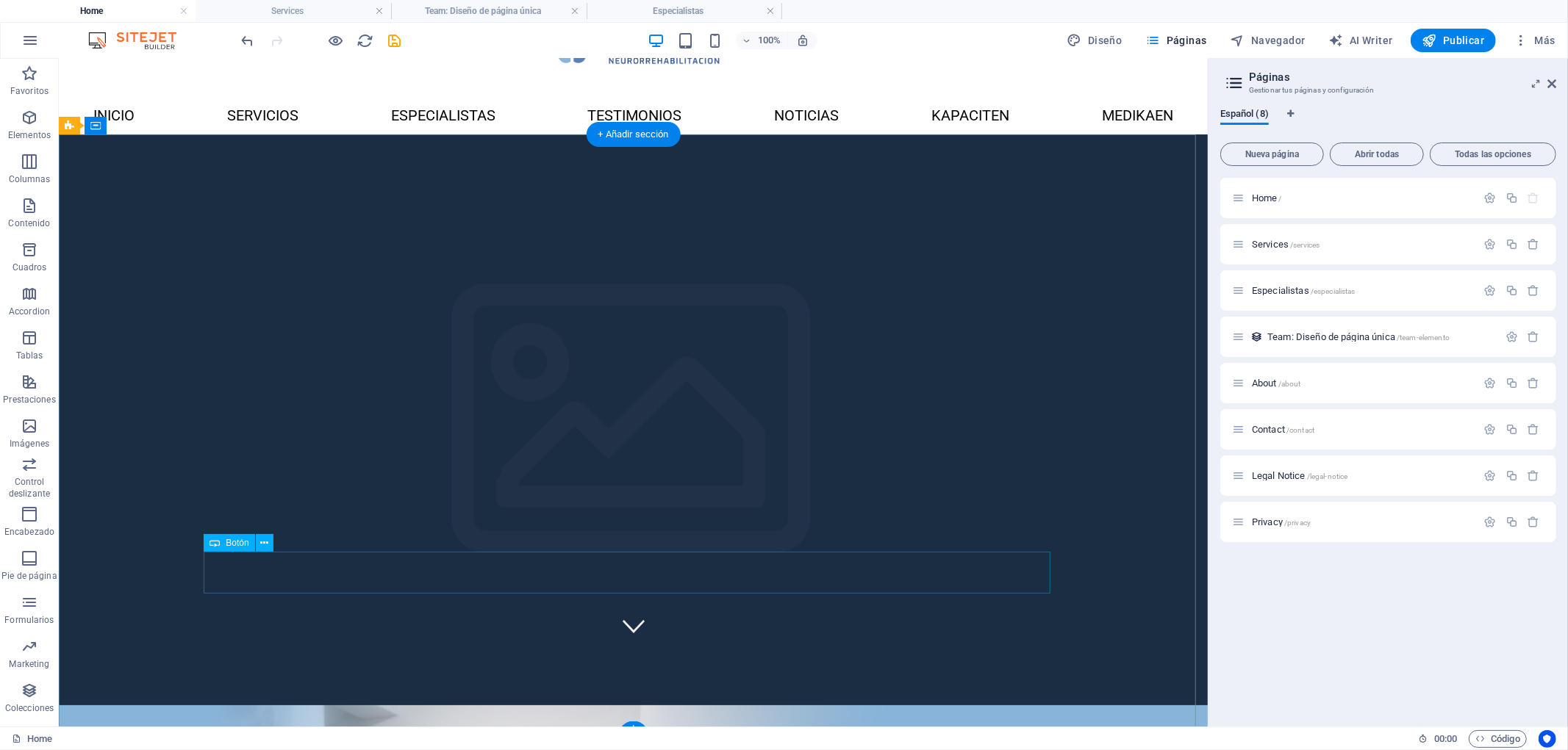
click at [237, 540] on span "Botón" at bounding box center [236, 542] width 23 height 9
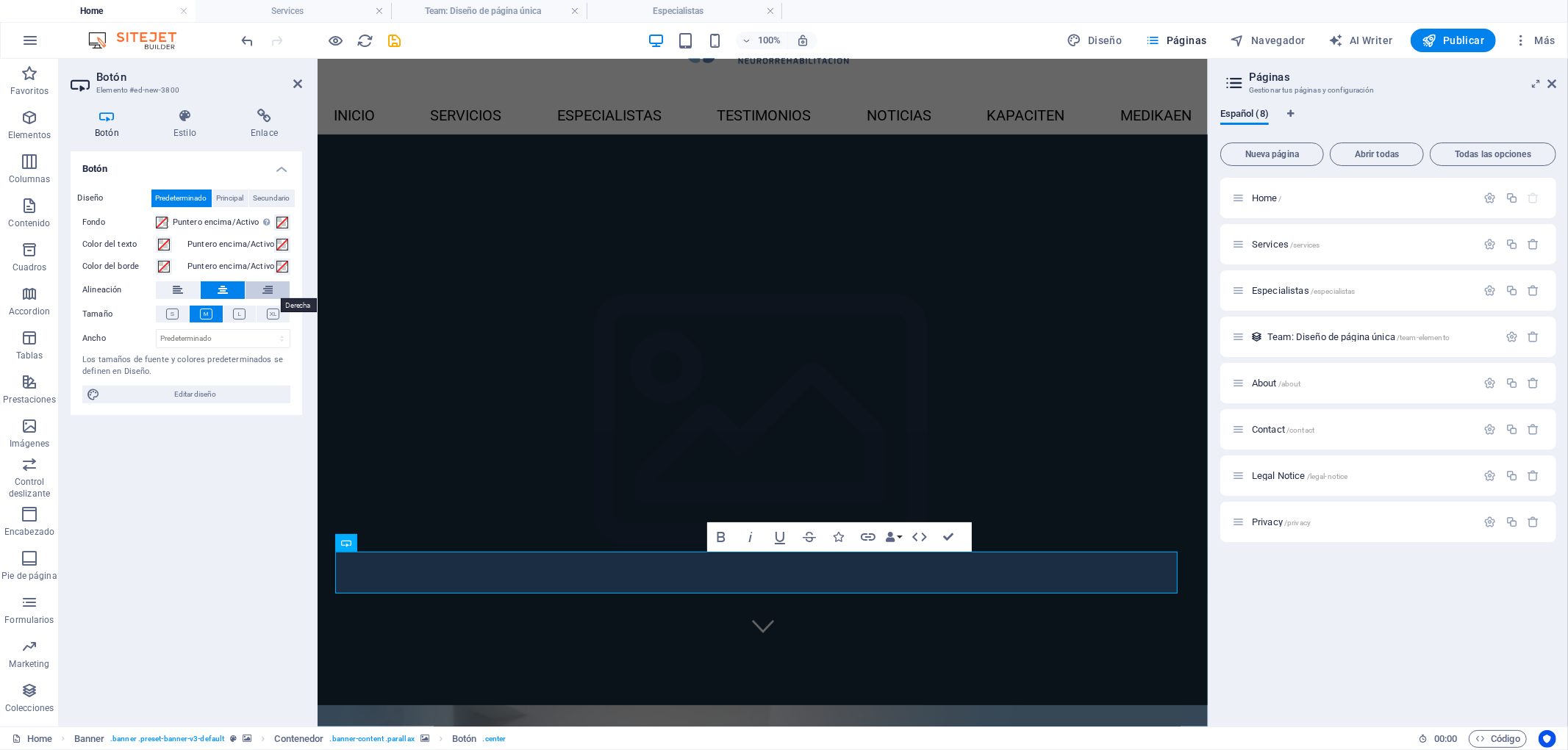
drag, startPoint x: 261, startPoint y: 292, endPoint x: 5, endPoint y: 246, distance: 260.1
click at [261, 292] on button at bounding box center [267, 290] width 44 height 17
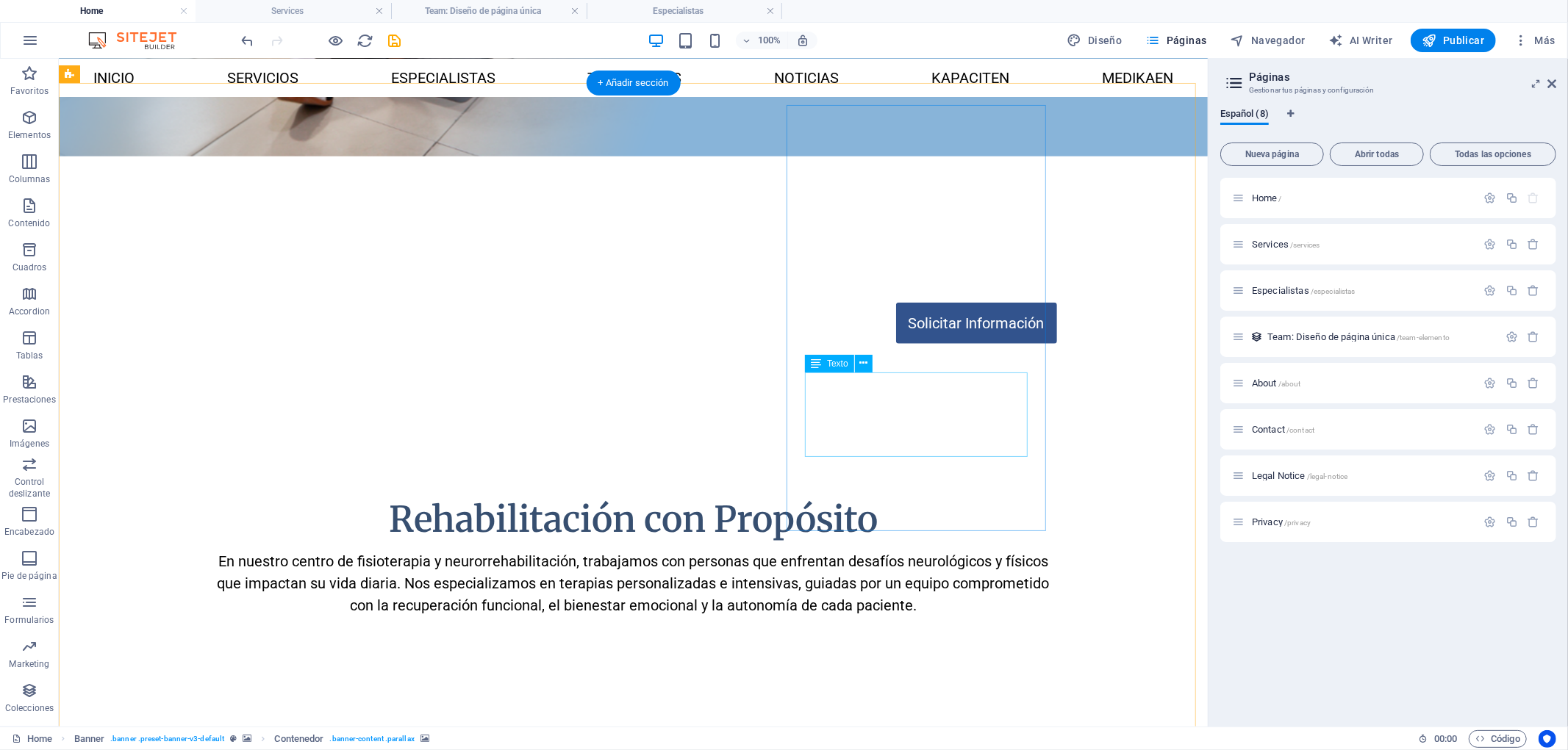
scroll to position [1469, 0]
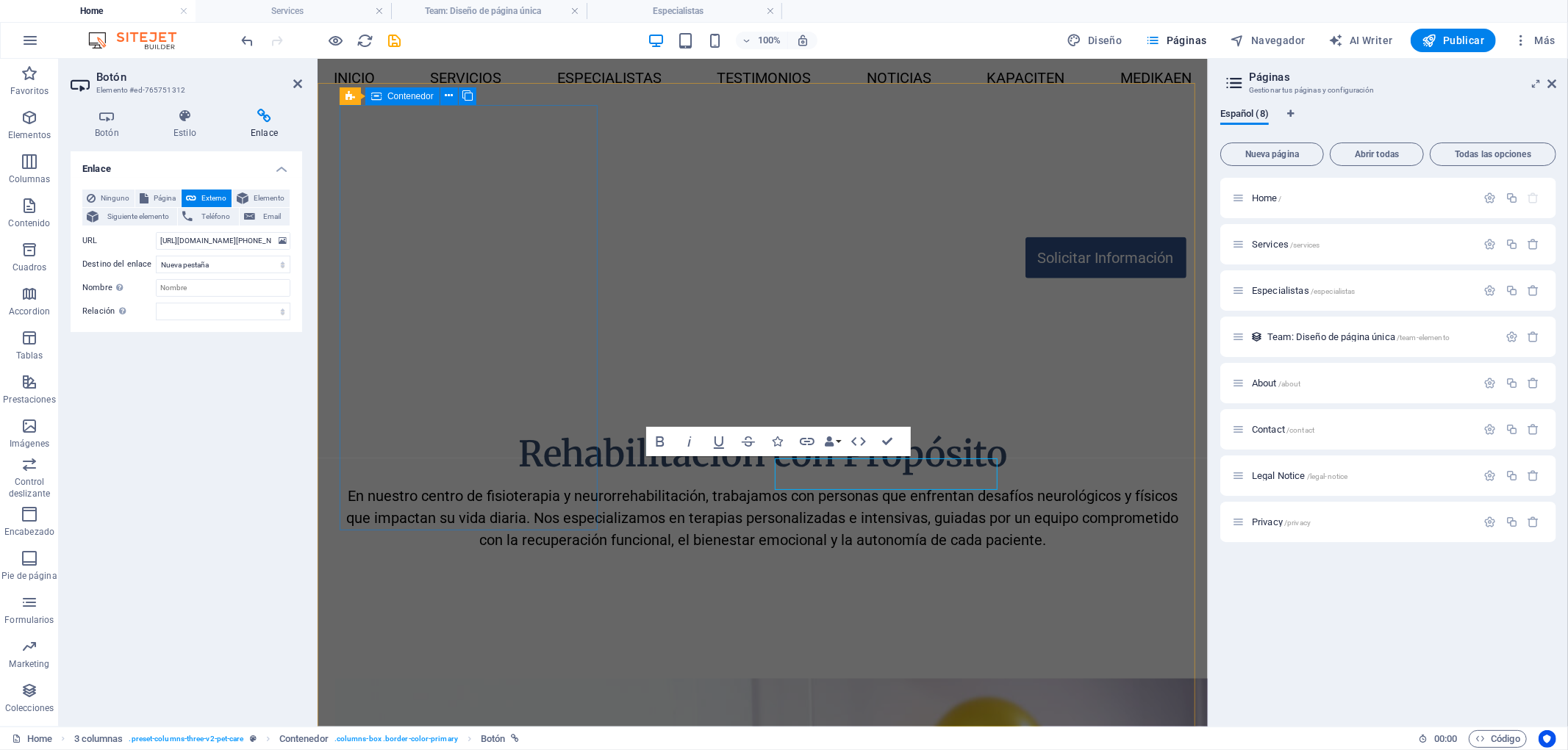
scroll to position [1467, 0]
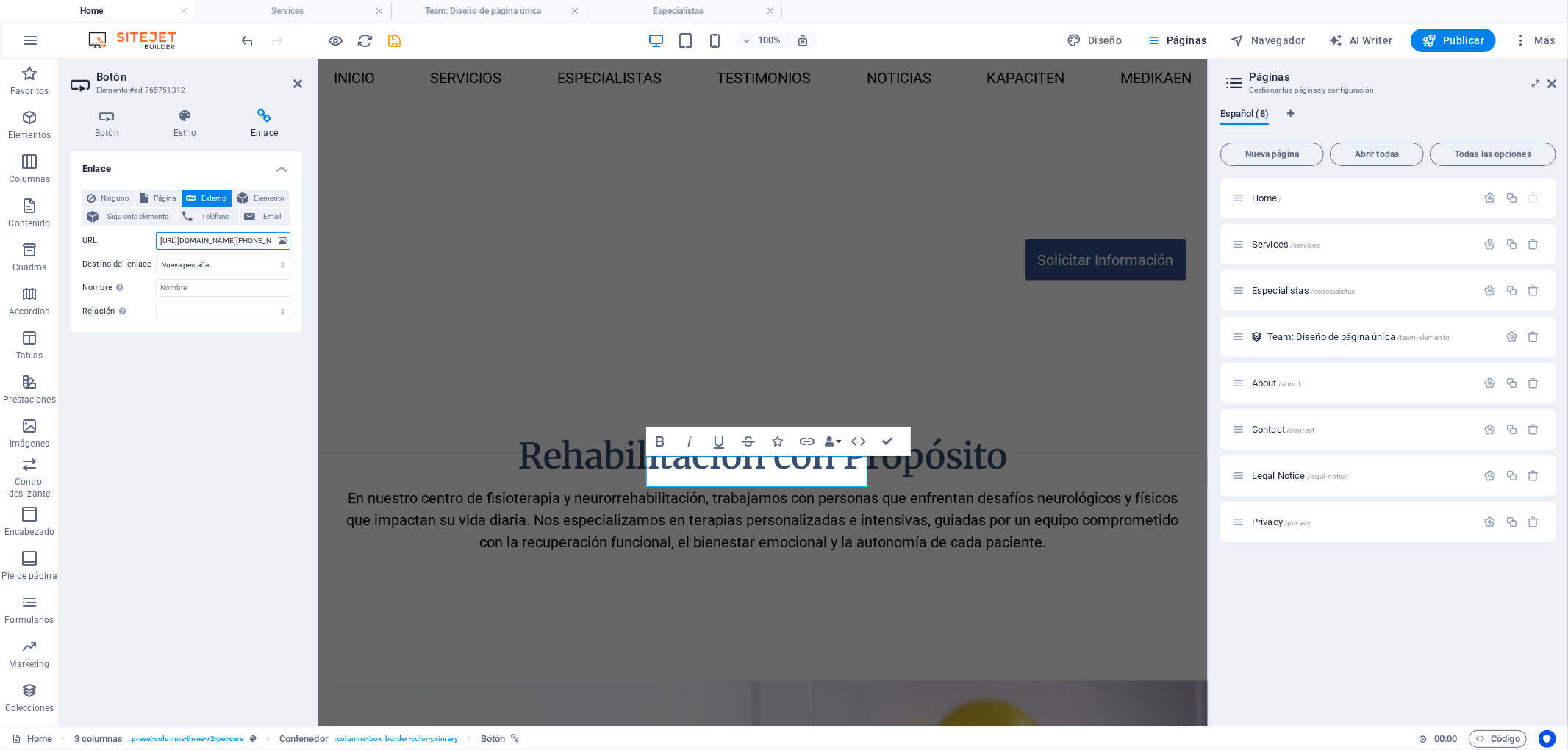
click at [208, 235] on input "[URL][DOMAIN_NAME][PHONE_NUMBER][PERSON_NAME]" at bounding box center [223, 241] width 134 height 17
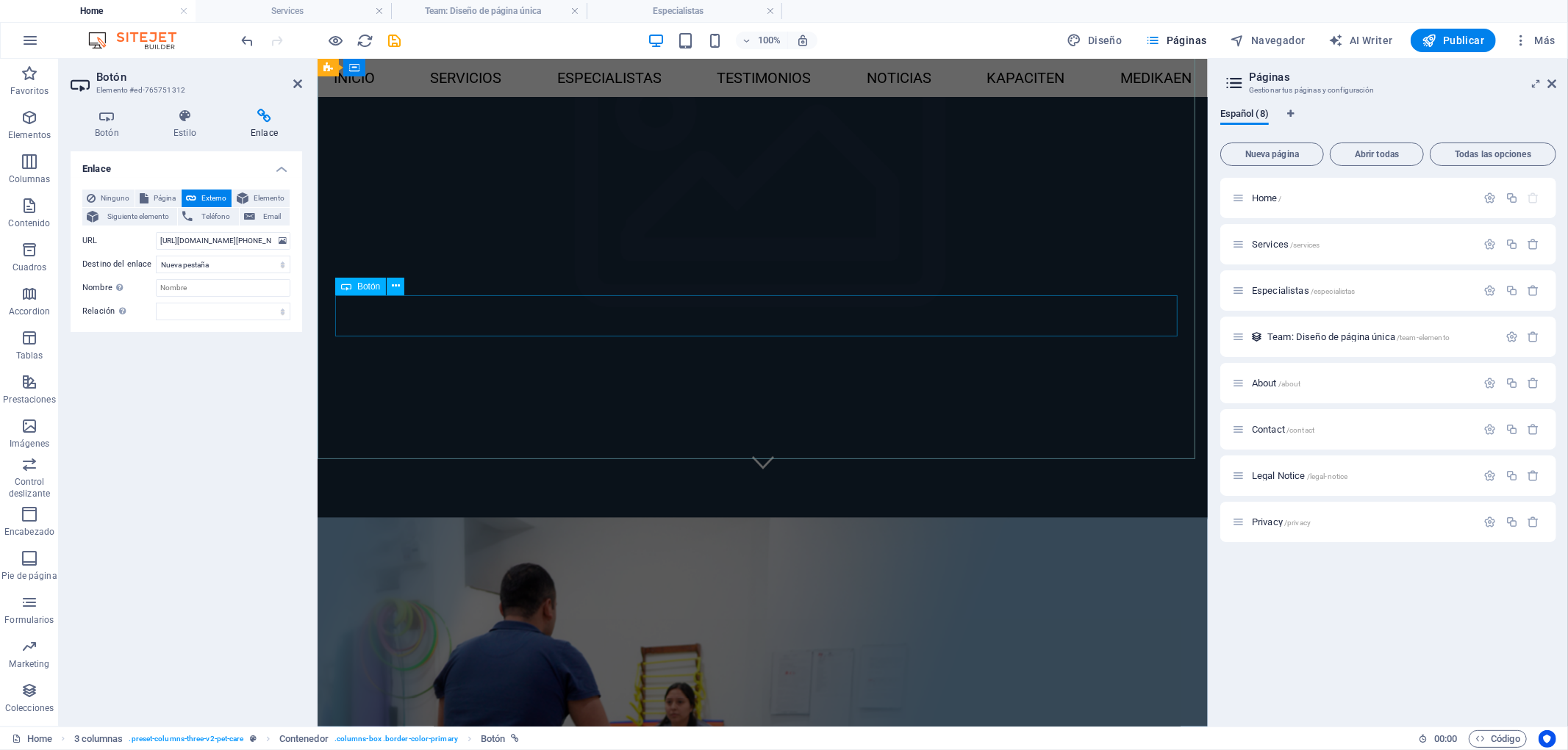
scroll to position [161, 0]
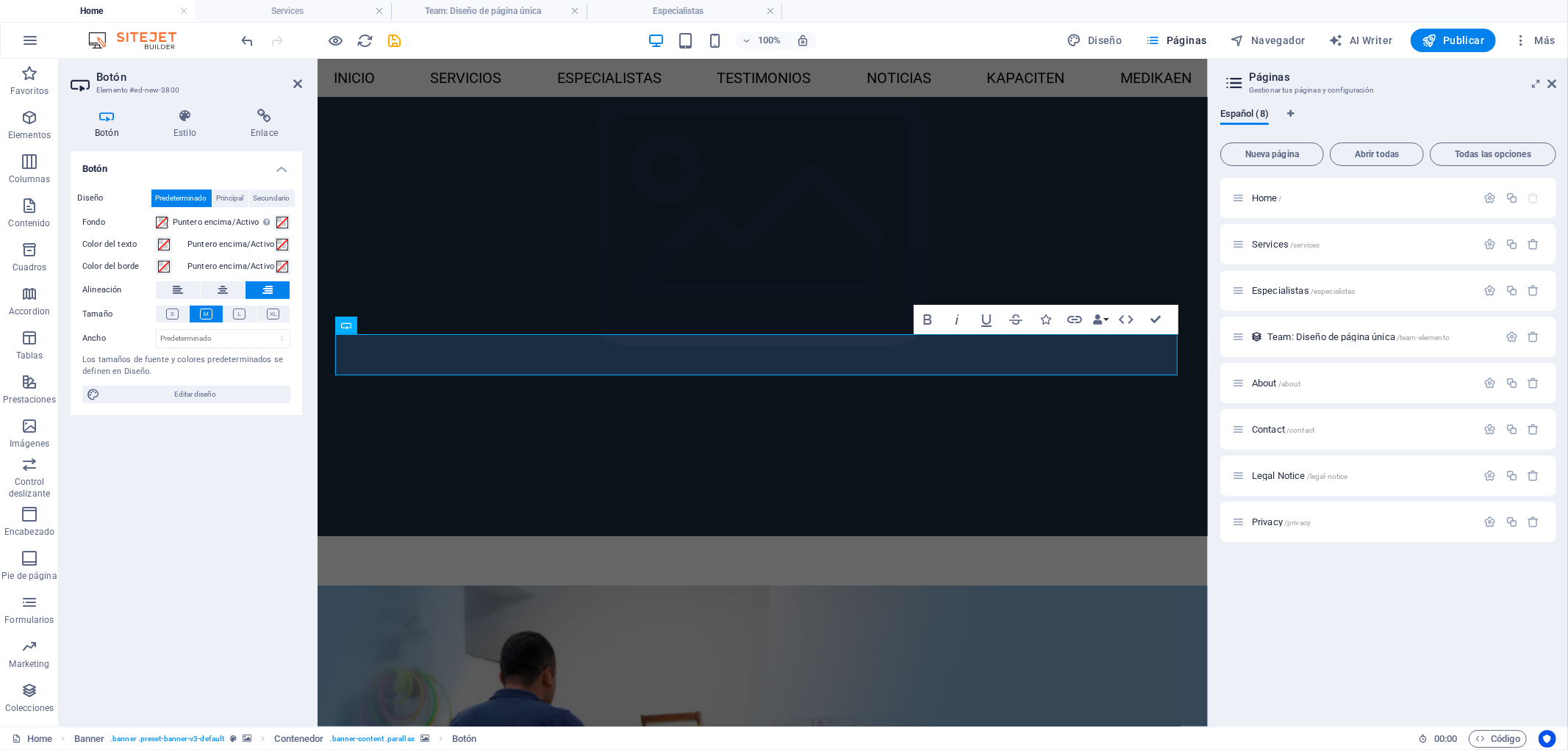
click at [245, 100] on div "Botón Estilo Enlace Botón Diseño Predeterminado Principal Secundario Fondo Punt…" at bounding box center [186, 412] width 255 height 630
click at [263, 111] on icon at bounding box center [264, 116] width 76 height 15
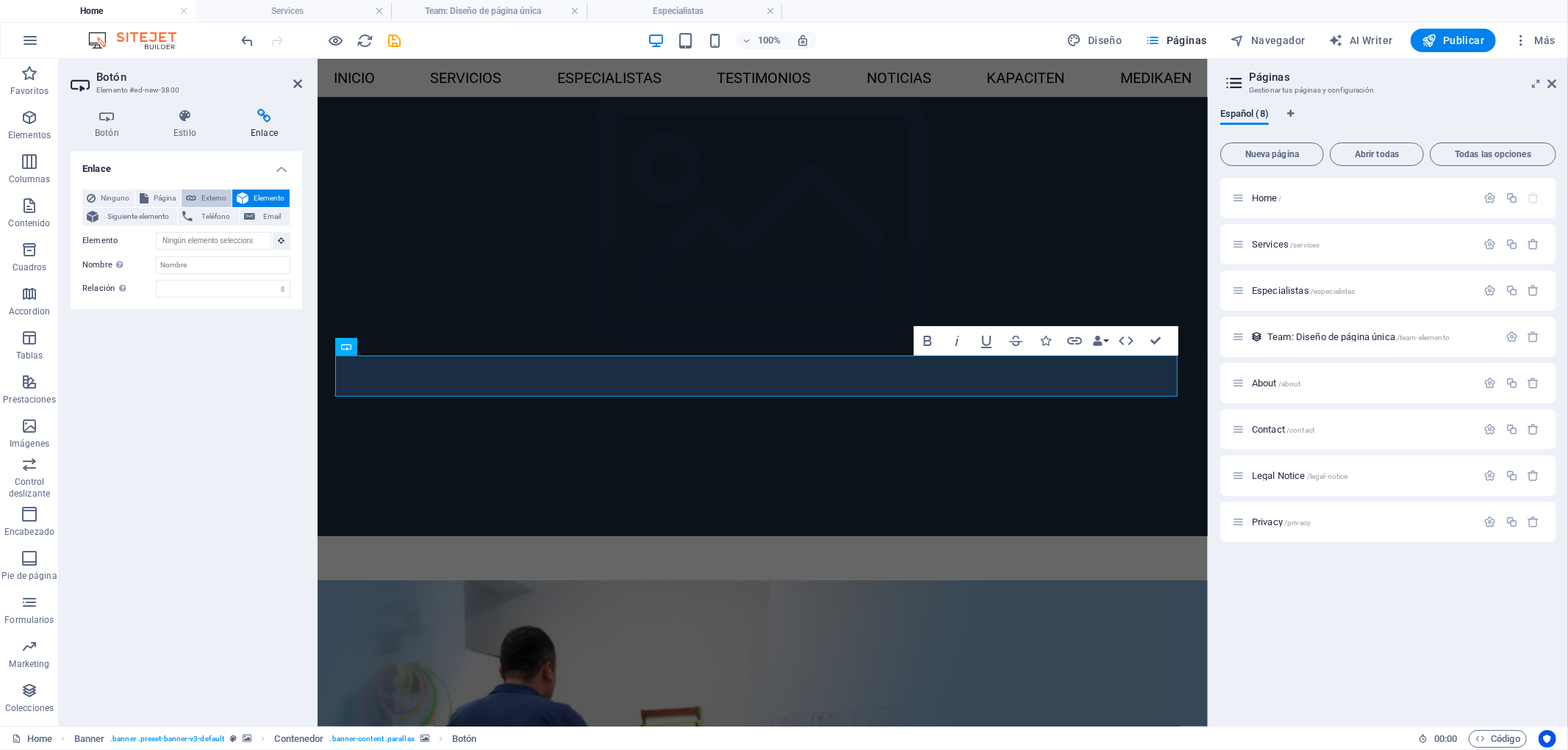
scroll to position [122, 0]
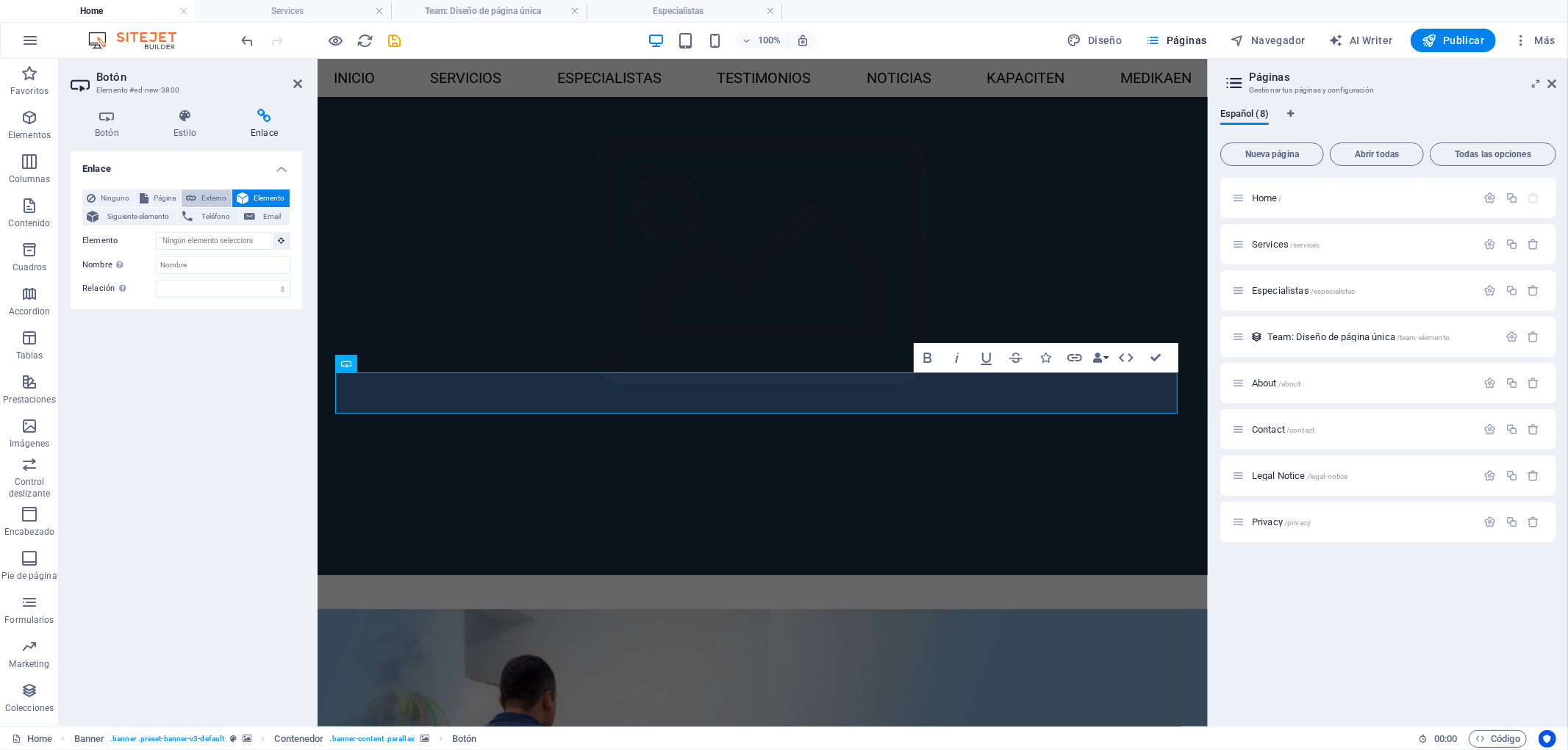
click at [202, 202] on span "Externo" at bounding box center [213, 198] width 26 height 17
select select "blank"
click at [202, 235] on input "URL" at bounding box center [223, 241] width 134 height 17
paste input "[URL][DOMAIN_NAME][PHONE_NUMBER][PERSON_NAME]"
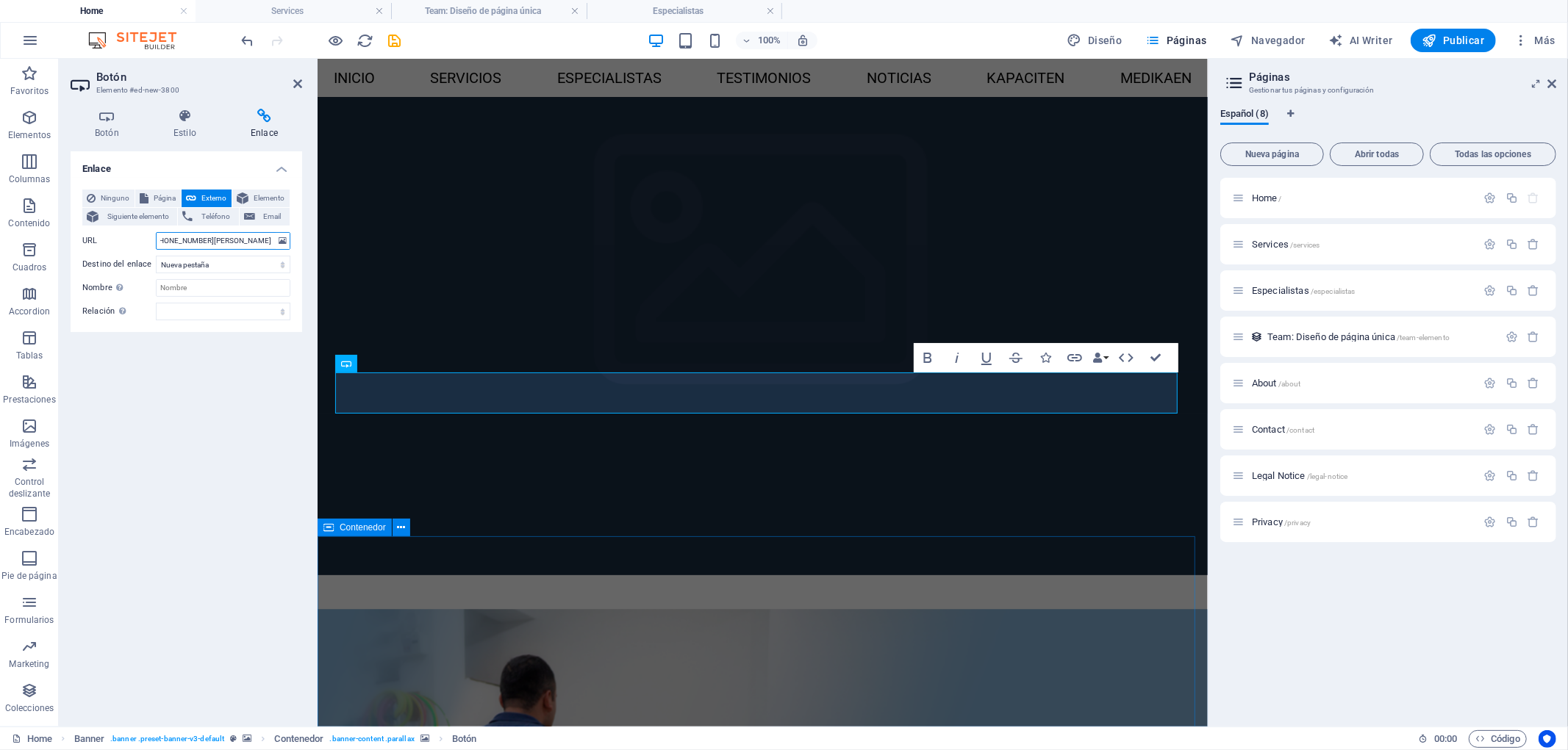
type input "[URL][DOMAIN_NAME][PHONE_NUMBER][PERSON_NAME]"
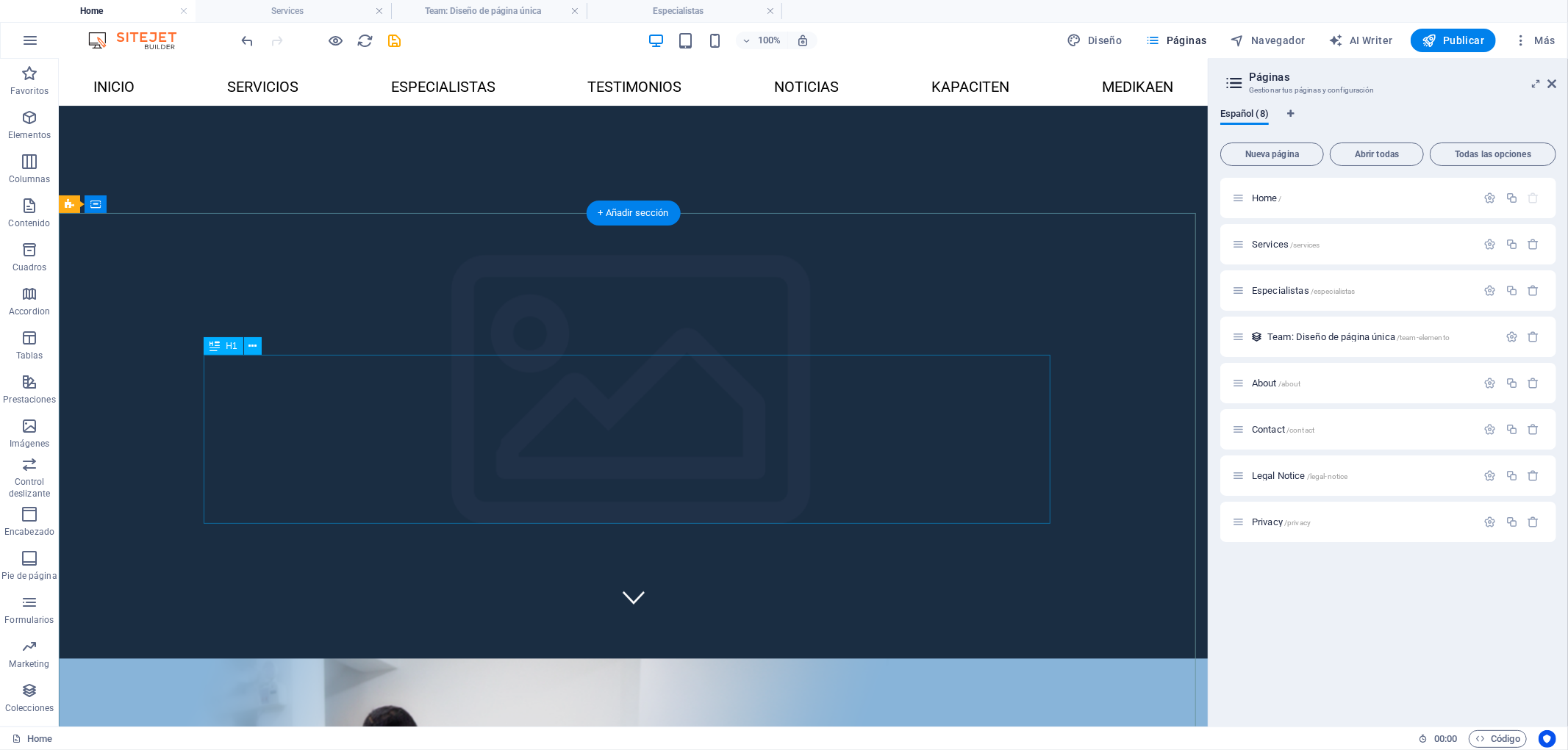
scroll to position [0, 0]
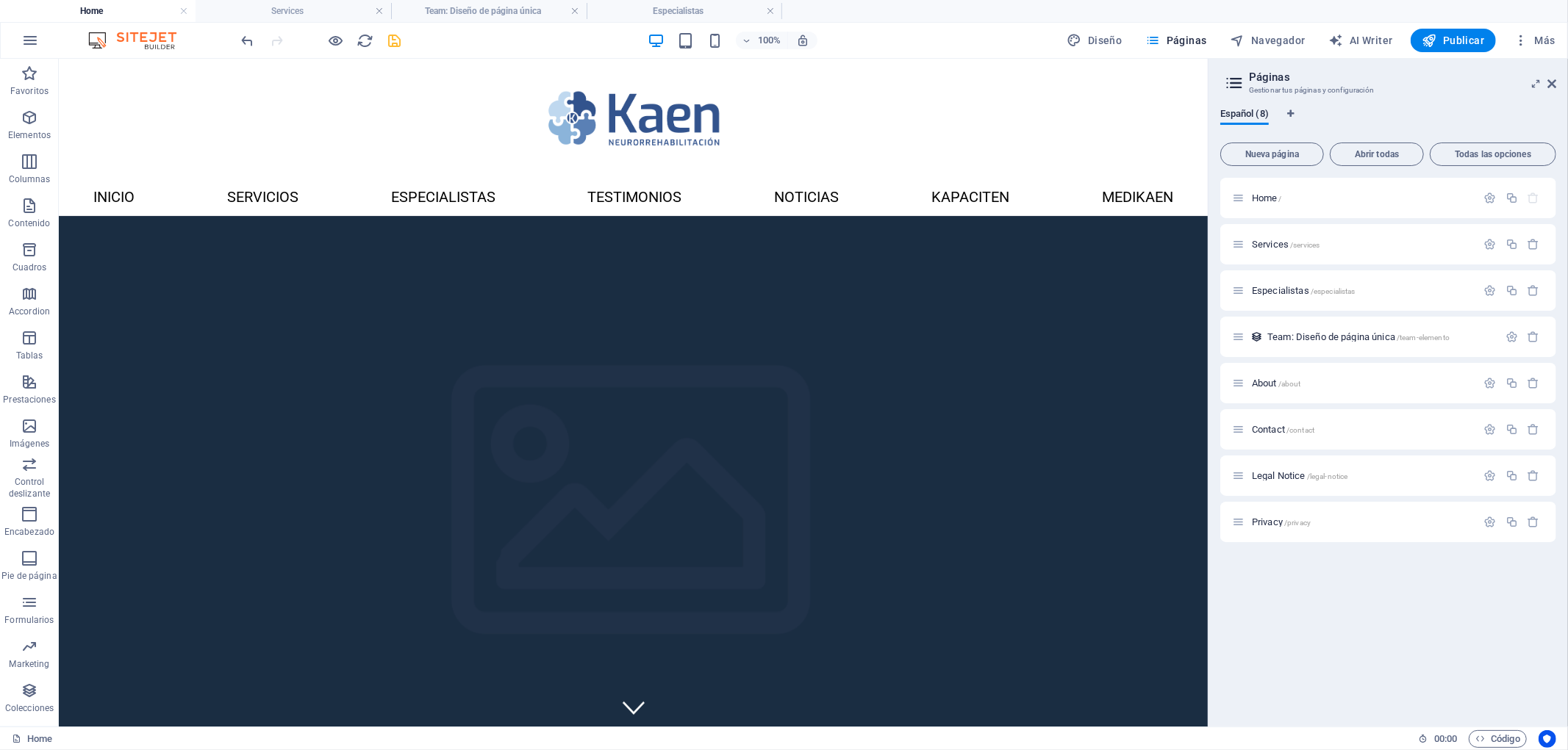
click at [399, 40] on icon "save" at bounding box center [395, 40] width 17 height 17
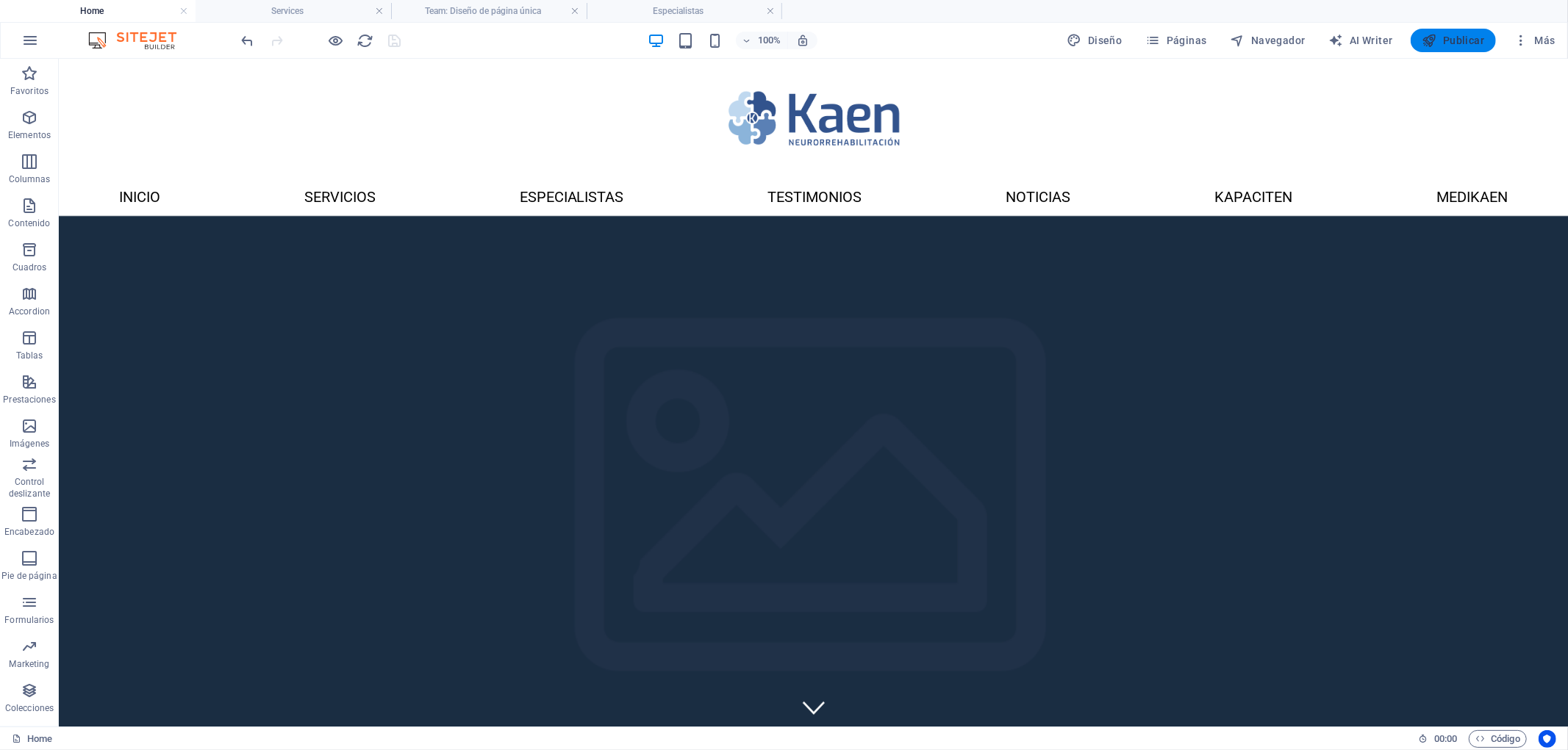
click at [1456, 36] on span "Publicar" at bounding box center [1453, 40] width 62 height 15
